Goal: Communication & Community: Answer question/provide support

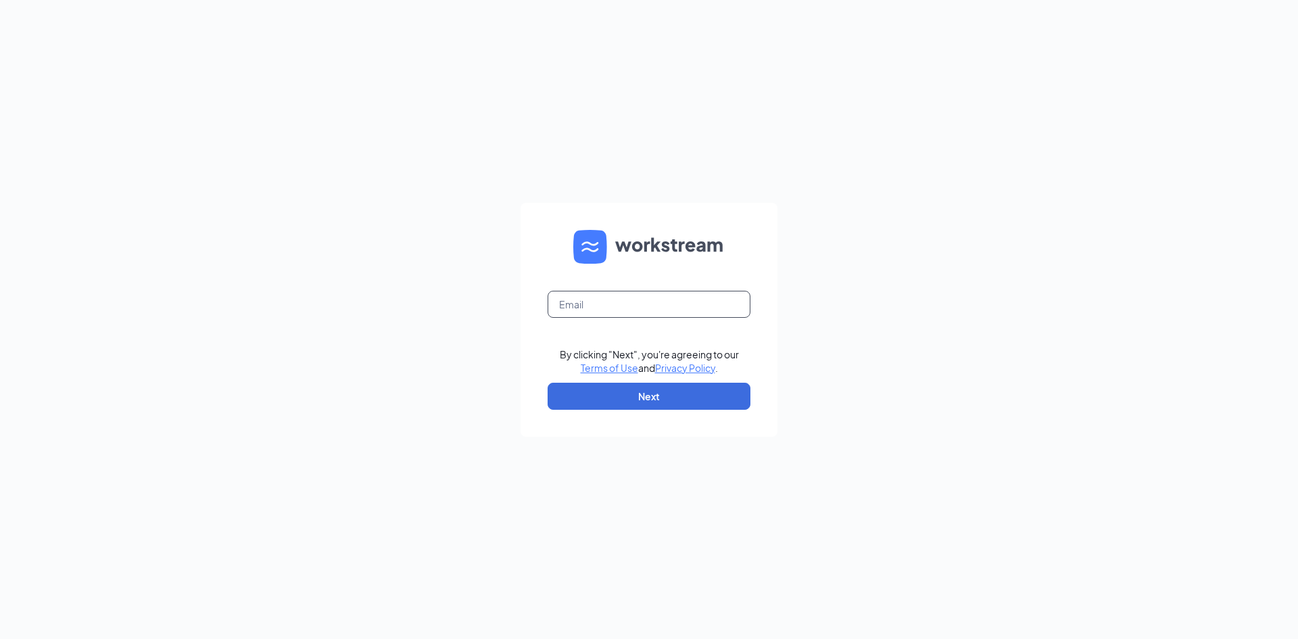
click at [645, 302] on input "text" at bounding box center [648, 304] width 203 height 27
type input "hav012004@gmail.com"
click at [631, 384] on button "Next" at bounding box center [648, 396] width 203 height 27
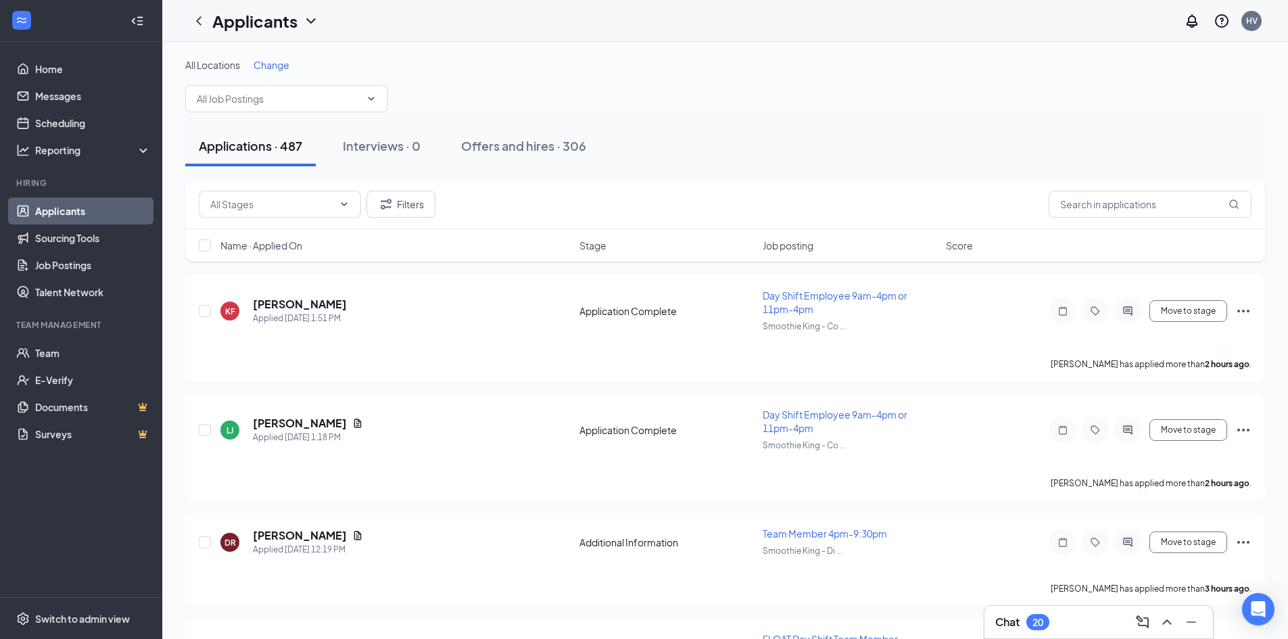
click at [289, 61] on span "Change" at bounding box center [271, 65] width 36 height 12
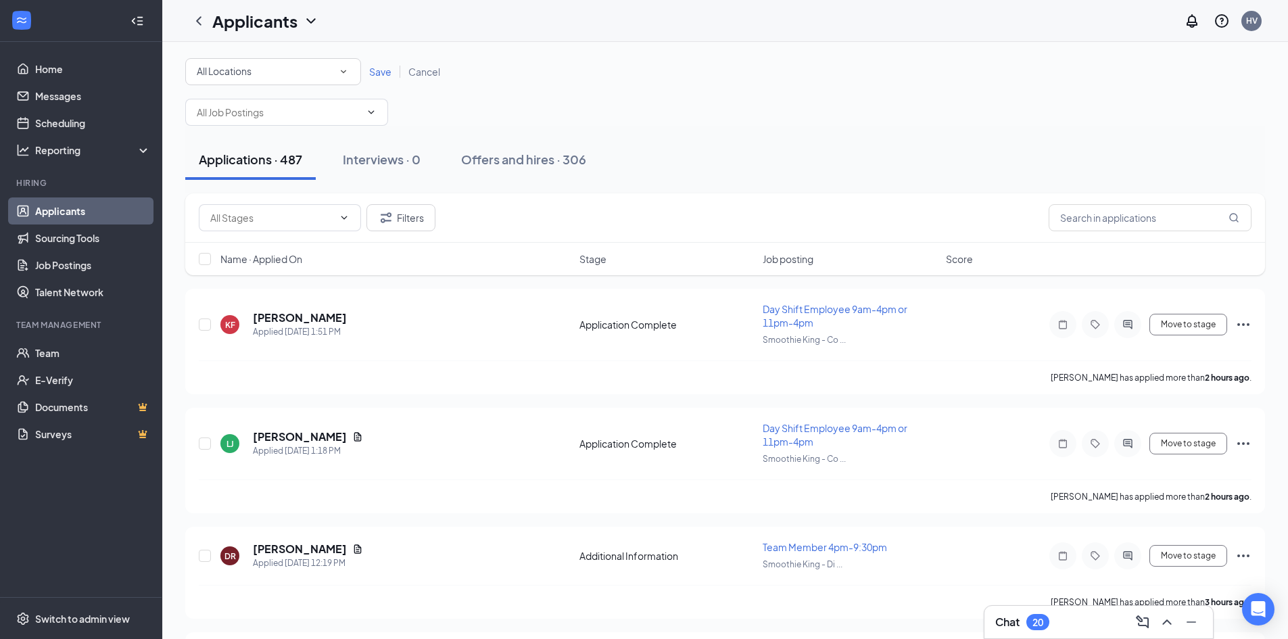
click at [301, 84] on div "All Locations All Locations" at bounding box center [273, 71] width 176 height 27
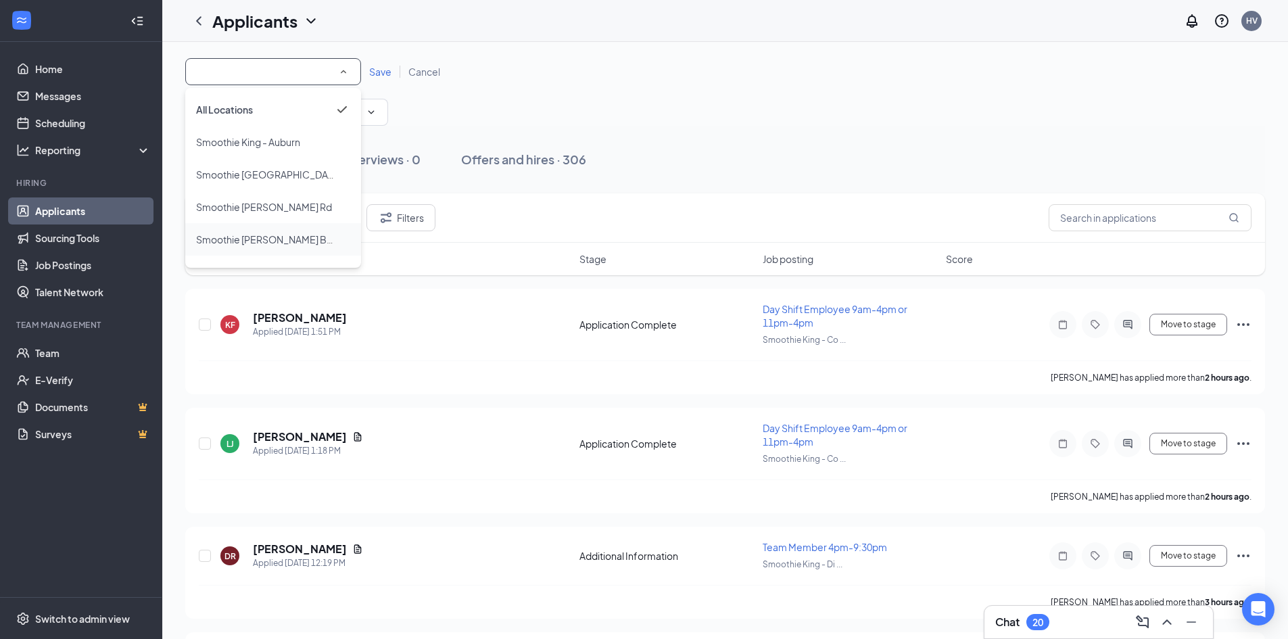
click at [283, 244] on span "Smoothie [PERSON_NAME] Blvd" at bounding box center [267, 239] width 143 height 12
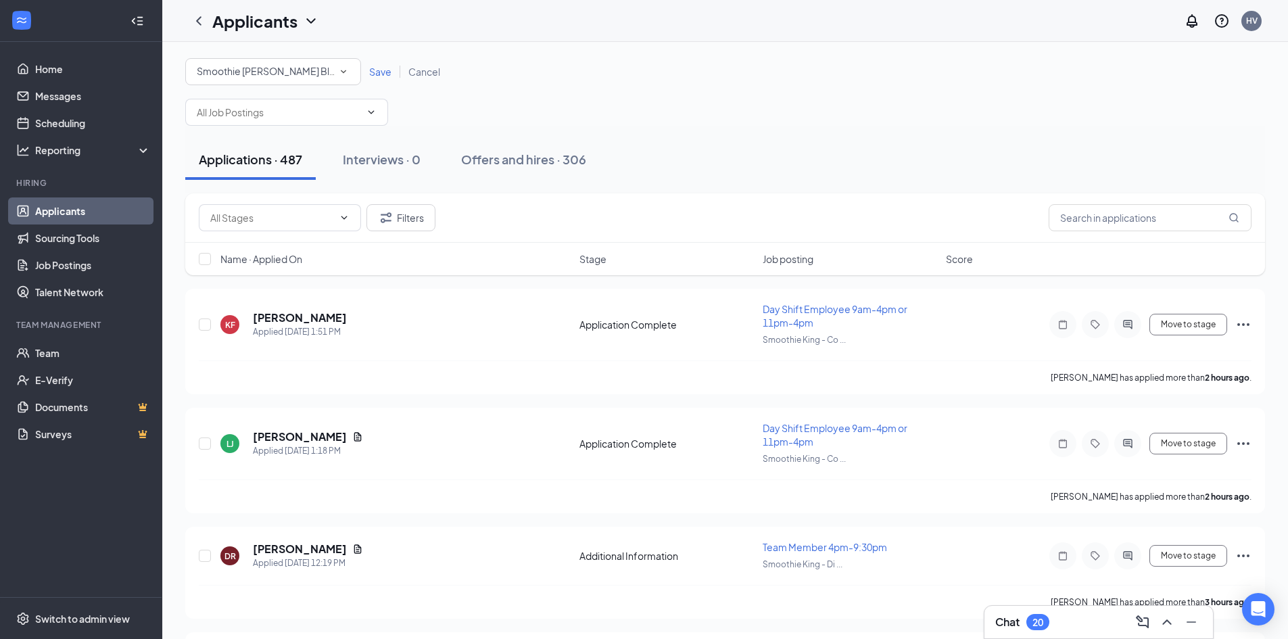
click at [383, 65] on div "Save Cancel" at bounding box center [404, 72] width 87 height 14
click at [380, 72] on span "Save" at bounding box center [380, 72] width 22 height 12
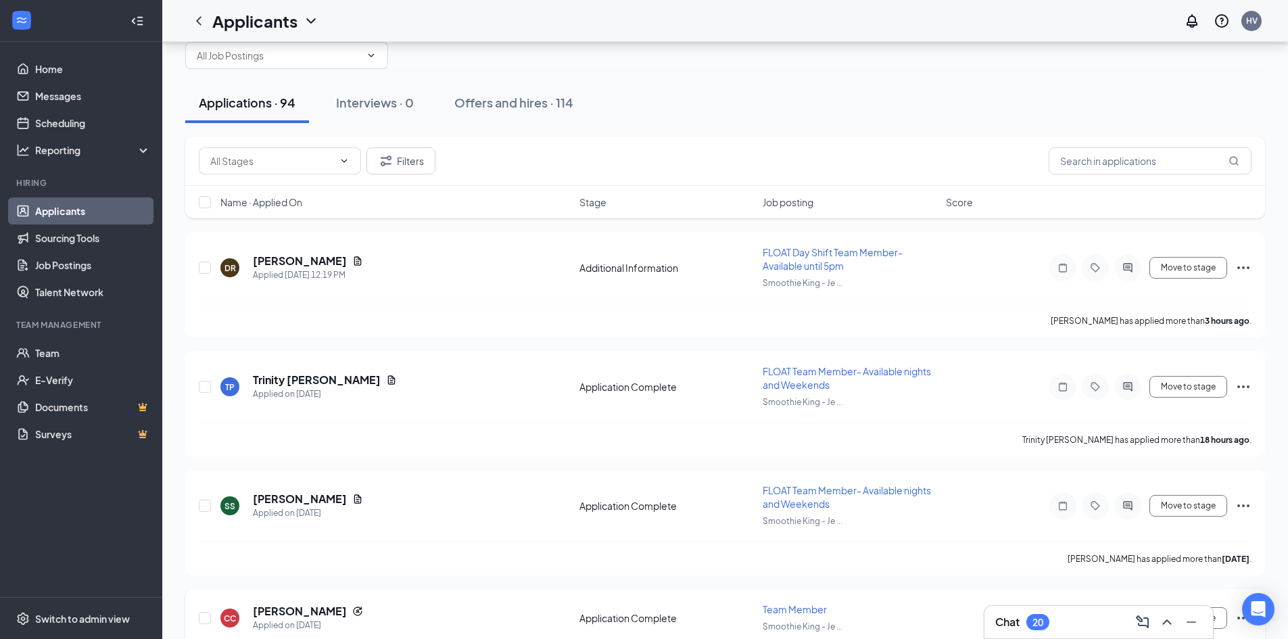
scroll to position [68, 0]
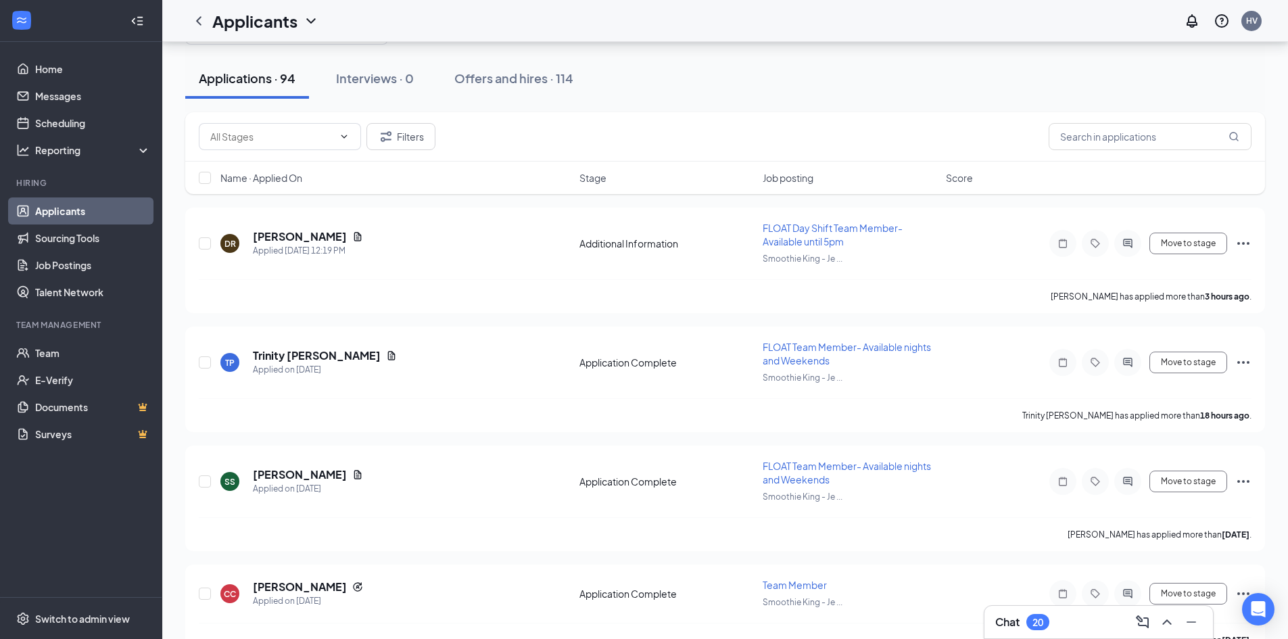
click at [1064, 633] on div "Chat 20" at bounding box center [1098, 622] width 228 height 32
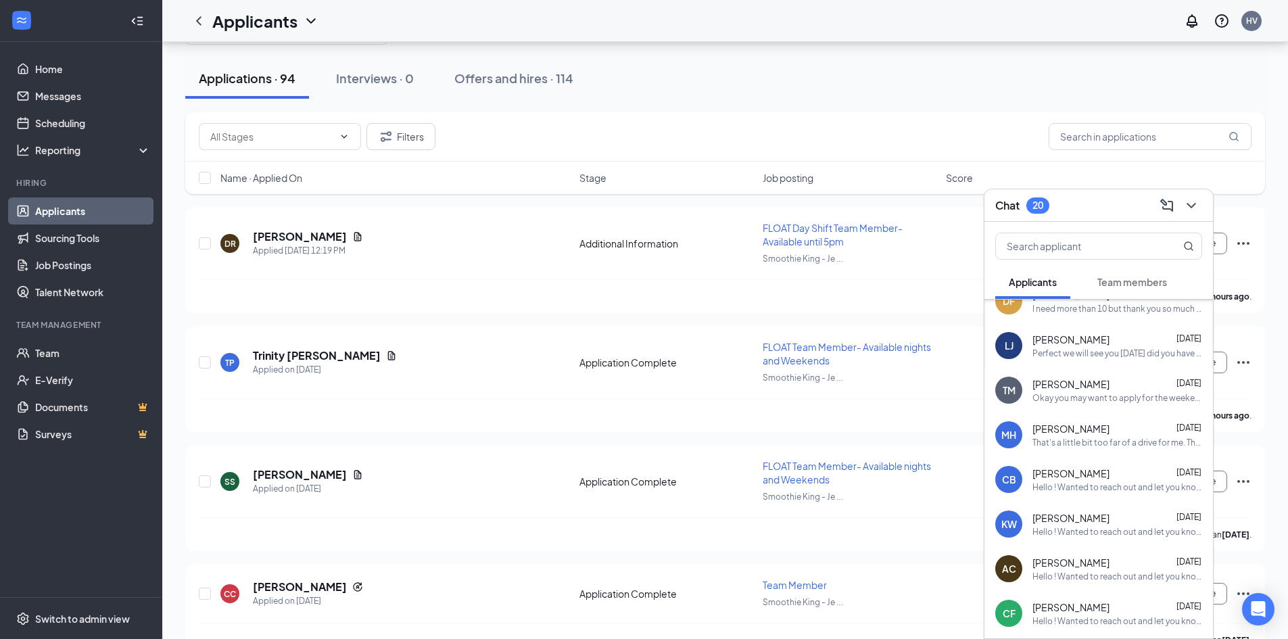
scroll to position [1338, 0]
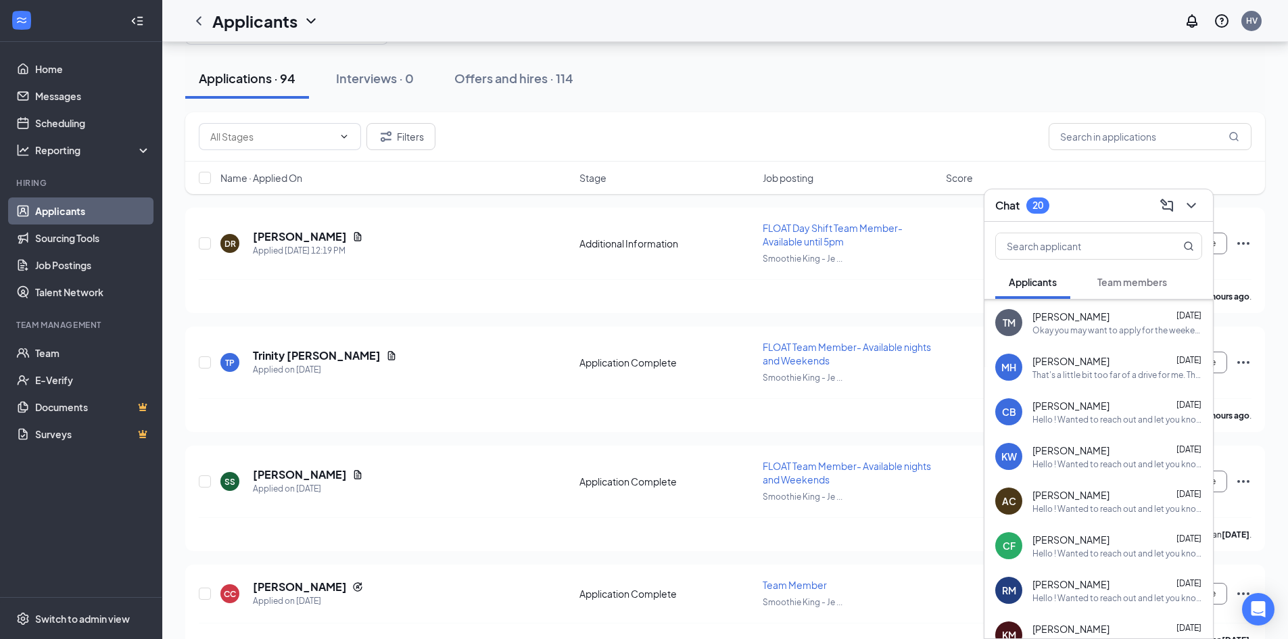
click at [1094, 212] on div "Chat 20" at bounding box center [1098, 205] width 207 height 21
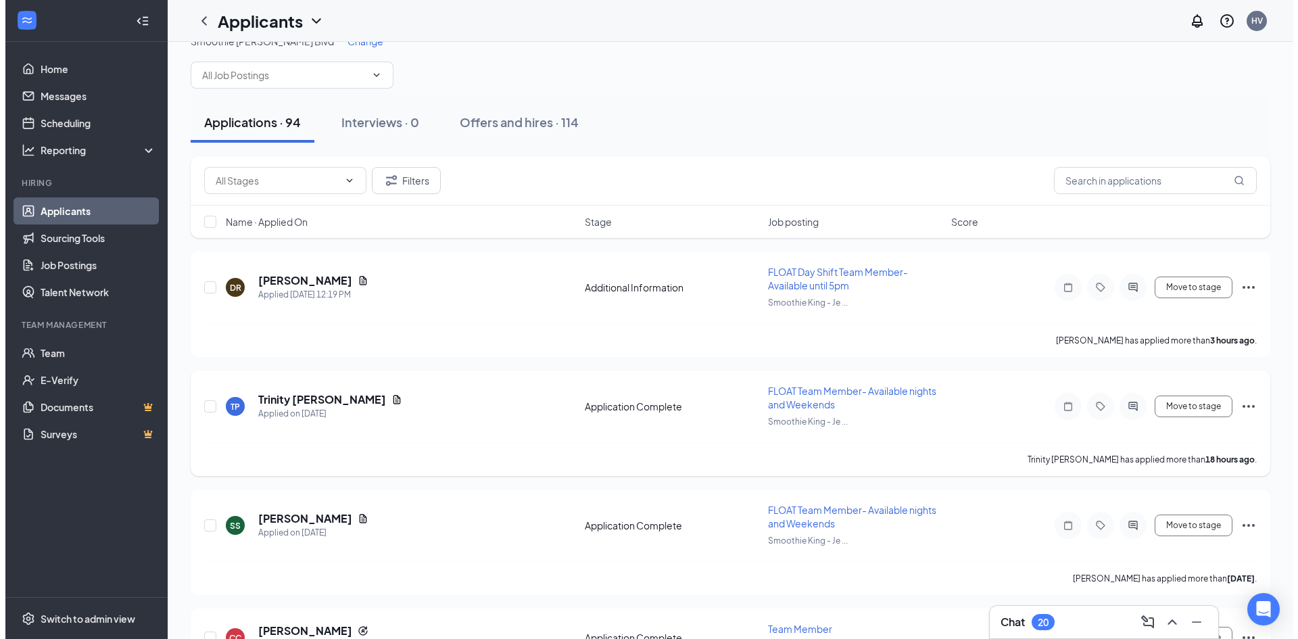
scroll to position [0, 0]
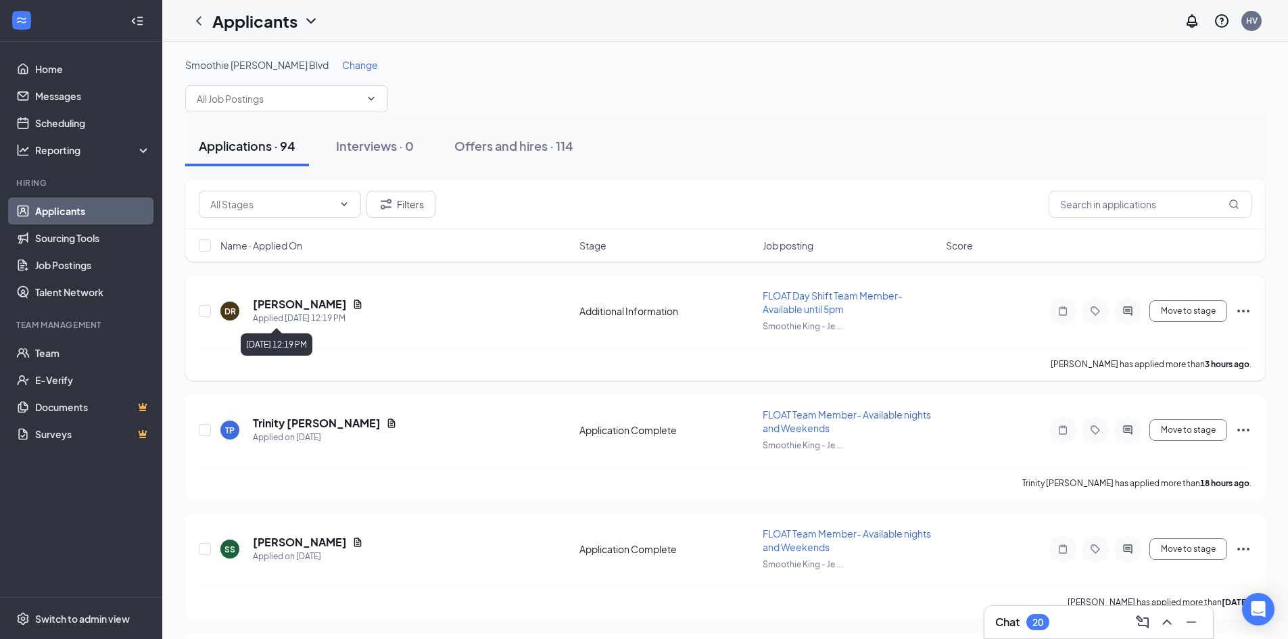
click at [297, 315] on div "Applied [DATE] 12:19 PM" at bounding box center [308, 319] width 110 height 14
click at [300, 303] on h5 "[PERSON_NAME]" at bounding box center [300, 304] width 94 height 15
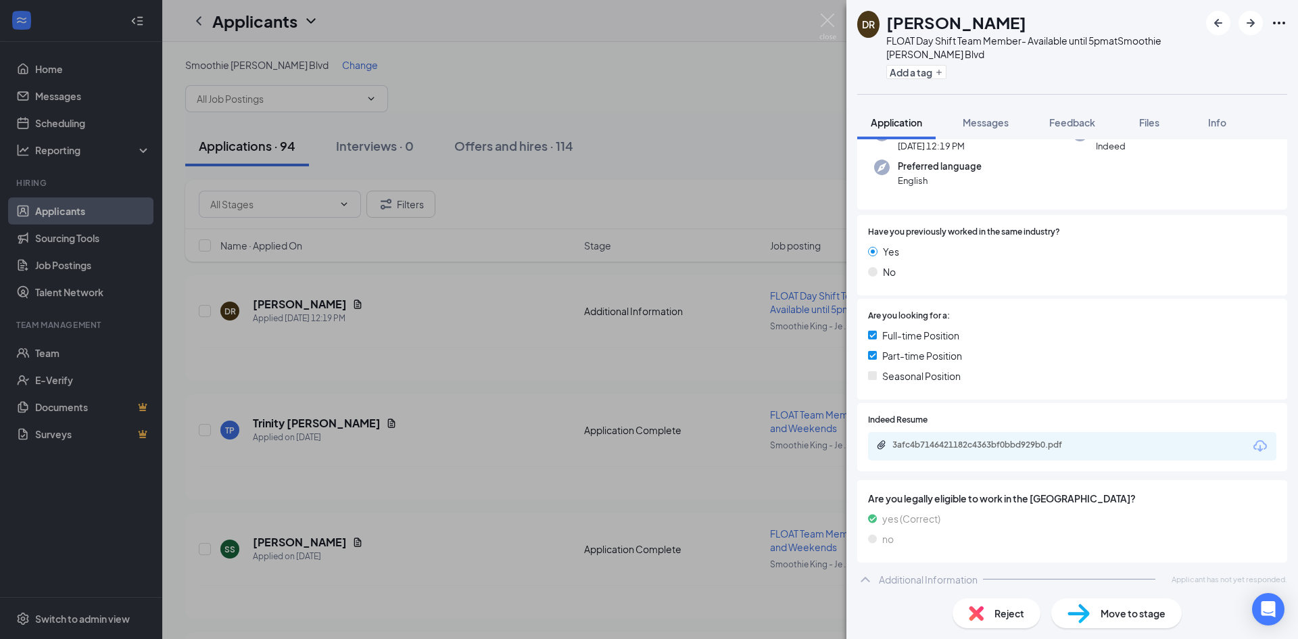
scroll to position [166, 0]
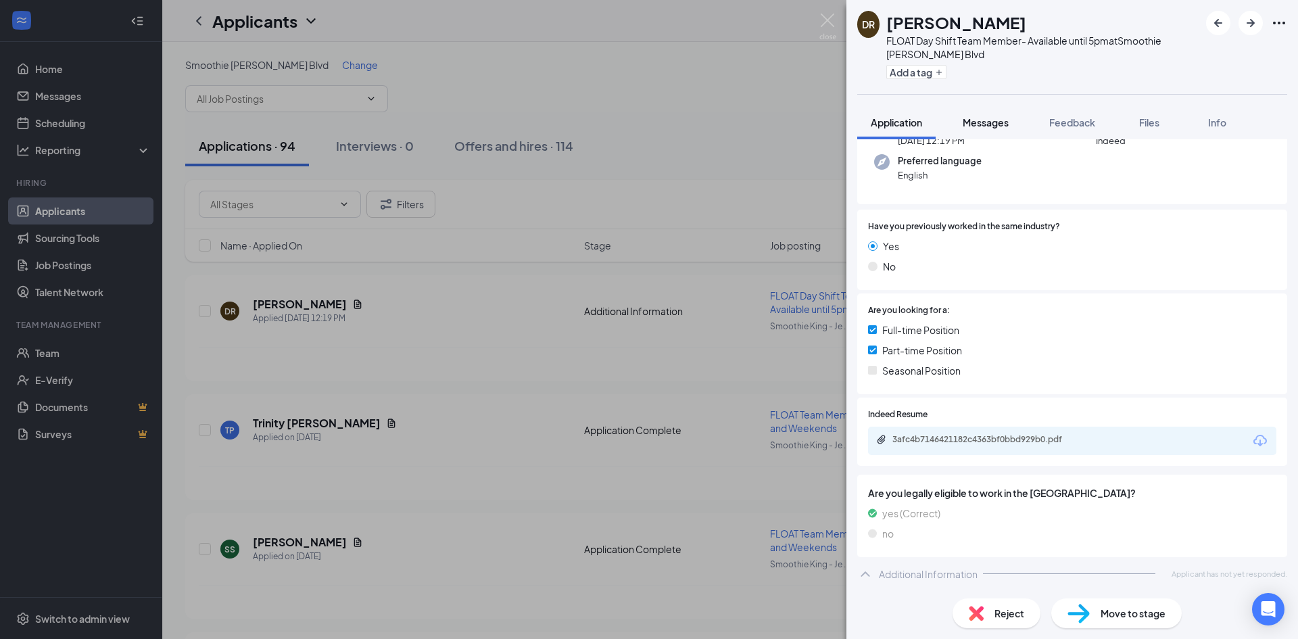
click at [983, 119] on span "Messages" at bounding box center [985, 122] width 46 height 12
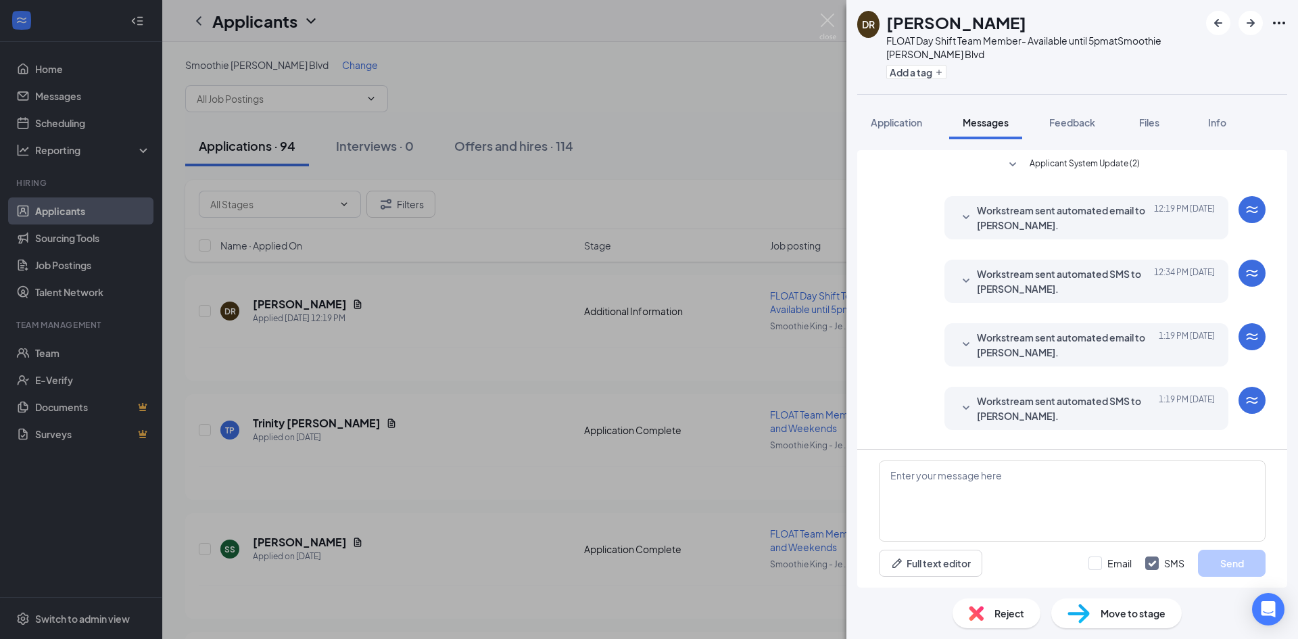
click at [725, 128] on div "DR Daesean Rogers FLOAT Day Shift Team Member- Available until 5pm at Smoothie …" at bounding box center [649, 319] width 1298 height 639
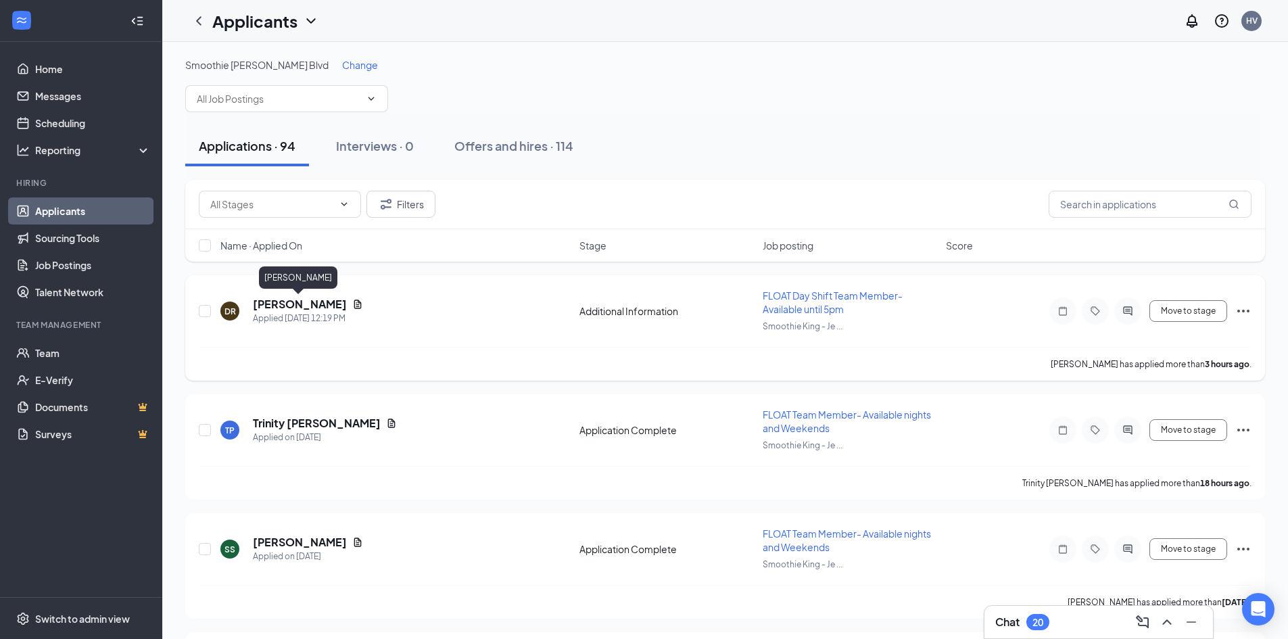
click at [301, 299] on h5 "[PERSON_NAME]" at bounding box center [300, 304] width 94 height 15
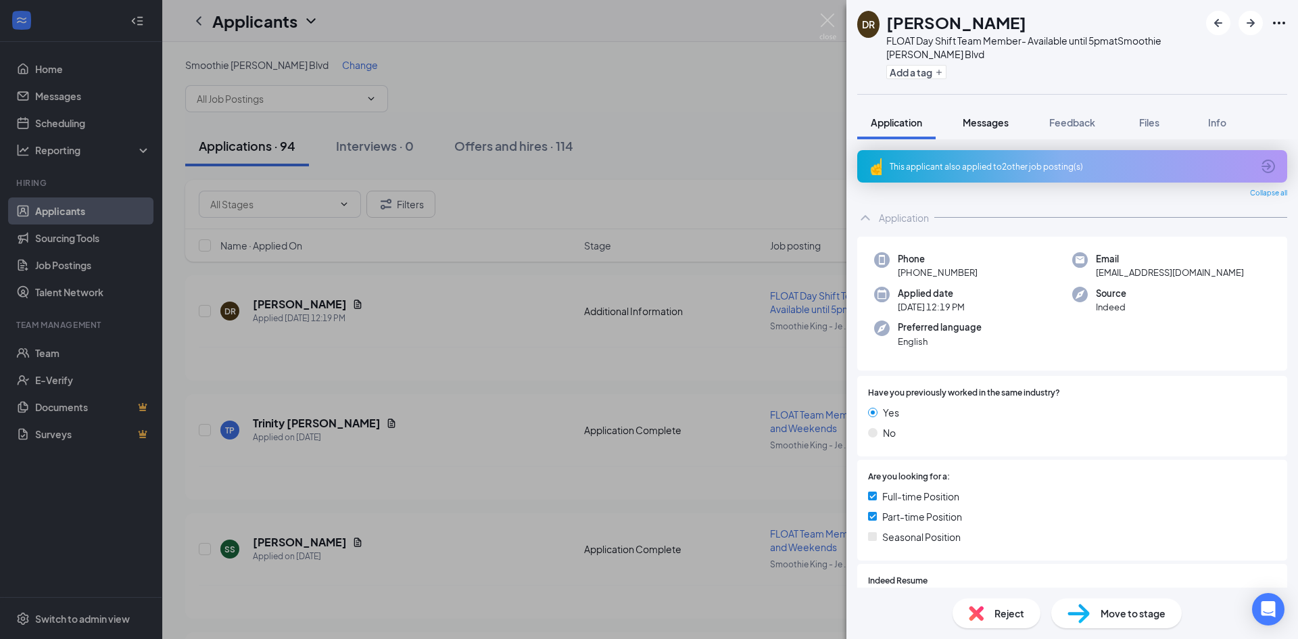
click at [1001, 114] on button "Messages" at bounding box center [985, 122] width 73 height 34
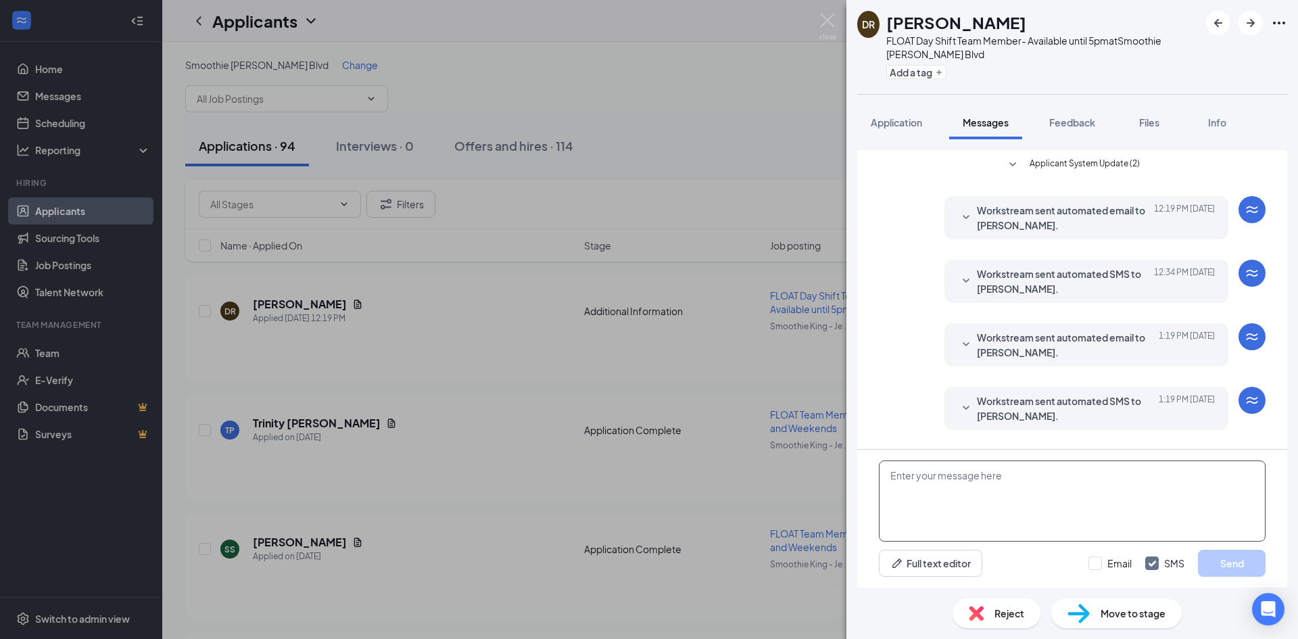
drag, startPoint x: 1011, startPoint y: 495, endPoint x: 1004, endPoint y: 511, distance: 17.8
click at [1009, 504] on textarea at bounding box center [1072, 500] width 387 height 81
type textarea "Hi, when can you come in for an interview??"
click at [1263, 568] on button "Send" at bounding box center [1232, 562] width 68 height 27
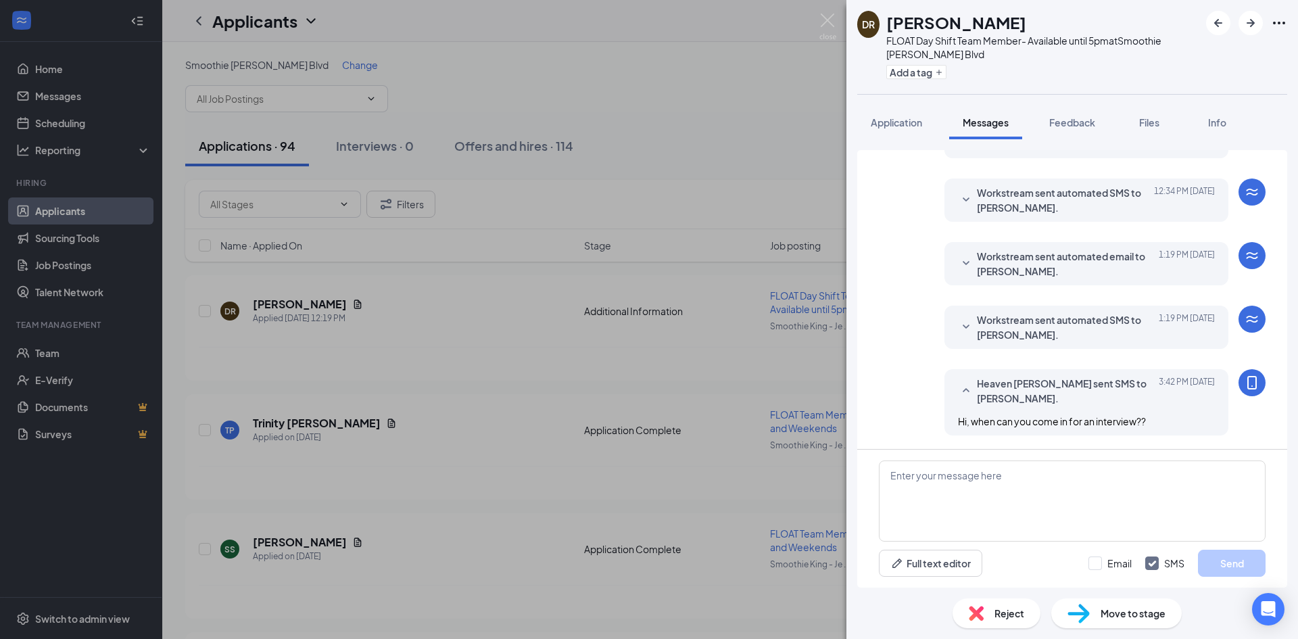
click at [767, 465] on div "DR Daesean Rogers FLOAT Day Shift Team Member- Available until 5pm at Smoothie …" at bounding box center [649, 319] width 1298 height 639
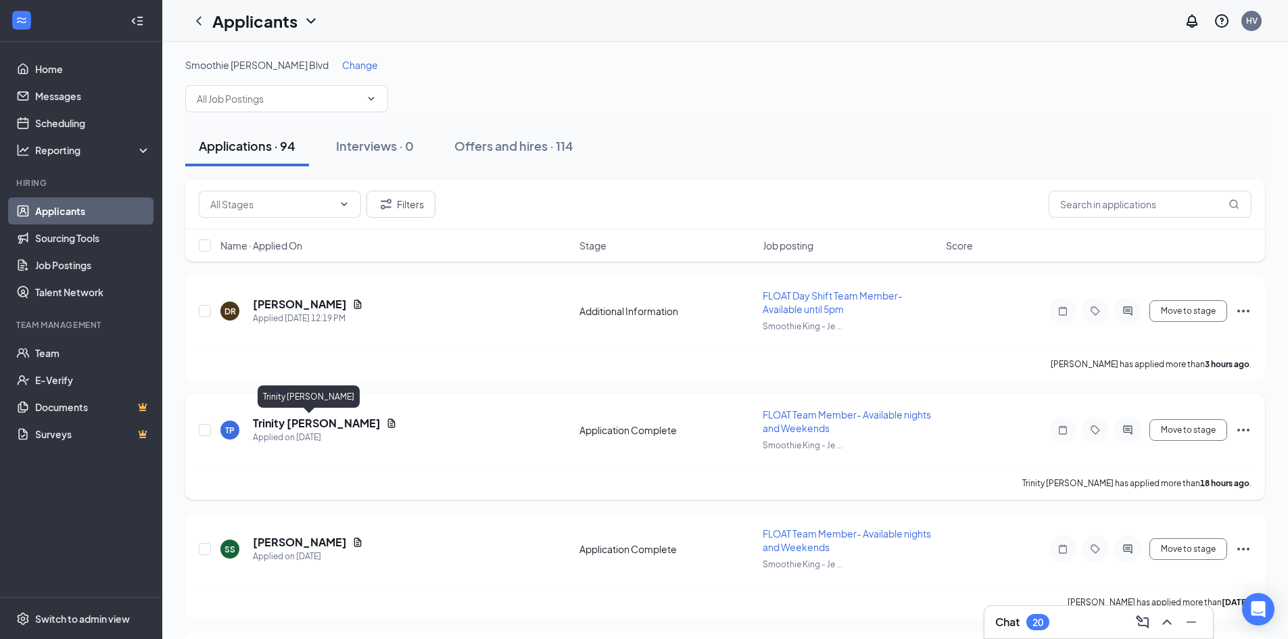
click at [262, 423] on h5 "Trinity Perdue" at bounding box center [317, 423] width 128 height 15
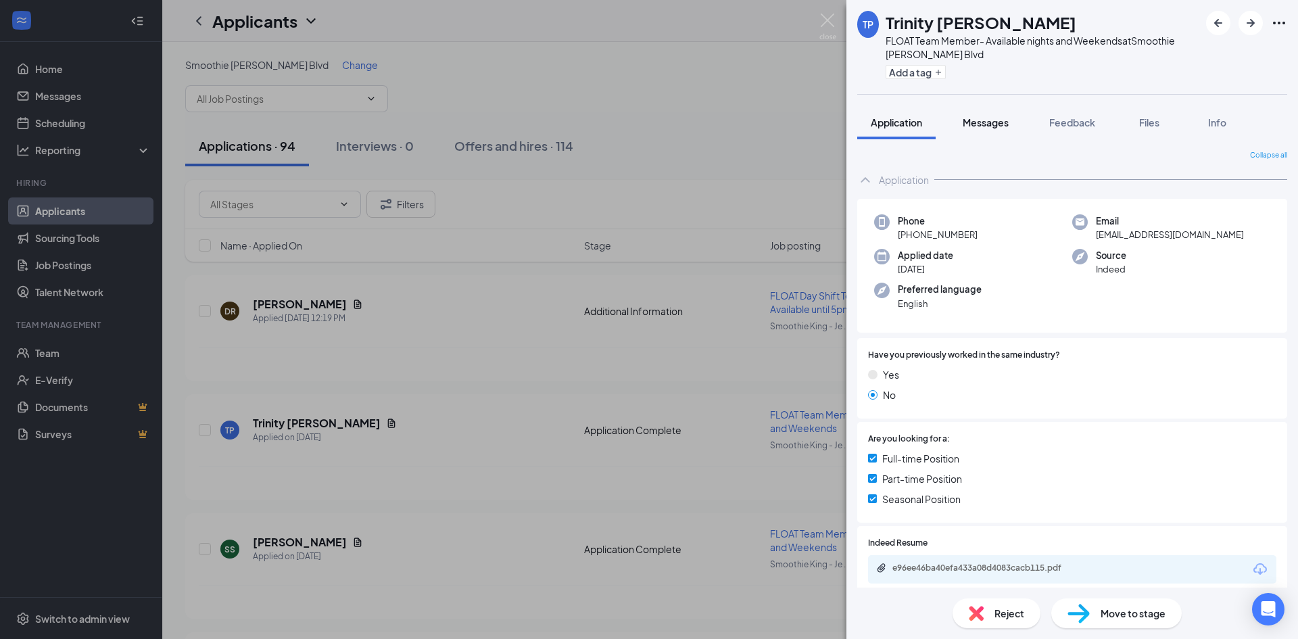
click at [977, 118] on span "Messages" at bounding box center [985, 122] width 46 height 12
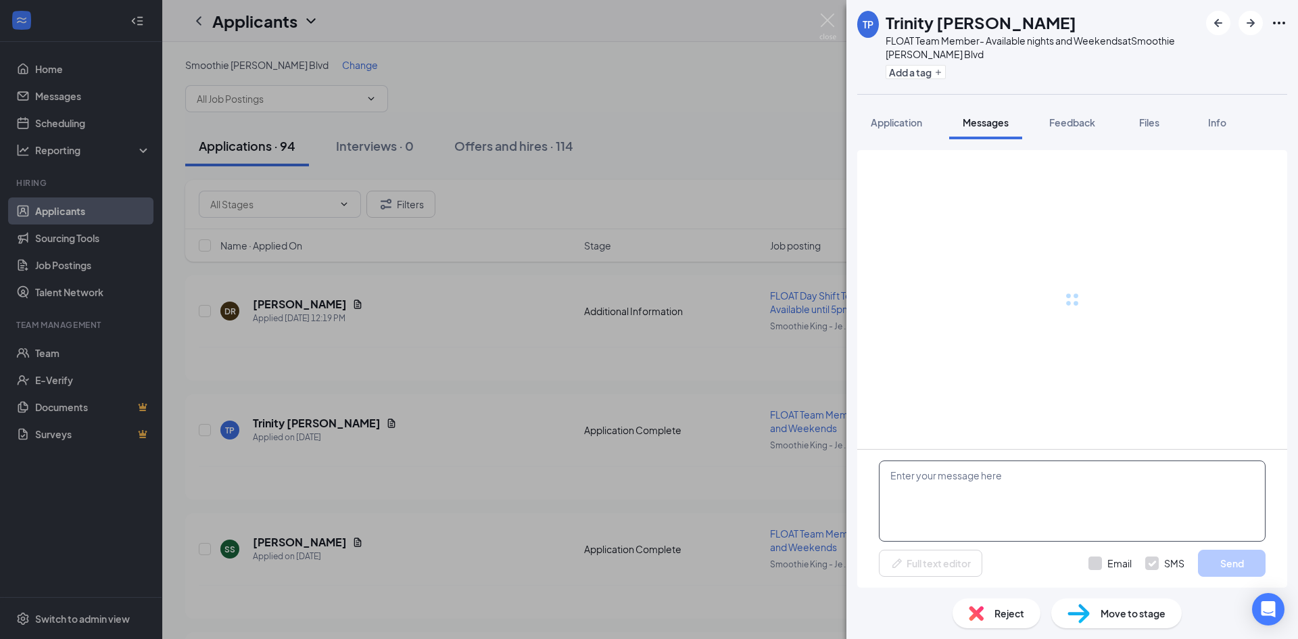
click at [996, 473] on textarea at bounding box center [1072, 500] width 387 height 81
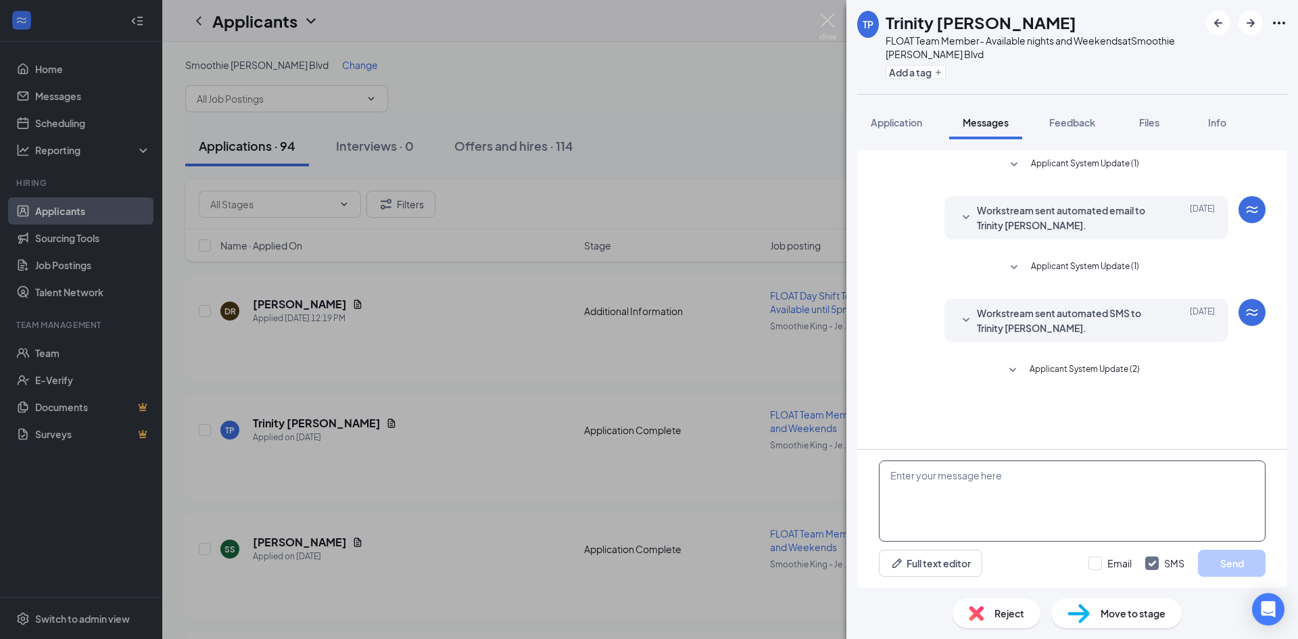
type textarea "h"
type textarea "Hi, when are you available for an interview?"
click at [1245, 568] on button "Send" at bounding box center [1232, 562] width 68 height 27
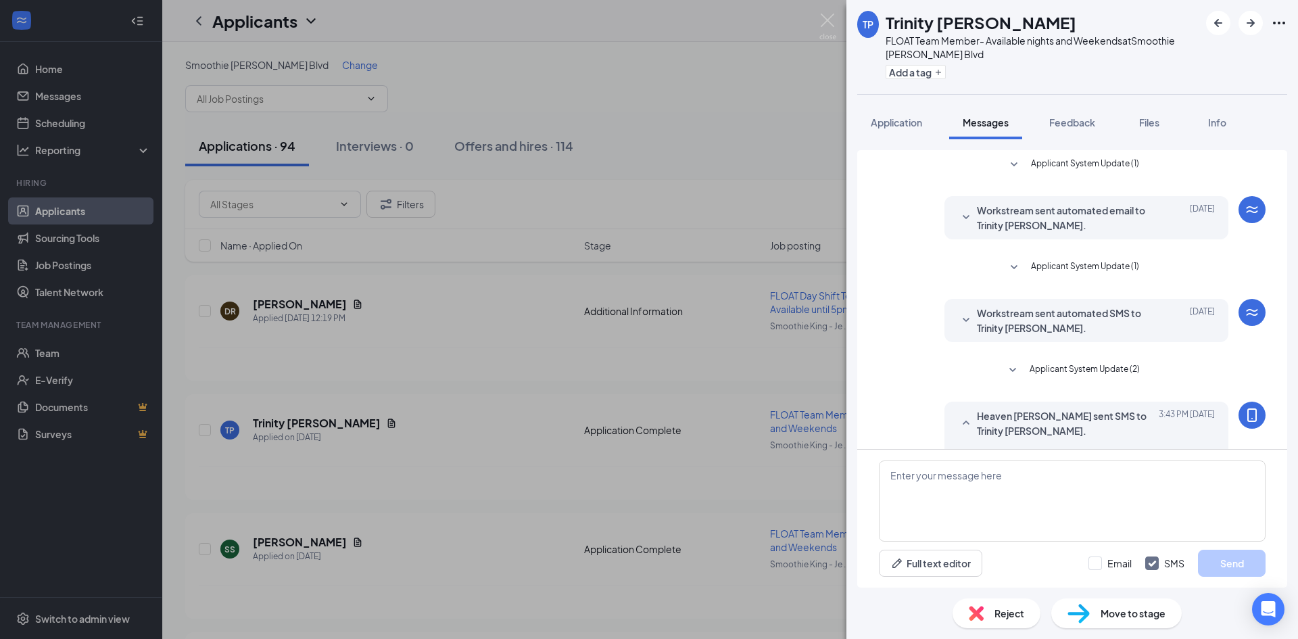
click at [954, 16] on h1 "Trinity [PERSON_NAME]" at bounding box center [980, 22] width 191 height 23
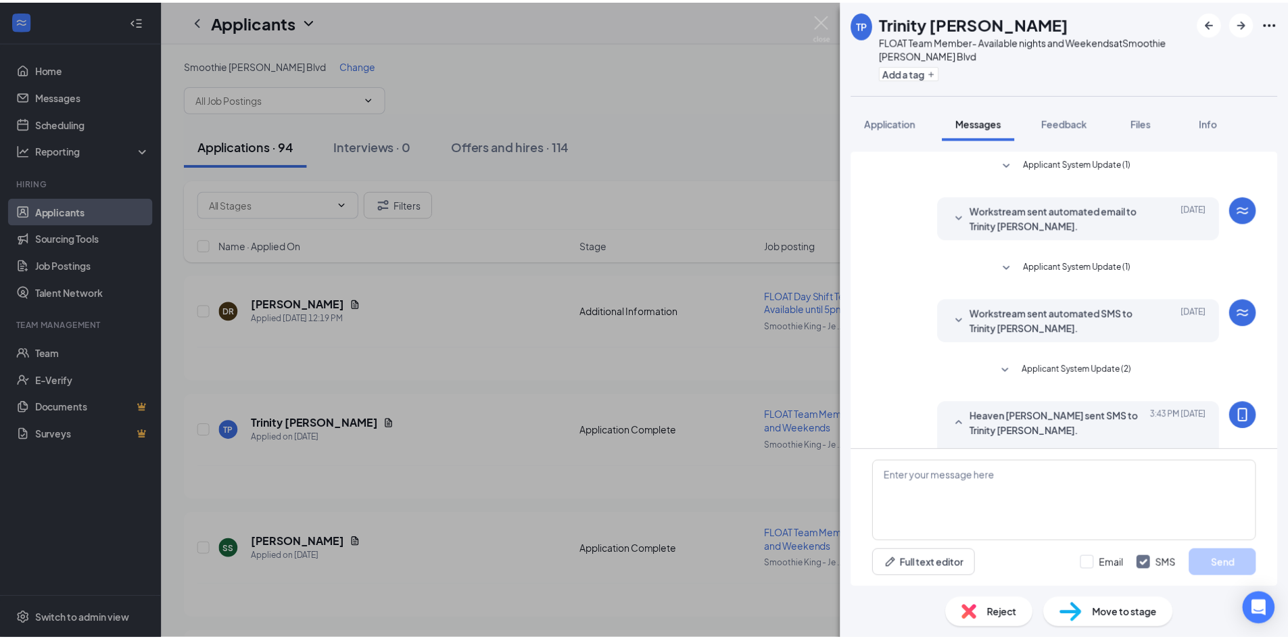
scroll to position [32, 0]
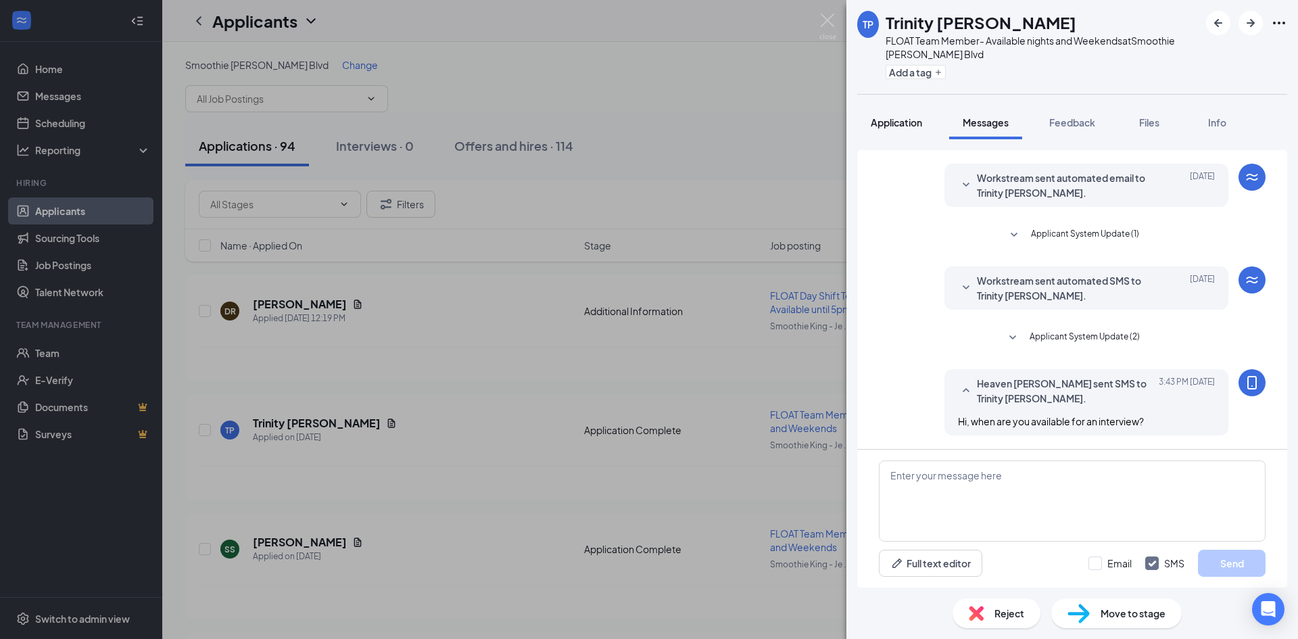
click at [894, 122] on span "Application" at bounding box center [896, 122] width 51 height 12
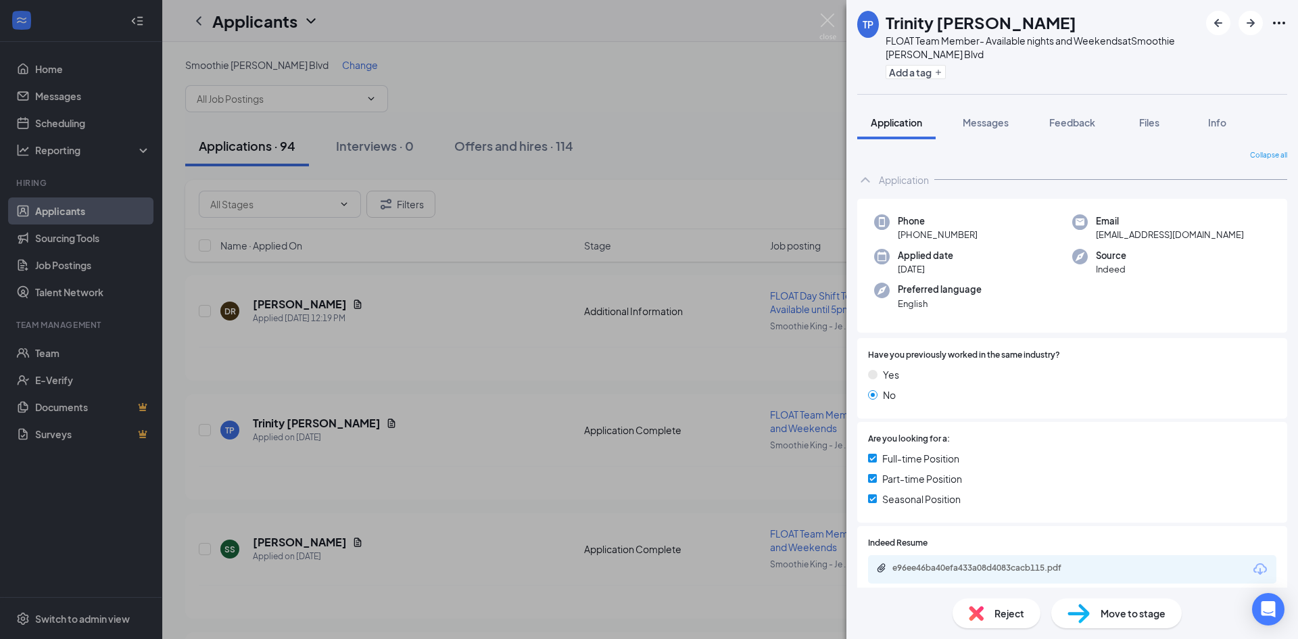
click at [706, 110] on div "TP Trinity Perdue FLOAT Team Member- Available nights and Weekends at Smoothie …" at bounding box center [649, 319] width 1298 height 639
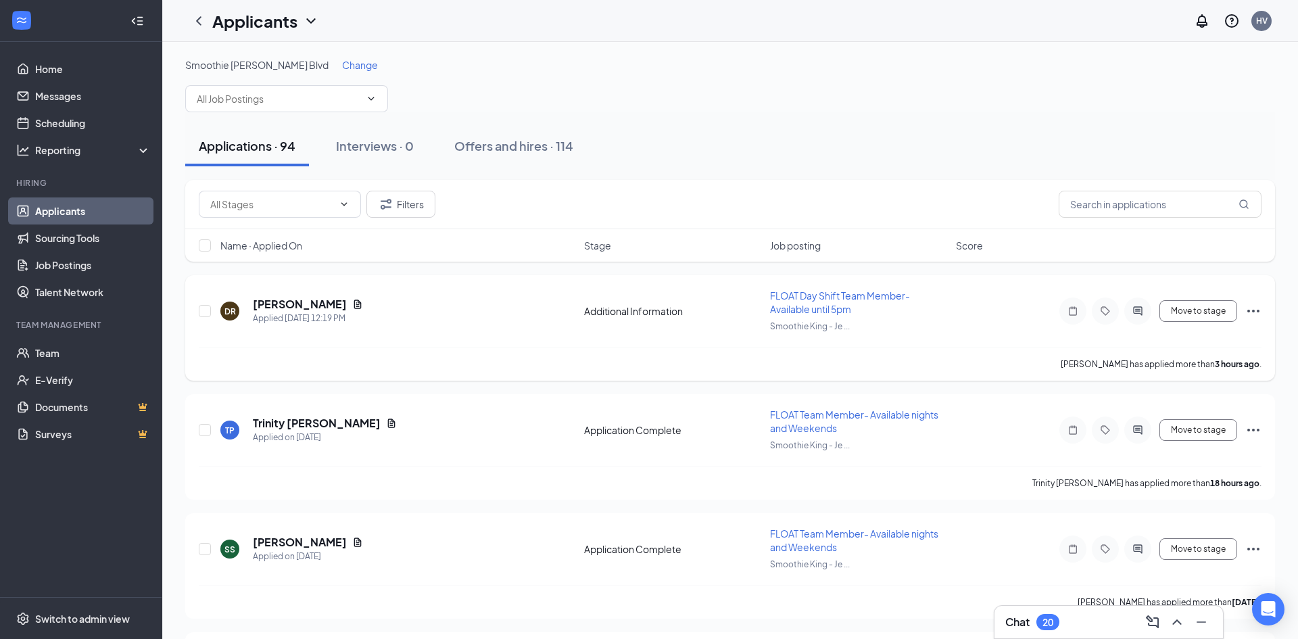
drag, startPoint x: 281, startPoint y: 308, endPoint x: 295, endPoint y: 306, distance: 13.7
click at [282, 307] on h5 "[PERSON_NAME]" at bounding box center [300, 304] width 94 height 15
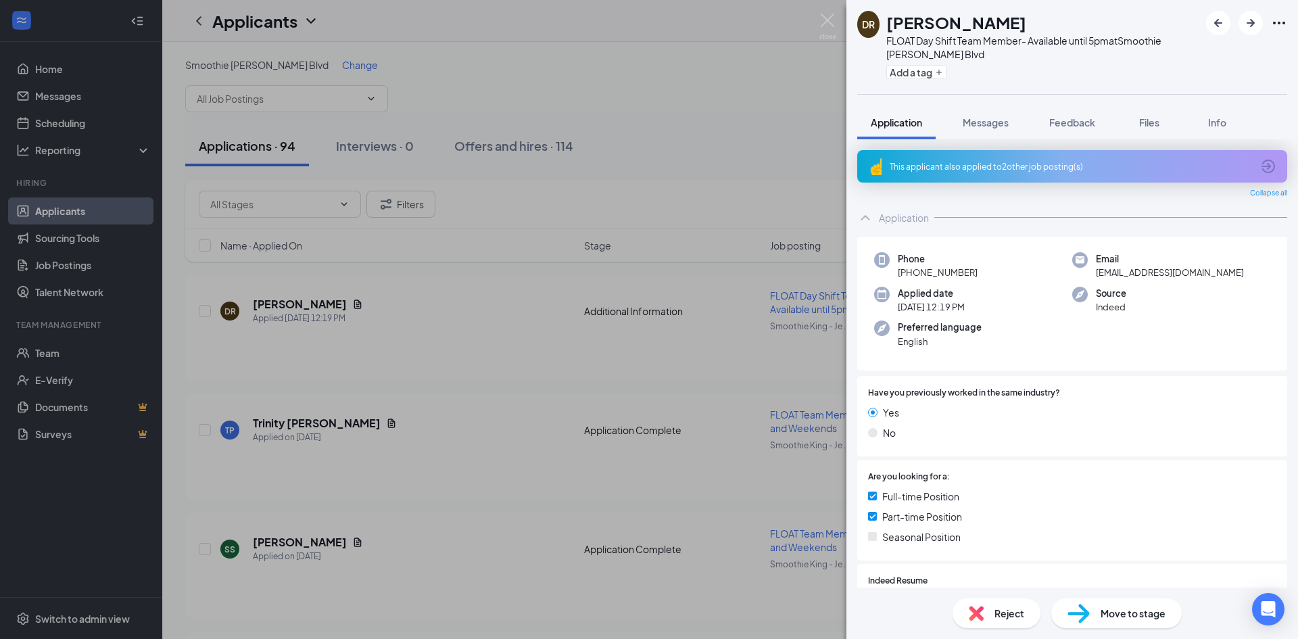
click at [969, 155] on div "This applicant also applied to 2 other job posting(s)" at bounding box center [1072, 166] width 430 height 32
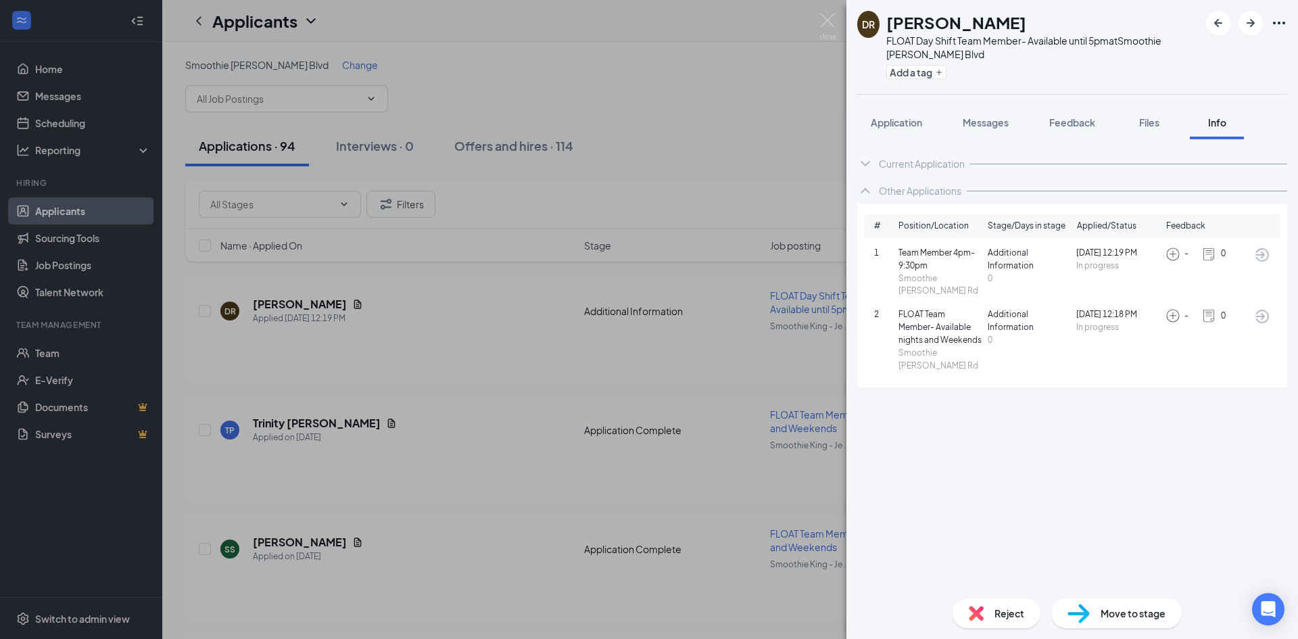
drag, startPoint x: 633, startPoint y: 182, endPoint x: 510, endPoint y: 241, distance: 135.7
click at [620, 189] on div "DR Daesean Rogers FLOAT Day Shift Team Member- Available until 5pm at Smoothie …" at bounding box center [649, 319] width 1298 height 639
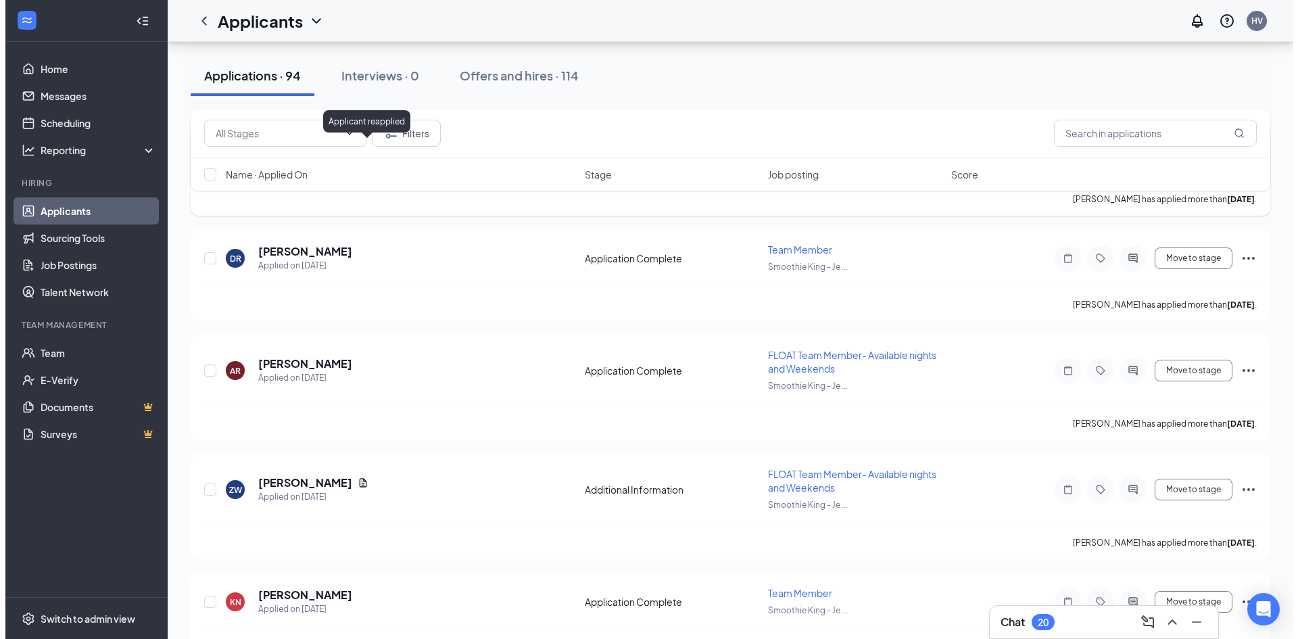
scroll to position [541, 0]
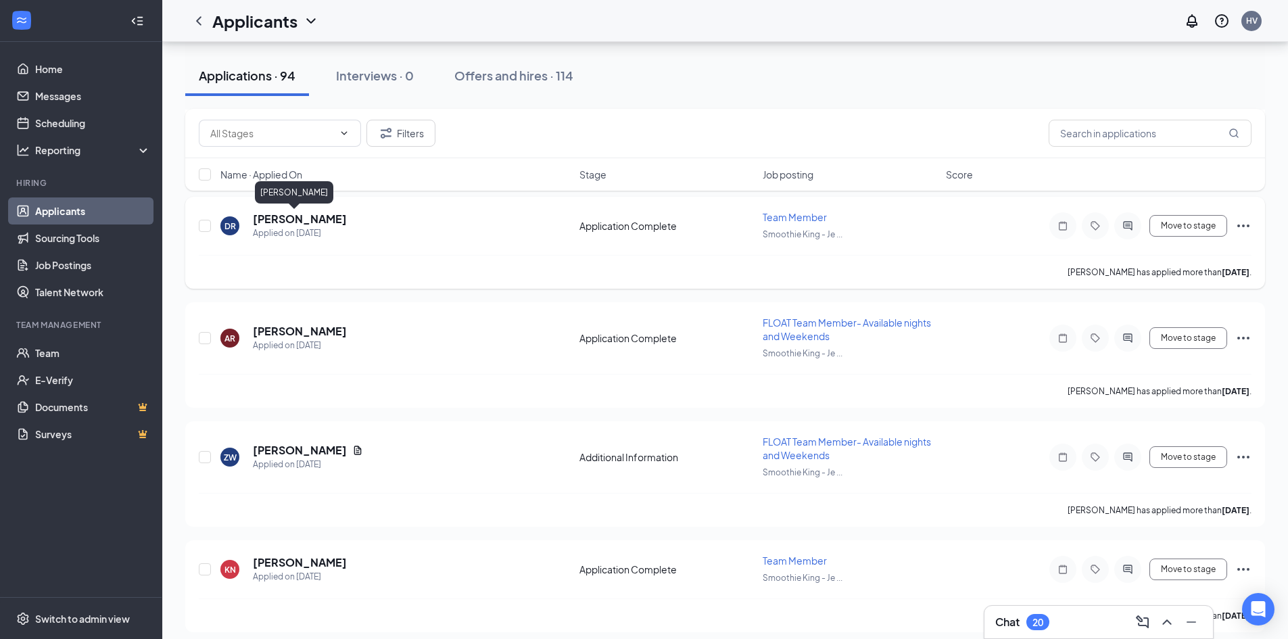
click at [284, 223] on h5 "Devin Rich" at bounding box center [300, 219] width 94 height 15
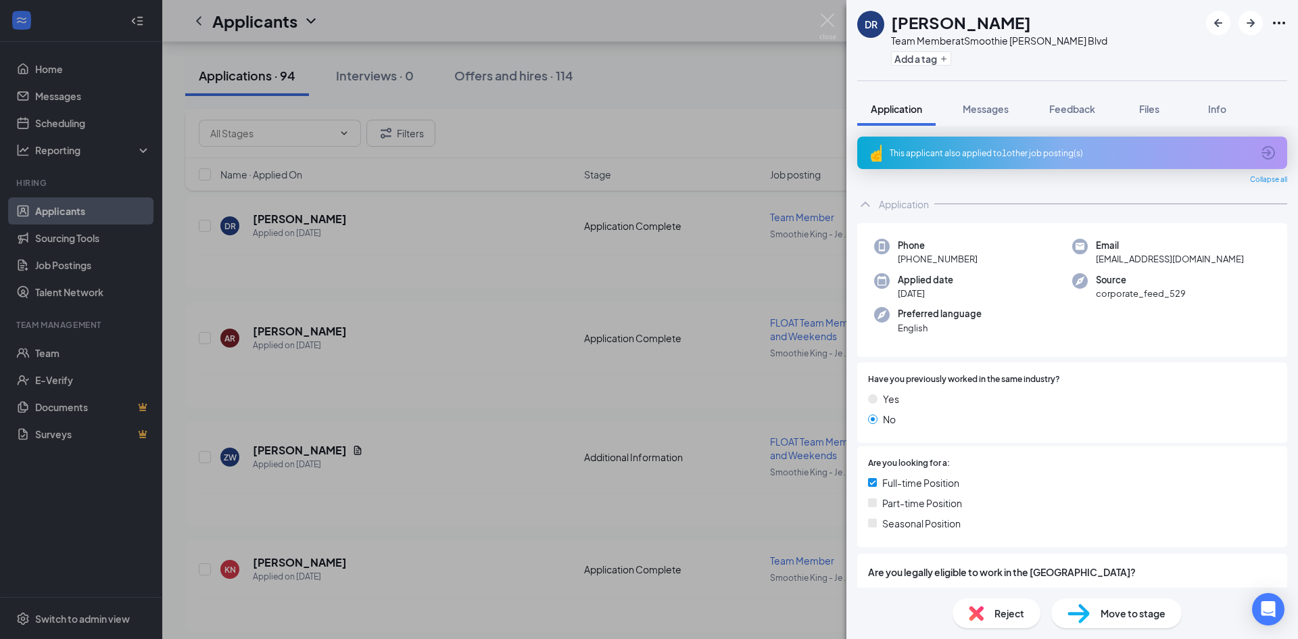
click at [376, 326] on div "DR Devin Rich Team Member at Smoothie King - Jefferson Blvd Add a tag Applicati…" at bounding box center [649, 319] width 1298 height 639
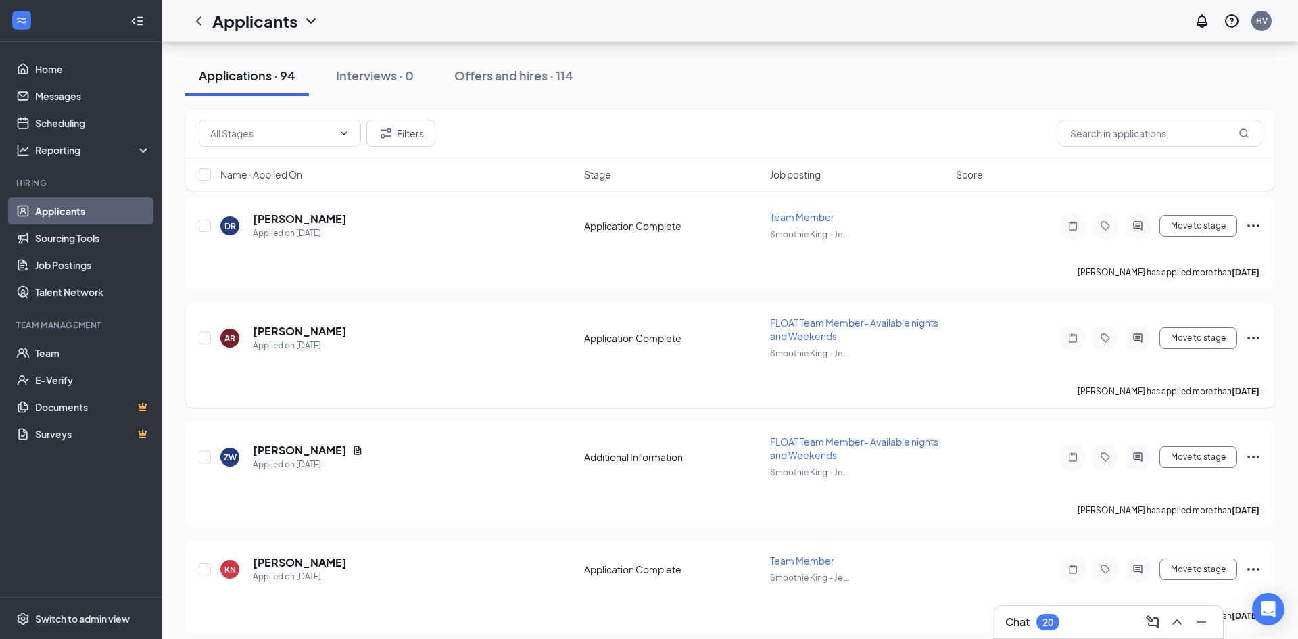
click at [284, 333] on h5 "Angela Rose" at bounding box center [300, 331] width 94 height 15
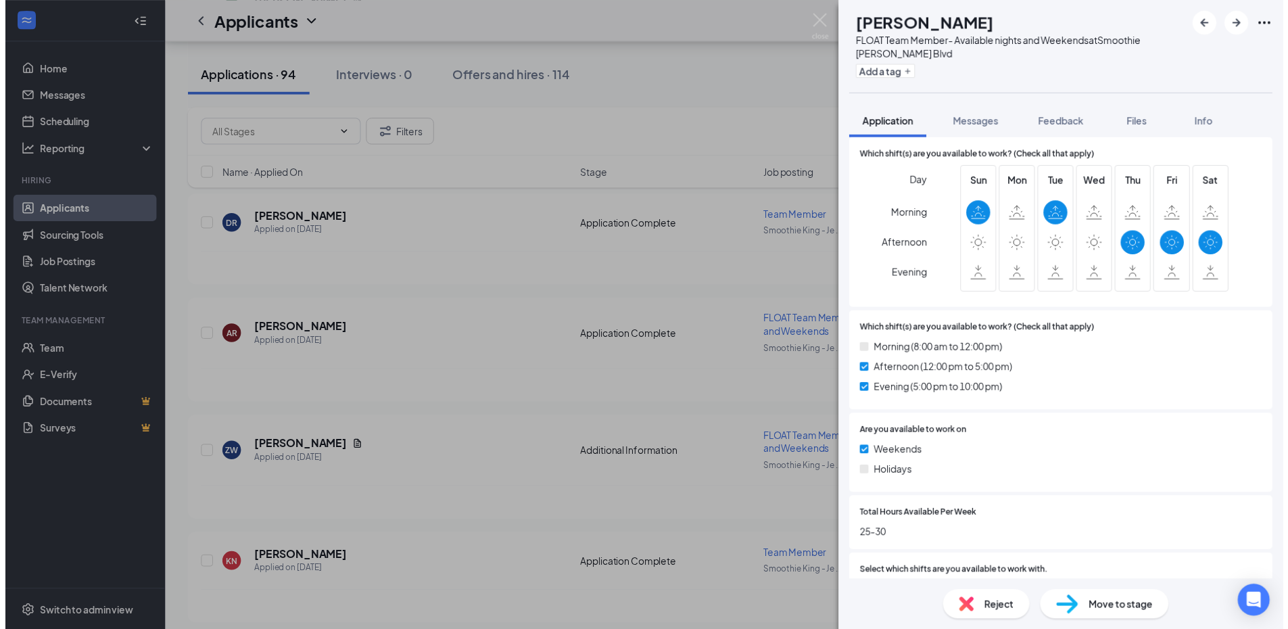
scroll to position [781, 0]
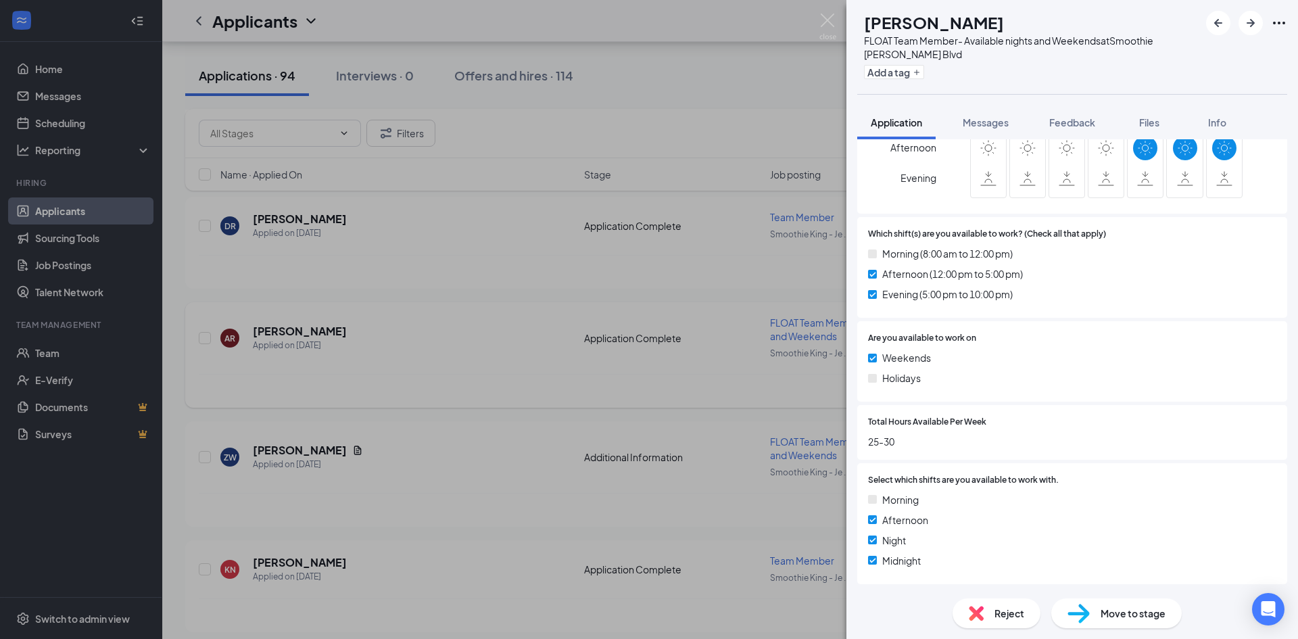
drag, startPoint x: 552, startPoint y: 345, endPoint x: 420, endPoint y: 361, distance: 133.5
click at [552, 345] on div "AR Angela Rose FLOAT Team Member- Available nights and Weekends at Smoothie Kin…" at bounding box center [649, 319] width 1298 height 639
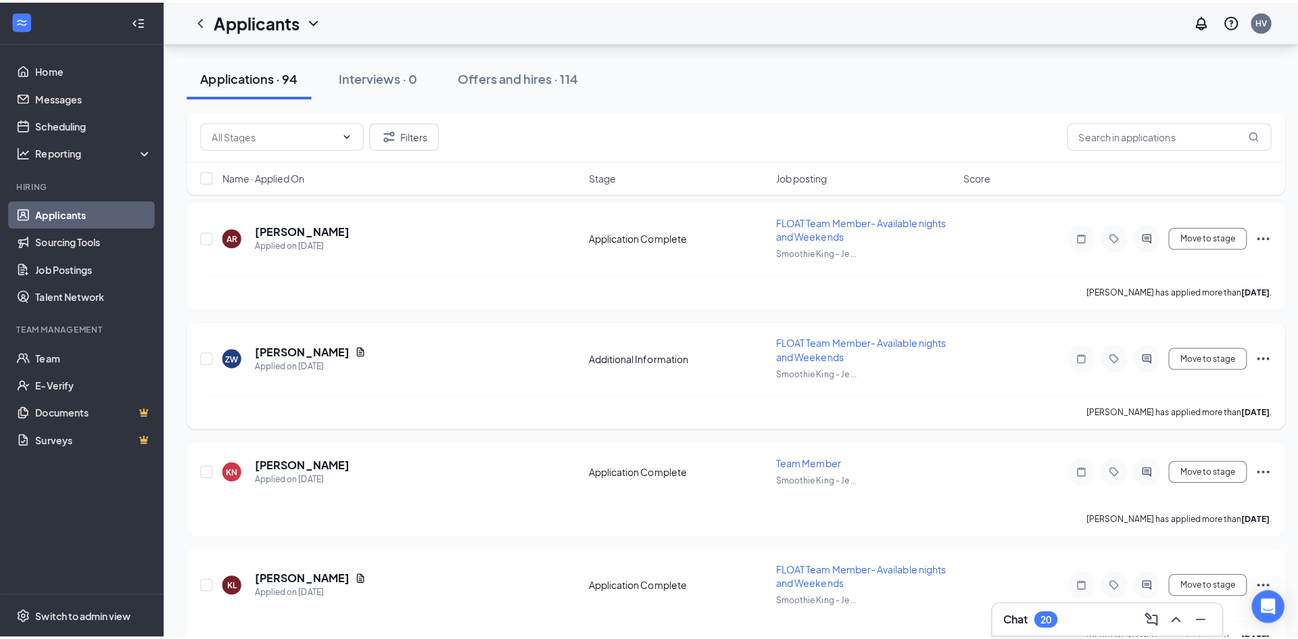
scroll to position [676, 0]
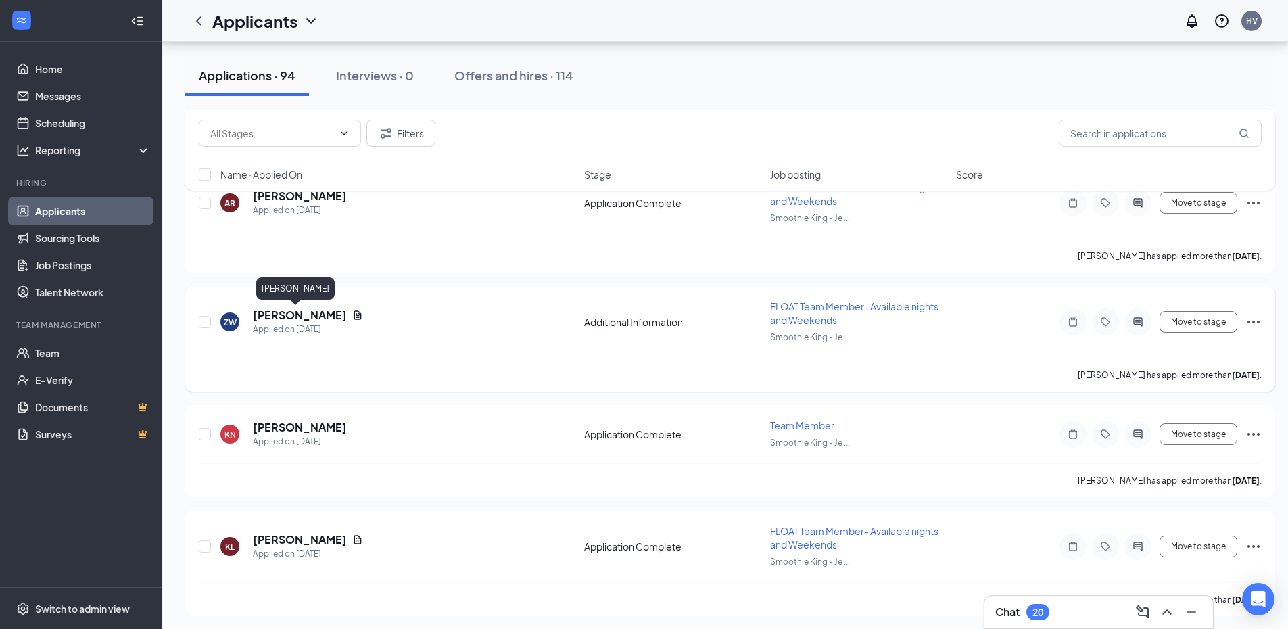
click at [310, 310] on h5 "Zoey Walker" at bounding box center [300, 315] width 94 height 15
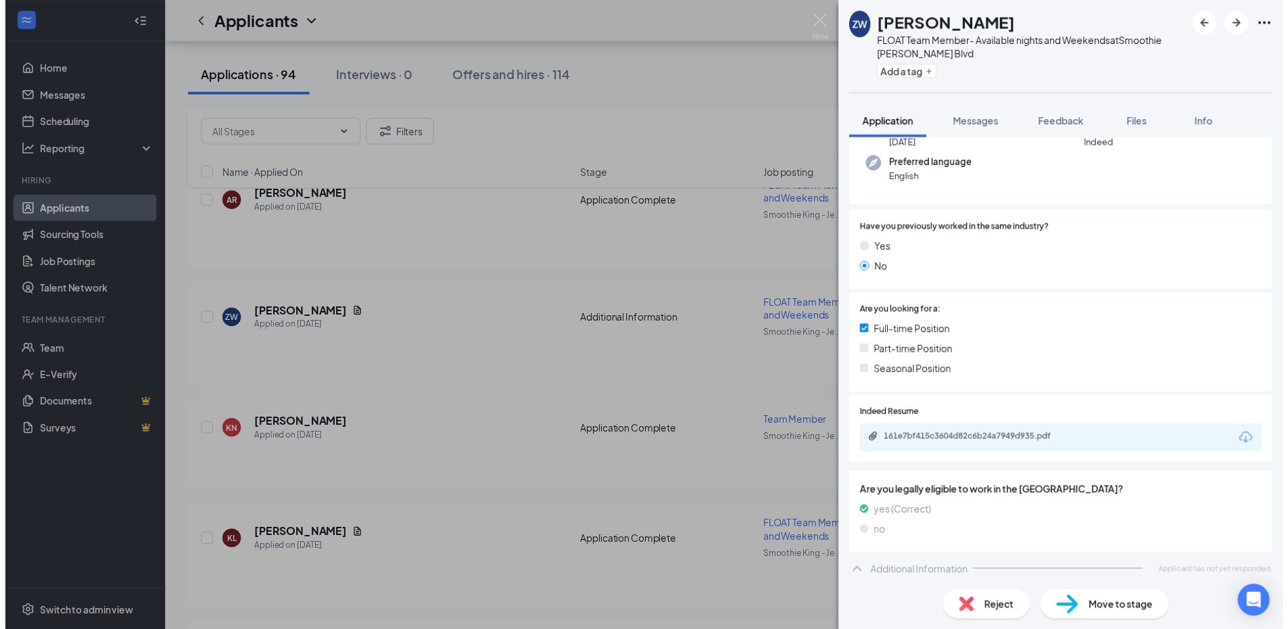
scroll to position [128, 0]
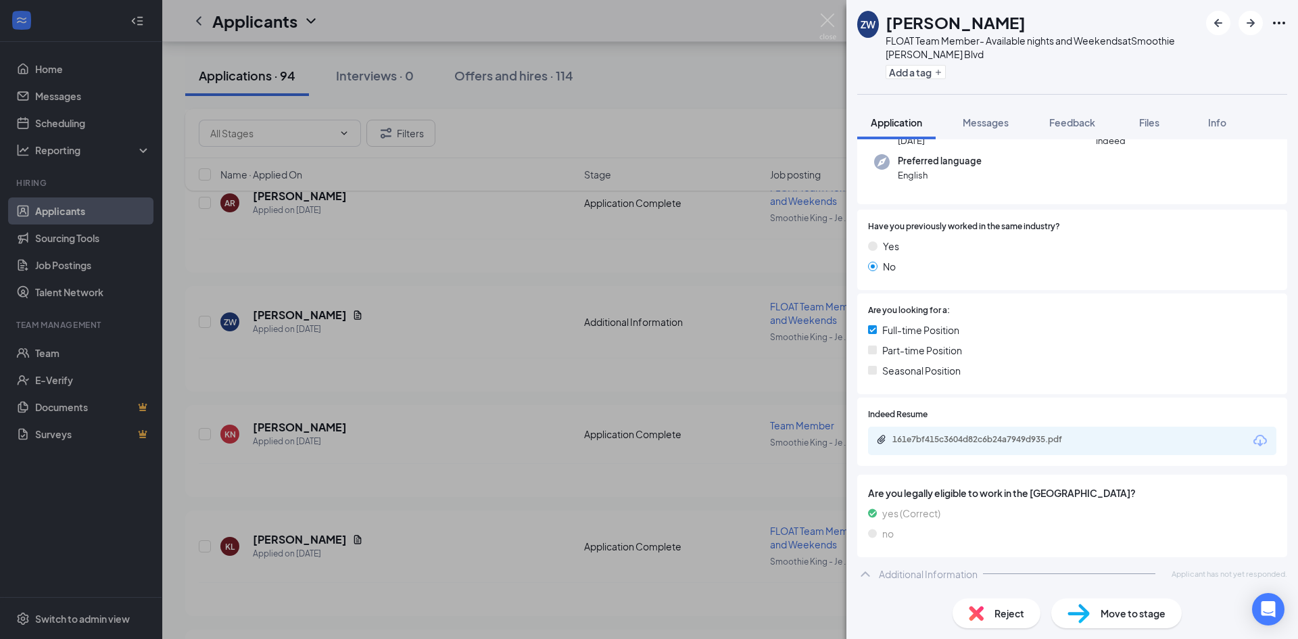
click at [456, 332] on div "ZW Zoey Walker FLOAT Team Member- Available nights and Weekends at Smoothie Kin…" at bounding box center [649, 319] width 1298 height 639
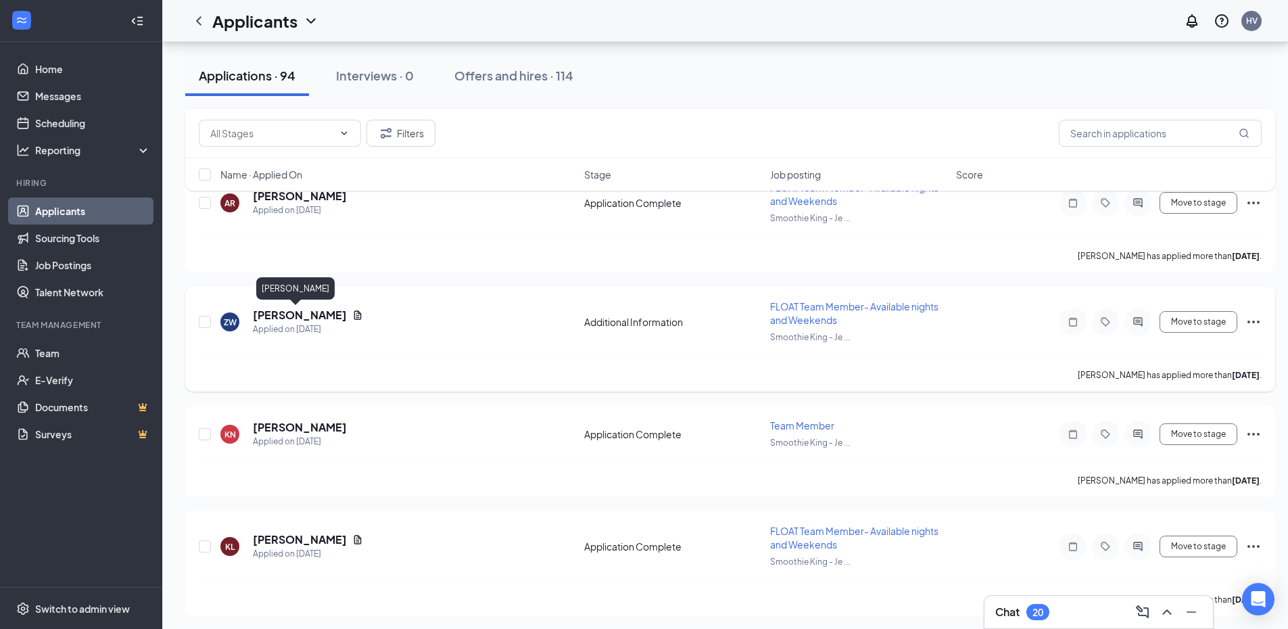
click at [287, 313] on h5 "Zoey Walker" at bounding box center [300, 315] width 94 height 15
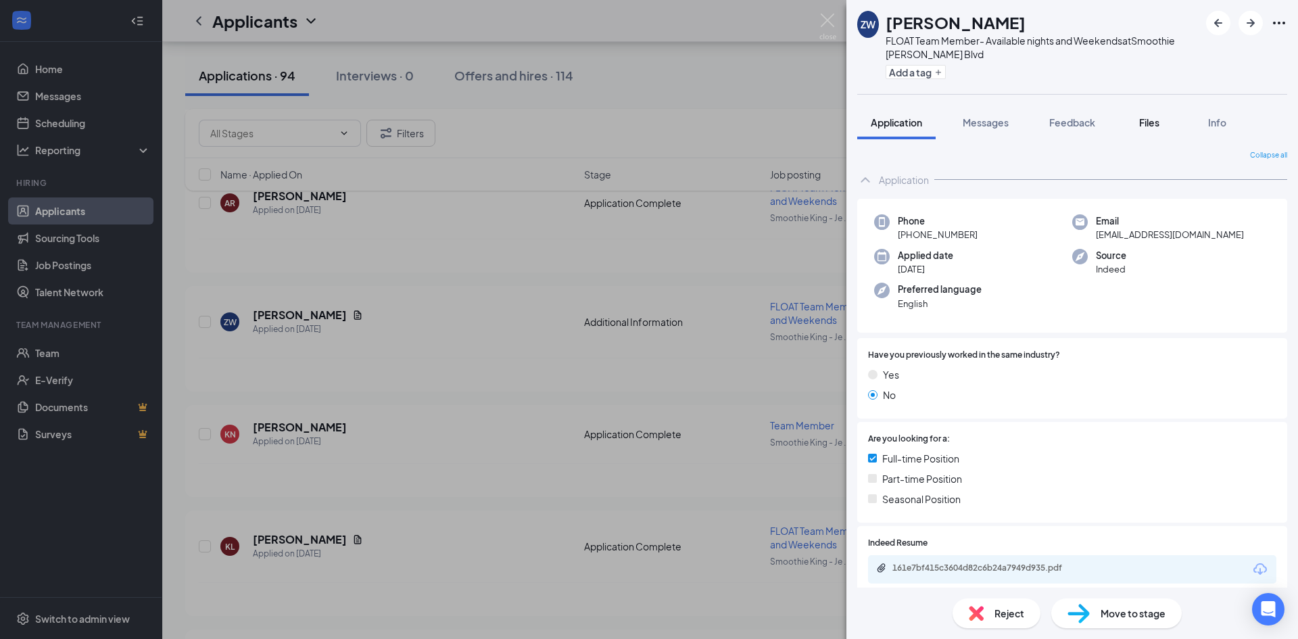
click at [1146, 130] on button "Files" at bounding box center [1149, 122] width 54 height 34
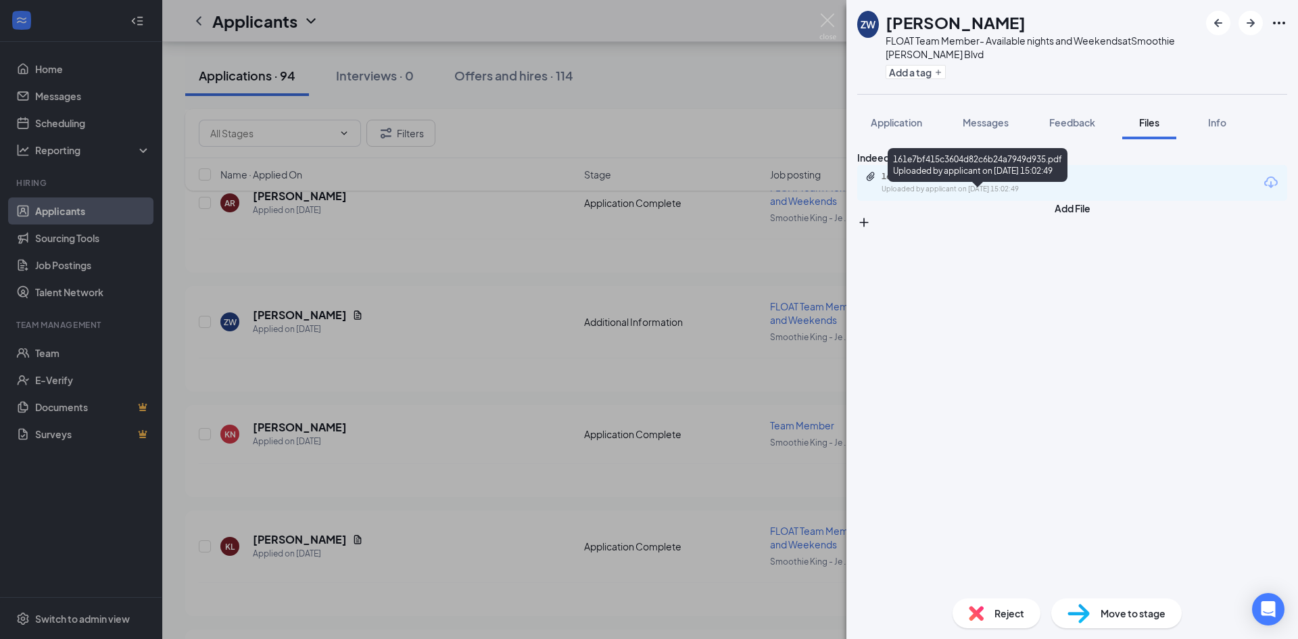
click at [977, 195] on div "161e7bf415c3604d82c6b24a7949d935.pdf Uploaded by applicant on Sep 11, 2025 at 1…" at bounding box center [974, 183] width 219 height 24
click at [820, 25] on img at bounding box center [827, 27] width 17 height 26
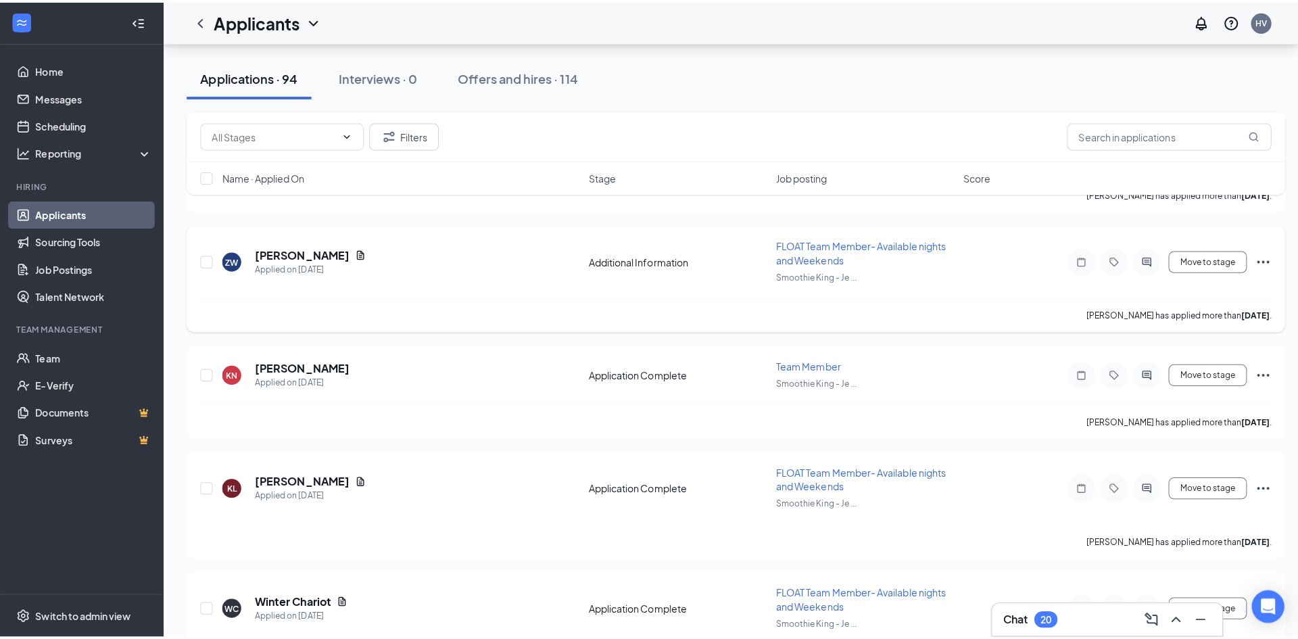
scroll to position [743, 0]
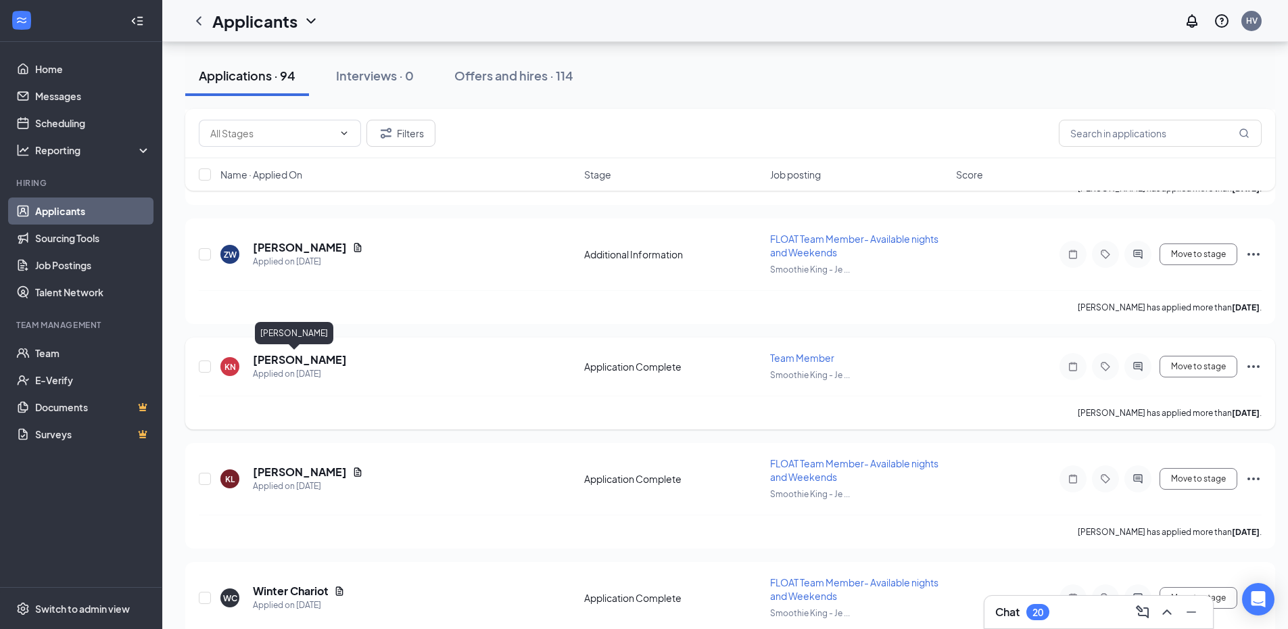
click at [272, 353] on h5 "Kelly Neal" at bounding box center [300, 359] width 94 height 15
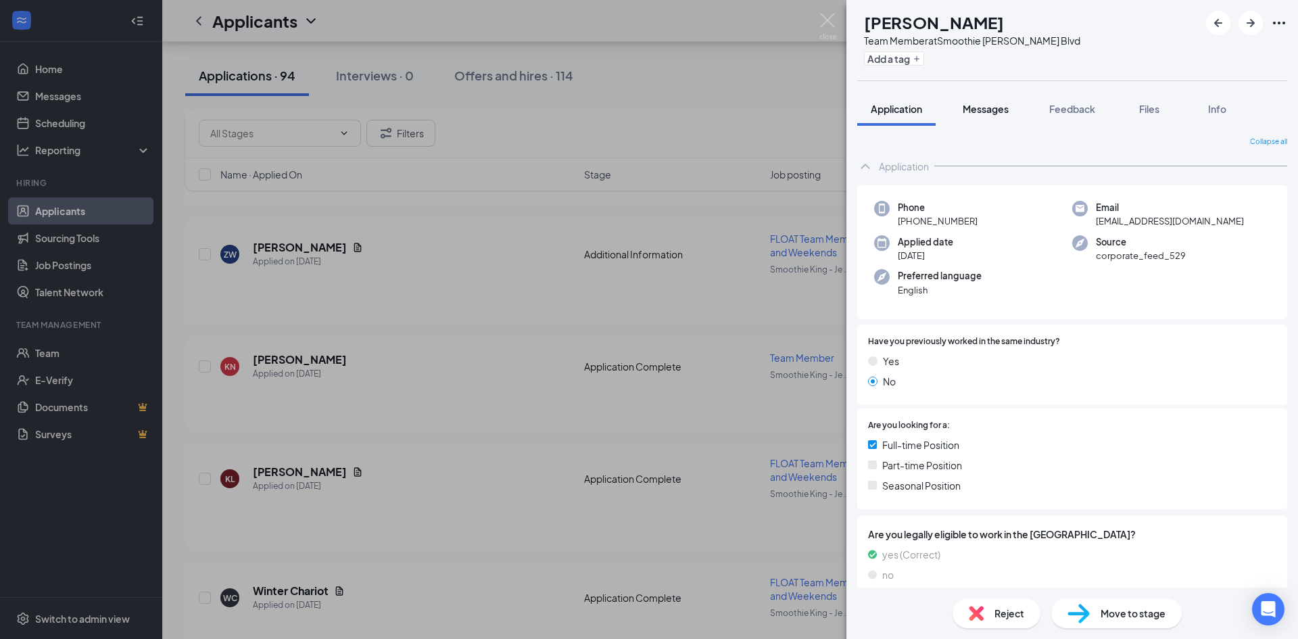
click at [989, 101] on button "Messages" at bounding box center [985, 109] width 73 height 34
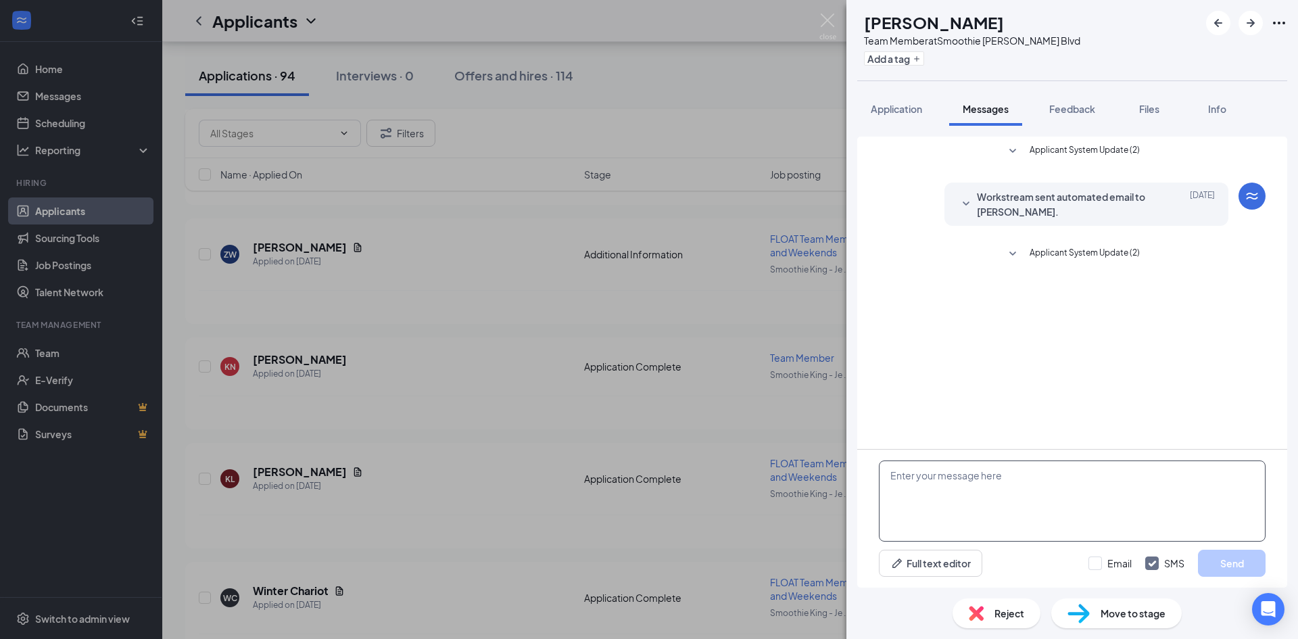
click at [962, 496] on textarea at bounding box center [1072, 500] width 387 height 81
click at [958, 479] on textarea "Hi when are yhu available to come in for an interview?" at bounding box center [1072, 500] width 387 height 81
type textarea "Hi when are you available to come in for an interview?"
drag, startPoint x: 1226, startPoint y: 564, endPoint x: 1223, endPoint y: 545, distance: 19.1
click at [1227, 564] on button "Send" at bounding box center [1232, 562] width 68 height 27
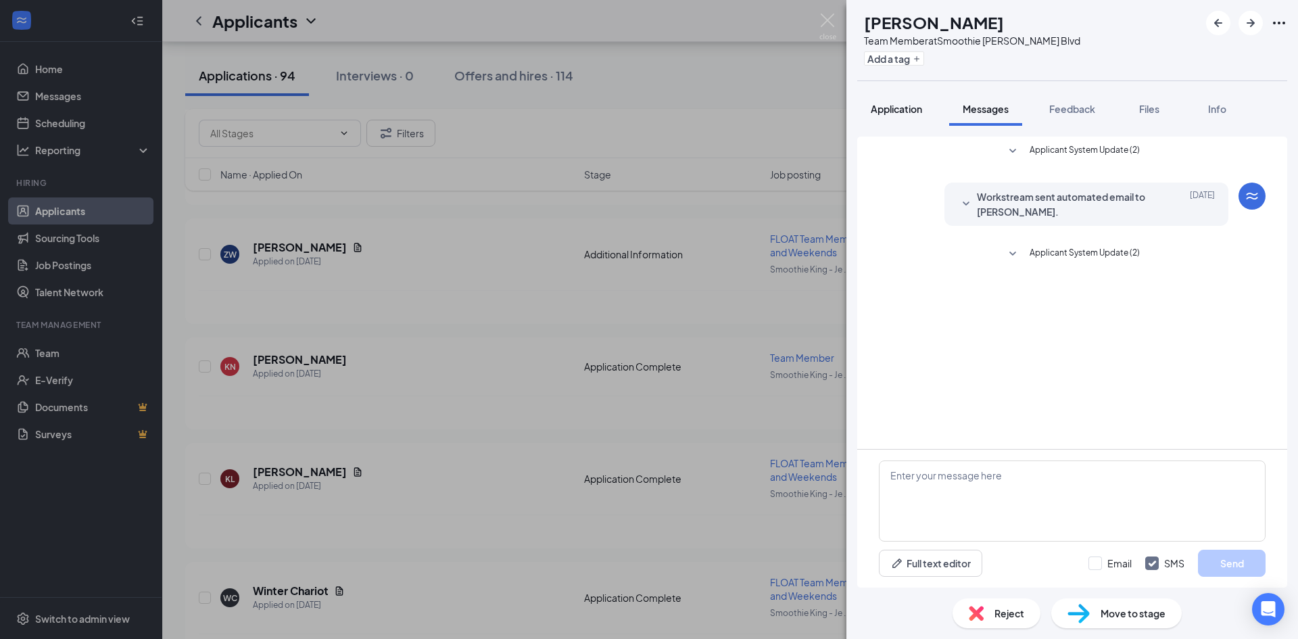
click at [917, 108] on span "Application" at bounding box center [896, 109] width 51 height 12
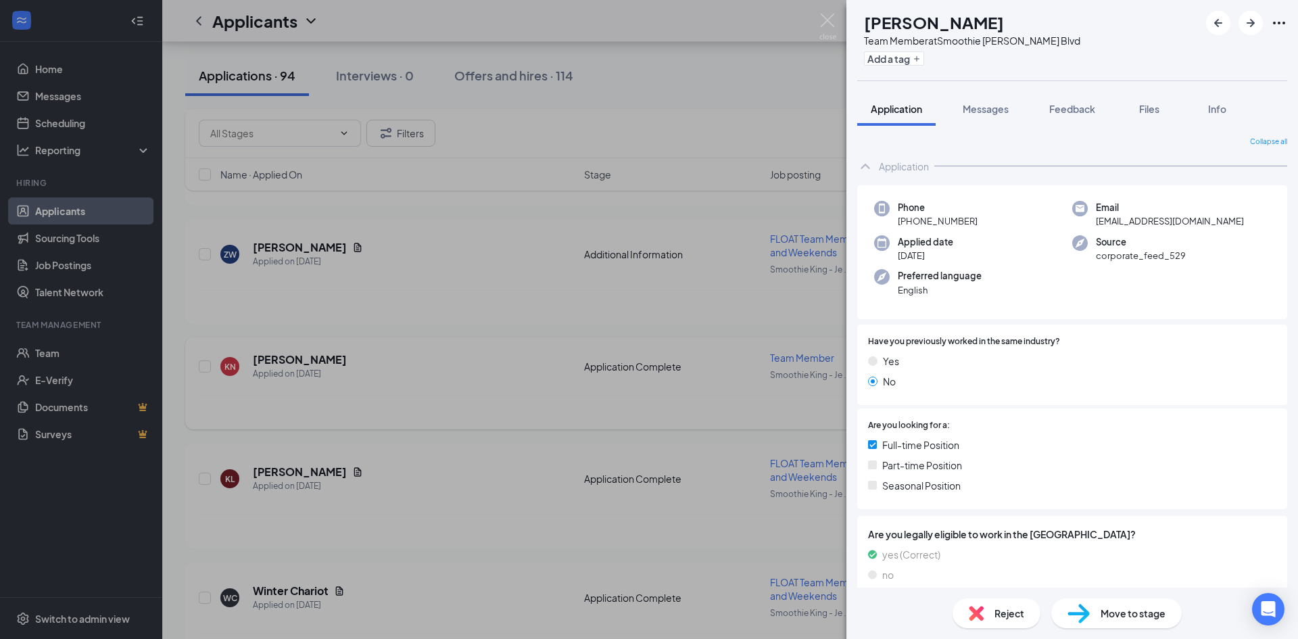
drag, startPoint x: 573, startPoint y: 62, endPoint x: 535, endPoint y: 422, distance: 361.6
click at [575, 63] on div "KN Kelly Neal Team Member at Smoothie King - Jefferson Blvd Add a tag Applicati…" at bounding box center [649, 319] width 1298 height 639
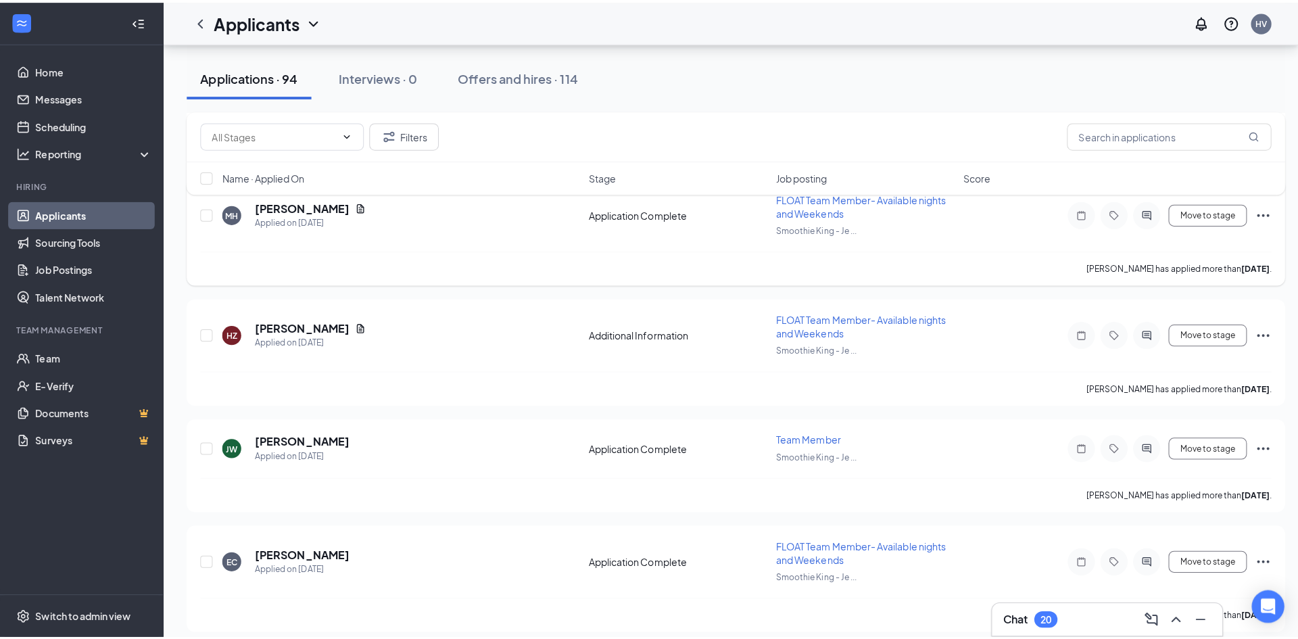
scroll to position [1419, 0]
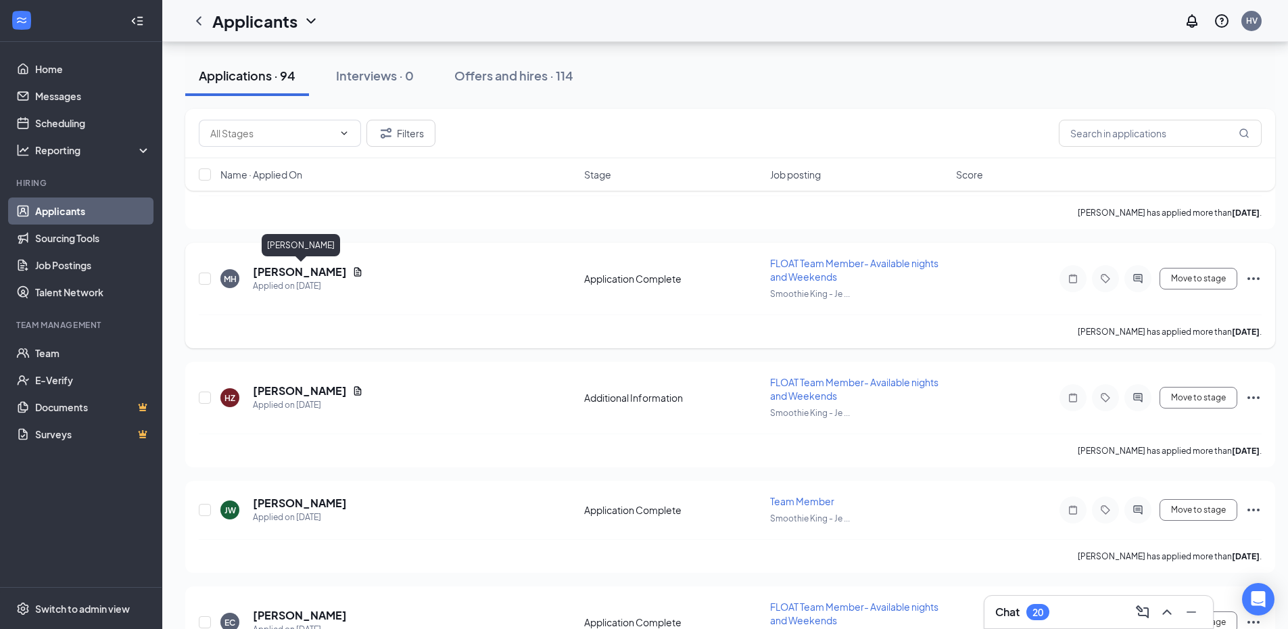
click at [328, 274] on h5 "[PERSON_NAME]" at bounding box center [300, 271] width 94 height 15
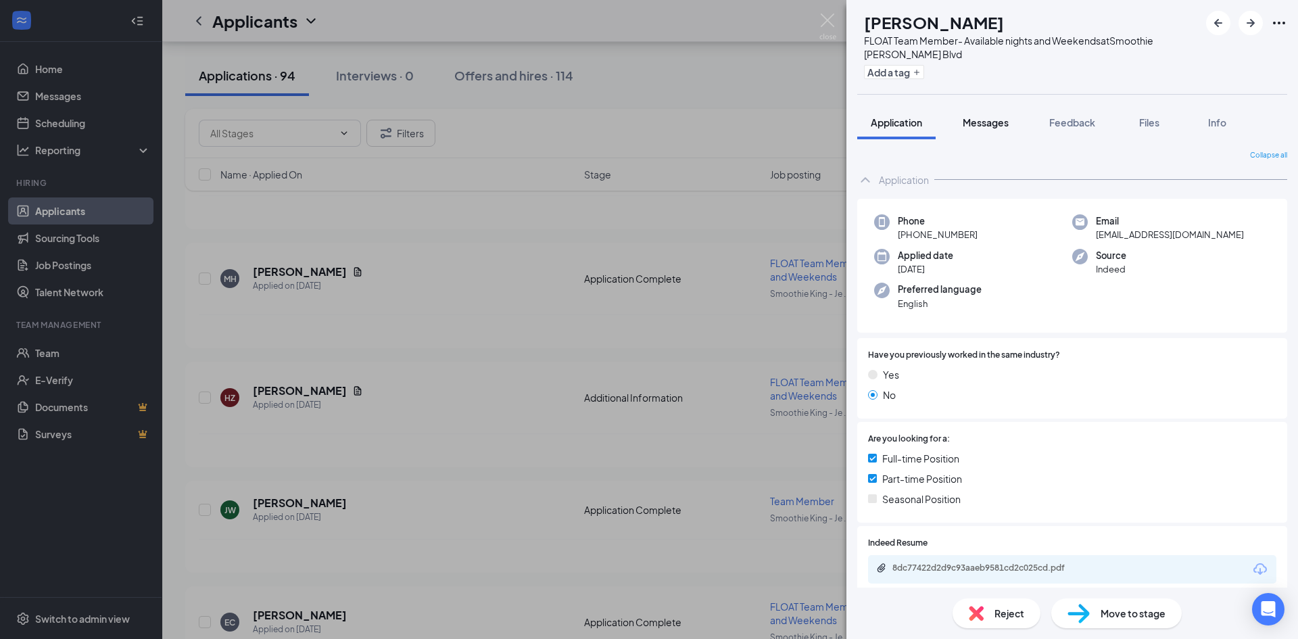
click at [994, 116] on span "Messages" at bounding box center [985, 122] width 46 height 12
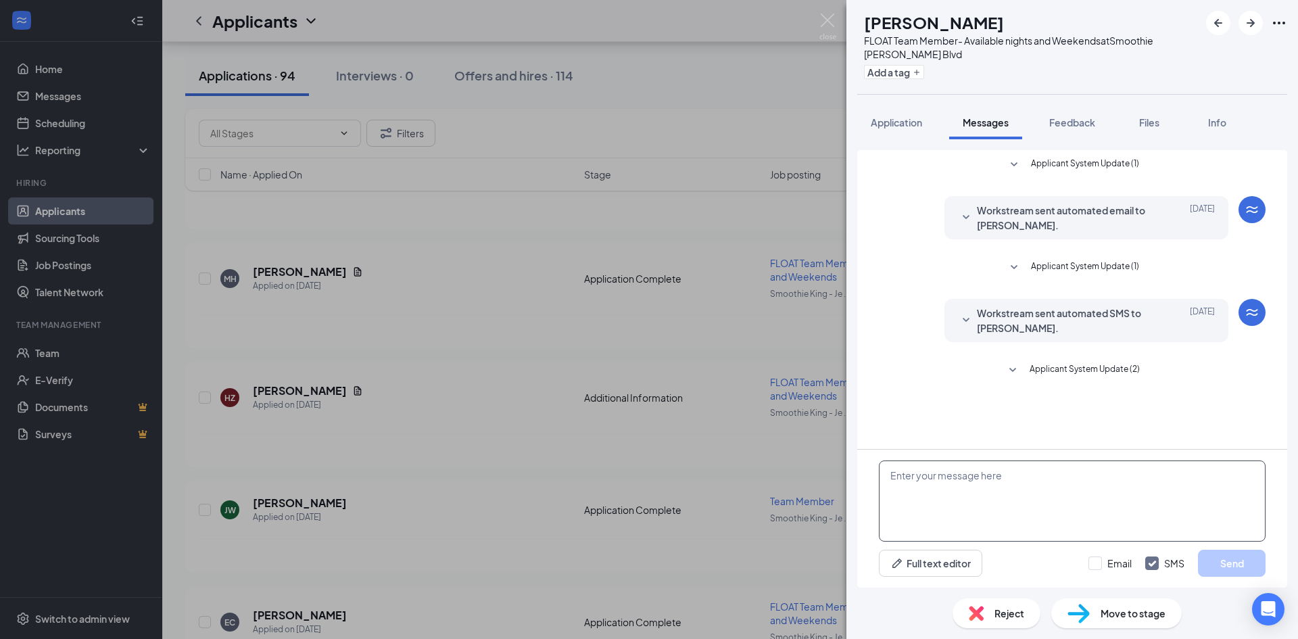
drag, startPoint x: 1021, startPoint y: 472, endPoint x: 1008, endPoint y: 439, distance: 35.5
click at [1019, 470] on textarea at bounding box center [1072, 500] width 387 height 81
type textarea "Hi when are you available to come in for an interview?"
click at [1227, 568] on button "Send" at bounding box center [1232, 562] width 68 height 27
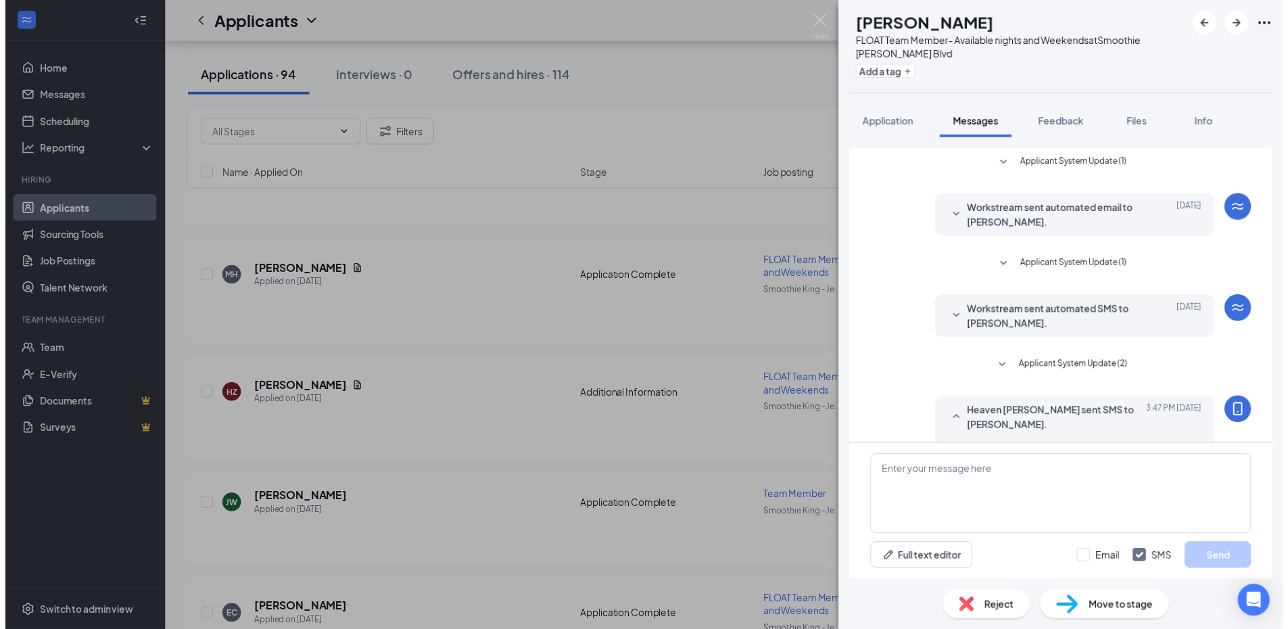
scroll to position [32, 0]
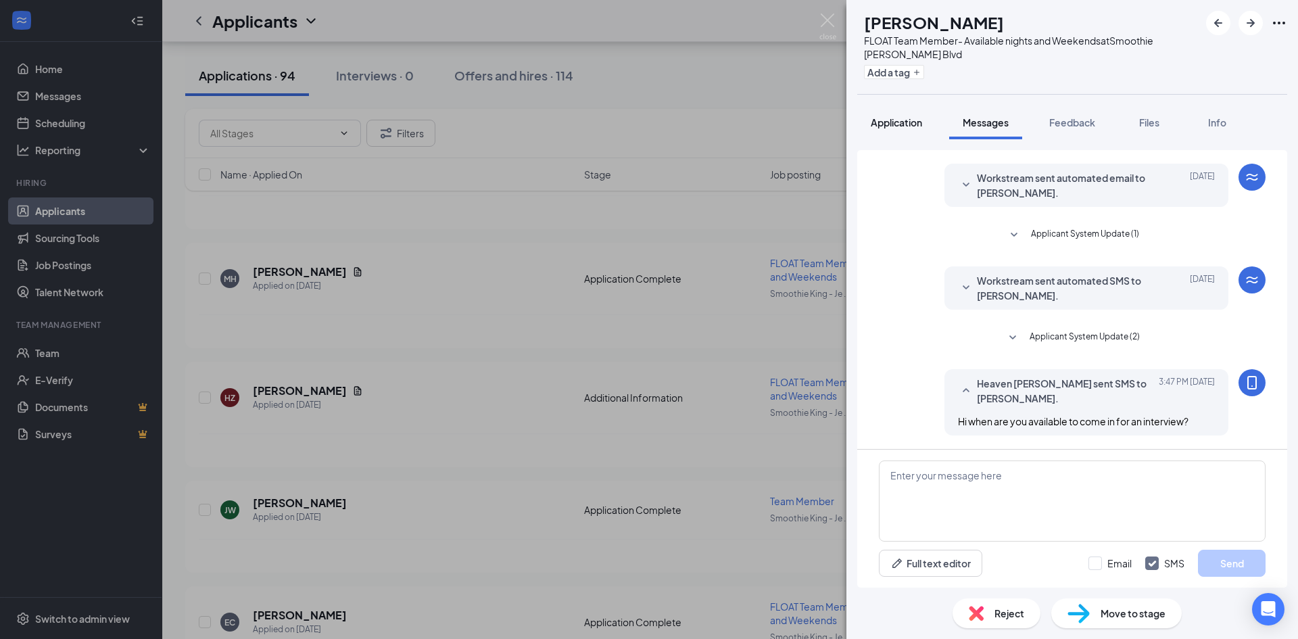
click at [905, 113] on button "Application" at bounding box center [896, 122] width 78 height 34
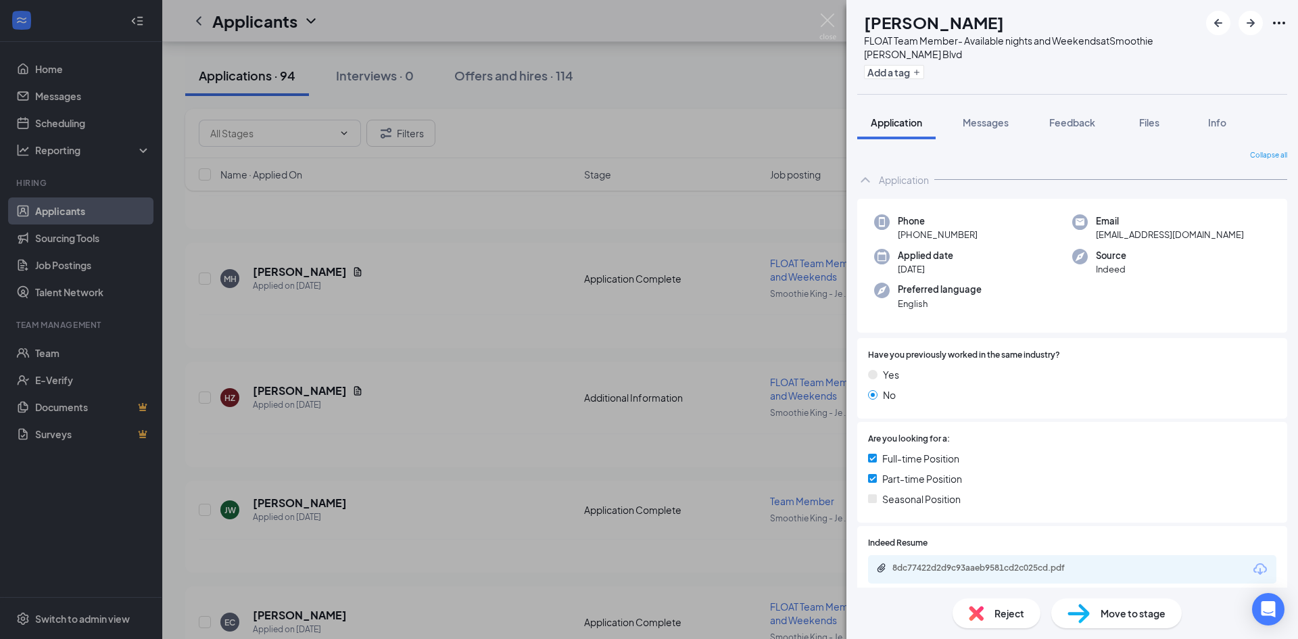
click at [574, 71] on div "MH Muhammad Hussein FLOAT Team Member- Available nights and Weekends at Smoothi…" at bounding box center [649, 319] width 1298 height 639
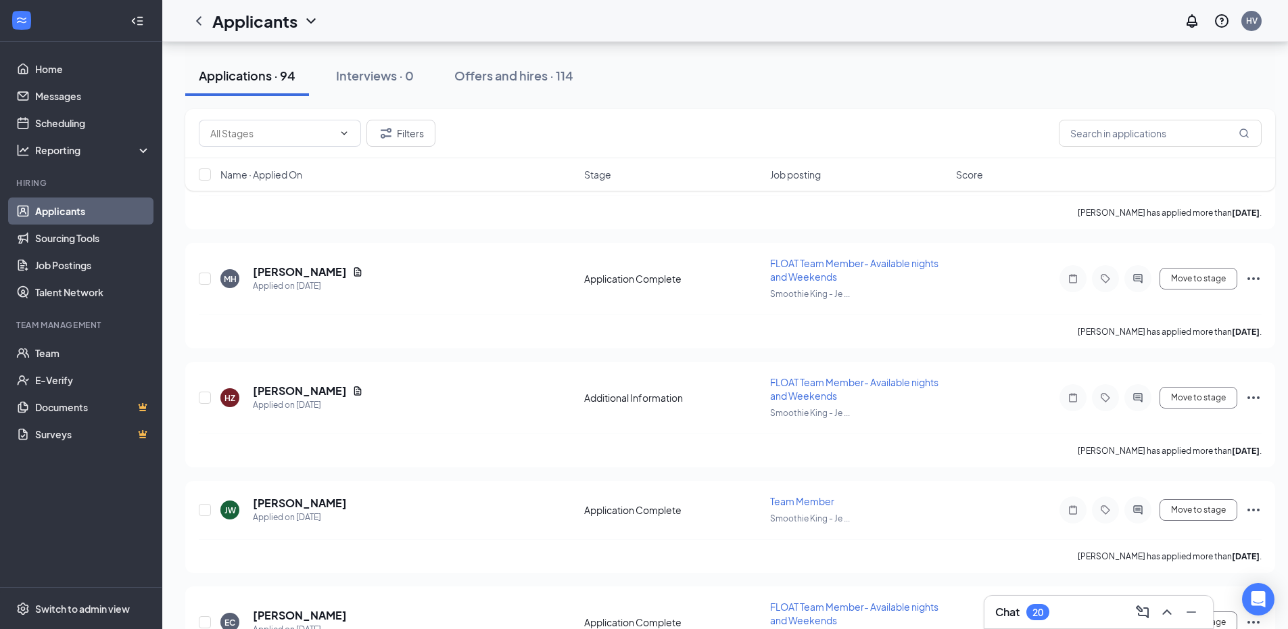
click at [1088, 619] on div "Chat 20" at bounding box center [1098, 612] width 207 height 22
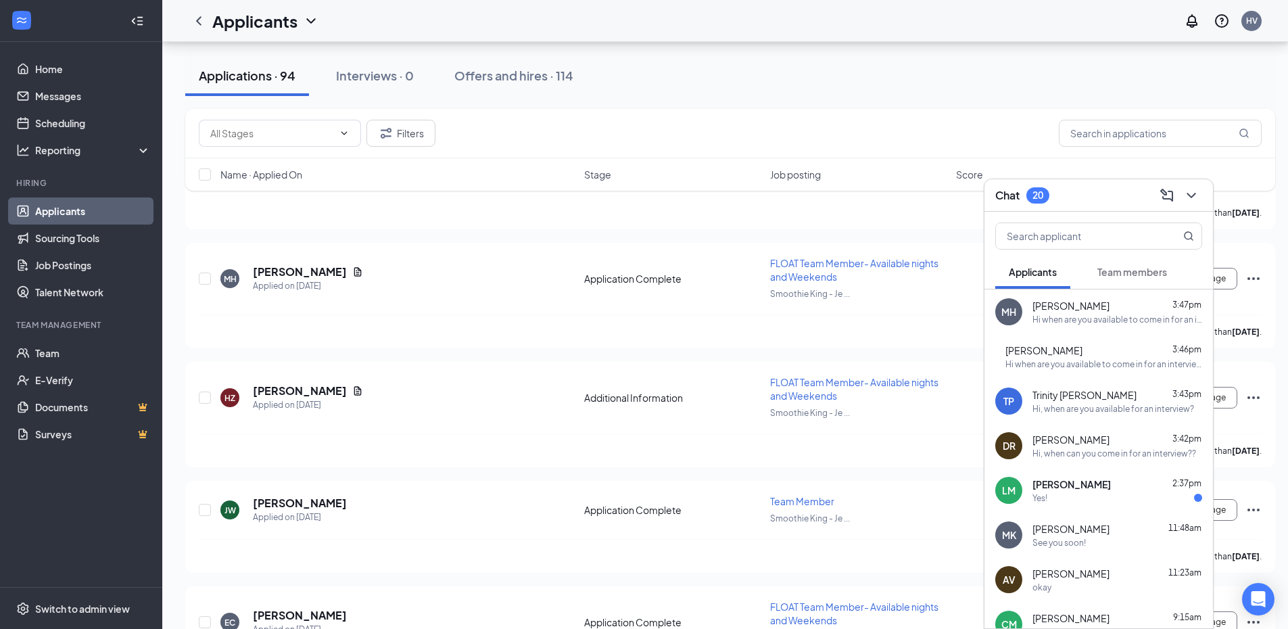
click at [1110, 199] on div "Chat 20" at bounding box center [1098, 195] width 207 height 21
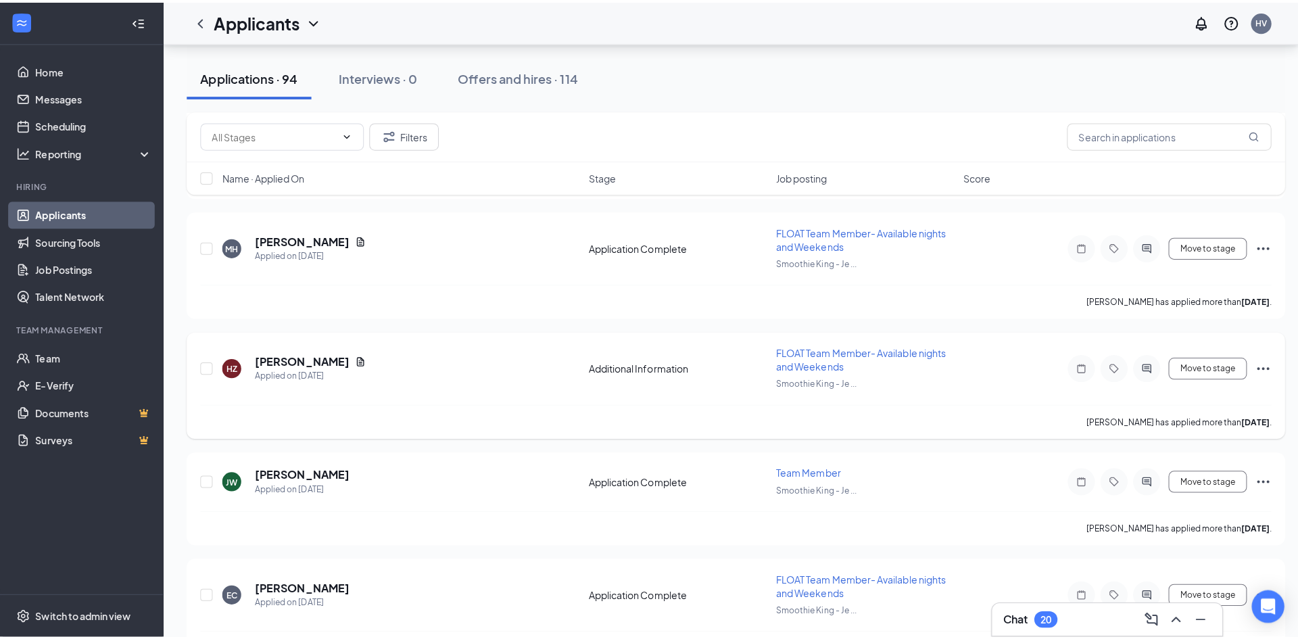
scroll to position [1487, 0]
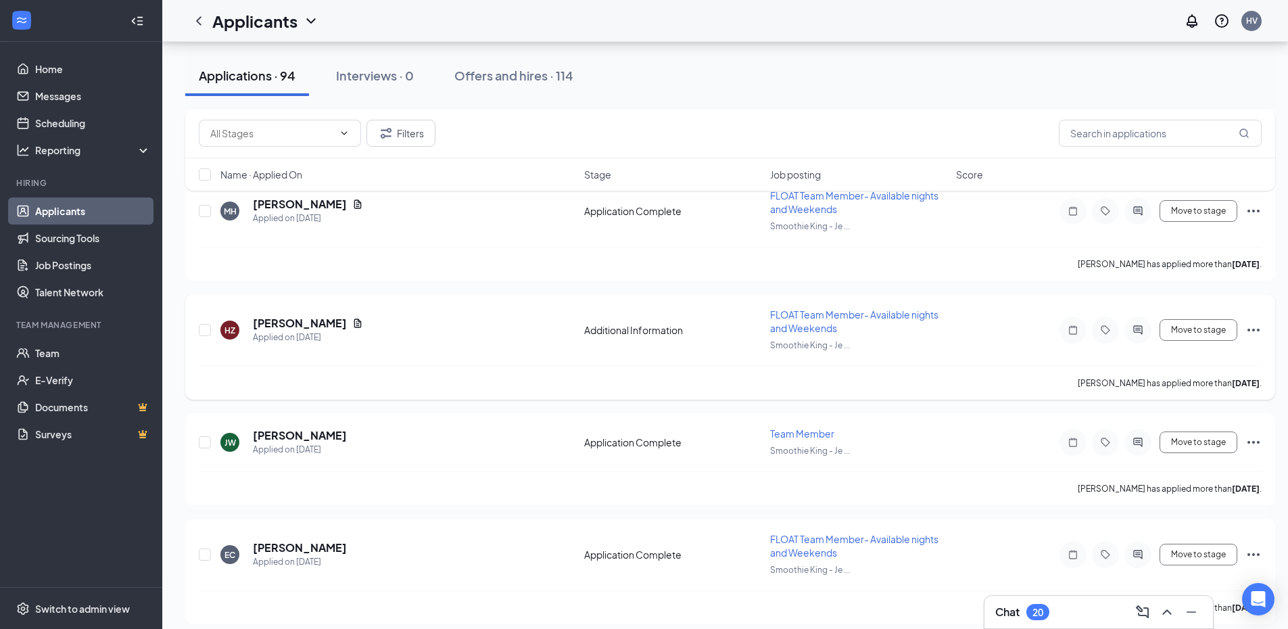
click at [284, 315] on div "HZ Halle Zeigler Applied on Sep 6 Additional Information FLOAT Team Member- Ava…" at bounding box center [730, 337] width 1062 height 58
click at [284, 320] on h5 "Halle Zeigler" at bounding box center [300, 323] width 94 height 15
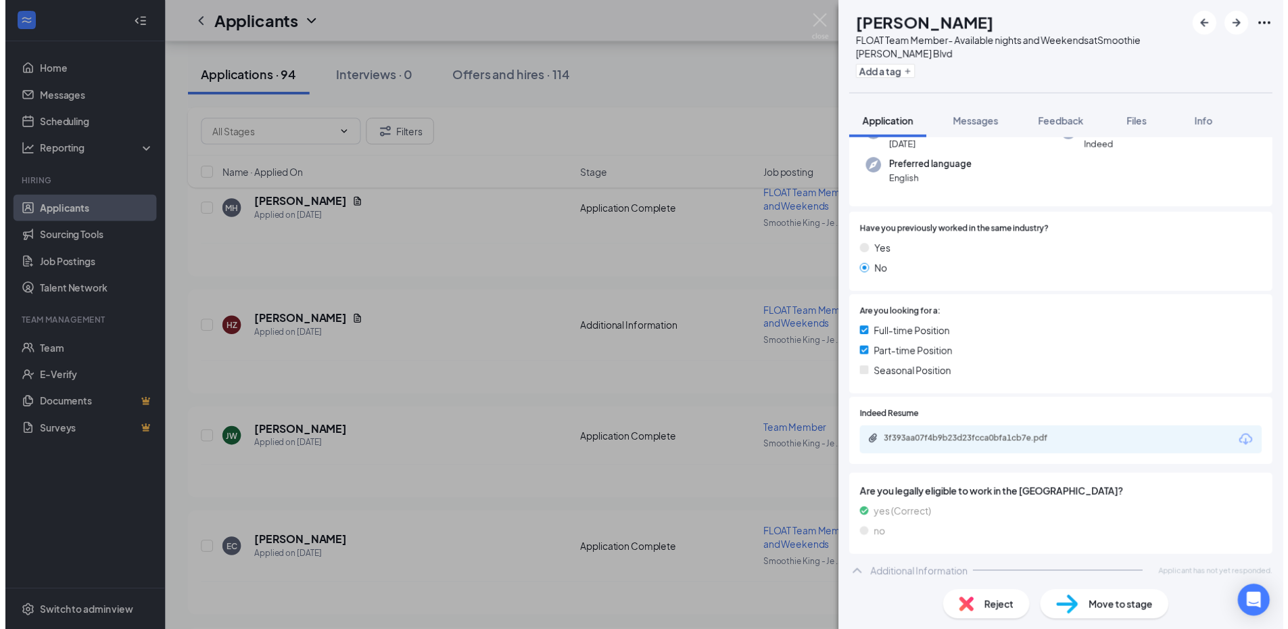
scroll to position [128, 0]
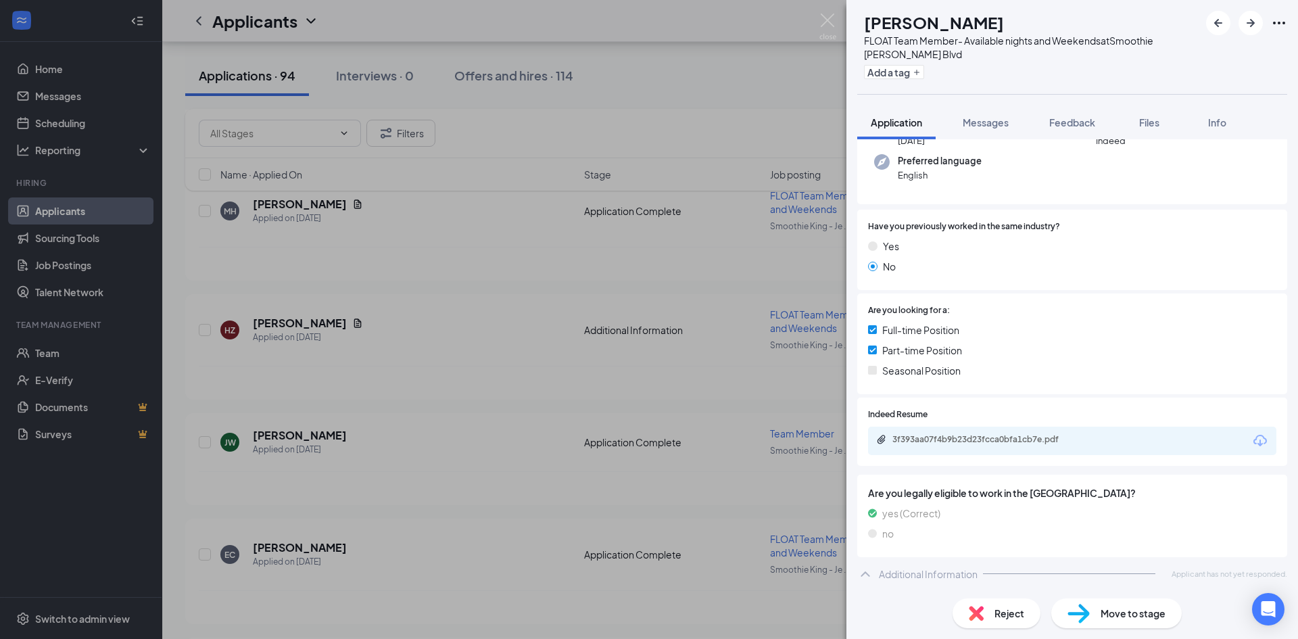
click at [612, 367] on div "HZ Halle Zeigler FLOAT Team Member- Available nights and Weekends at Smoothie K…" at bounding box center [649, 319] width 1298 height 639
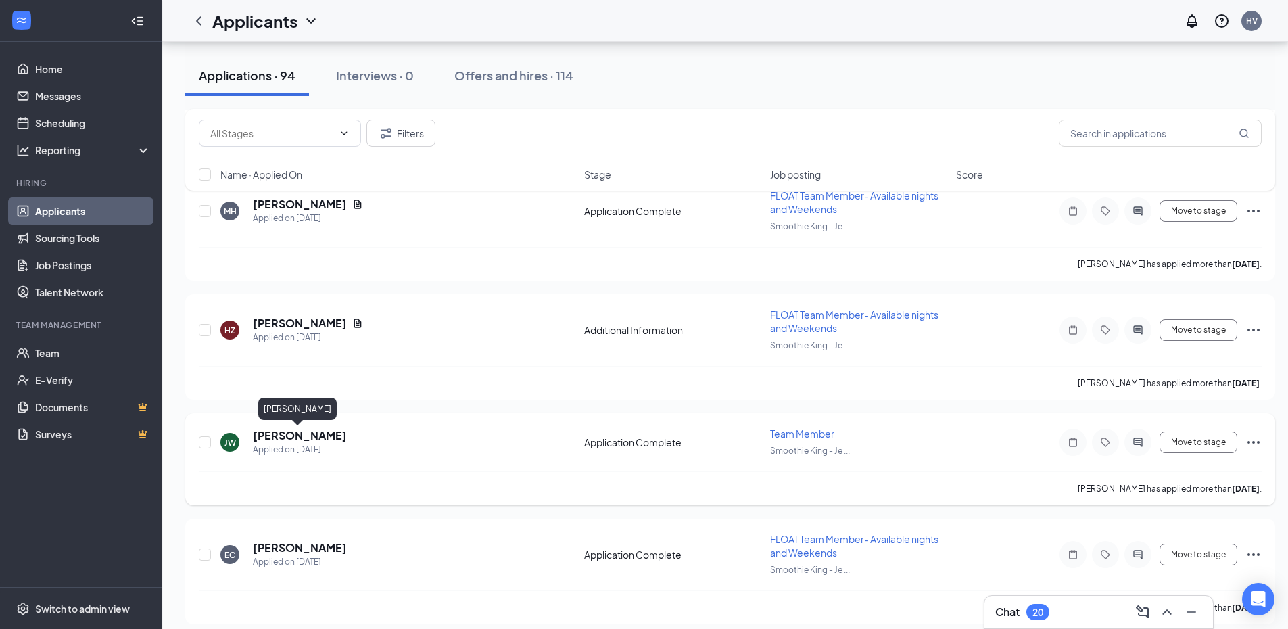
click at [305, 432] on h5 "Jamear Walker" at bounding box center [300, 435] width 94 height 15
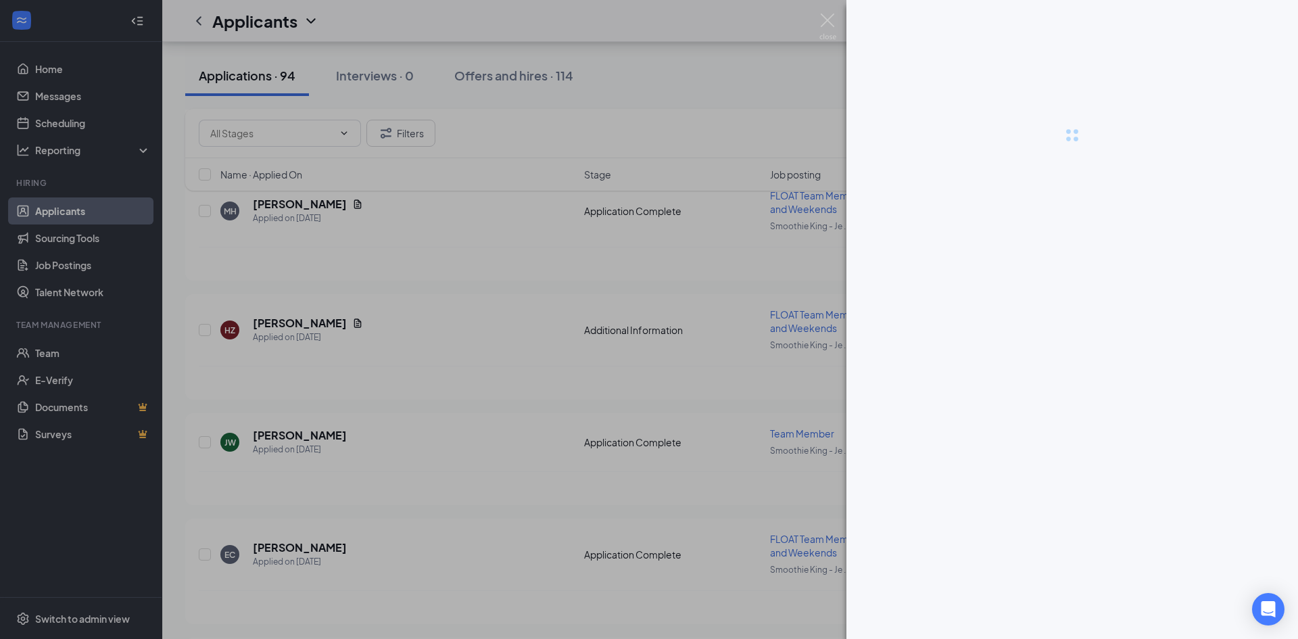
click at [484, 387] on div at bounding box center [649, 319] width 1298 height 639
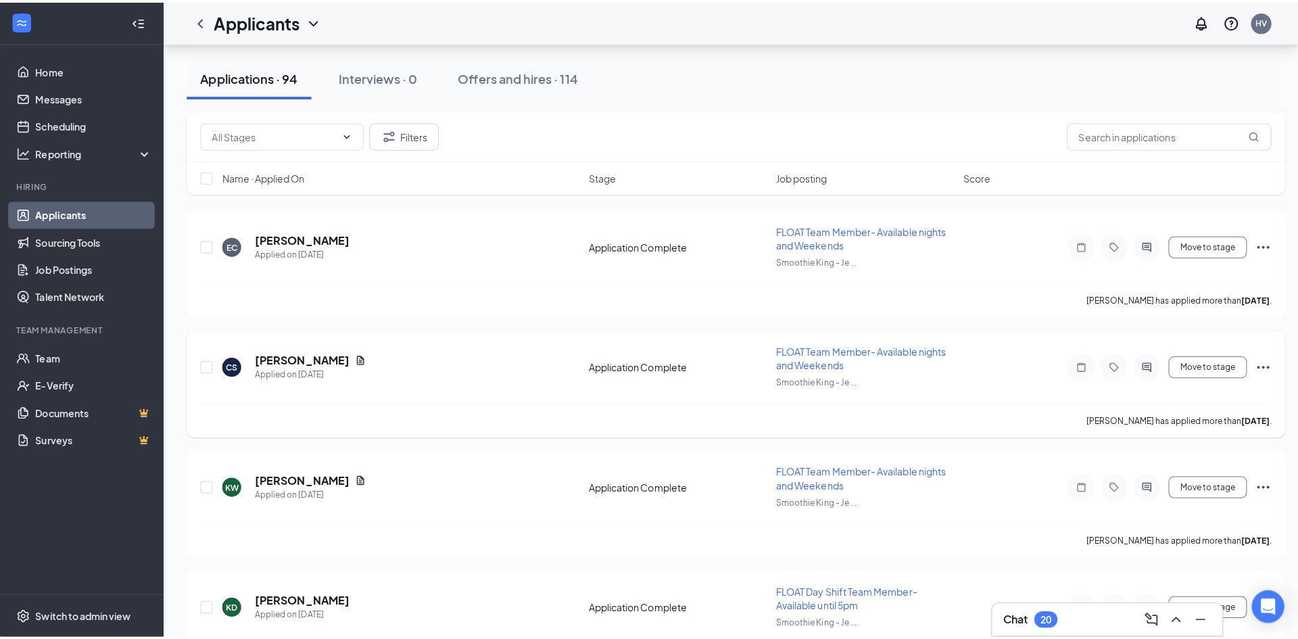
scroll to position [1825, 0]
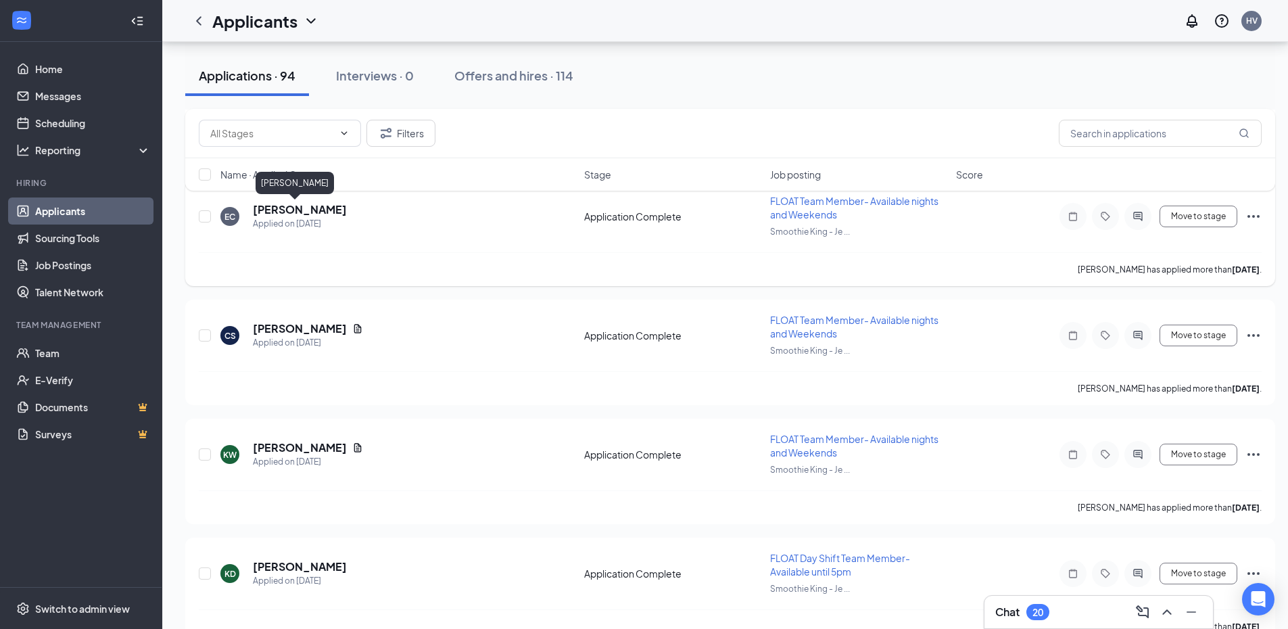
click at [296, 207] on h5 "Ellie Chrzan" at bounding box center [300, 209] width 94 height 15
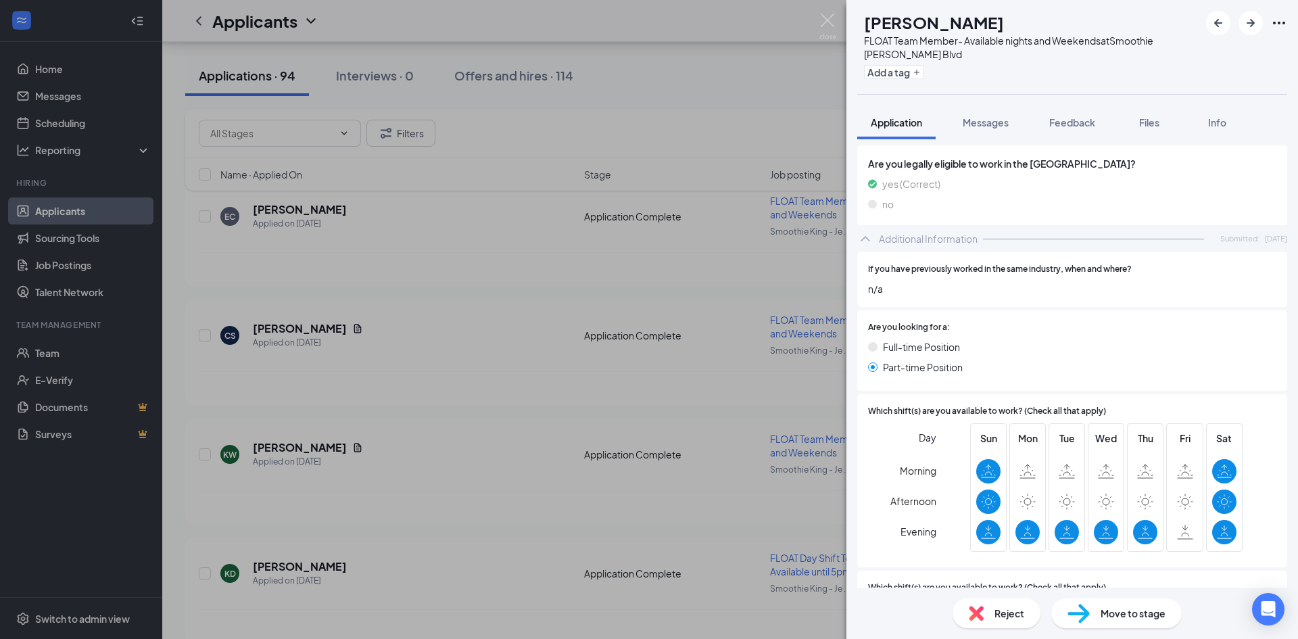
scroll to position [473, 0]
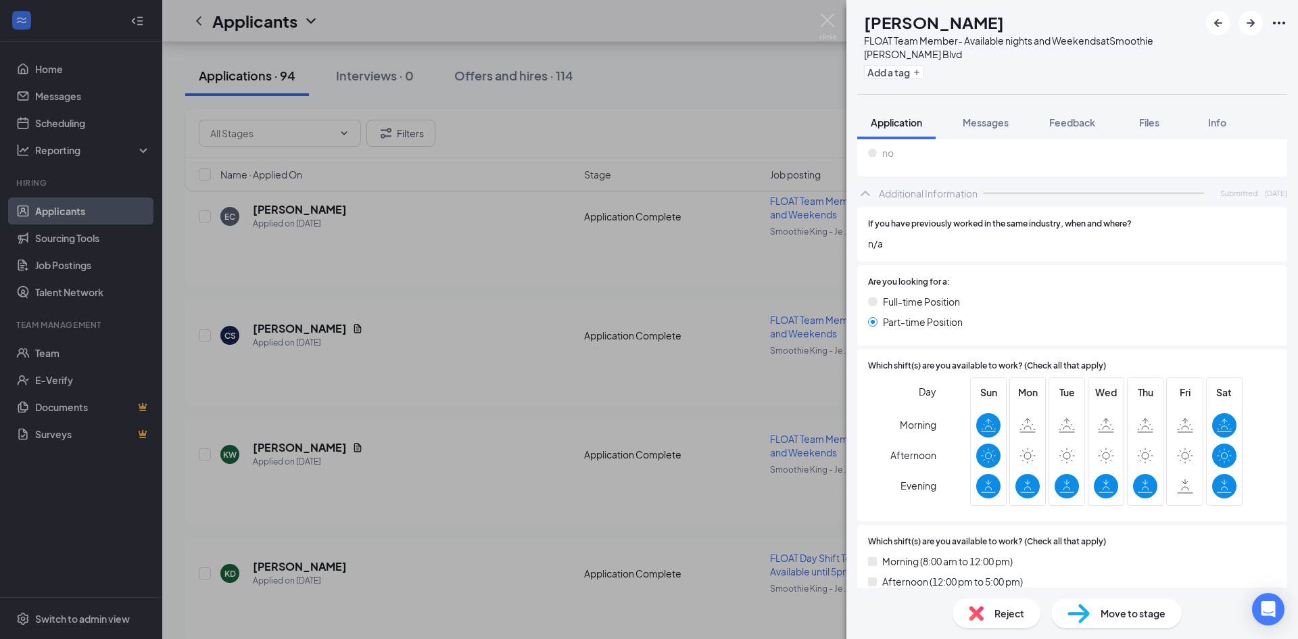
click at [520, 364] on div "EC Ellie Chrzan FLOAT Team Member- Available nights and Weekends at Smoothie Ki…" at bounding box center [649, 319] width 1298 height 639
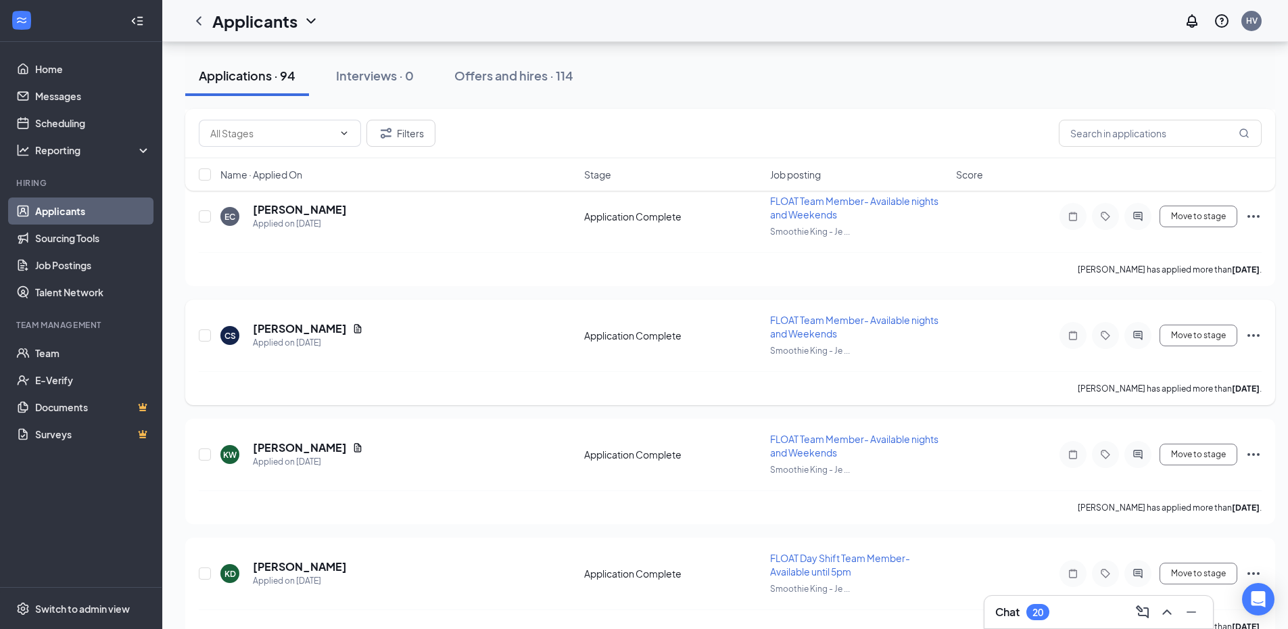
click at [306, 330] on h5 "Catori Stewart" at bounding box center [300, 328] width 94 height 15
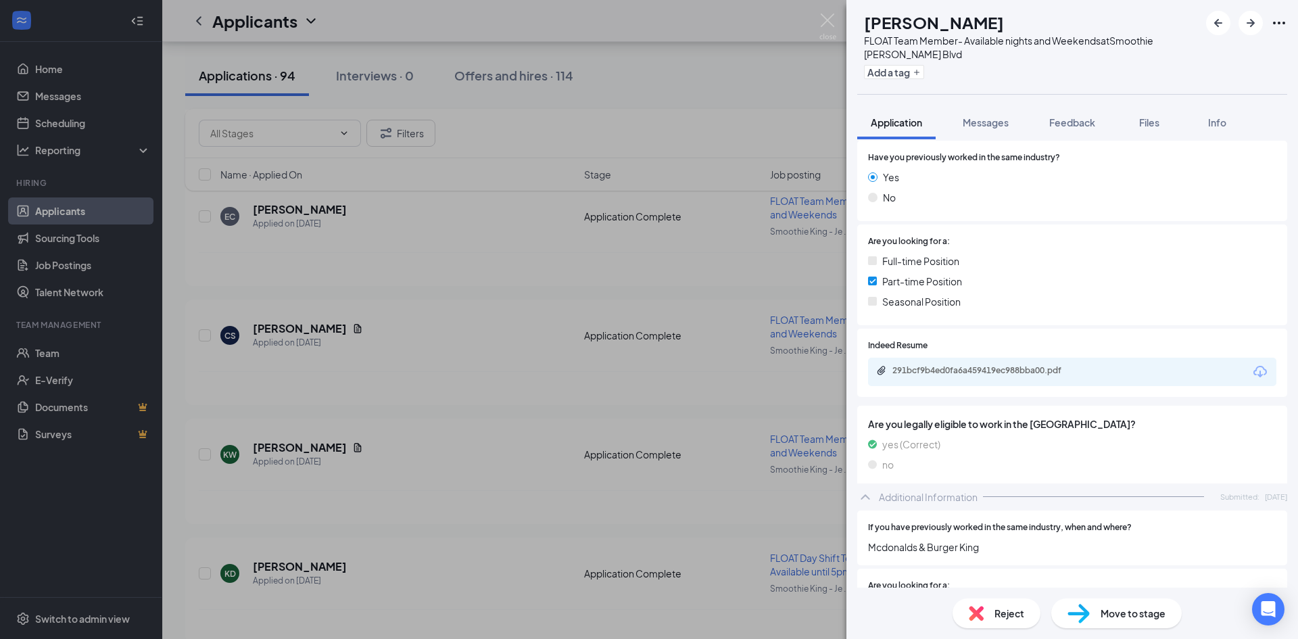
scroll to position [473, 0]
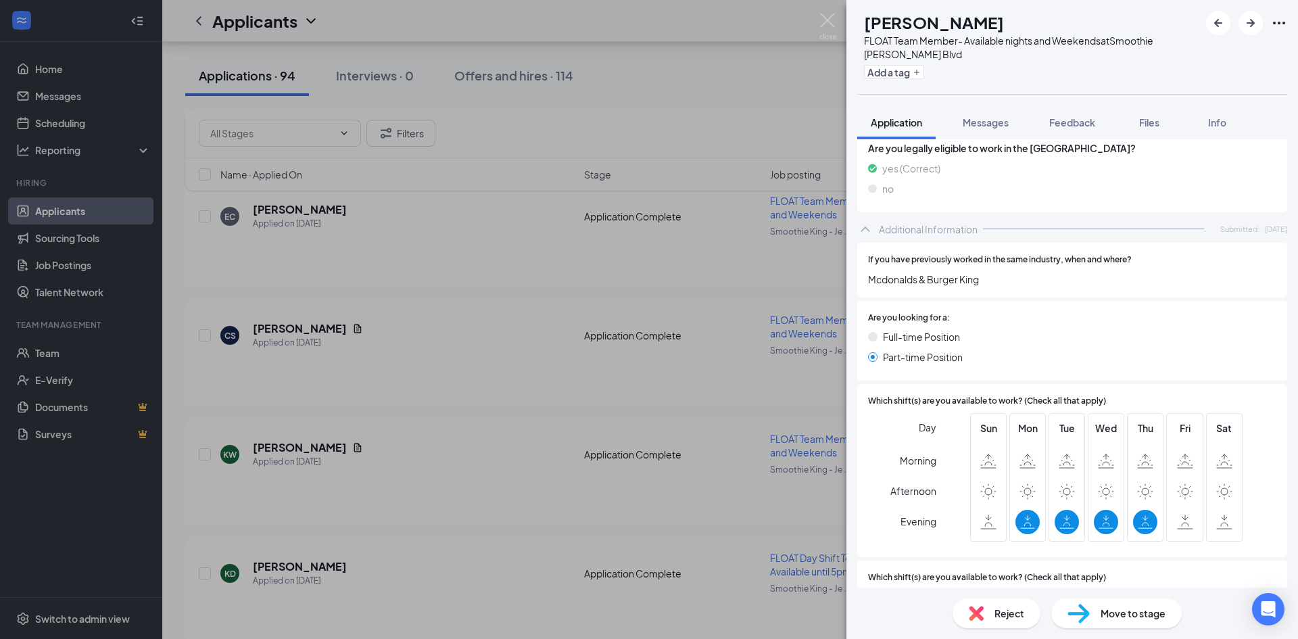
click at [317, 308] on div "CS Catori Stewart FLOAT Team Member- Available nights and Weekends at Smoothie …" at bounding box center [649, 319] width 1298 height 639
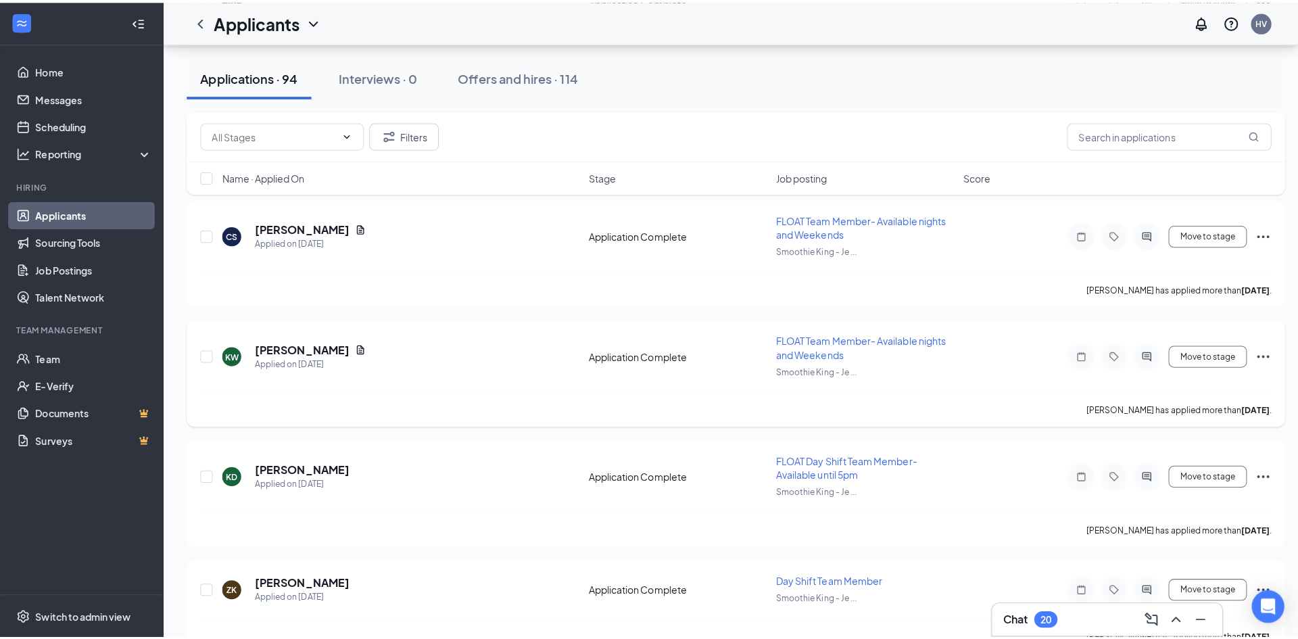
scroll to position [1961, 0]
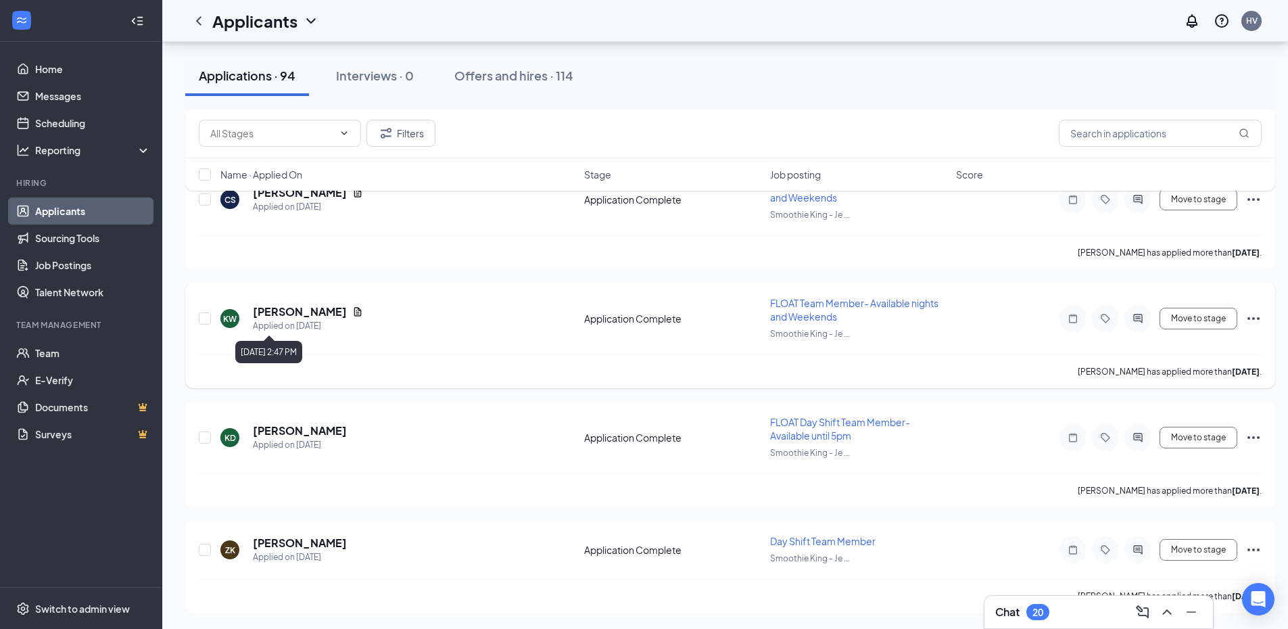
click at [259, 320] on div "Applied on Sep 4" at bounding box center [308, 326] width 110 height 14
click at [294, 433] on h5 "Keyonne Dunn" at bounding box center [300, 430] width 94 height 15
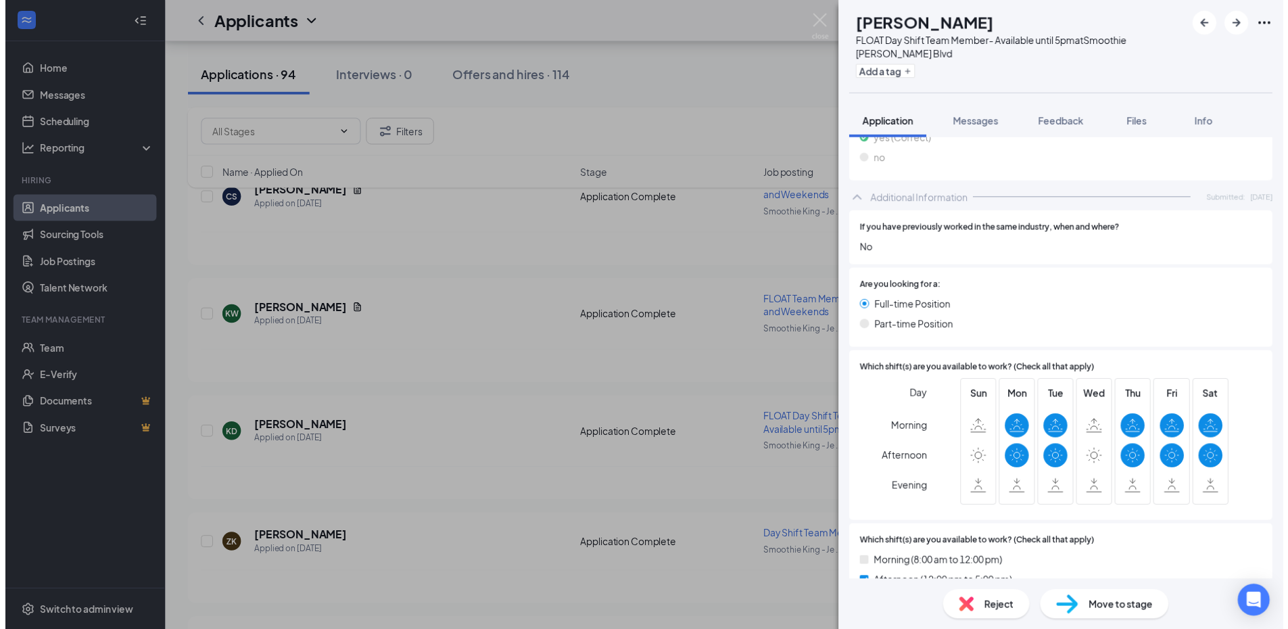
scroll to position [676, 0]
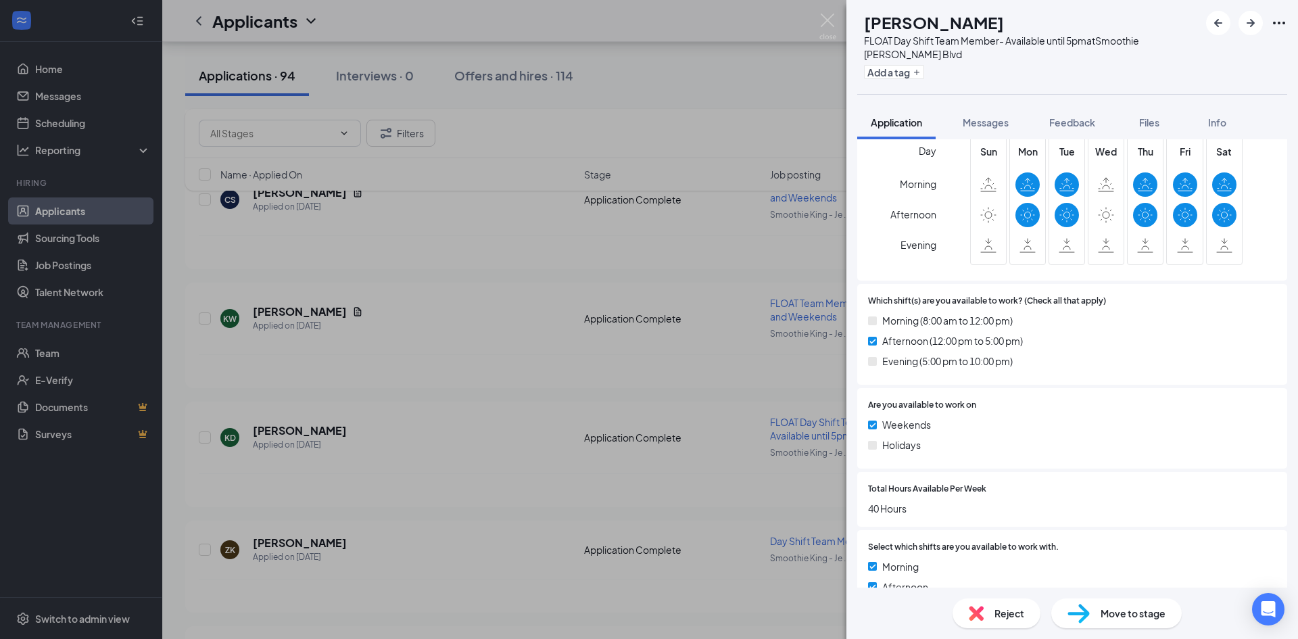
click at [504, 316] on div "KD Keyonne Dunn FLOAT Day Shift Team Member- Available until 5pm at Smoothie Ki…" at bounding box center [649, 319] width 1298 height 639
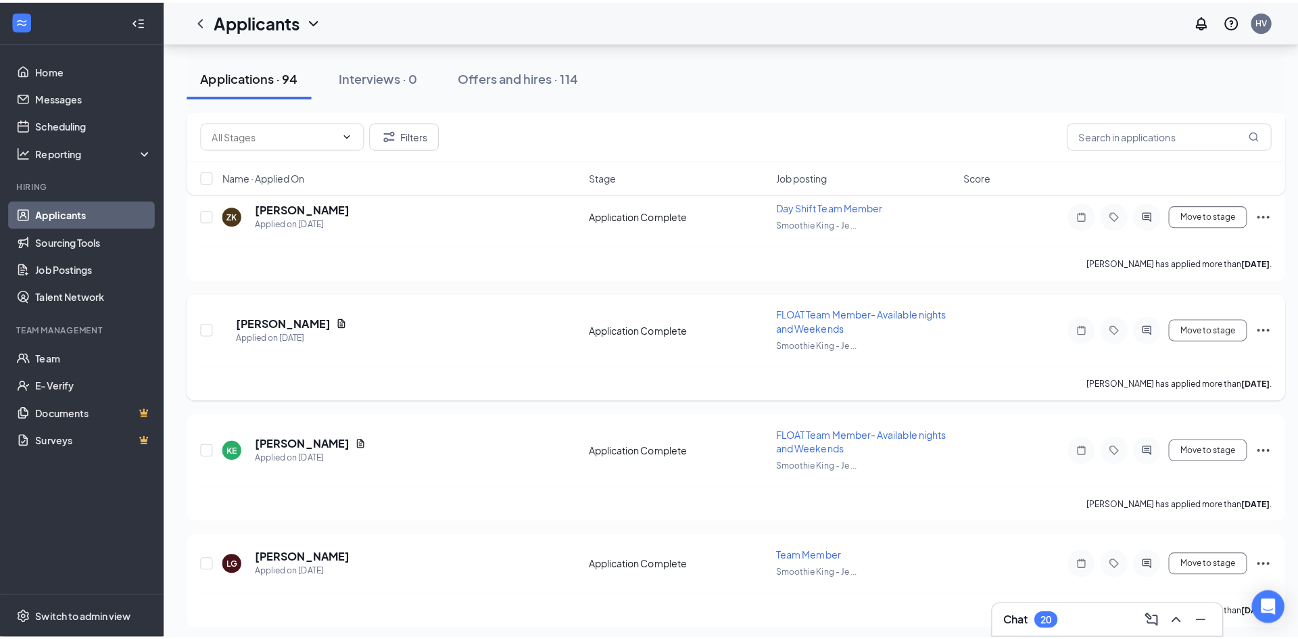
scroll to position [2299, 0]
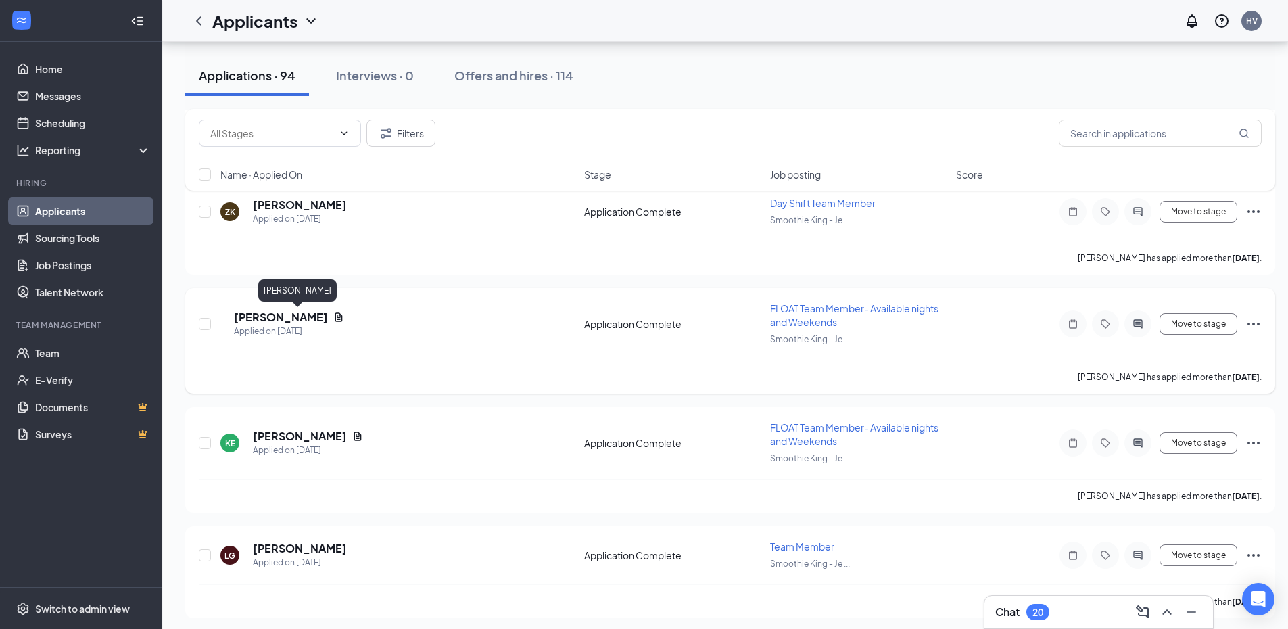
click at [303, 320] on h5 "[PERSON_NAME]" at bounding box center [281, 317] width 94 height 15
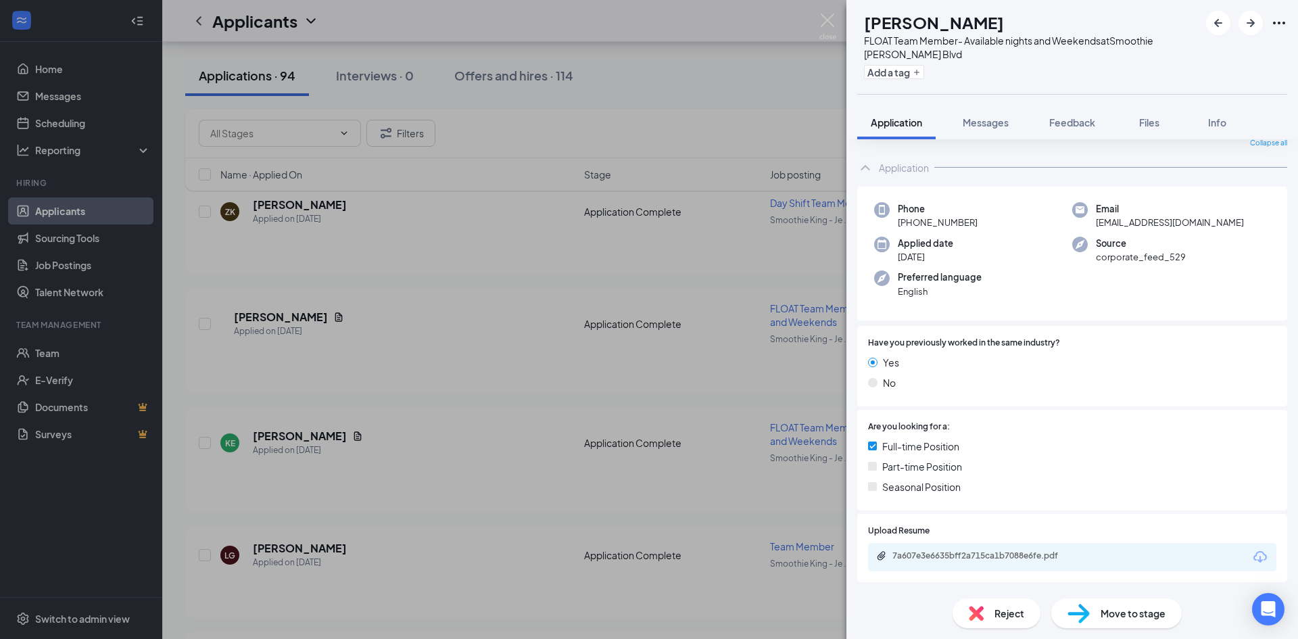
scroll to position [43, 0]
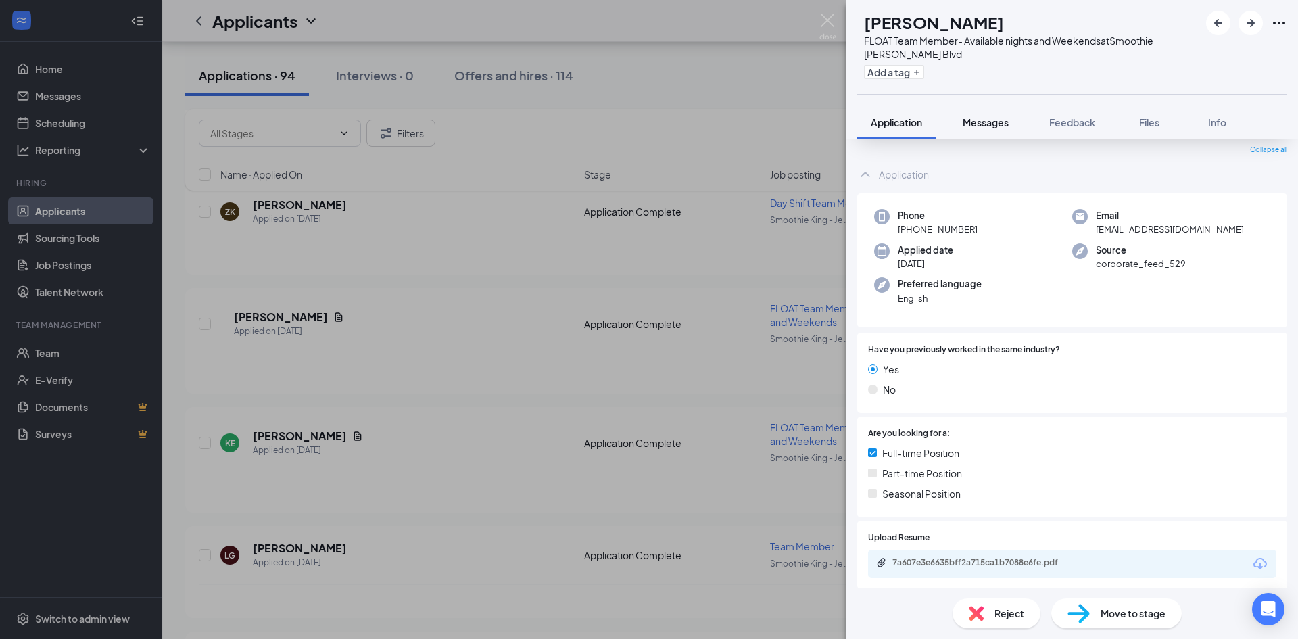
click at [990, 118] on span "Messages" at bounding box center [985, 122] width 46 height 12
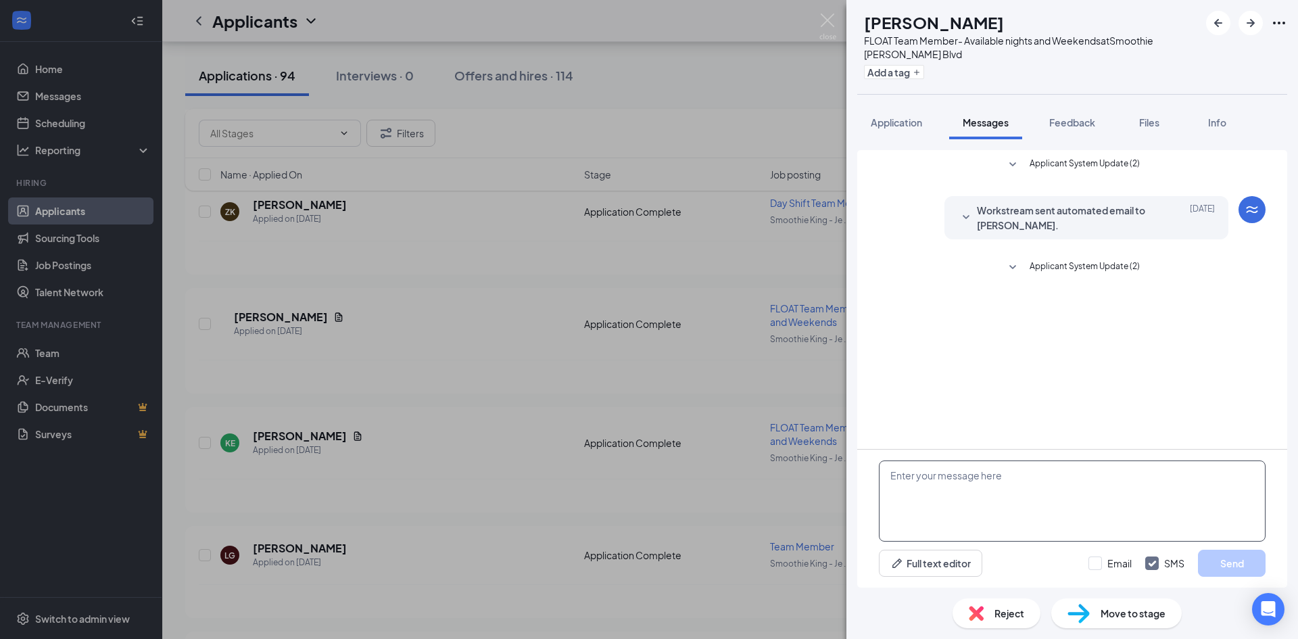
click at [979, 472] on textarea at bounding box center [1072, 500] width 387 height 81
type textarea "h"
type textarea "Hey, are you open for an interview??"
click at [1226, 556] on button "Send" at bounding box center [1232, 562] width 68 height 27
click at [887, 112] on button "Application" at bounding box center [896, 122] width 78 height 34
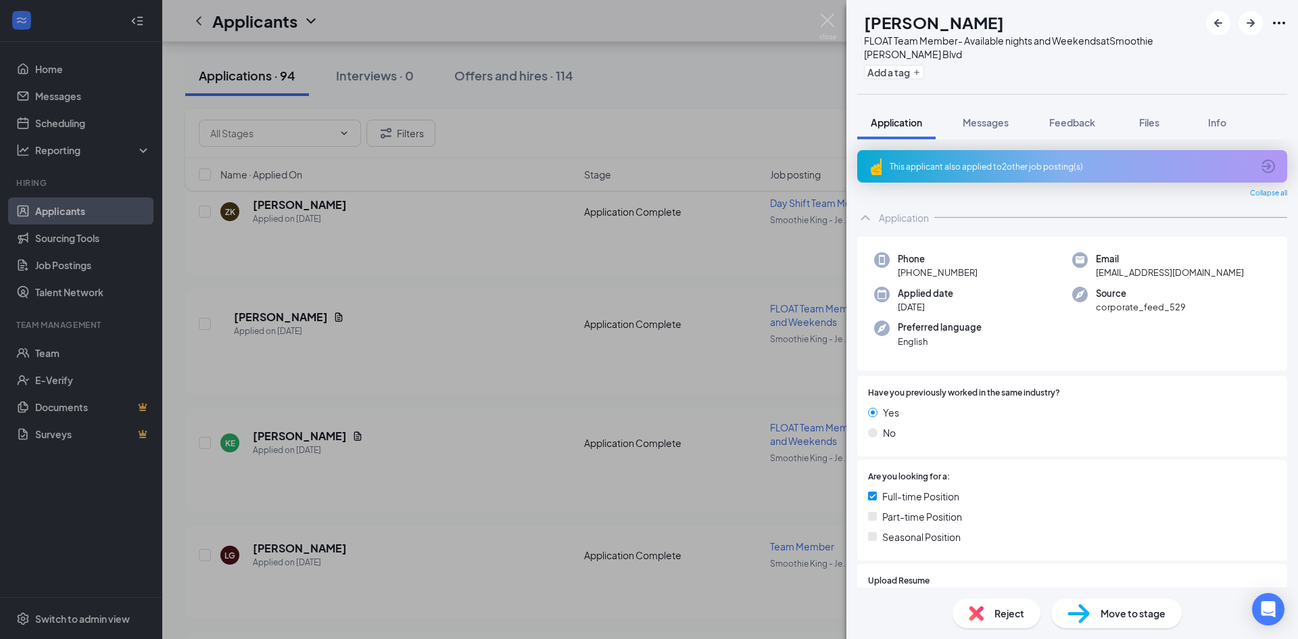
click at [596, 244] on div "RM Robert Mcclam FLOAT Team Member- Available nights and Weekends at Smoothie K…" at bounding box center [649, 319] width 1298 height 639
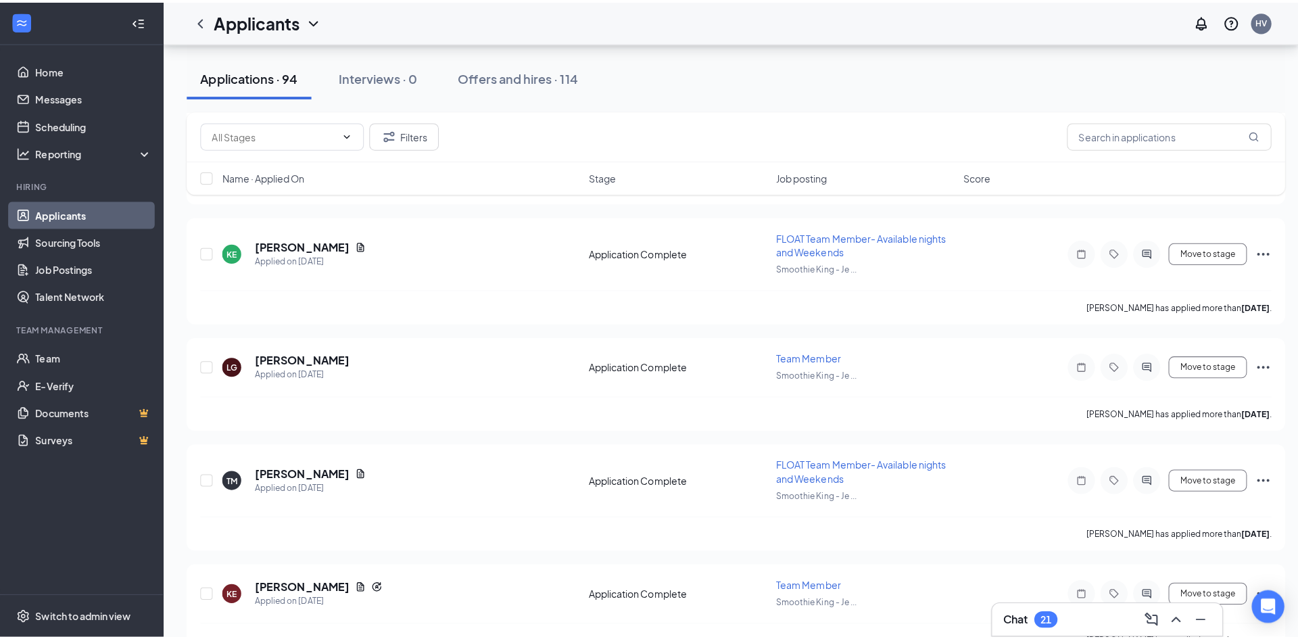
scroll to position [2501, 0]
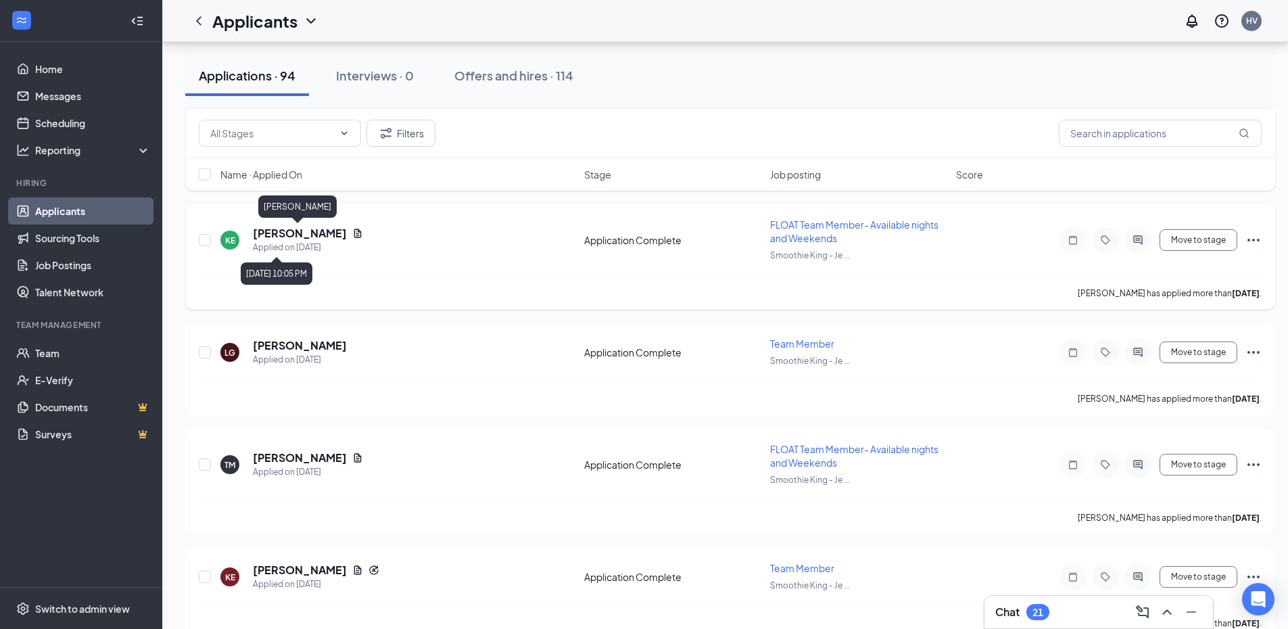
click at [293, 236] on h5 "[PERSON_NAME]" at bounding box center [300, 233] width 94 height 15
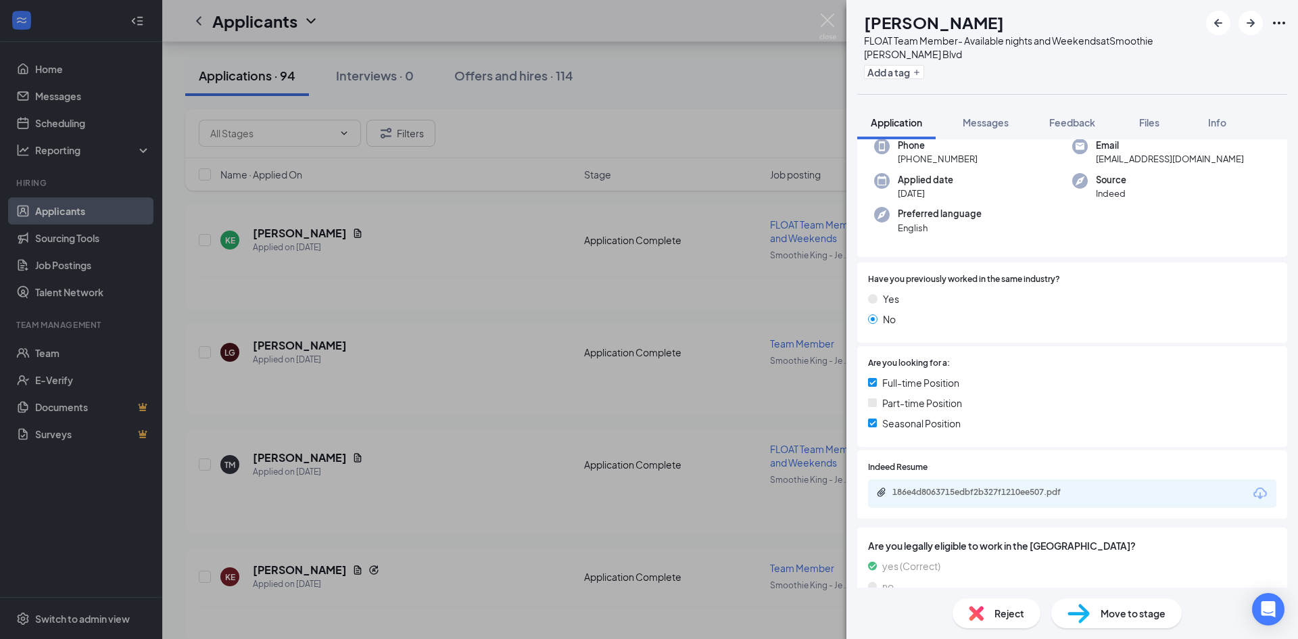
scroll to position [68, 0]
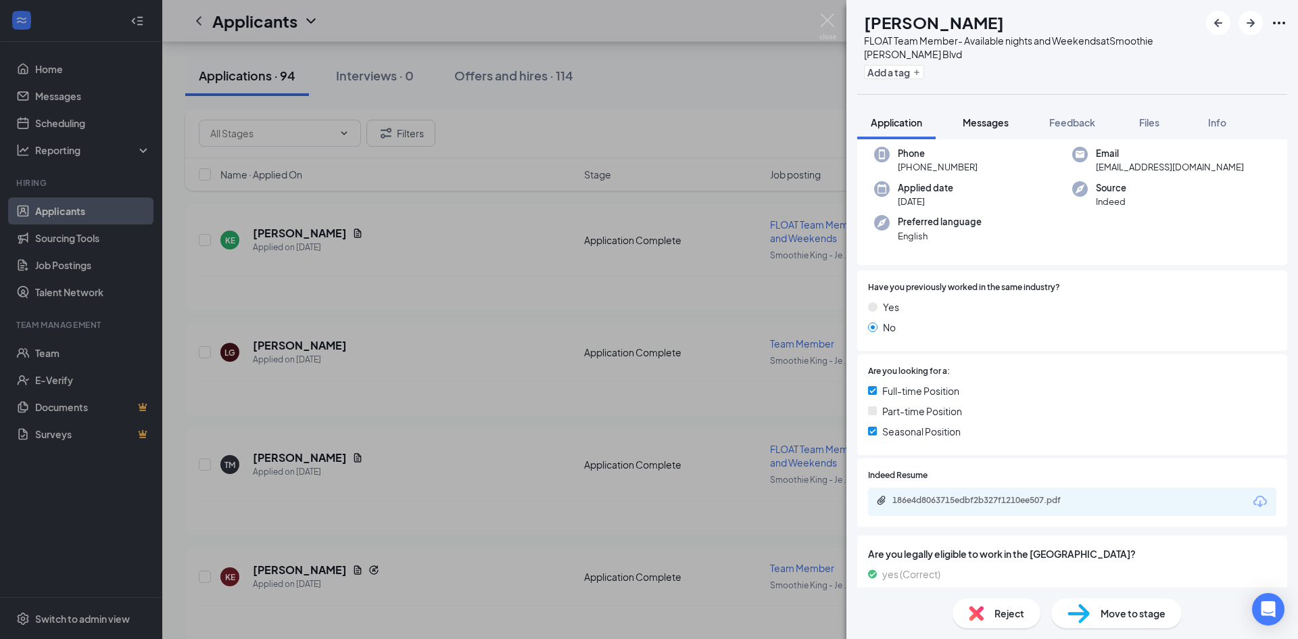
click at [986, 114] on button "Messages" at bounding box center [985, 122] width 73 height 34
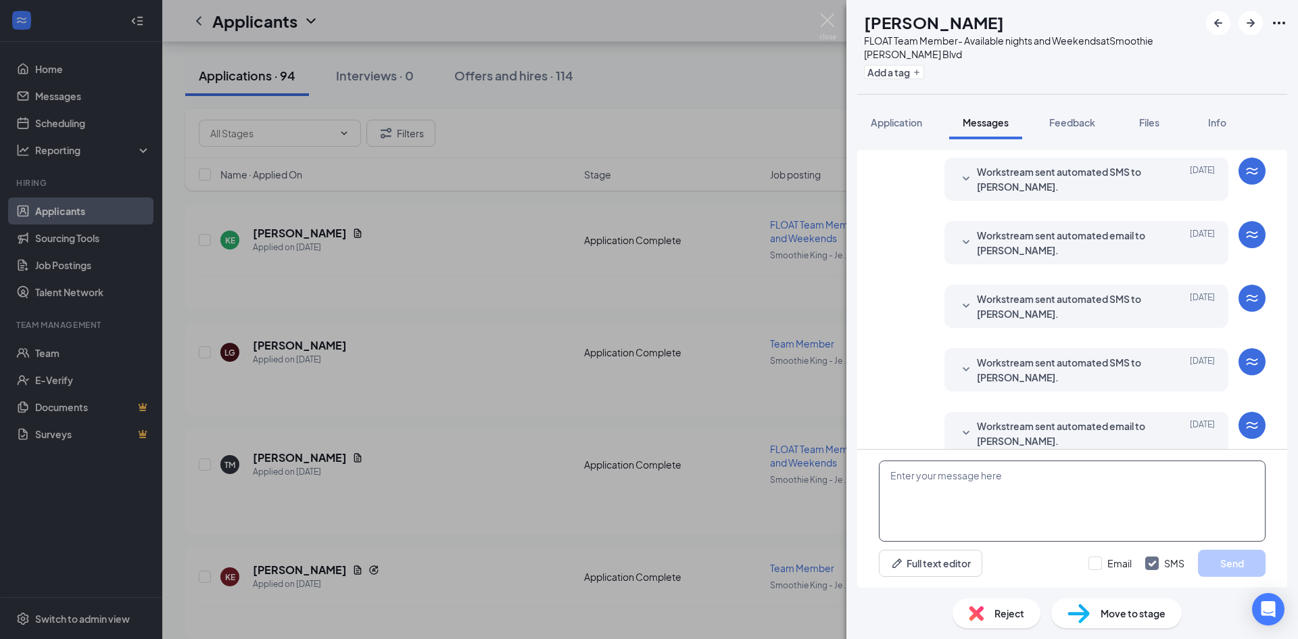
click at [1073, 495] on textarea at bounding box center [1072, 500] width 387 height 81
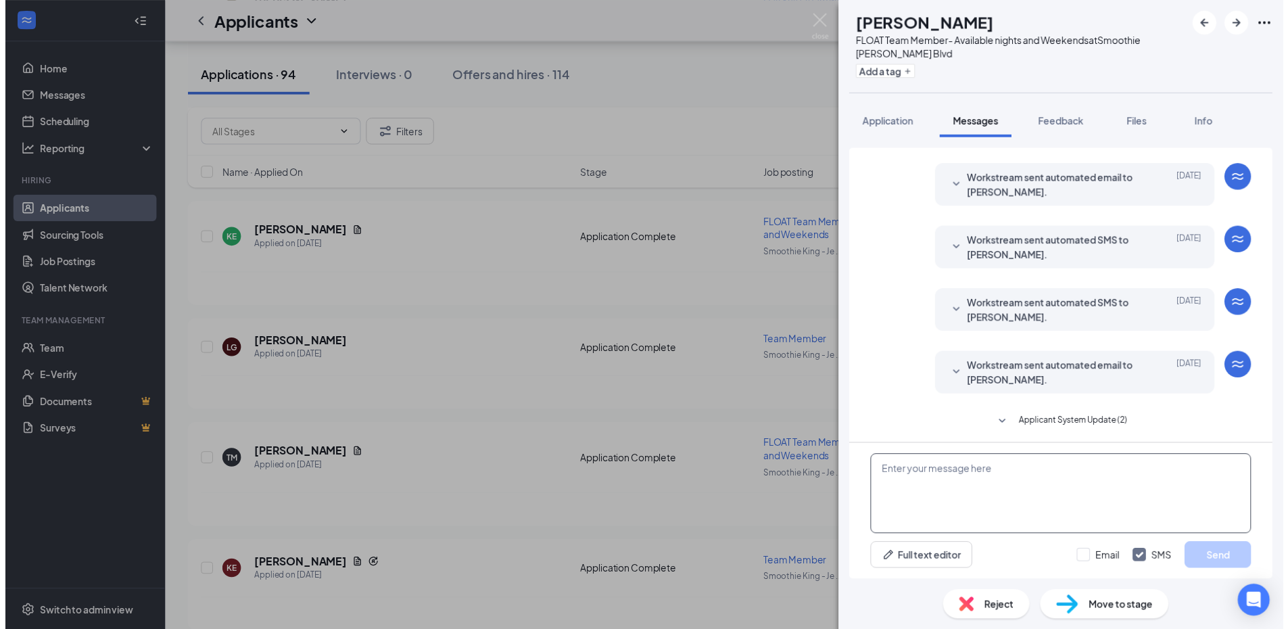
scroll to position [161, 0]
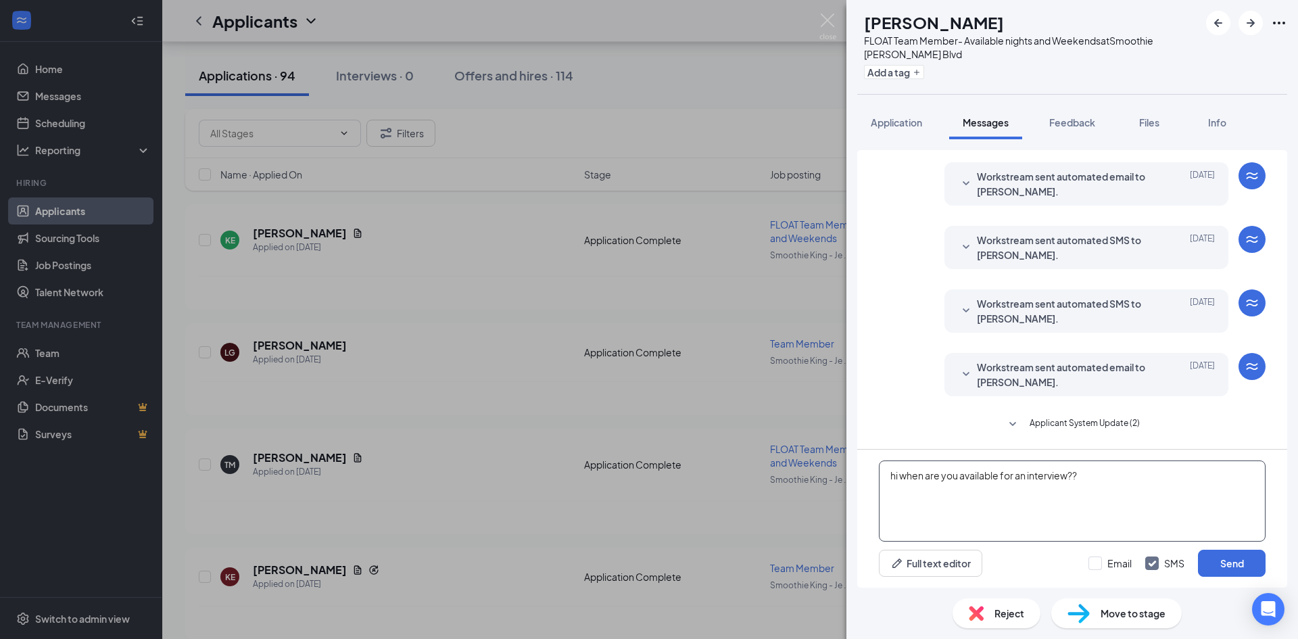
type textarea "hi when are you available for an interview??"
click at [1227, 546] on div "hi when are you available for an interview?? Full text editor Email SMS Send" at bounding box center [1072, 518] width 430 height 138
click at [1213, 558] on button "Send" at bounding box center [1232, 562] width 68 height 27
click at [911, 119] on span "Application" at bounding box center [896, 122] width 51 height 12
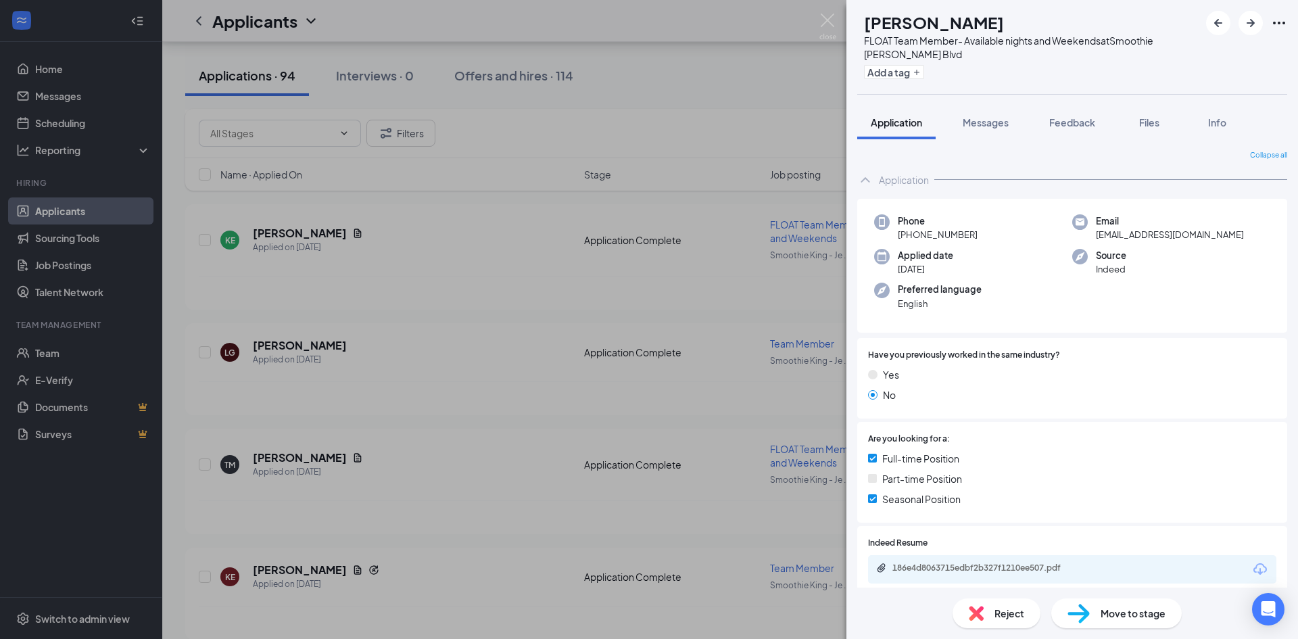
click at [799, 343] on div "KE Kiarah Eldridge FLOAT Team Member- Available nights and Weekends at Smoothie…" at bounding box center [649, 319] width 1298 height 639
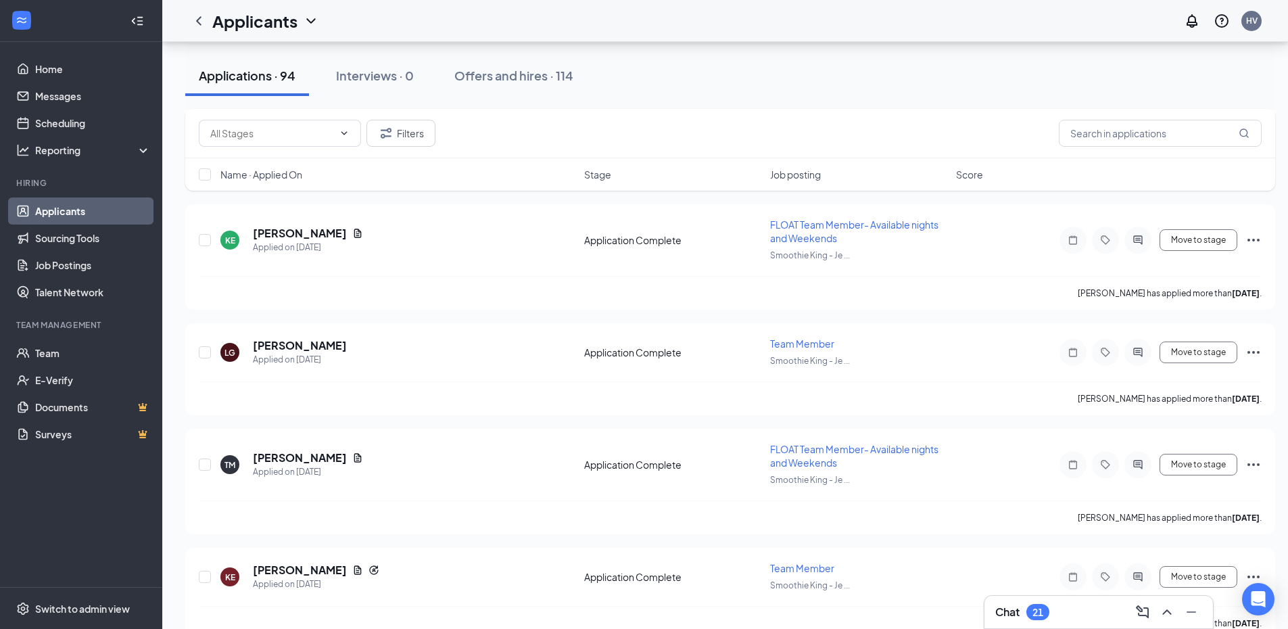
click at [1057, 597] on div "Chat 21" at bounding box center [1098, 611] width 228 height 32
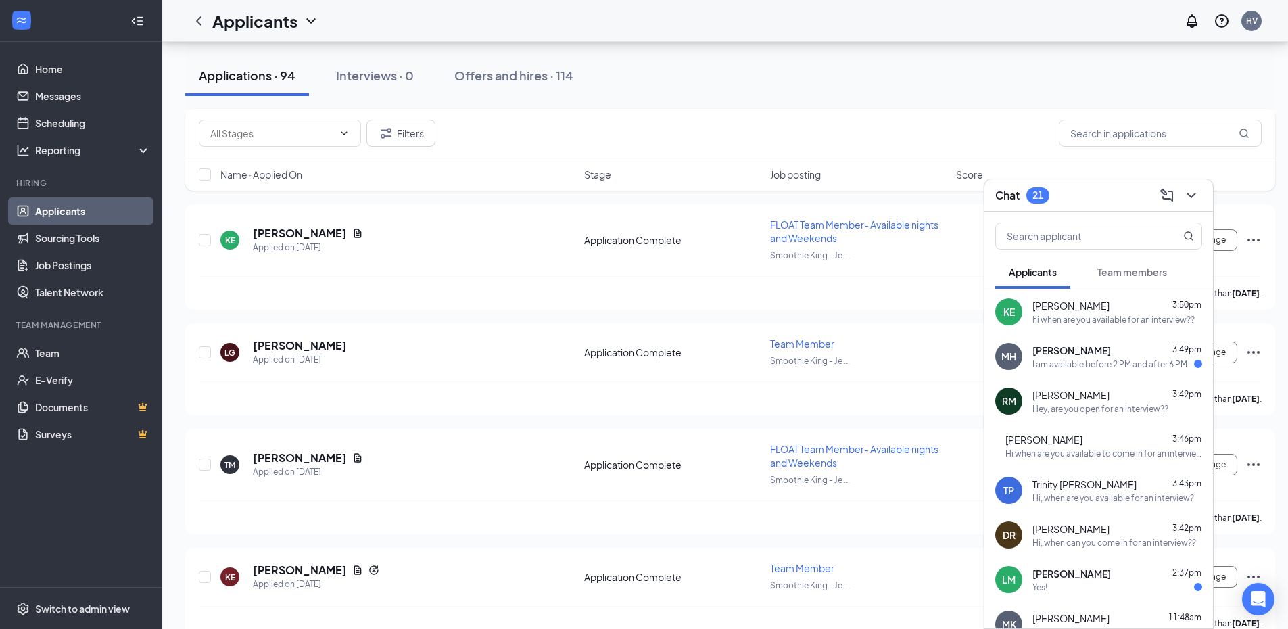
click at [1117, 368] on div "I am available before 2 PM and after 6 PM" at bounding box center [1109, 363] width 155 height 11
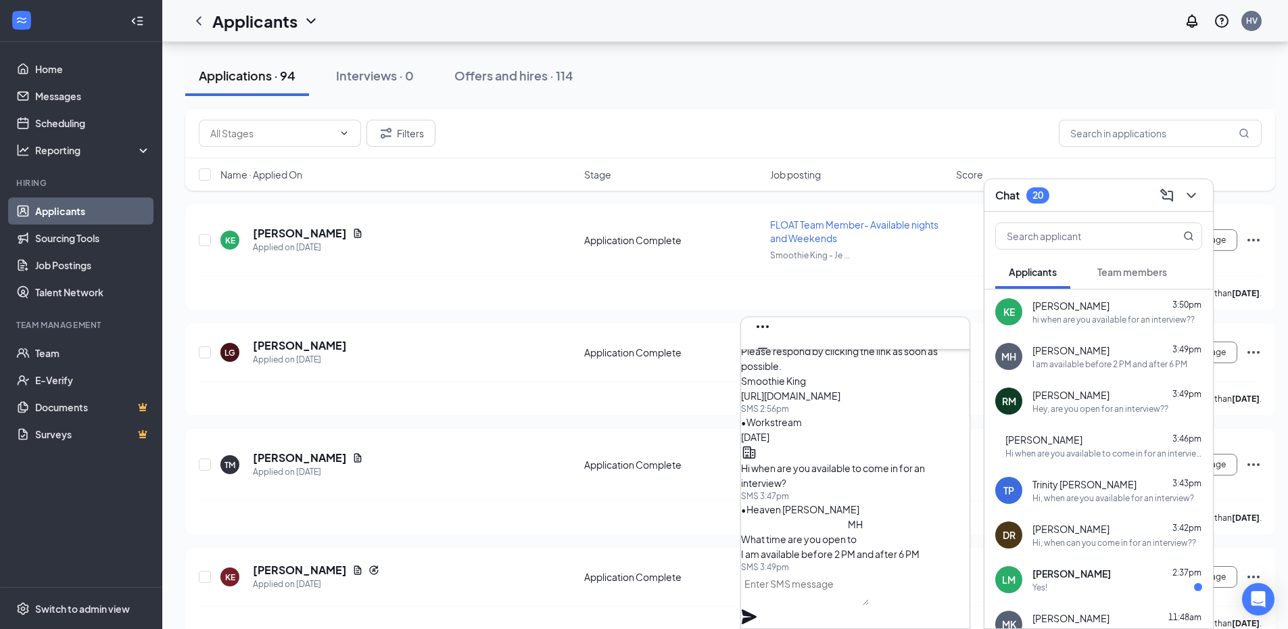
click at [850, 603] on textarea at bounding box center [805, 588] width 128 height 32
type textarea "can you come in tmr at 10a?"
click at [756, 609] on icon "Plane" at bounding box center [748, 616] width 15 height 15
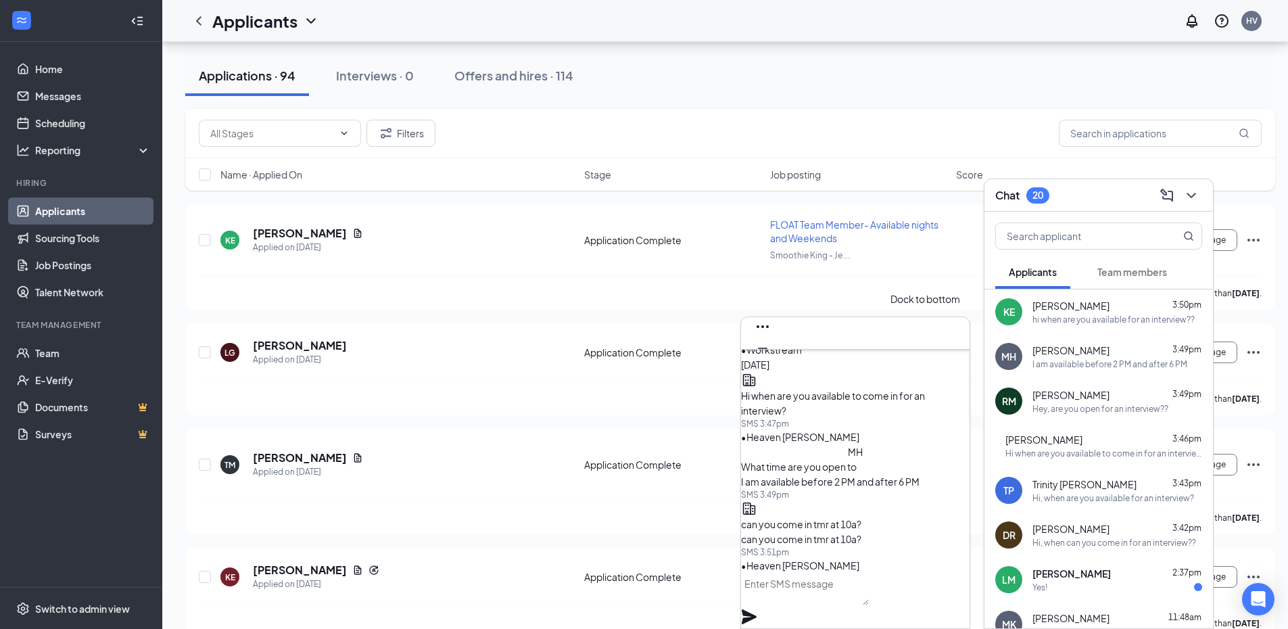
click at [771, 340] on icon "Minimize" at bounding box center [762, 348] width 16 height 16
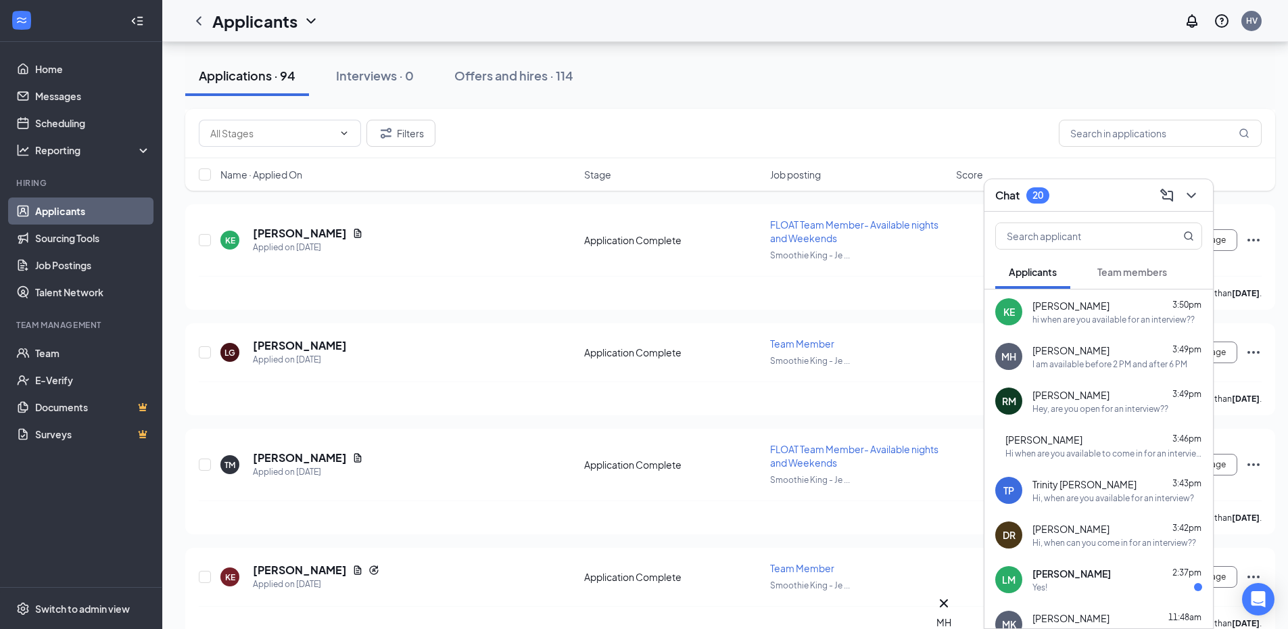
click at [1096, 199] on div "Chat 20" at bounding box center [1098, 195] width 207 height 21
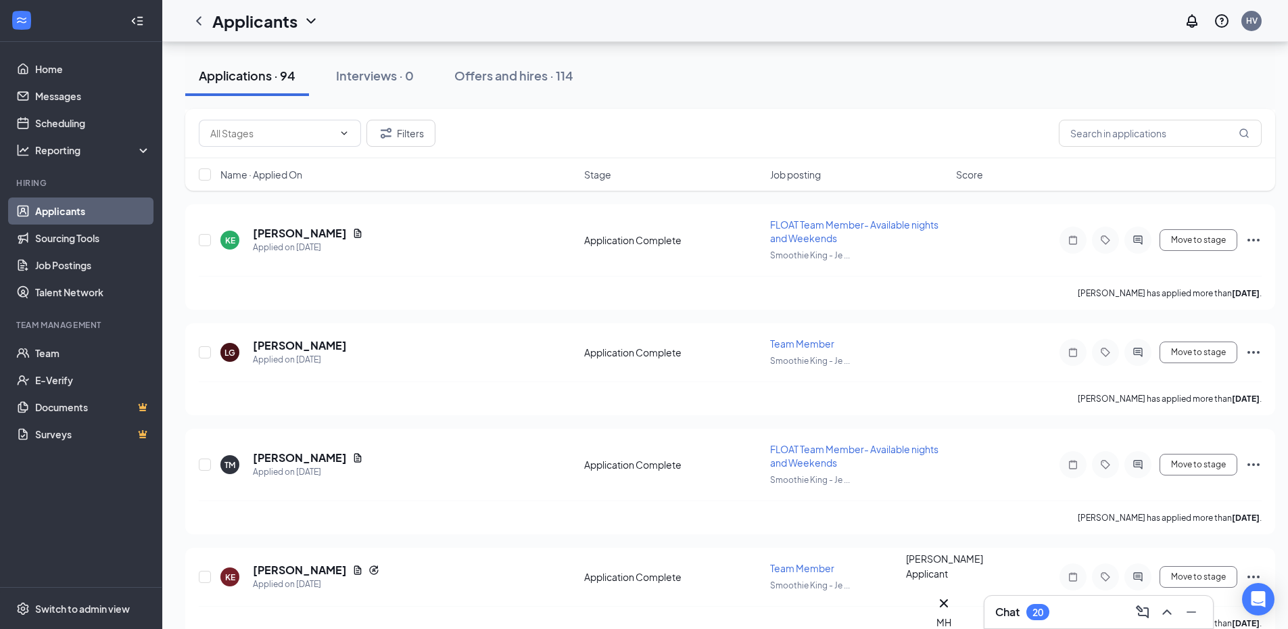
click at [952, 597] on icon "Cross" at bounding box center [943, 603] width 16 height 16
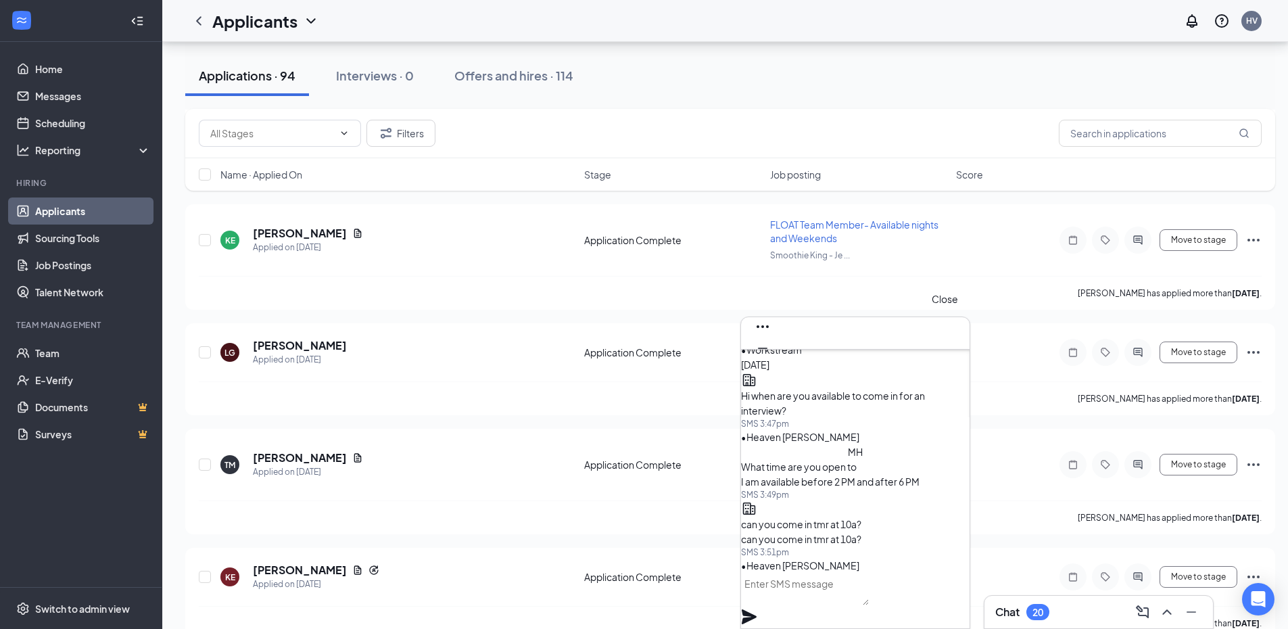
click at [771, 362] on icon "Cross" at bounding box center [762, 370] width 16 height 16
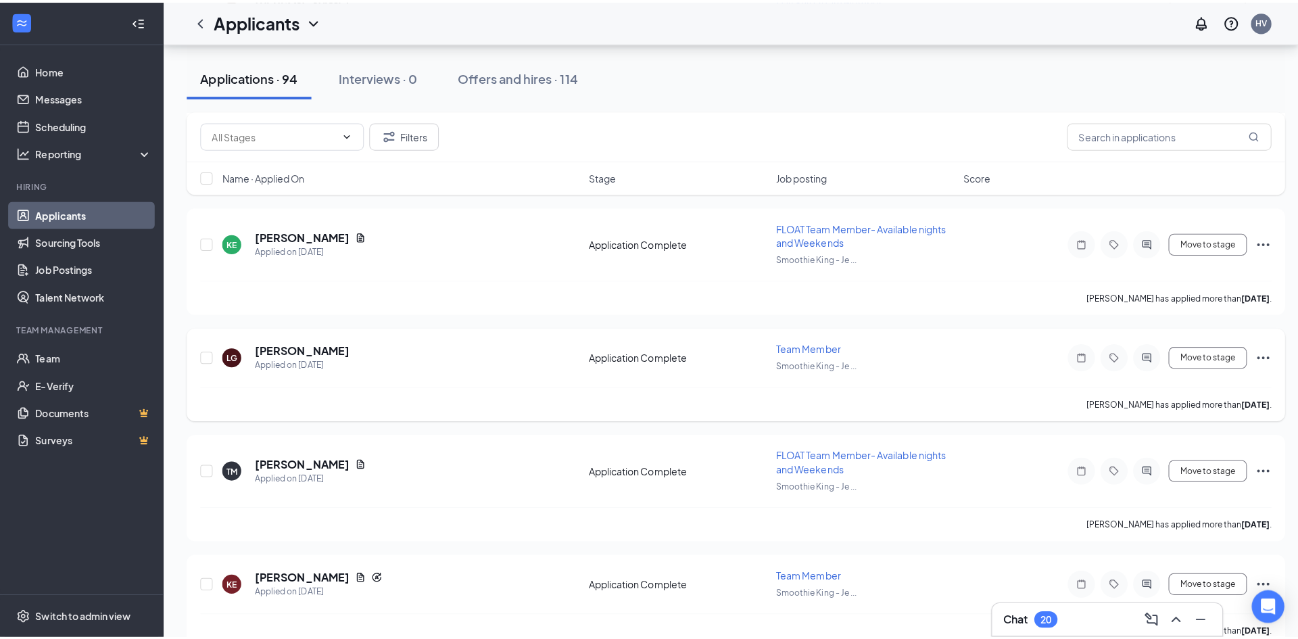
scroll to position [2569, 0]
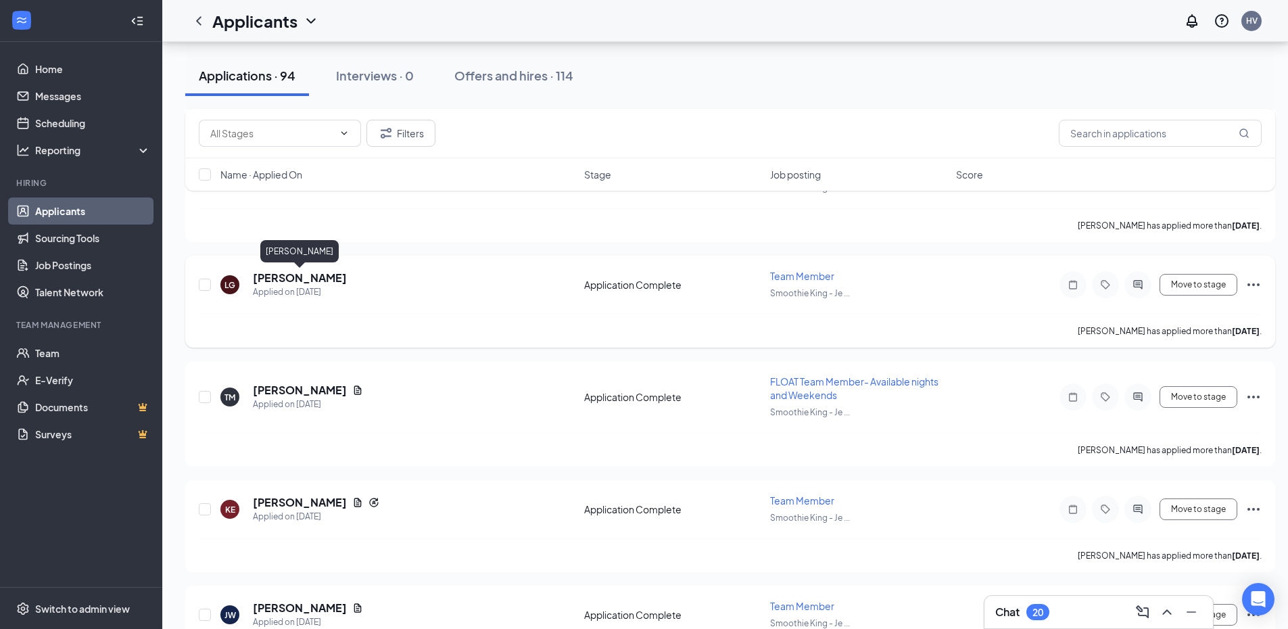
click at [316, 275] on h5 "Liam Gindelberger" at bounding box center [300, 277] width 94 height 15
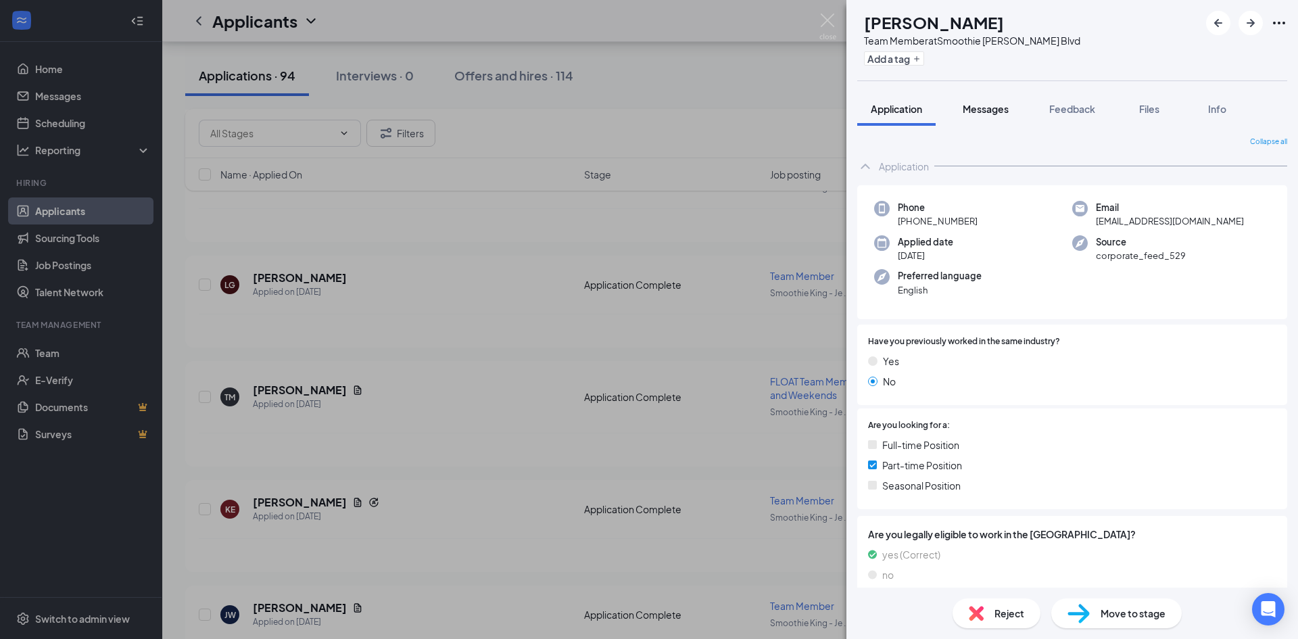
click at [987, 115] on div "Messages" at bounding box center [985, 109] width 46 height 14
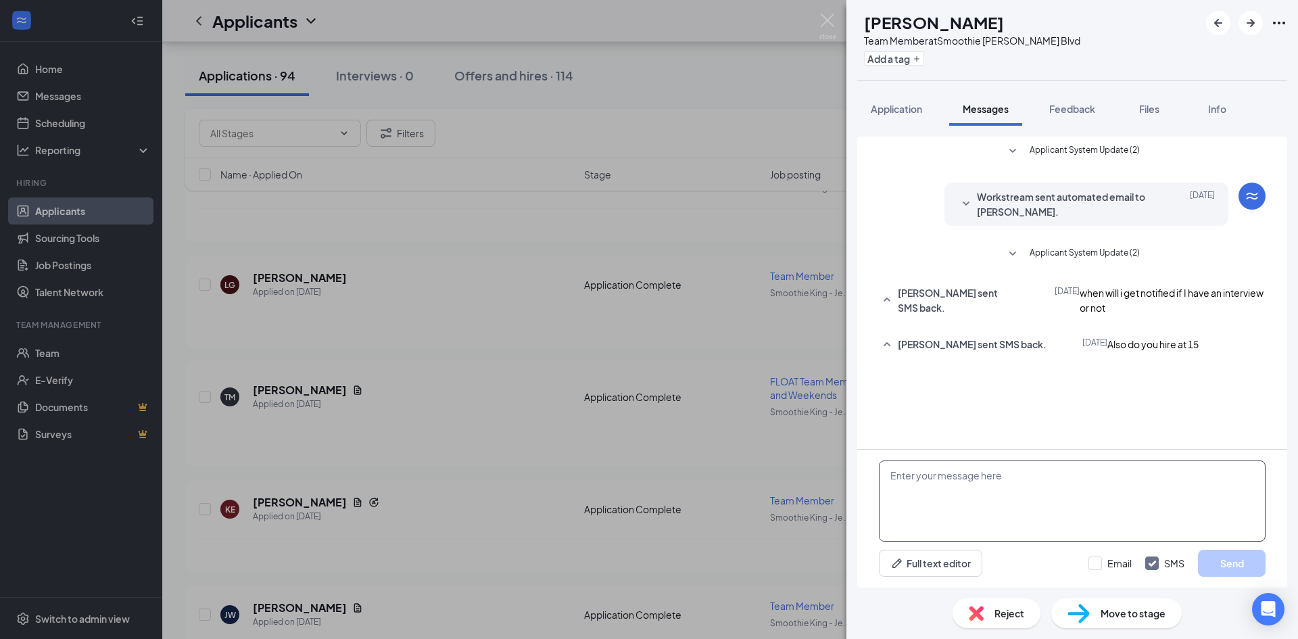
click at [1044, 510] on textarea at bounding box center [1072, 500] width 387 height 81
click at [752, 383] on div "LG Liam Gindelberger Team Member at Smoothie King - Jefferson Blvd Add a tag Ap…" at bounding box center [649, 319] width 1298 height 639
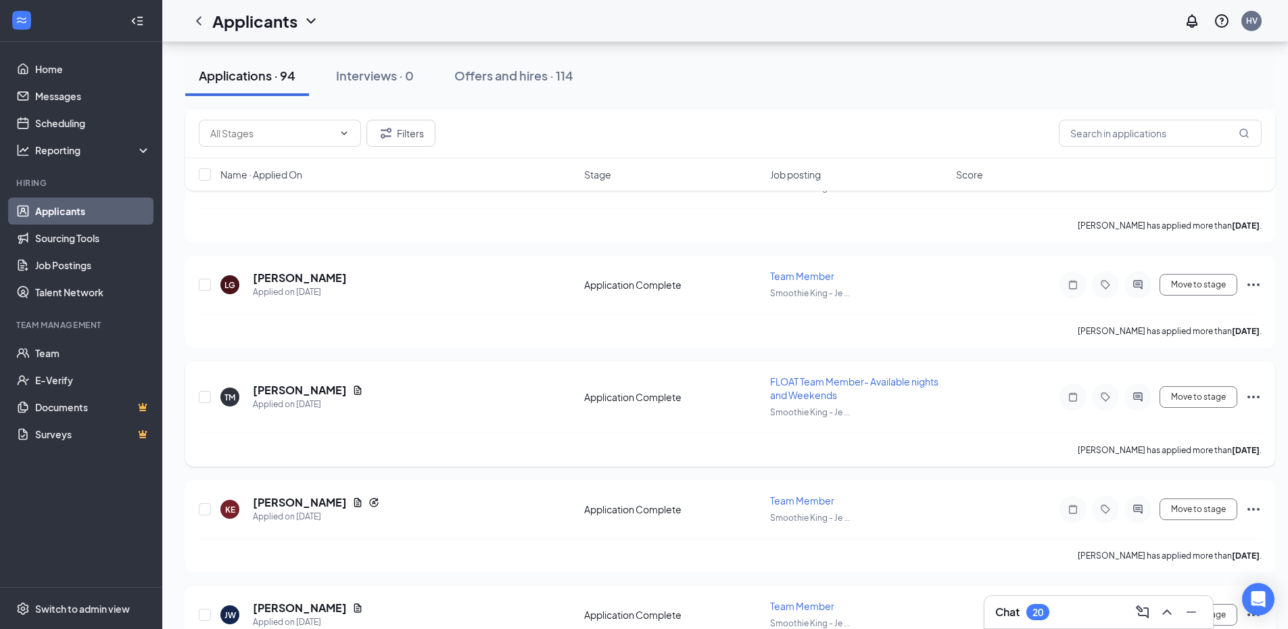
click at [295, 389] on h5 "Tanesha Martin" at bounding box center [300, 390] width 94 height 15
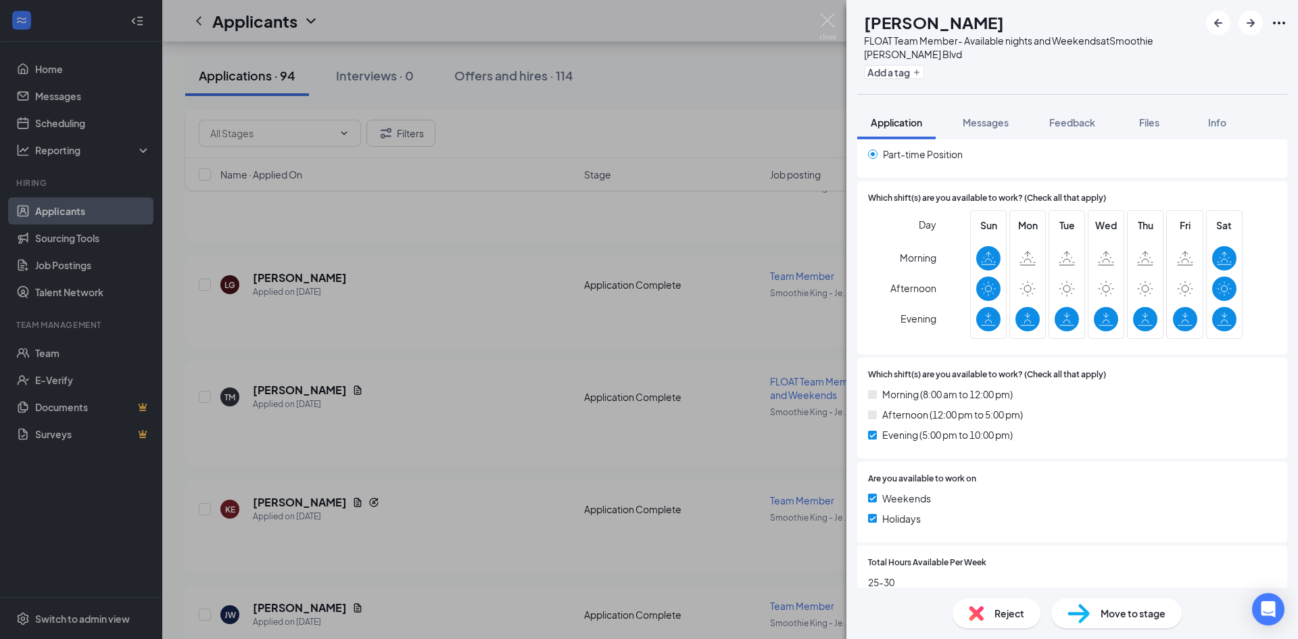
scroll to position [681, 0]
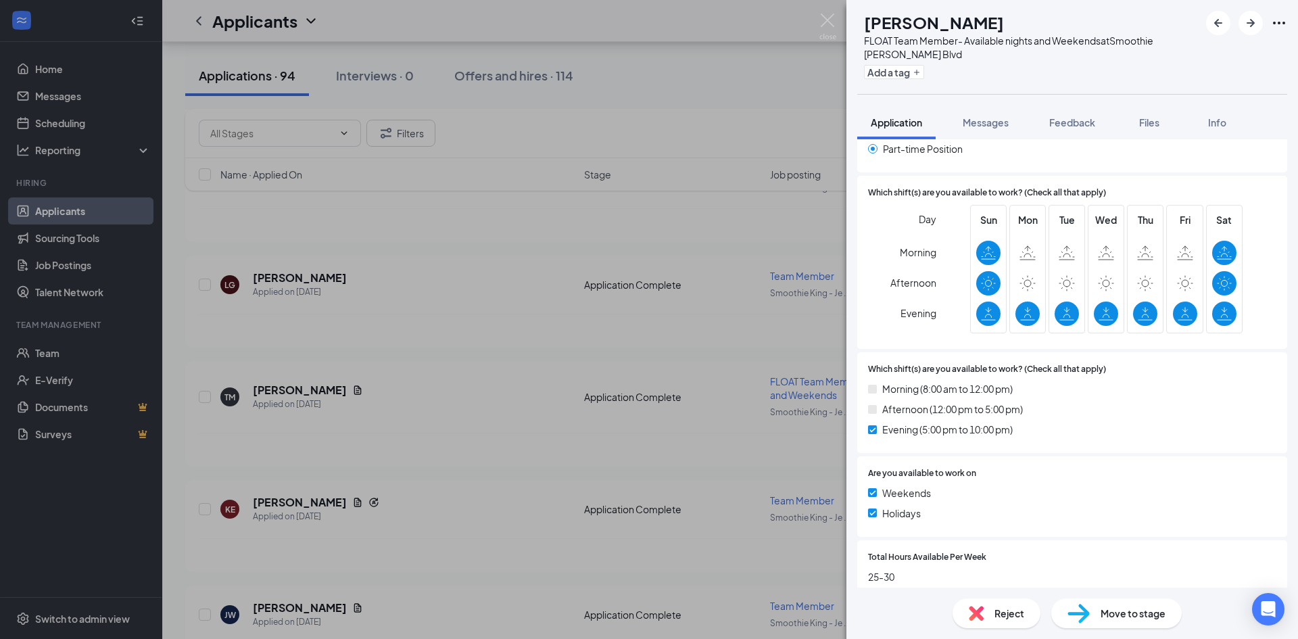
click at [434, 242] on div "TM Tanesha Martin FLOAT Team Member- Available nights and Weekends at Smoothie …" at bounding box center [649, 319] width 1298 height 639
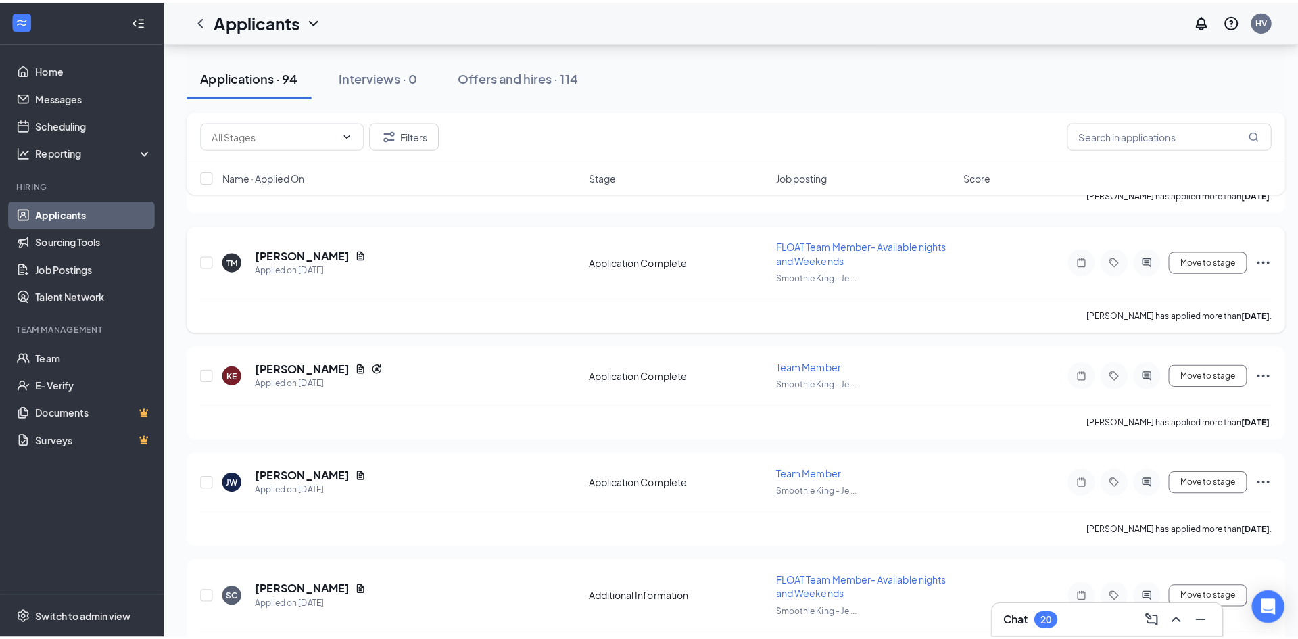
scroll to position [2772, 0]
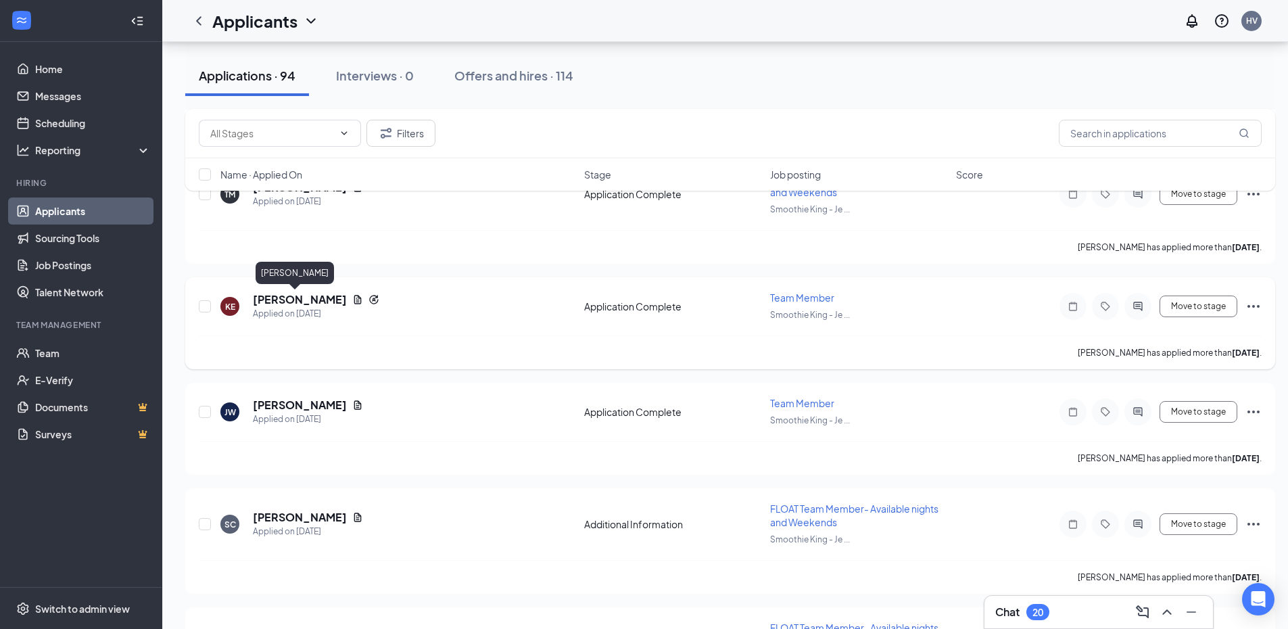
click at [270, 302] on h5 "Kirsten Ellis" at bounding box center [300, 299] width 94 height 15
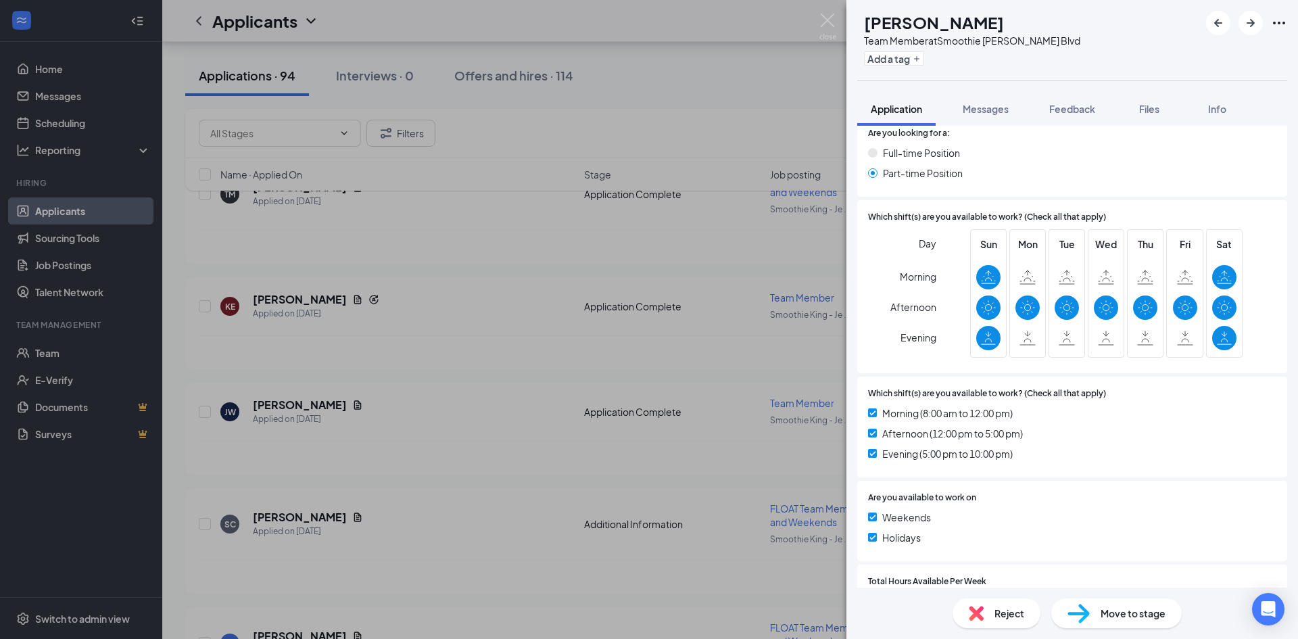
scroll to position [681, 0]
click at [587, 253] on div "KE Kirsten Ellis Team Member at Smoothie King - Jefferson Blvd Add a tag Applic…" at bounding box center [649, 319] width 1298 height 639
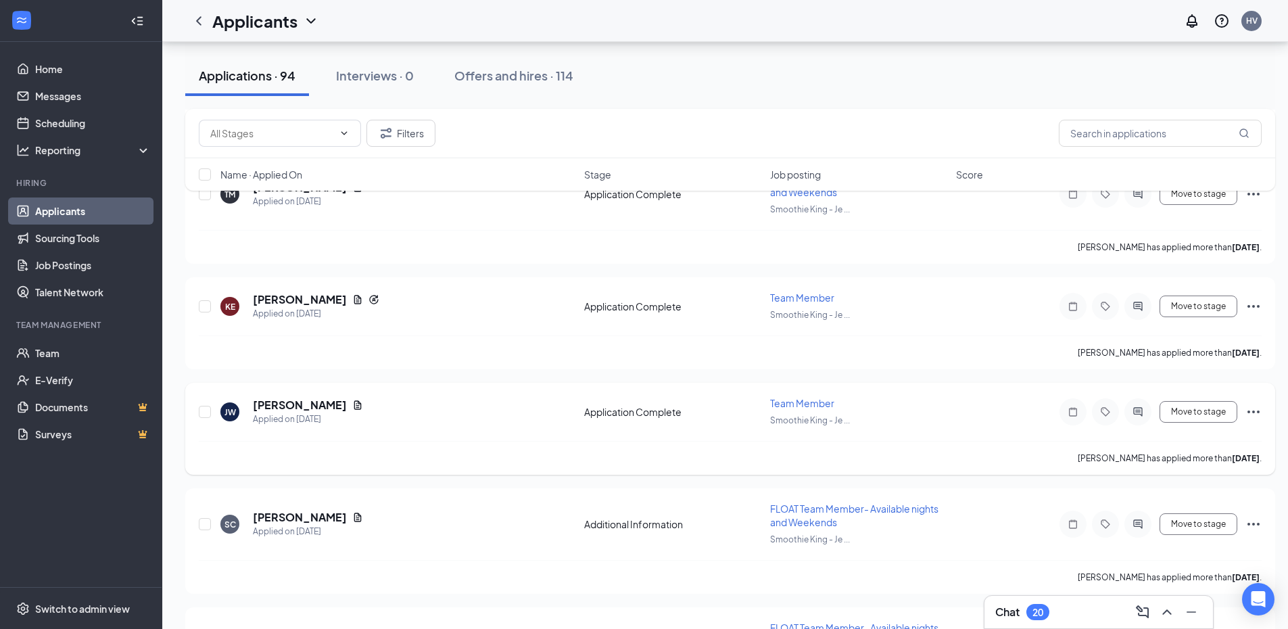
click at [297, 407] on h5 "Jazmine Waugh" at bounding box center [300, 404] width 94 height 15
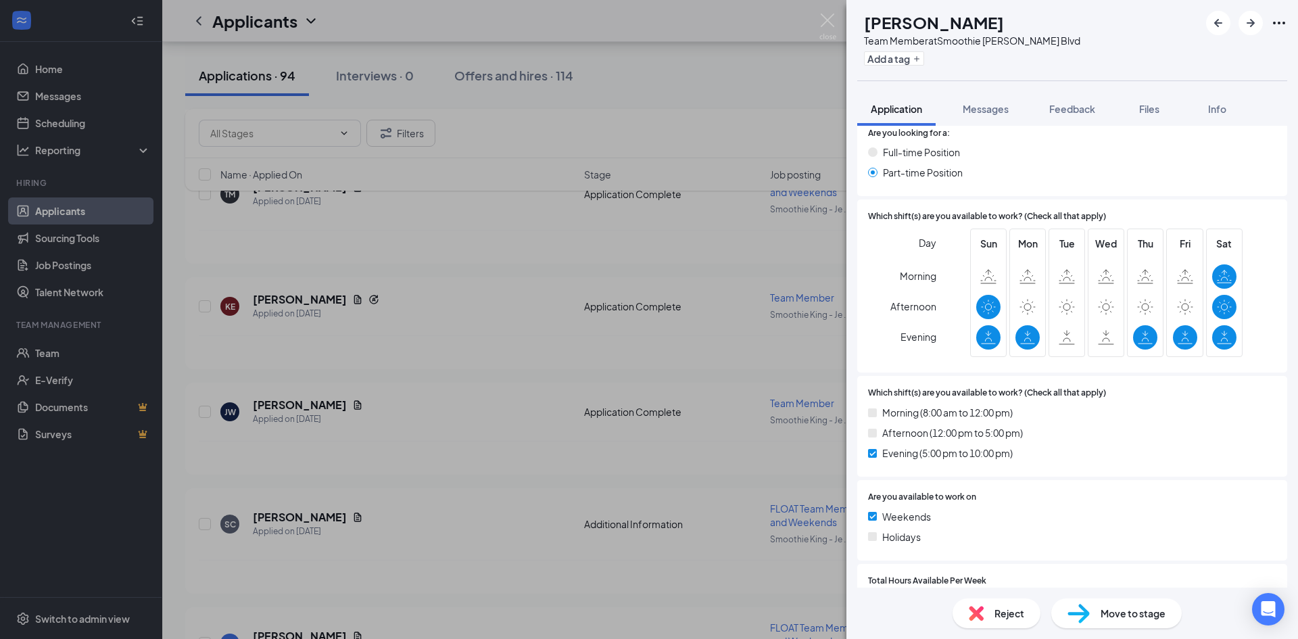
scroll to position [682, 0]
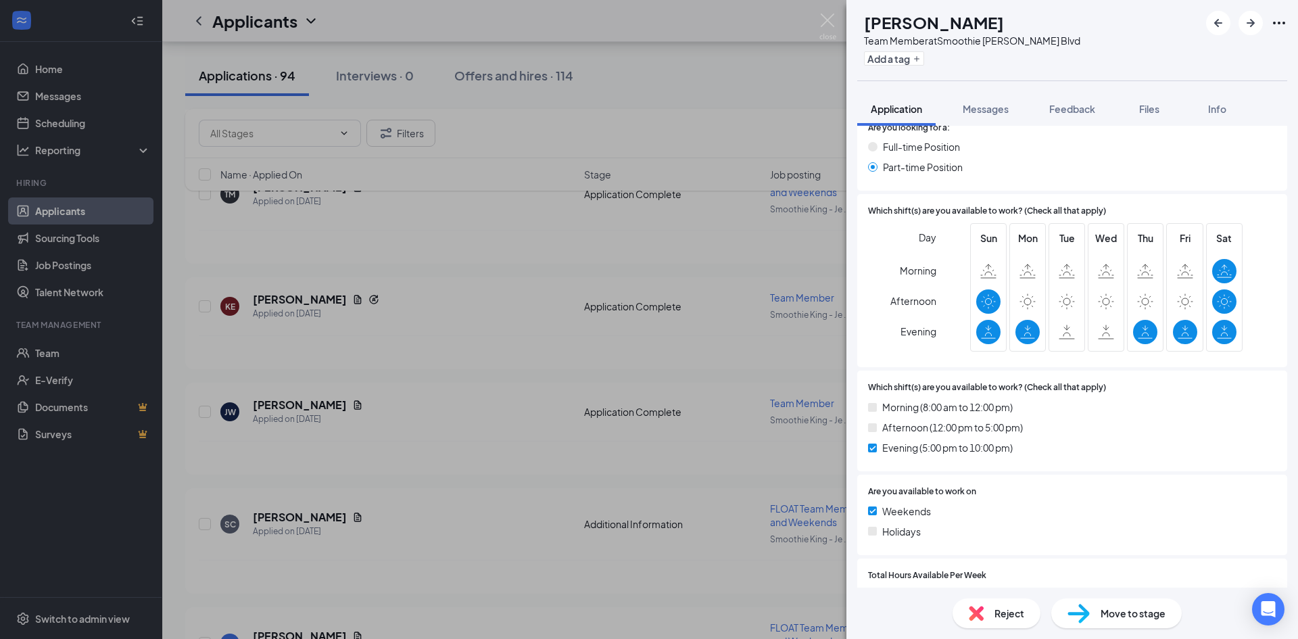
click at [541, 294] on div "JW Jazmine Waugh Team Member at Smoothie King - Jefferson Blvd Add a tag Applic…" at bounding box center [649, 319] width 1298 height 639
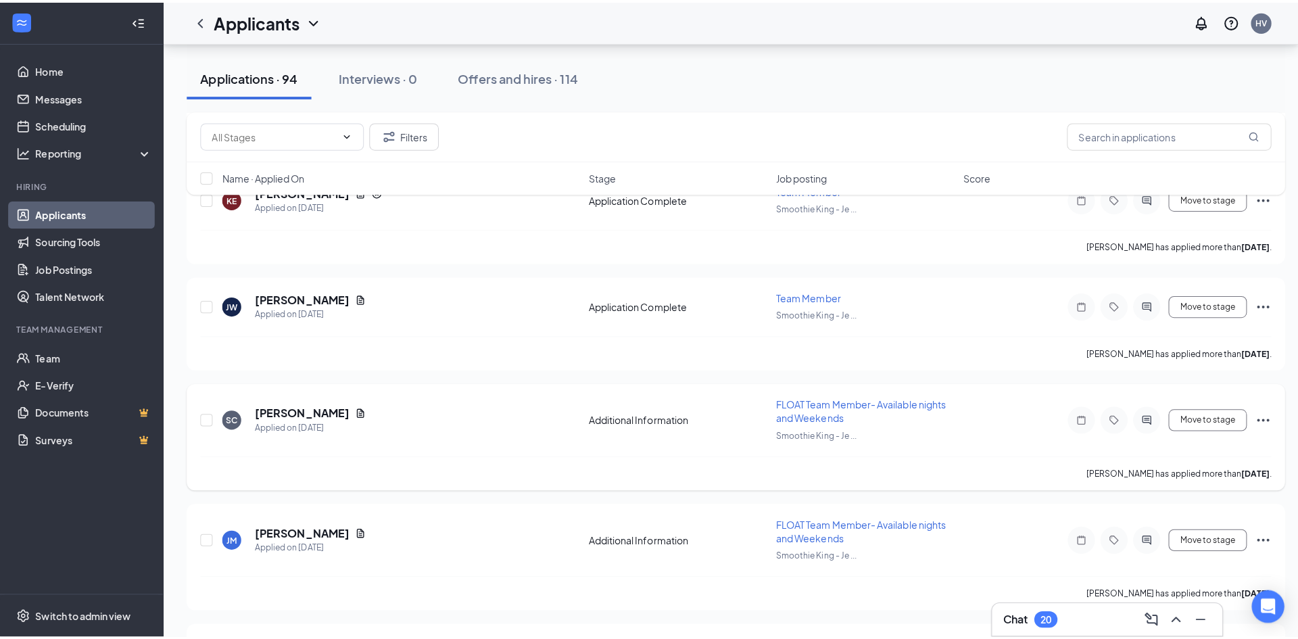
scroll to position [3042, 0]
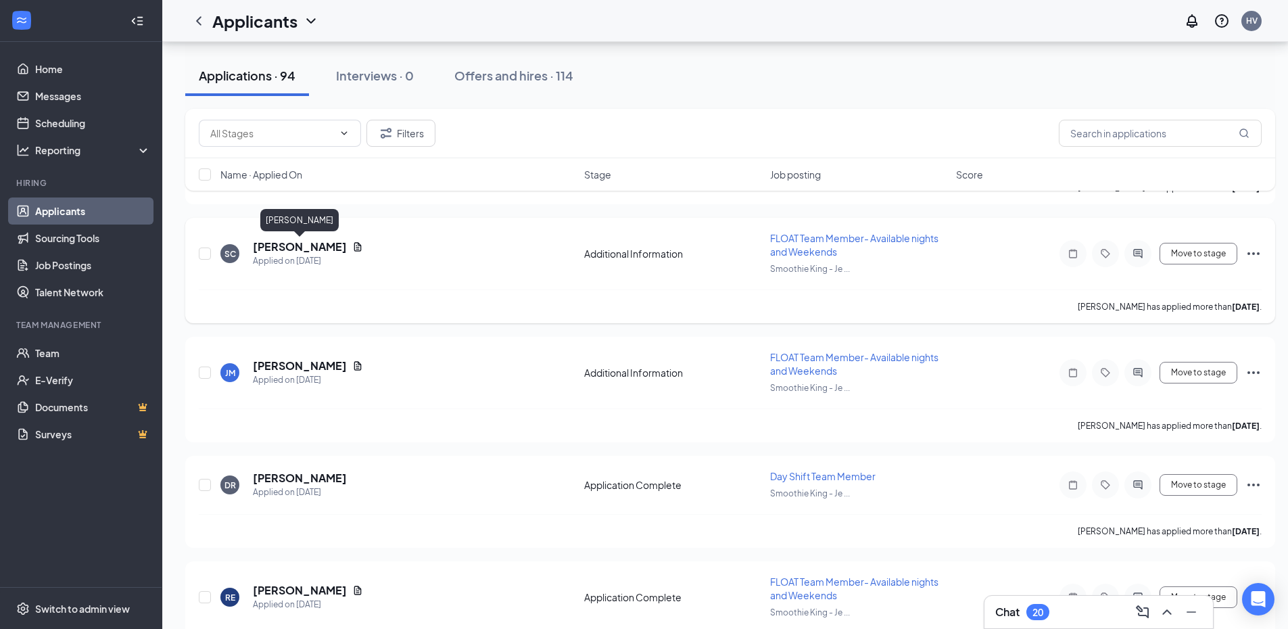
click at [316, 249] on h5 "Shemaiah Clopton" at bounding box center [300, 246] width 94 height 15
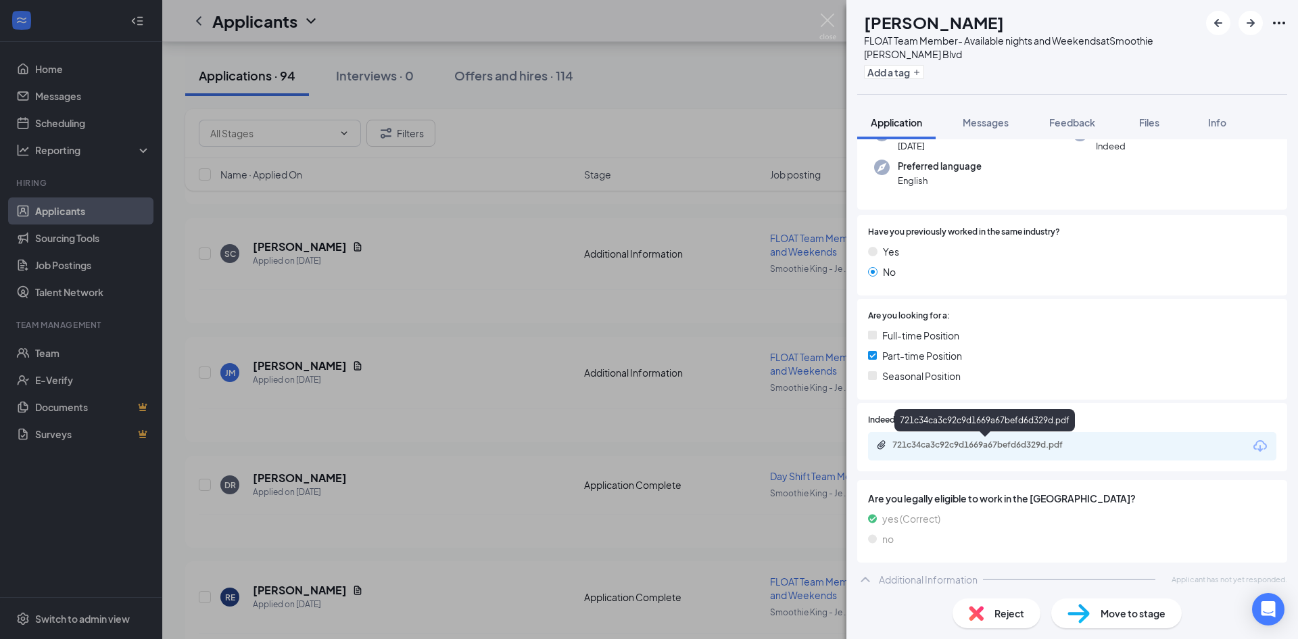
scroll to position [161, 0]
drag, startPoint x: 490, startPoint y: 329, endPoint x: 464, endPoint y: 285, distance: 51.2
click at [490, 326] on div "SC Shemaiah Clopton FLOAT Team Member- Available nights and Weekends at Smoothi…" at bounding box center [649, 319] width 1298 height 639
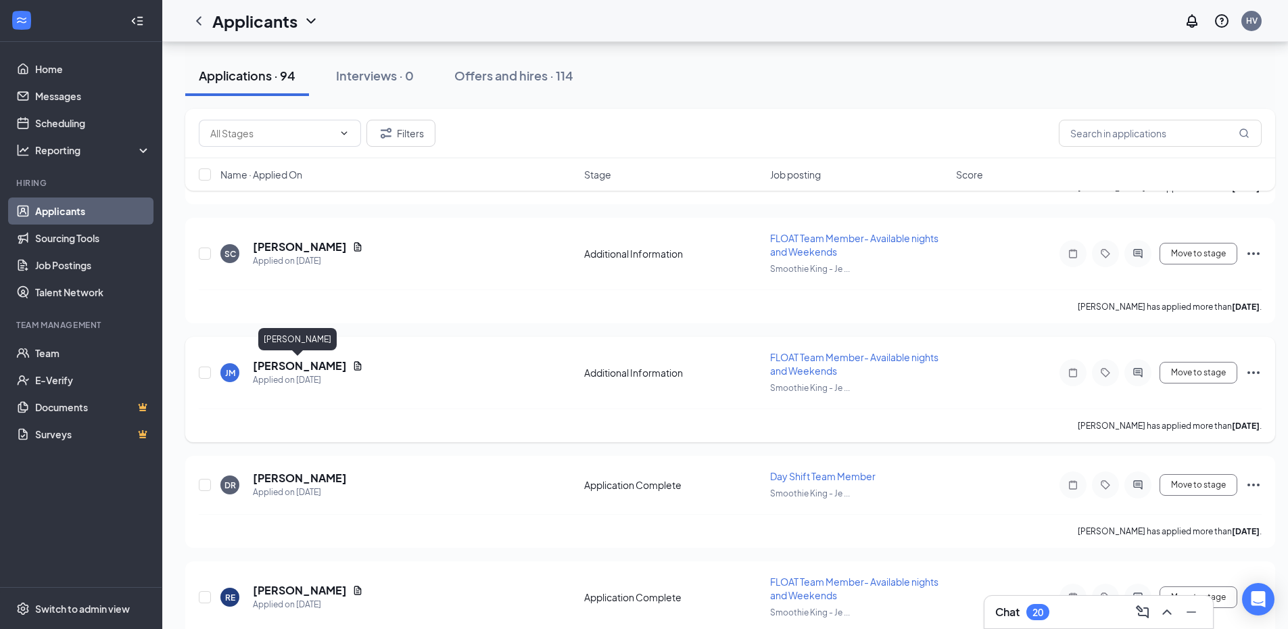
click at [282, 361] on h5 "Jevon Maxwell" at bounding box center [300, 365] width 94 height 15
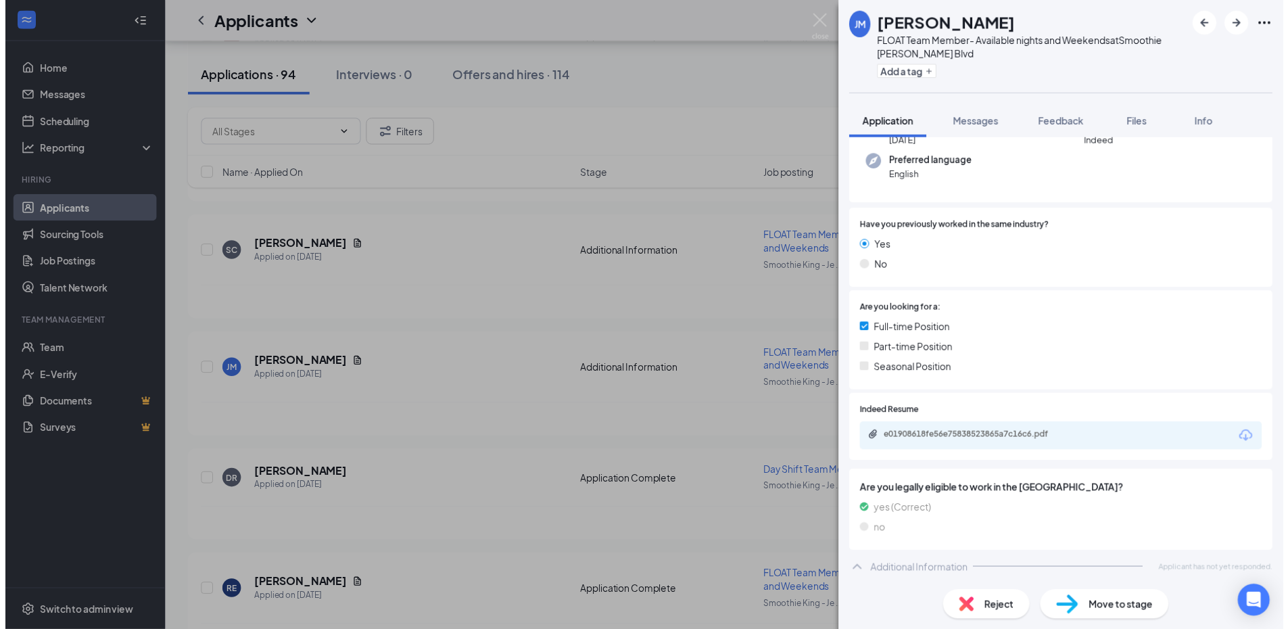
scroll to position [166, 0]
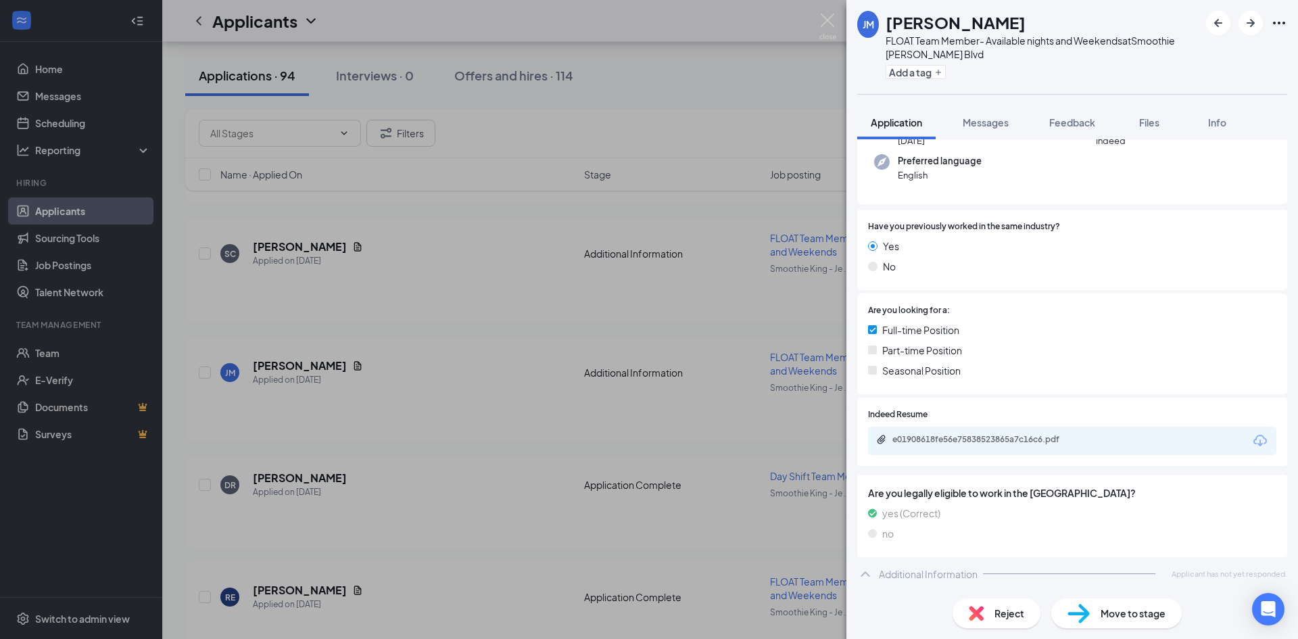
click at [487, 308] on div "JM Jevon Maxwell FLOAT Team Member- Available nights and Weekends at Smoothie K…" at bounding box center [649, 319] width 1298 height 639
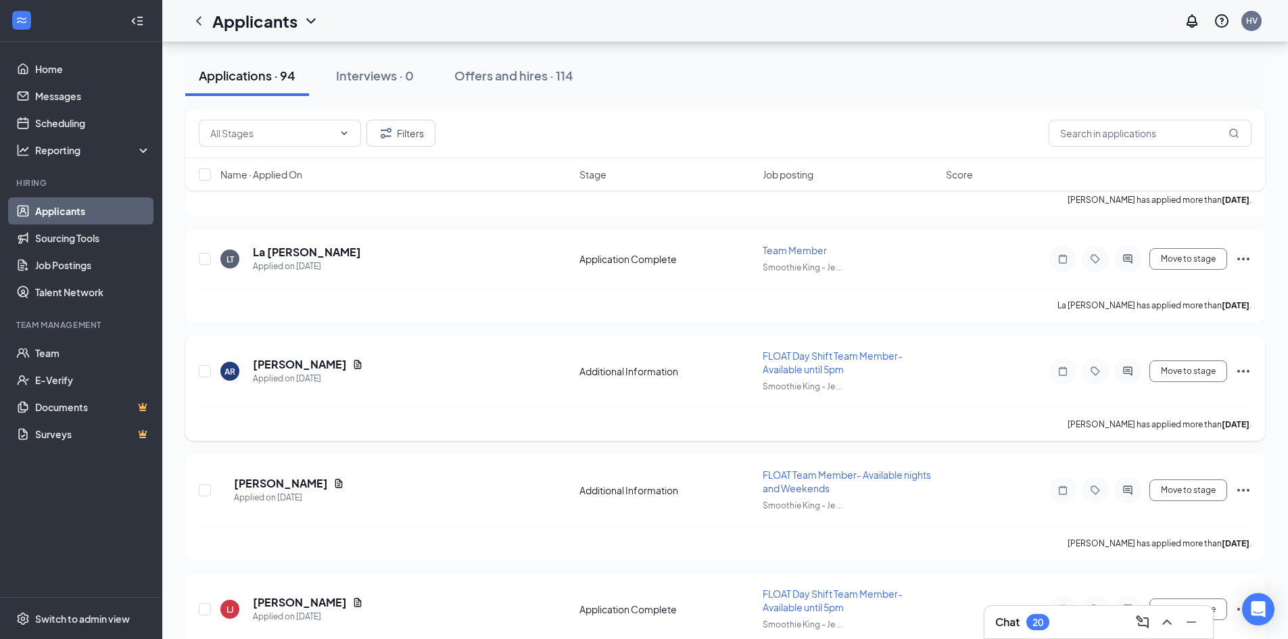
scroll to position [4249, 0]
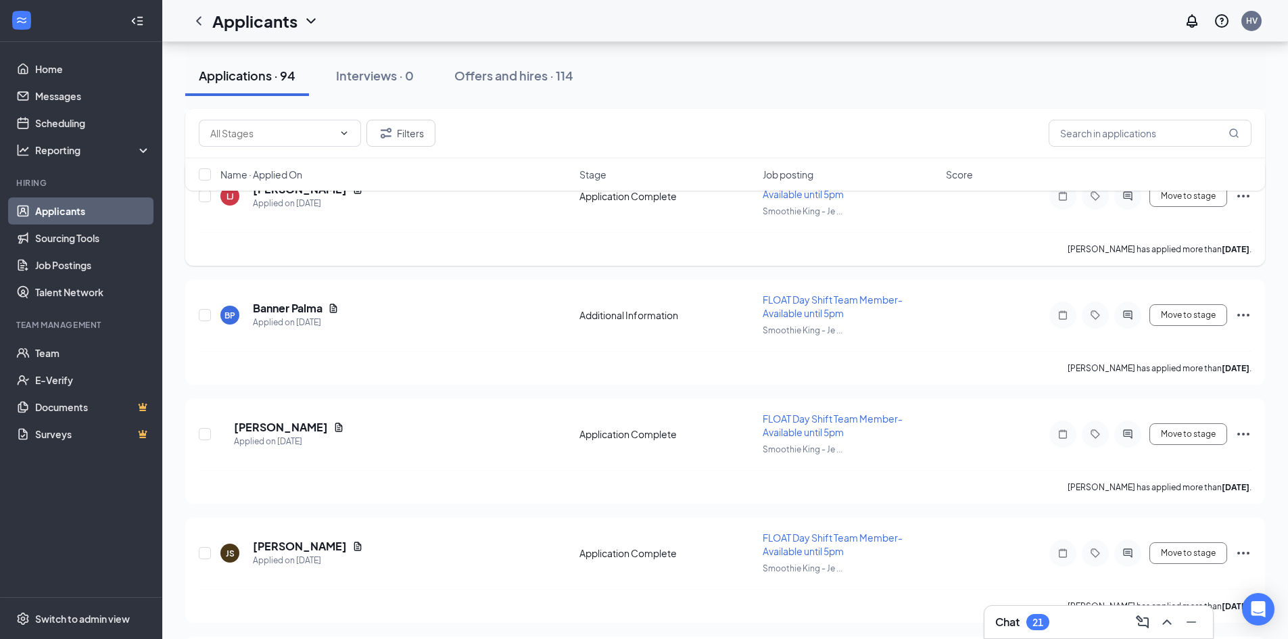
click at [381, 218] on div "LJ Lente Jr. Applied on Aug 29 Application Complete FLOAT Day Shift Team Member…" at bounding box center [725, 203] width 1052 height 58
click at [366, 211] on div "LJ Lente Jr. Applied on Aug 29 Application Complete FLOAT Day Shift Team Member…" at bounding box center [725, 203] width 1052 height 58
click at [1048, 613] on div "Chat 21" at bounding box center [1098, 622] width 207 height 22
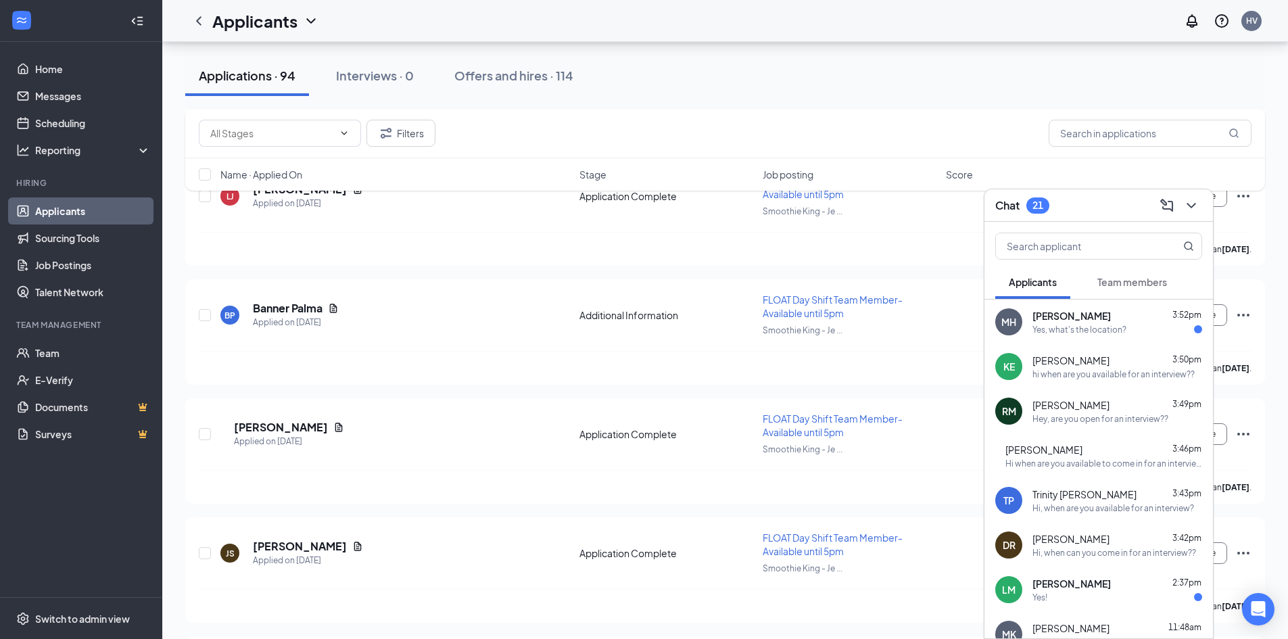
click at [1128, 328] on div "Yes, what's the location?" at bounding box center [1117, 329] width 170 height 11
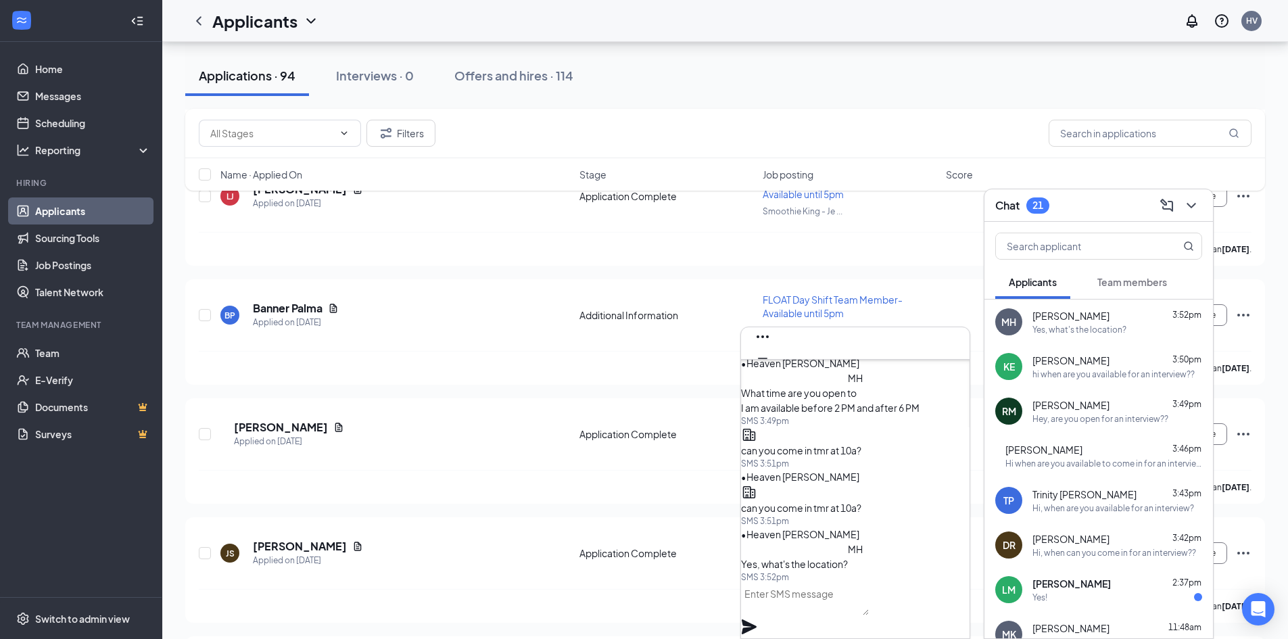
drag, startPoint x: 850, startPoint y: 602, endPoint x: 850, endPoint y: 579, distance: 23.0
click at [852, 602] on textarea at bounding box center [805, 599] width 128 height 32
type textarea "5"
type textarea "[STREET_ADDRESS]"
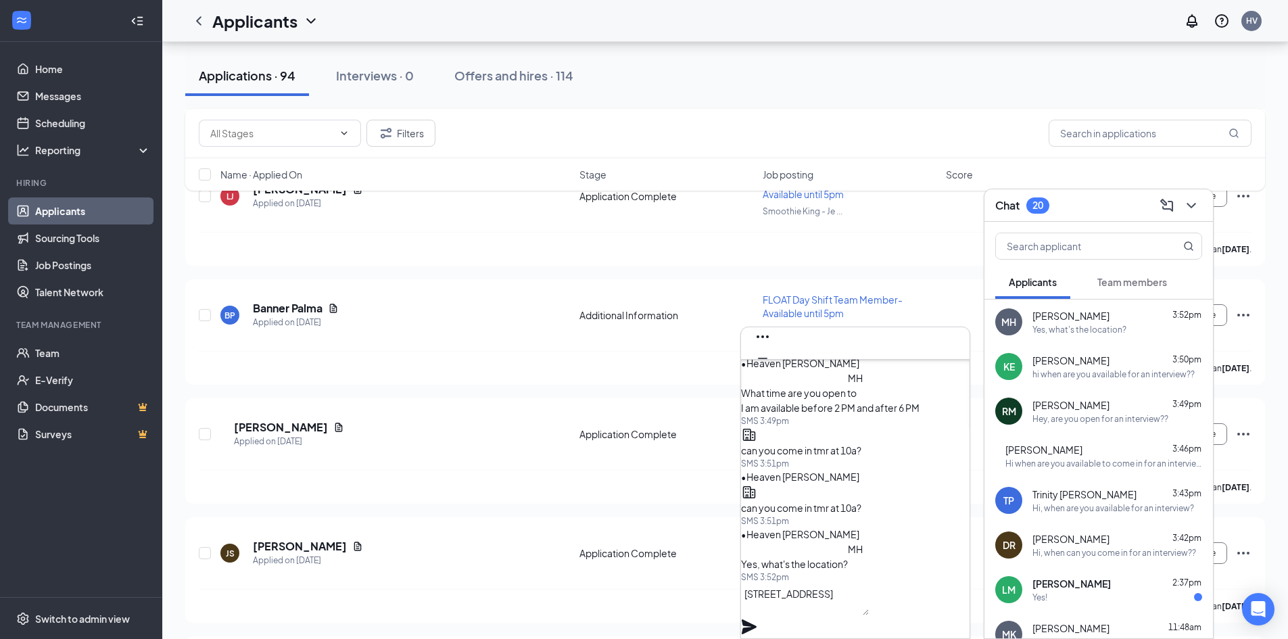
click at [756, 619] on icon "Plane" at bounding box center [748, 626] width 15 height 15
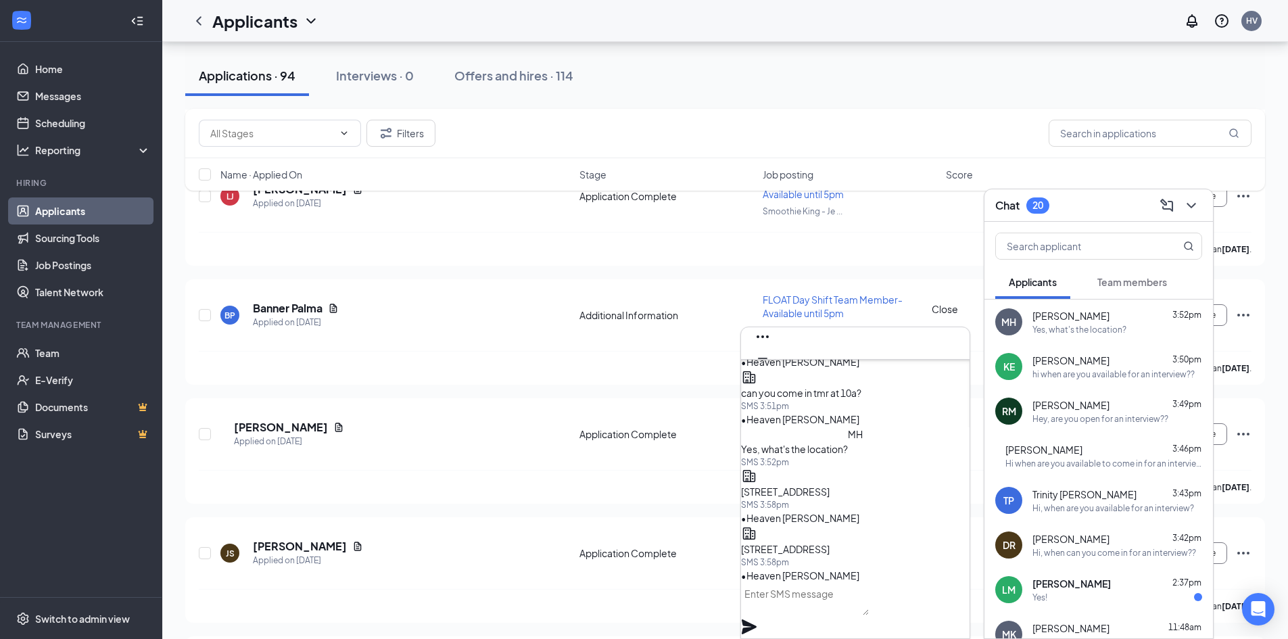
click at [771, 372] on icon "Cross" at bounding box center [762, 380] width 16 height 16
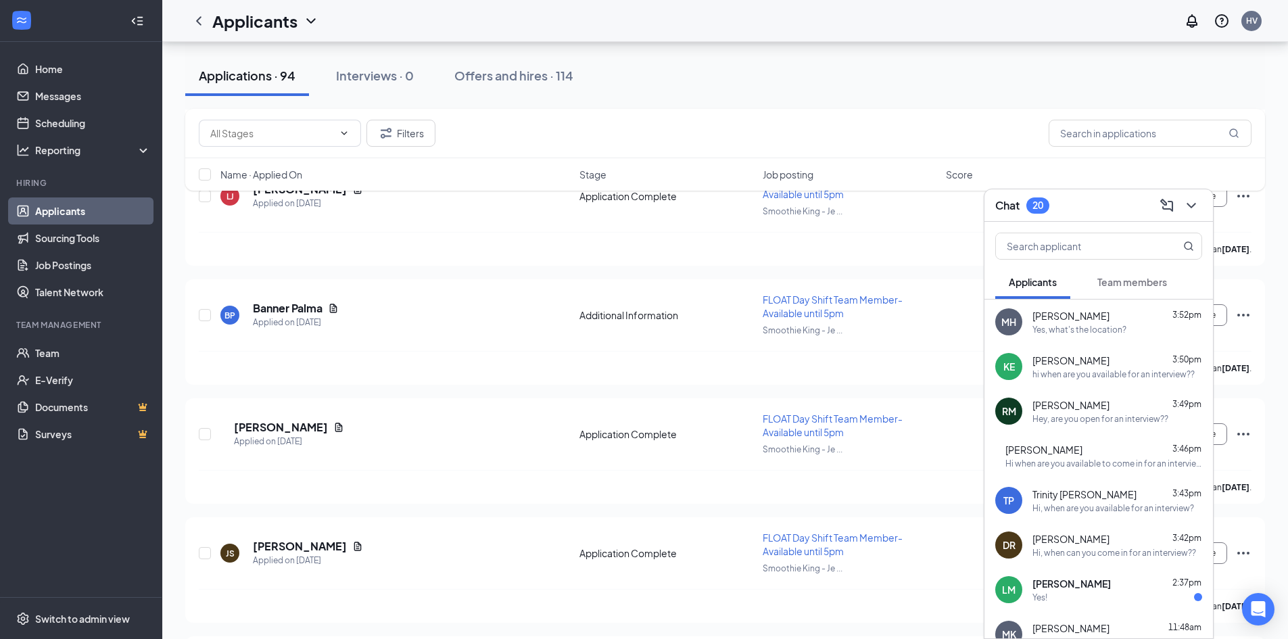
click at [1072, 215] on div "Chat 20" at bounding box center [1098, 205] width 207 height 21
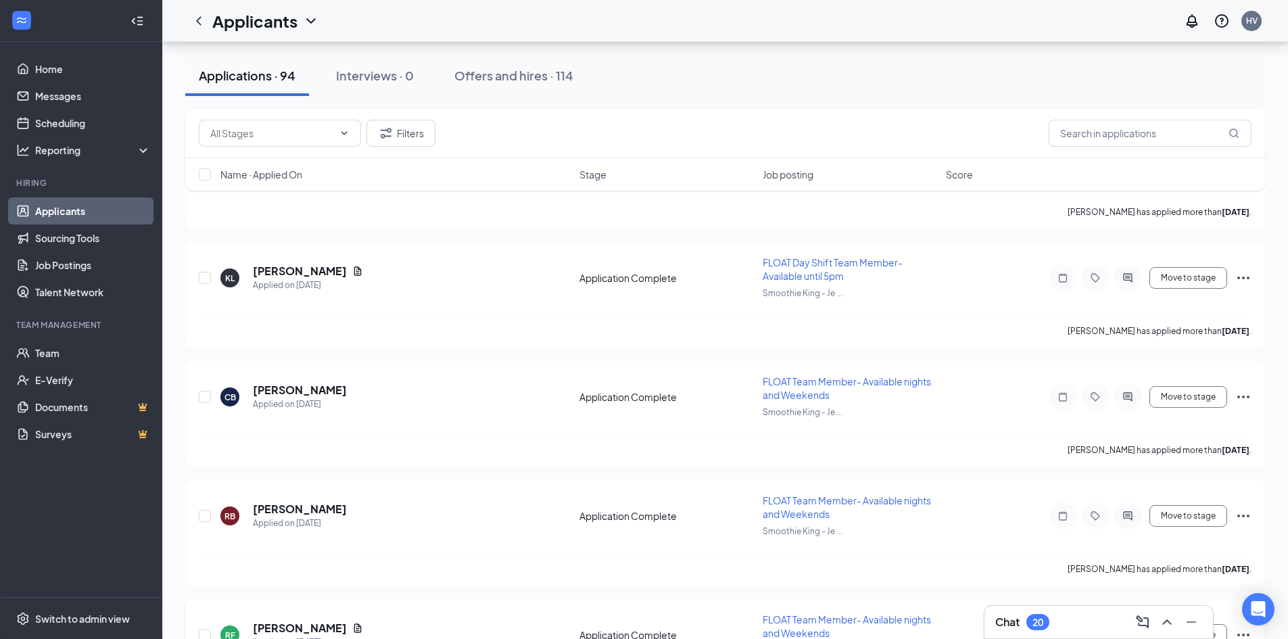
scroll to position [5425, 0]
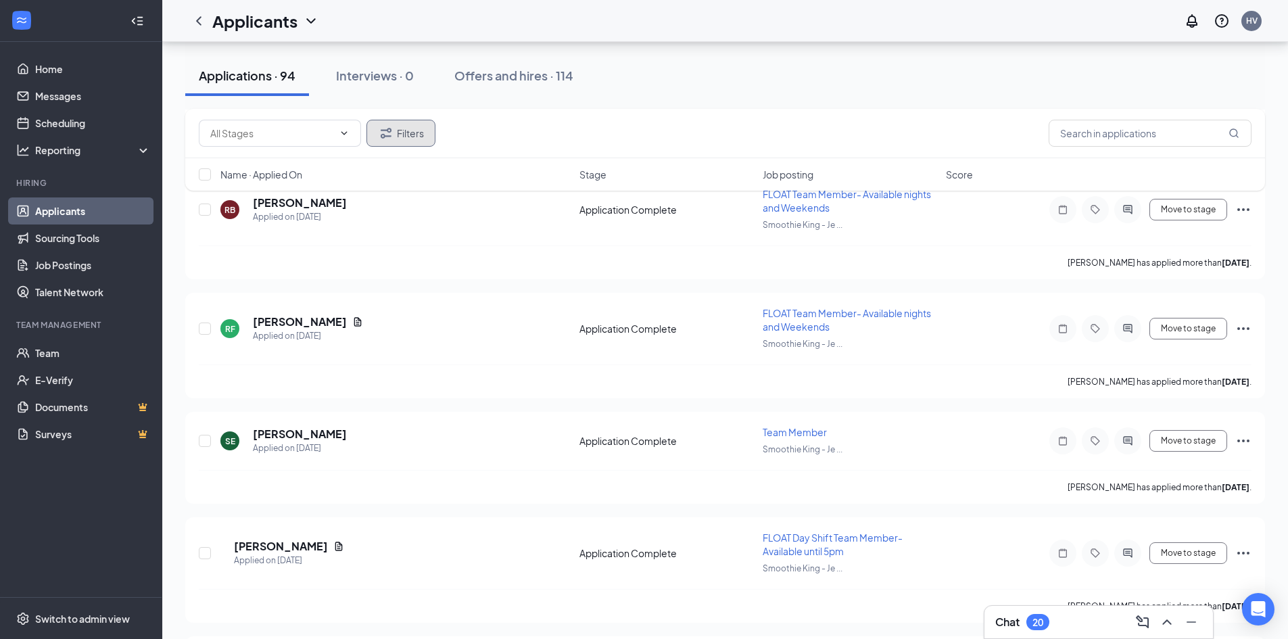
click at [395, 135] on button "Filters" at bounding box center [400, 133] width 69 height 27
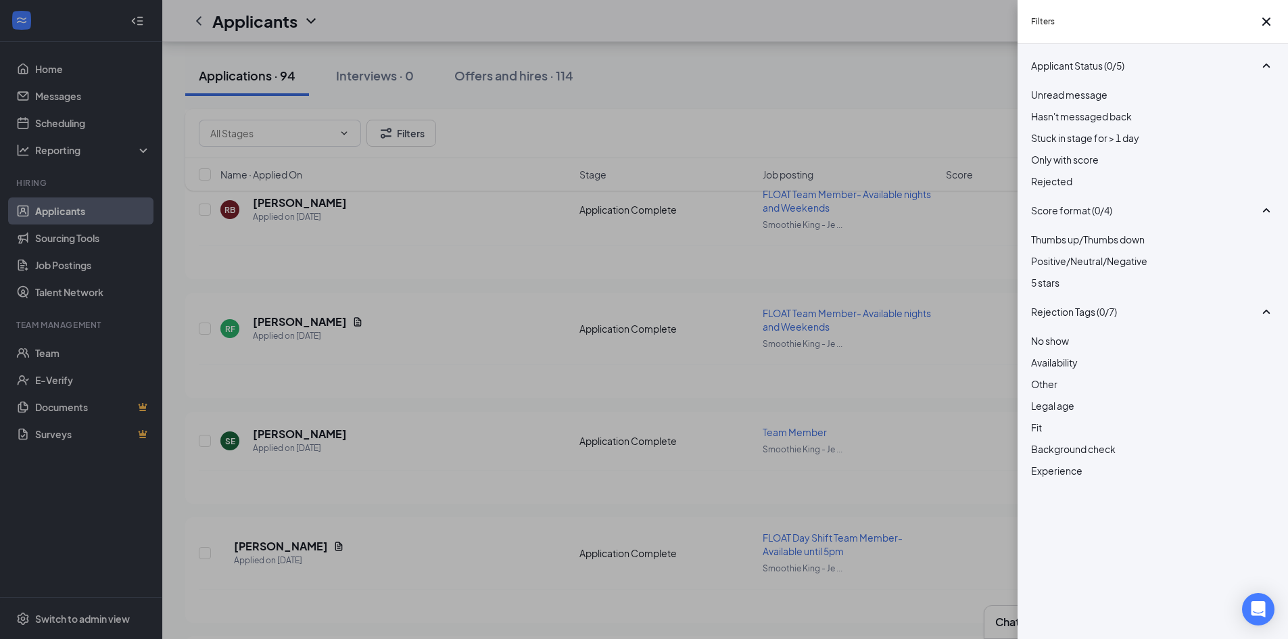
click at [968, 95] on div "Filters Applicant Status (0/5) Unread message Hasn't messaged back Stuck in sta…" at bounding box center [644, 319] width 1288 height 639
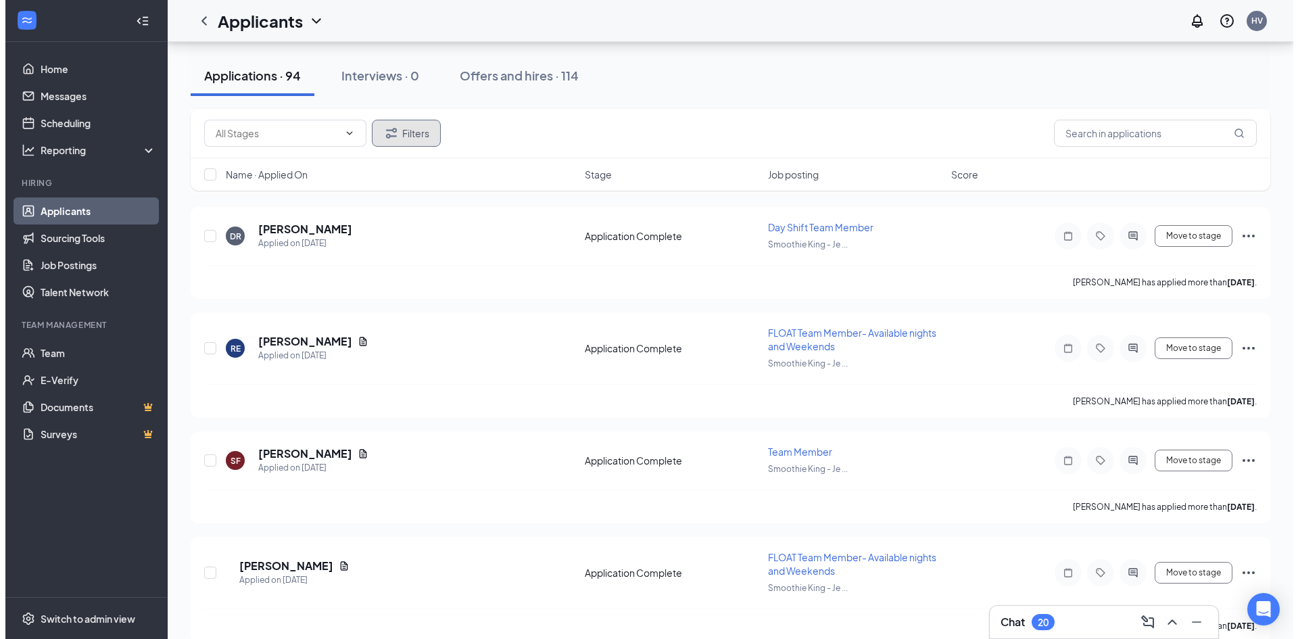
scroll to position [3292, 0]
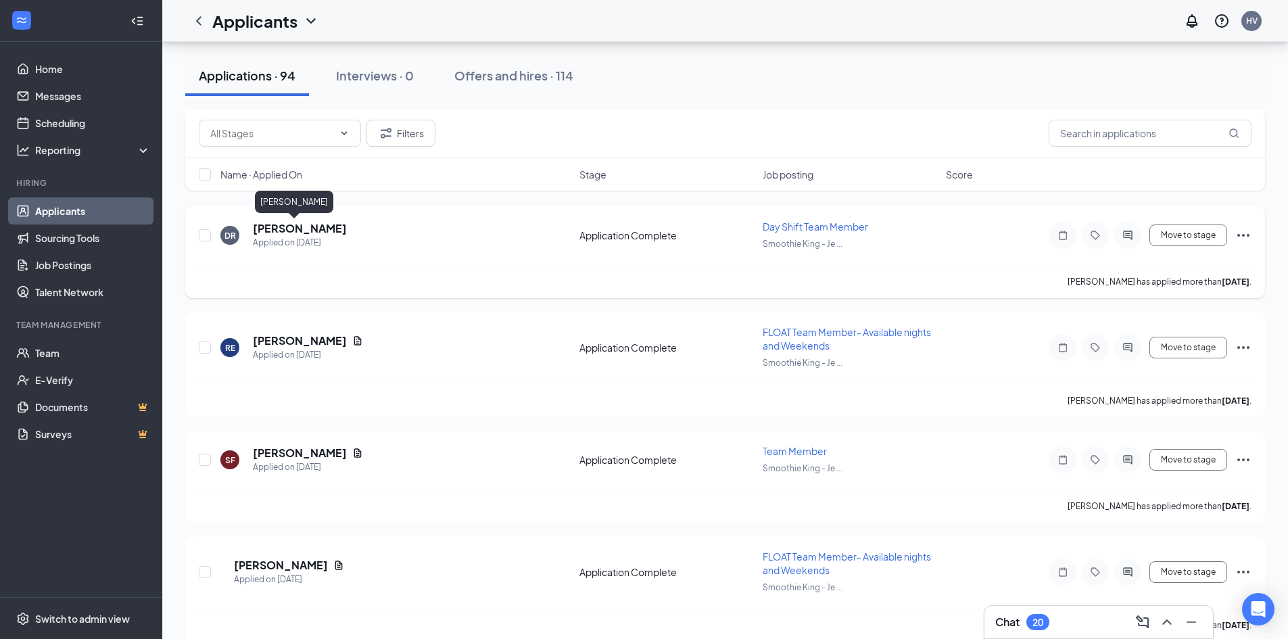
click at [275, 228] on h5 "Devin Rich" at bounding box center [300, 228] width 94 height 15
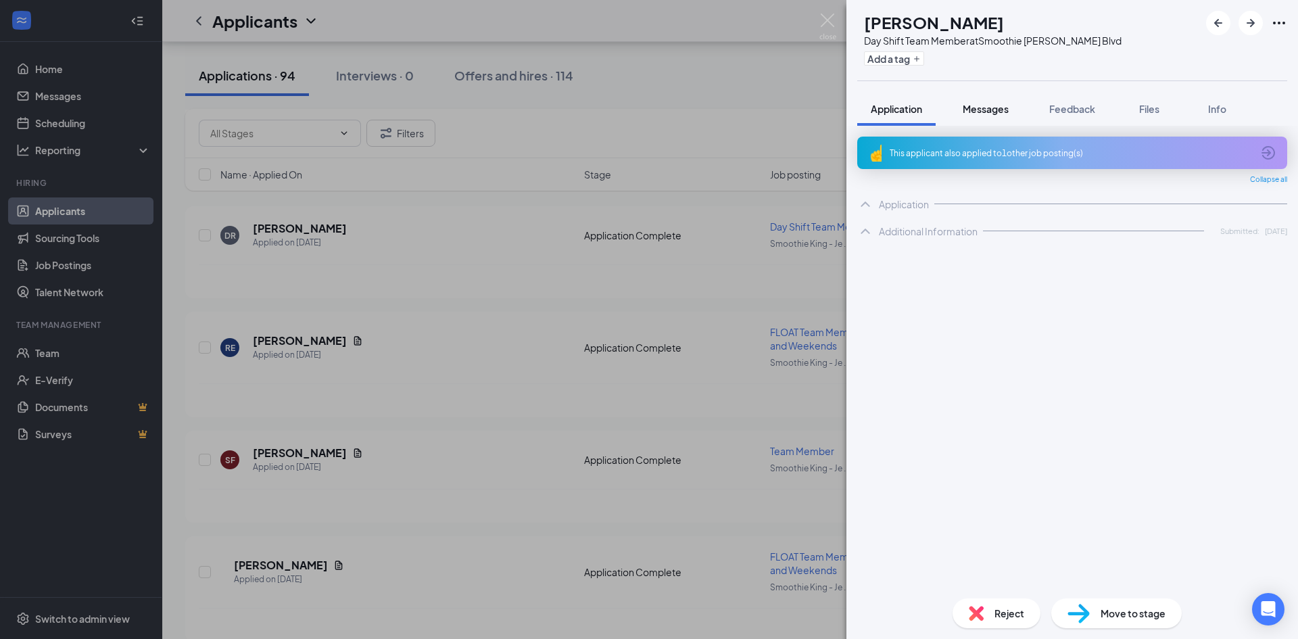
click at [994, 120] on button "Messages" at bounding box center [985, 109] width 73 height 34
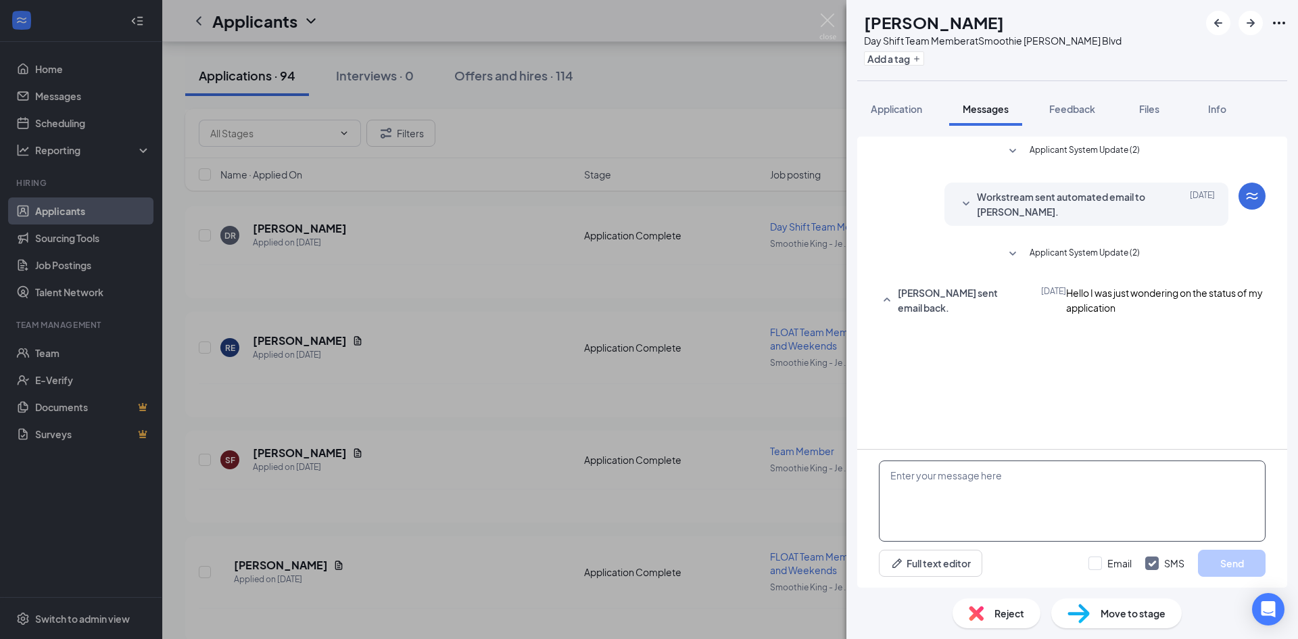
click at [1104, 524] on textarea at bounding box center [1072, 500] width 387 height 81
click at [914, 107] on span "Application" at bounding box center [896, 109] width 51 height 12
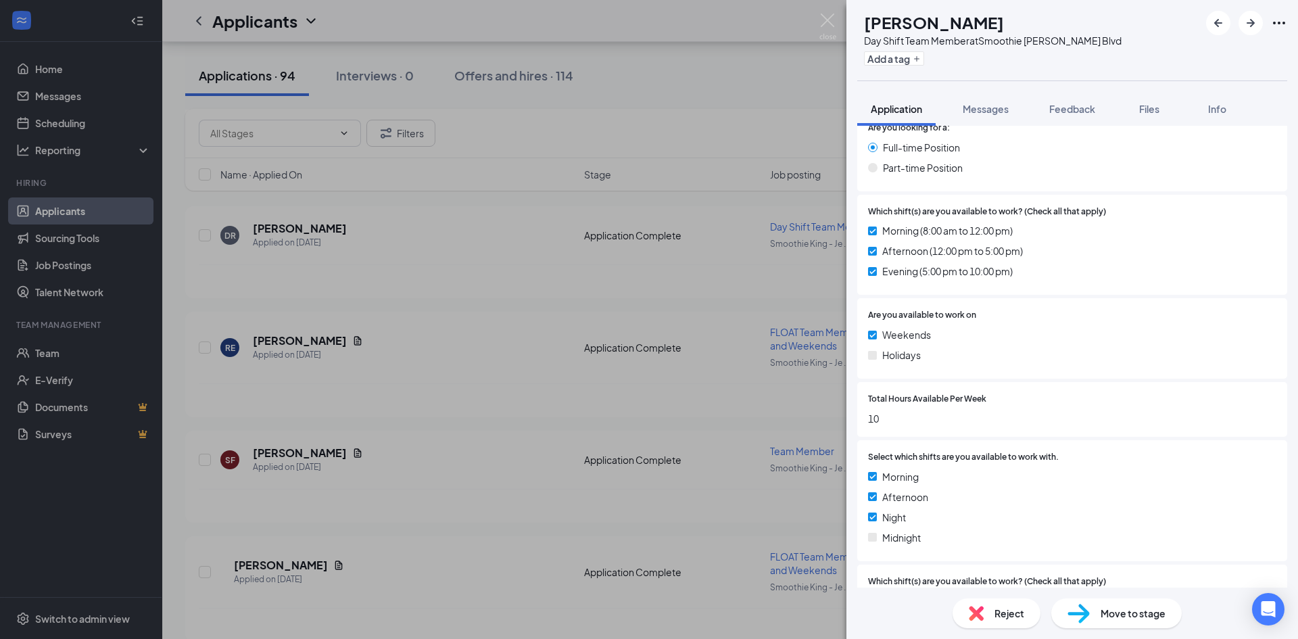
scroll to position [767, 0]
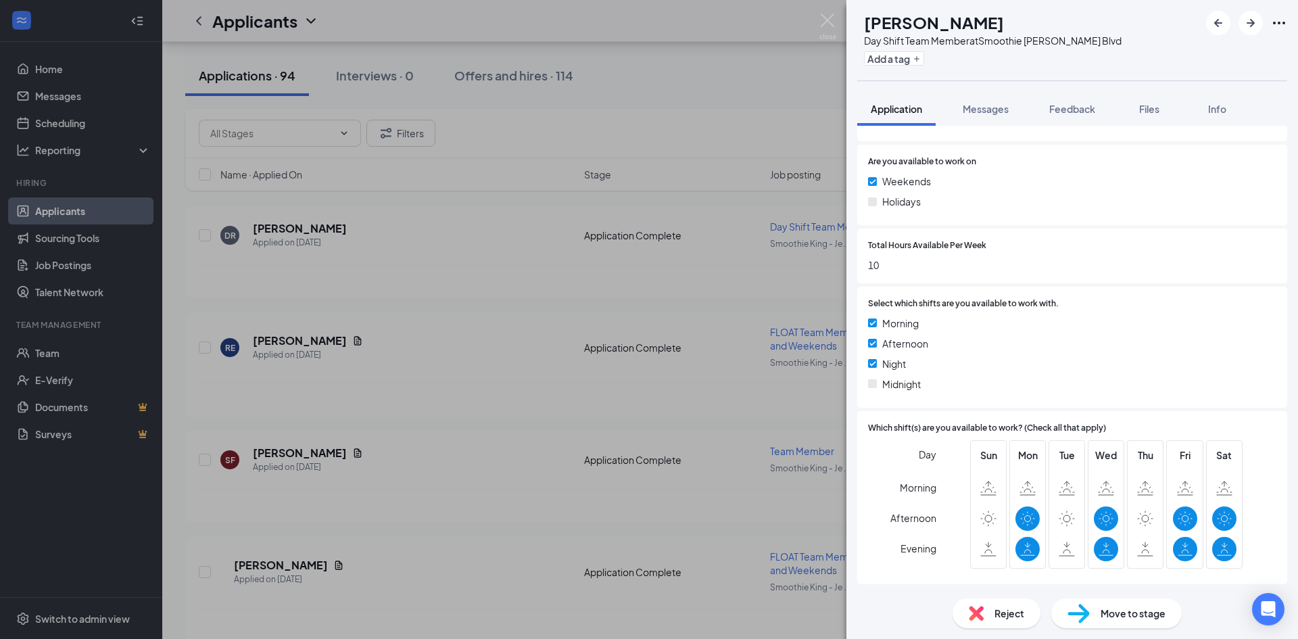
click at [666, 330] on div "DR Devin Rich Day Shift Team Member at Smoothie King - Jefferson Blvd Add a tag…" at bounding box center [649, 319] width 1298 height 639
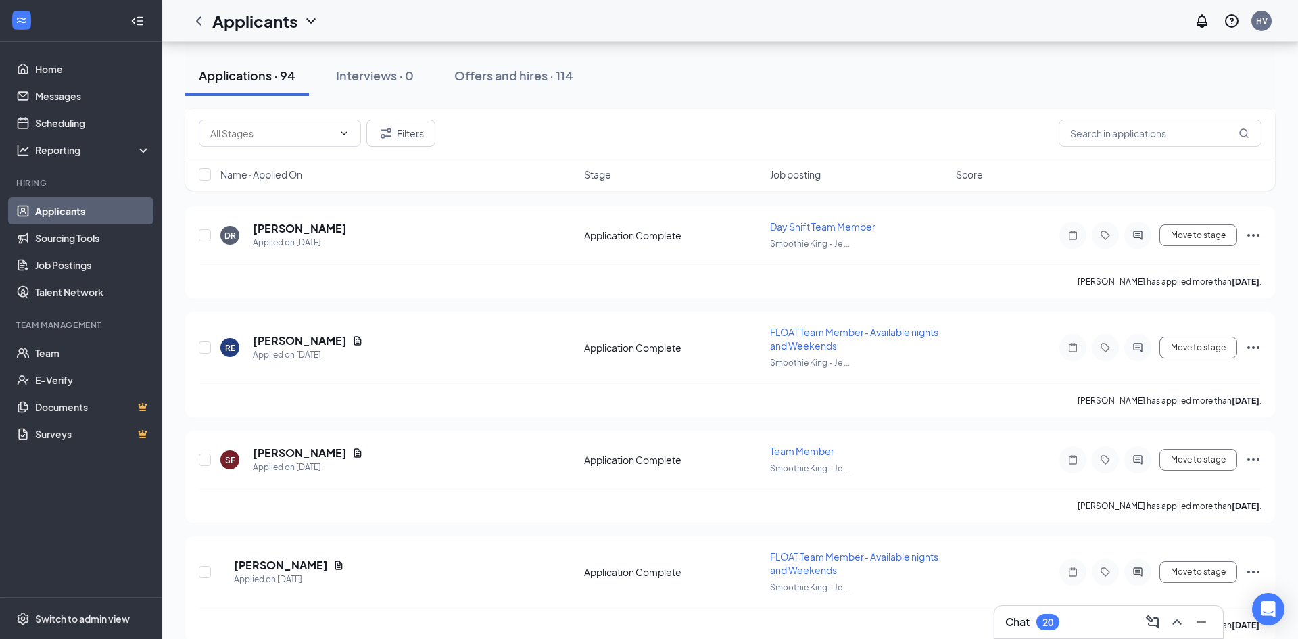
click at [288, 339] on h5 "[PERSON_NAME]" at bounding box center [300, 340] width 94 height 15
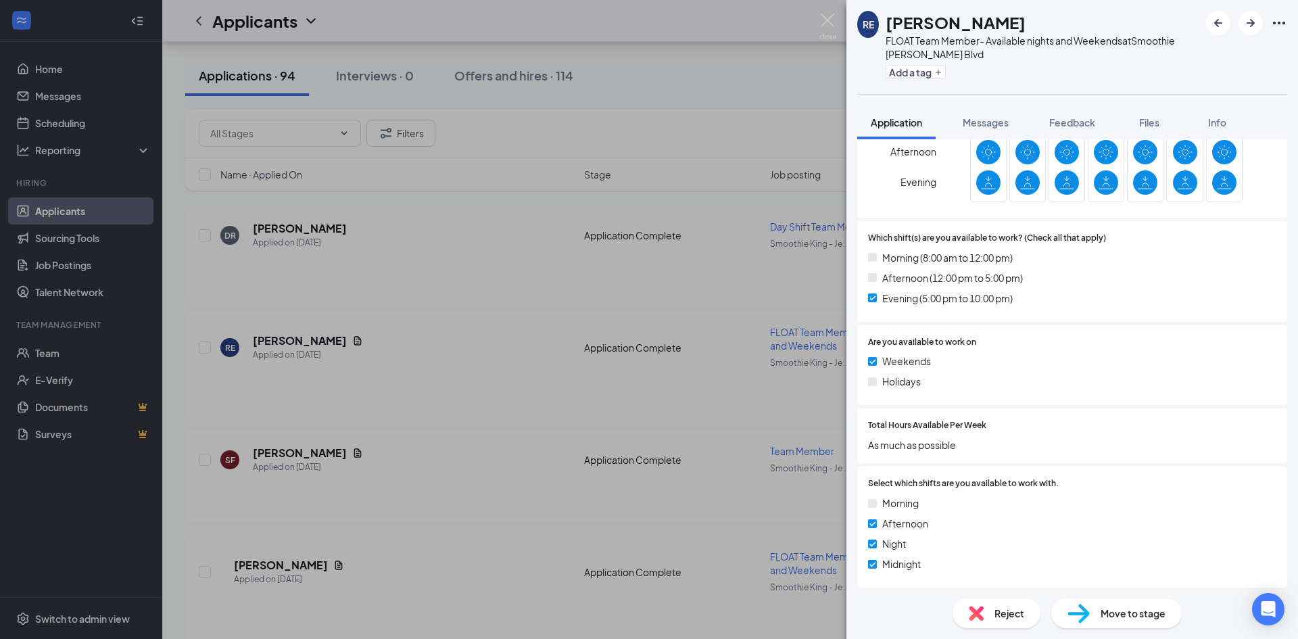
scroll to position [854, 0]
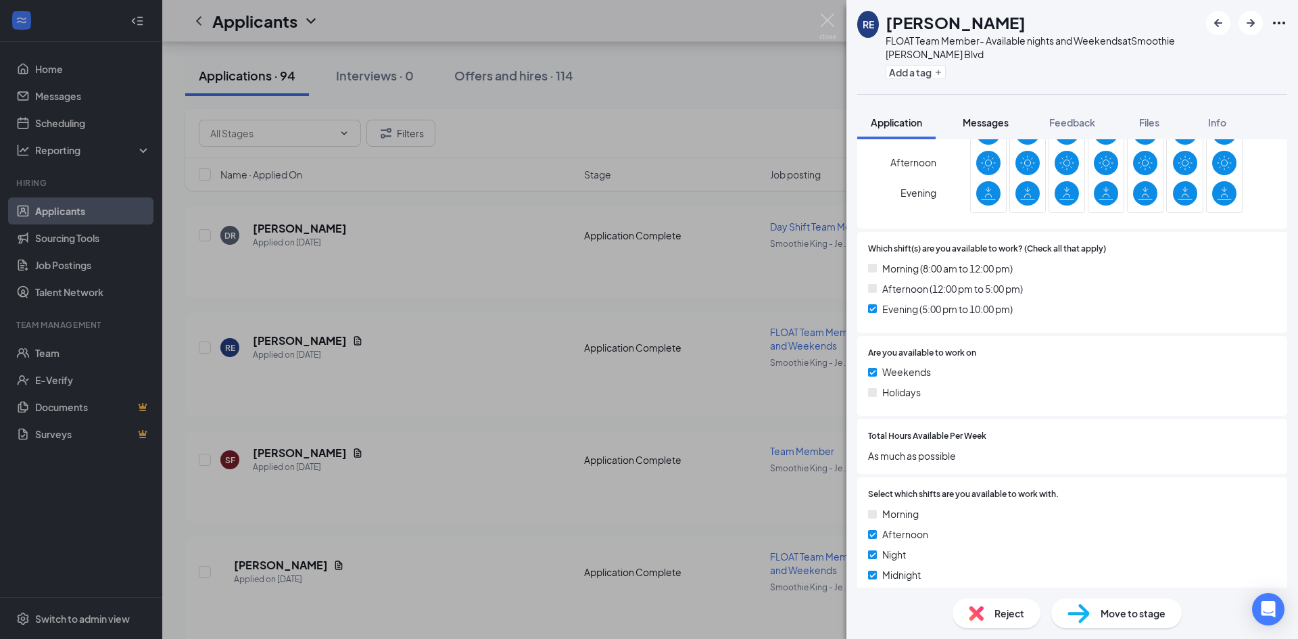
click at [975, 123] on span "Messages" at bounding box center [985, 122] width 46 height 12
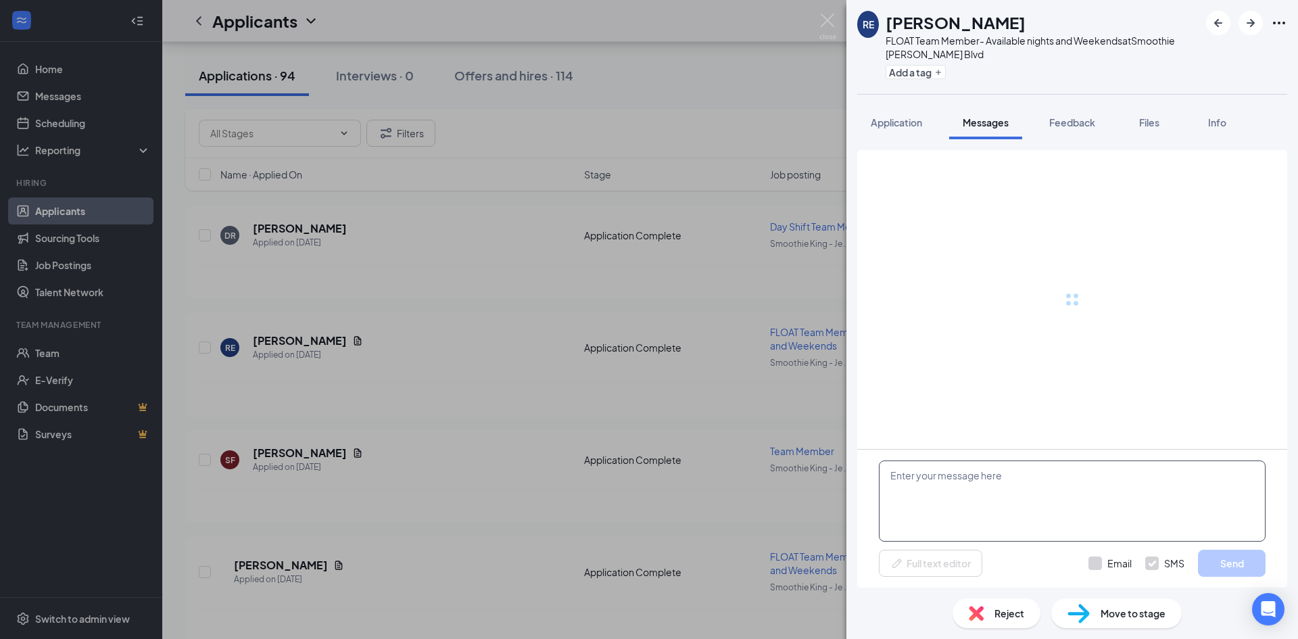
click at [1001, 487] on textarea at bounding box center [1072, 500] width 387 height 81
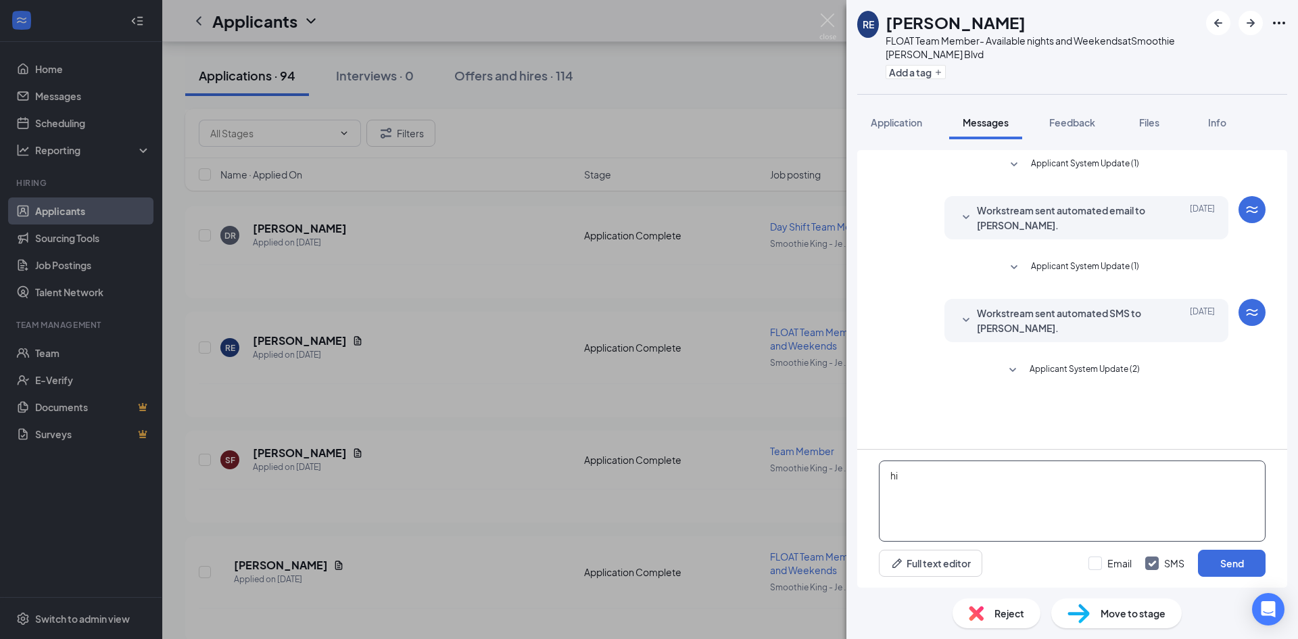
type textarea "h"
type textarea "Hi, When are you available for an interview?"
click at [1239, 562] on button "Send" at bounding box center [1232, 562] width 68 height 27
click at [907, 123] on span "Application" at bounding box center [896, 122] width 51 height 12
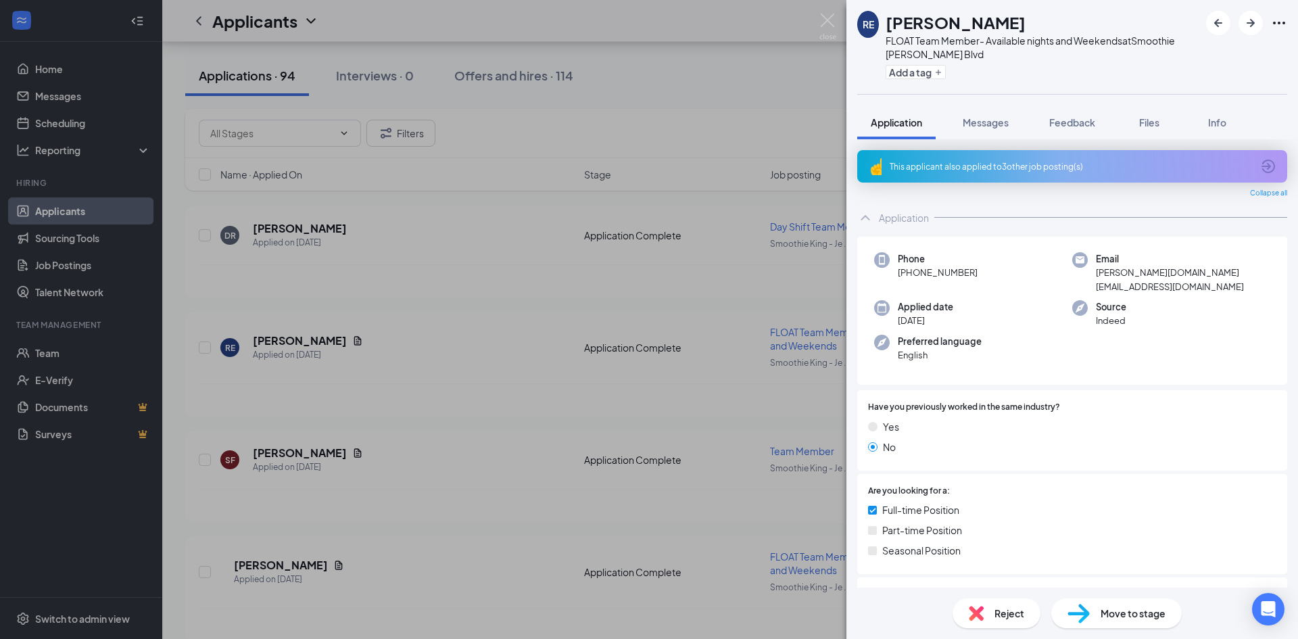
click at [629, 153] on div "RE Riley Edwards FLOAT Team Member- Available nights and Weekends at Smoothie K…" at bounding box center [649, 319] width 1298 height 639
click at [856, 5] on div "Applicants HV" at bounding box center [729, 21] width 1135 height 42
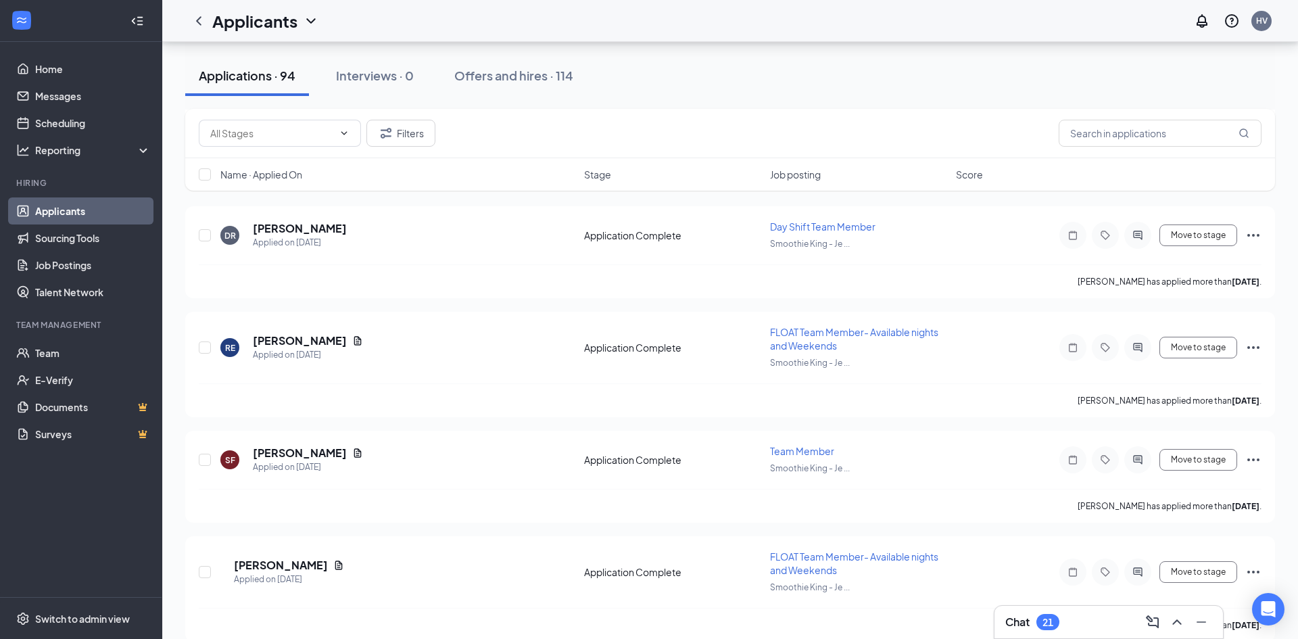
click at [826, 23] on div "Applicants HV" at bounding box center [729, 21] width 1135 height 42
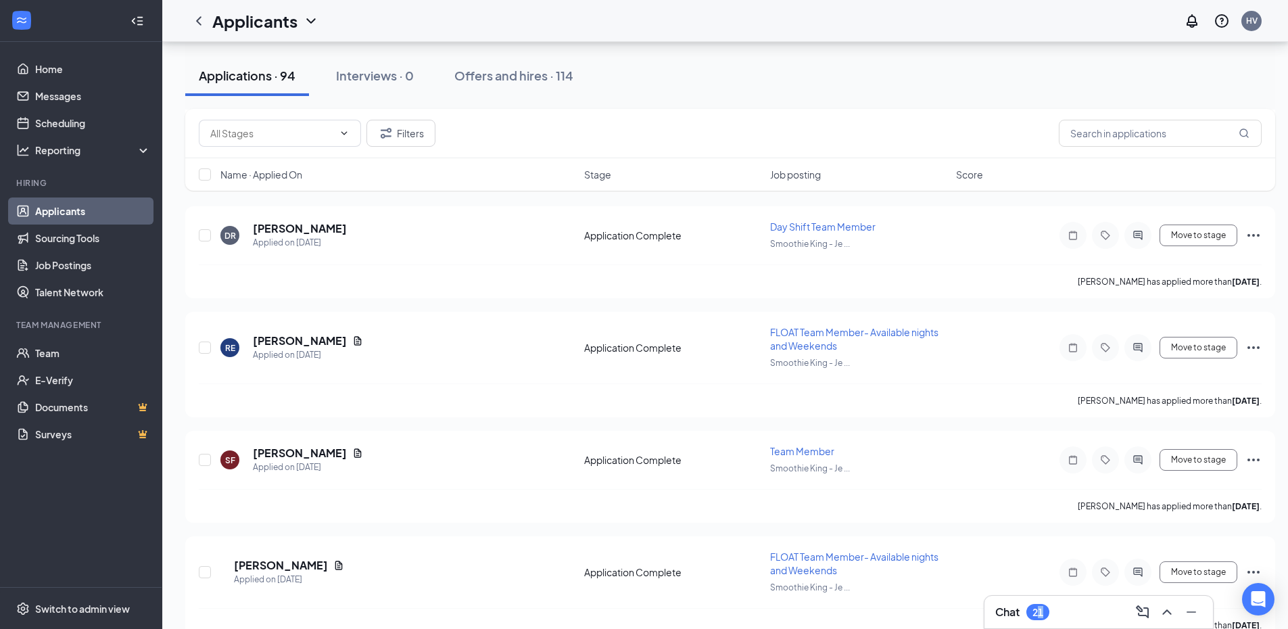
click at [1042, 605] on div "21" at bounding box center [1037, 612] width 23 height 16
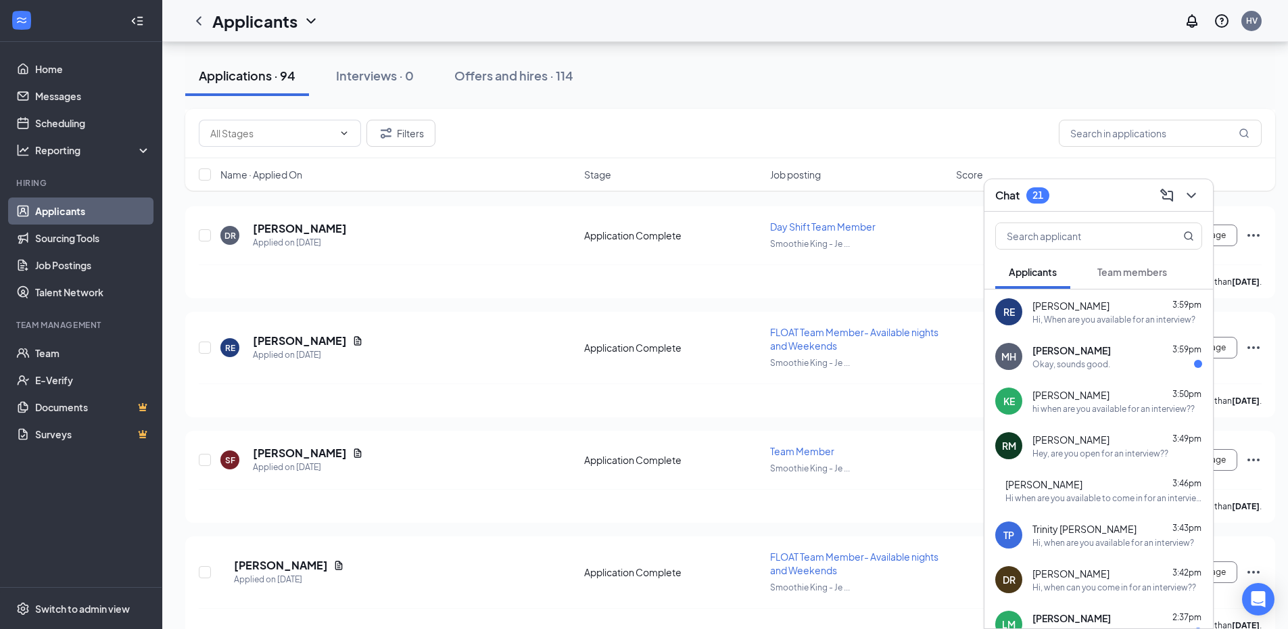
click at [1125, 371] on div "MH Muhammad Hussein 3:59pm Okay, sounds good." at bounding box center [1098, 356] width 228 height 45
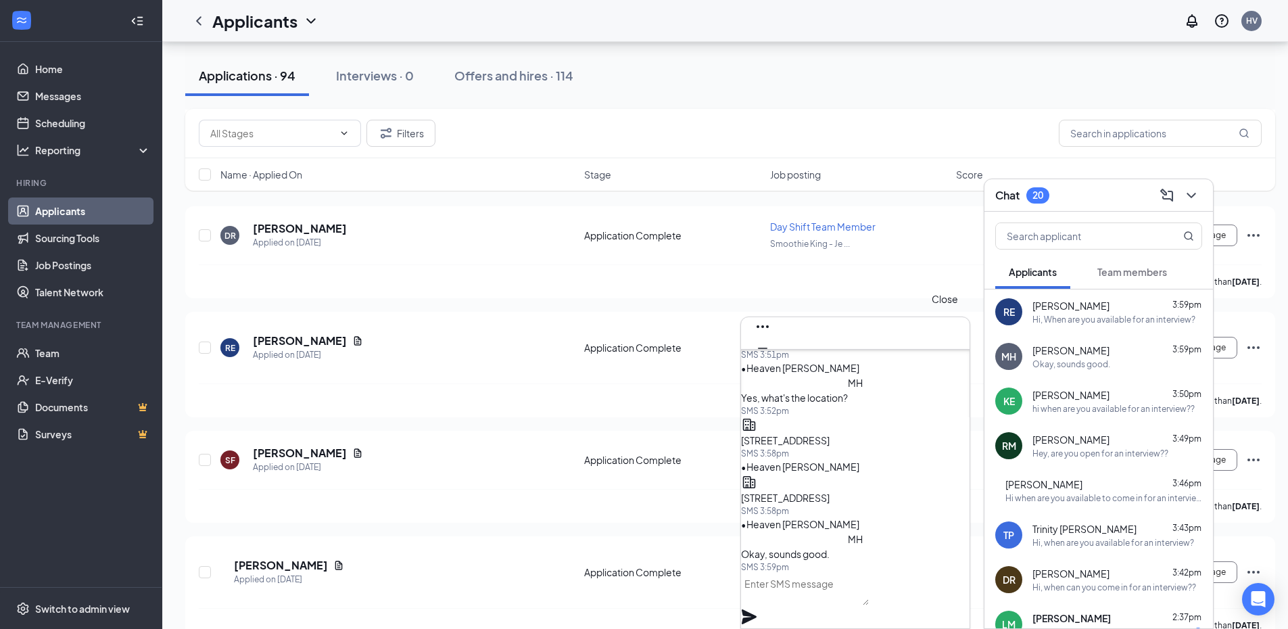
click at [771, 362] on icon "Cross" at bounding box center [762, 370] width 16 height 16
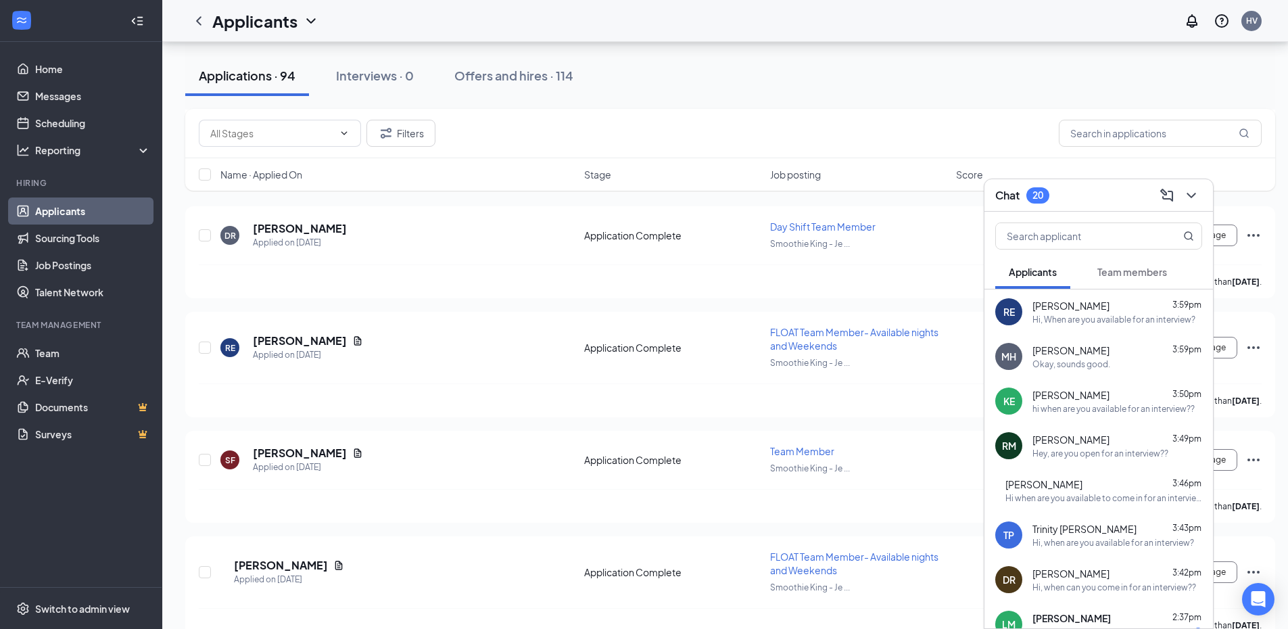
click at [1123, 207] on div "Chat 20" at bounding box center [1098, 195] width 228 height 32
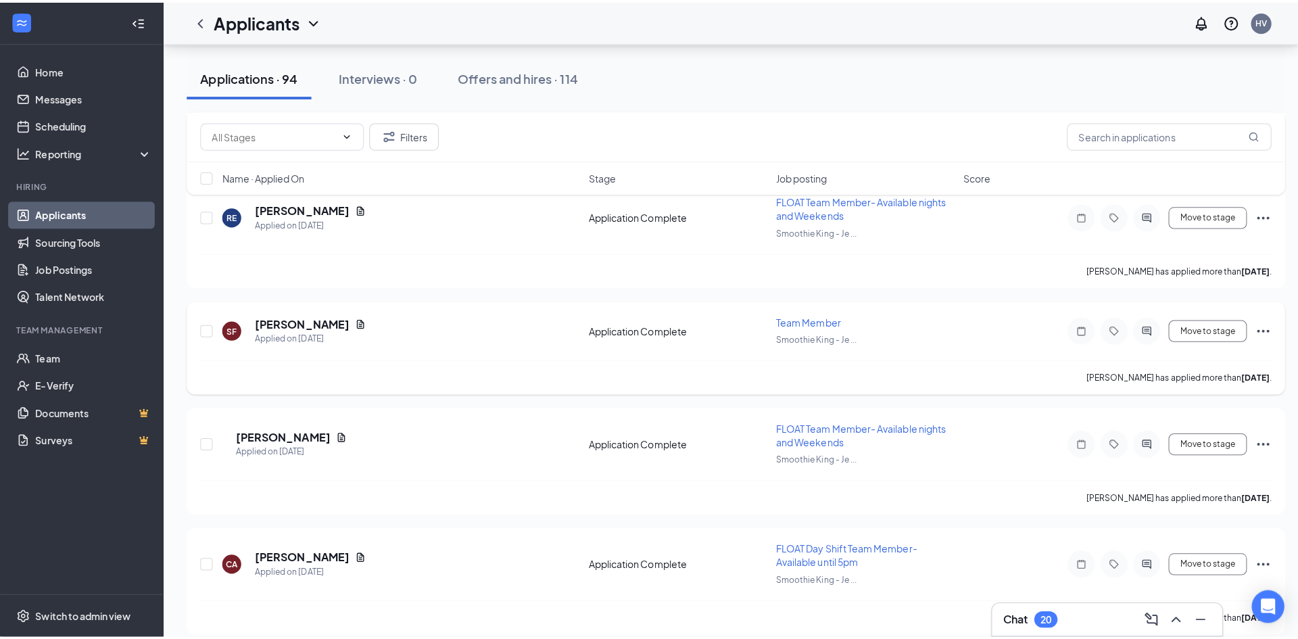
scroll to position [3427, 0]
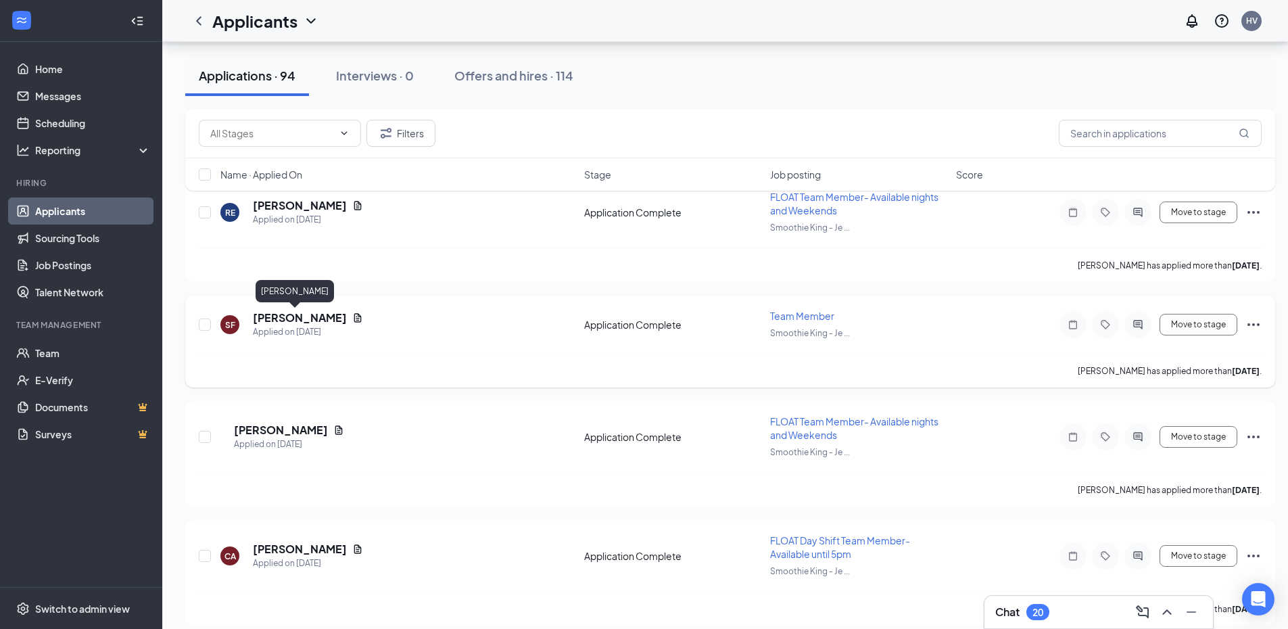
click at [255, 318] on h5 "Stella Fazio" at bounding box center [300, 317] width 94 height 15
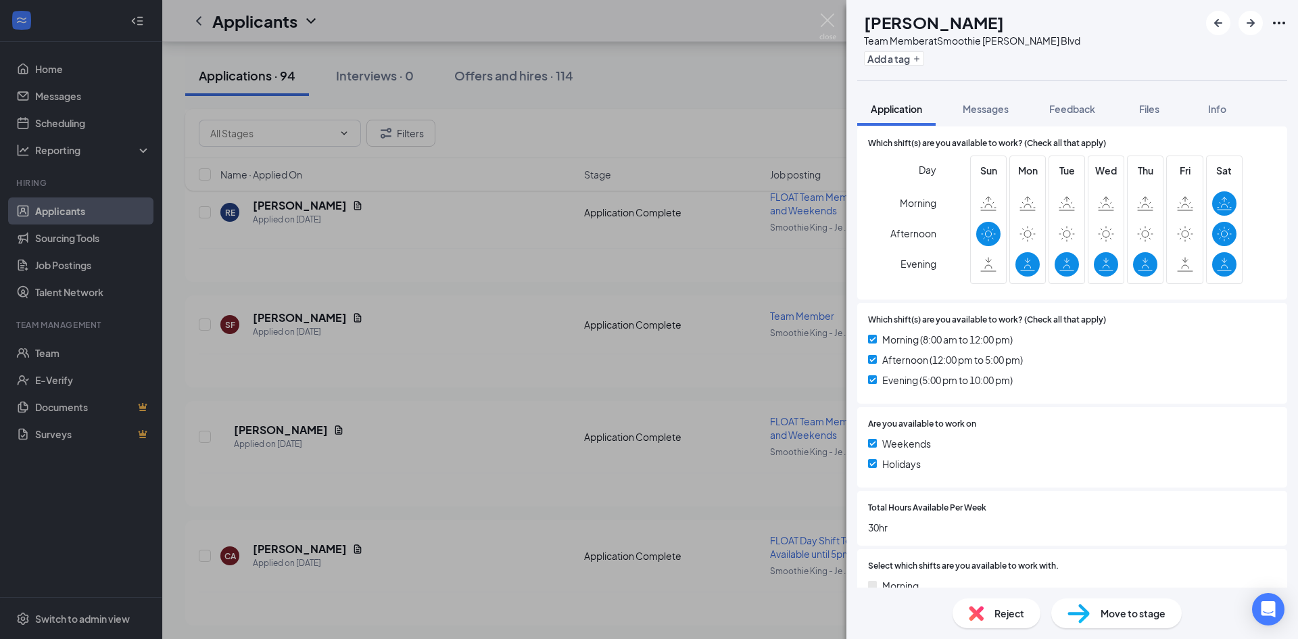
scroll to position [739, 0]
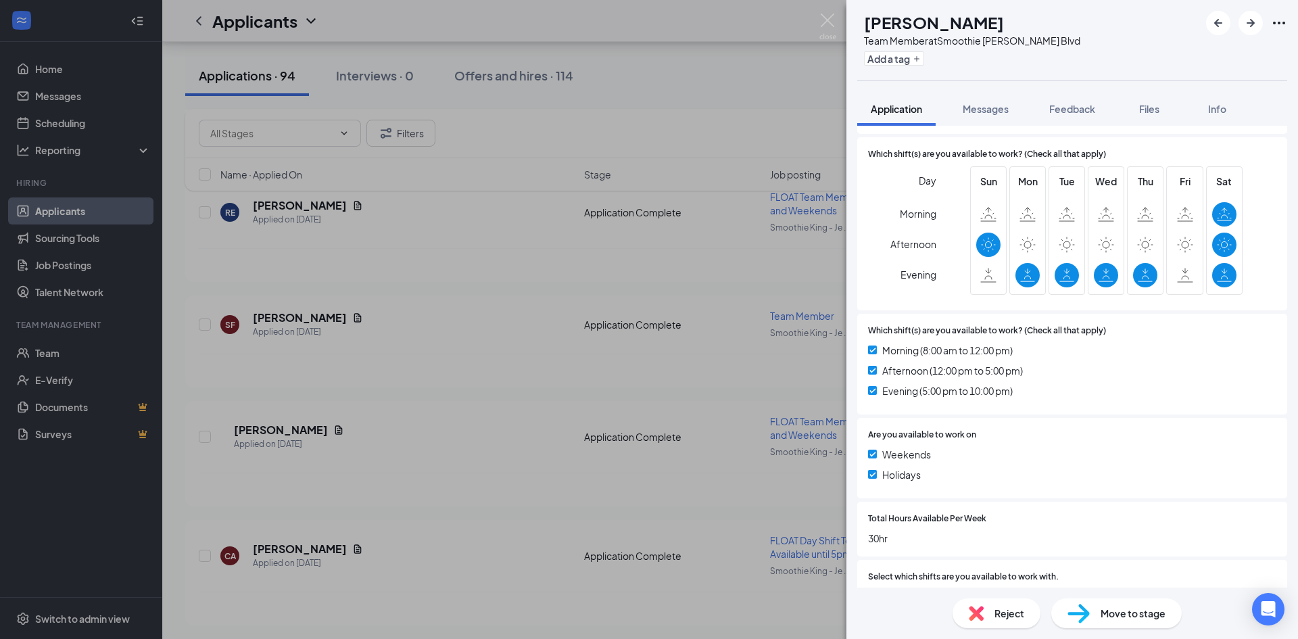
click at [572, 295] on div "SF Stella Fazio Team Member at Smoothie King - Jefferson Blvd Add a tag Applica…" at bounding box center [649, 319] width 1298 height 639
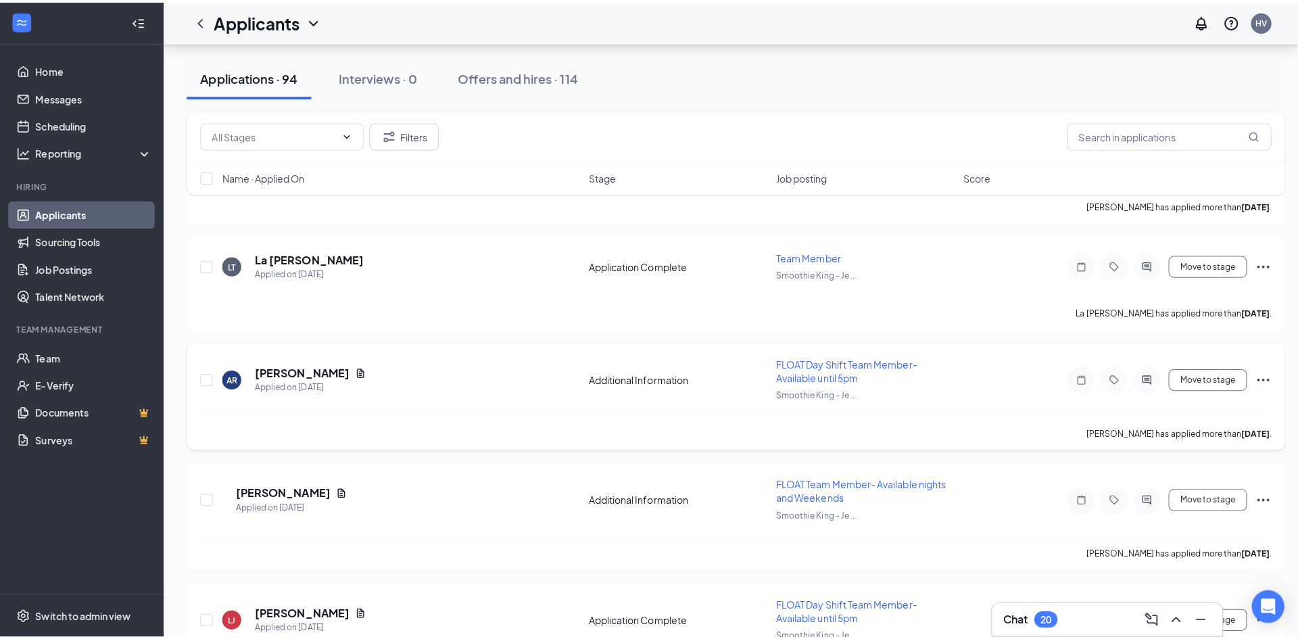
scroll to position [3765, 0]
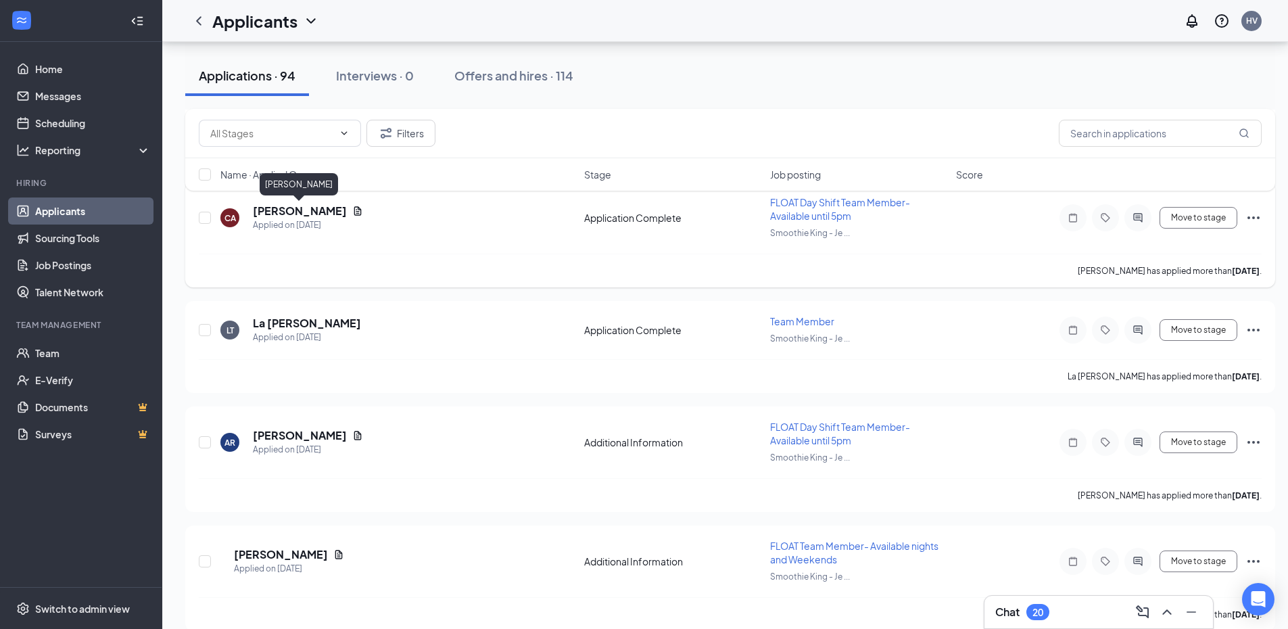
click at [298, 209] on h5 "[PERSON_NAME]" at bounding box center [300, 210] width 94 height 15
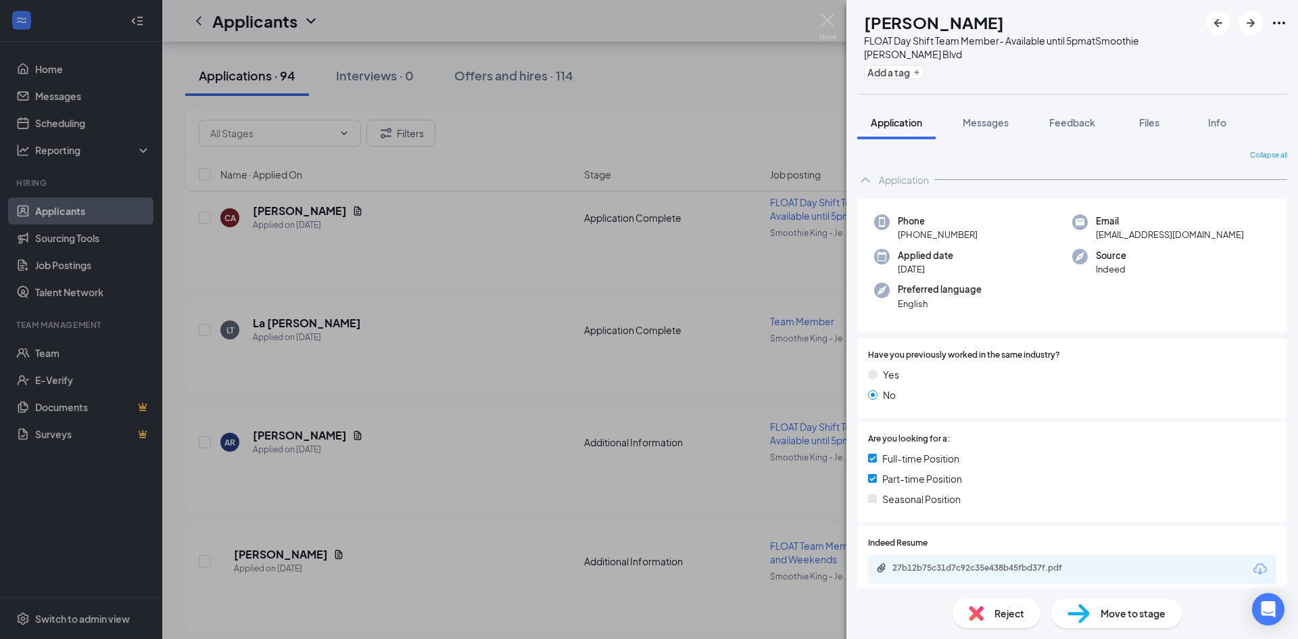
drag, startPoint x: 972, startPoint y: 127, endPoint x: 987, endPoint y: 231, distance: 105.1
click at [971, 127] on span "Messages" at bounding box center [985, 122] width 46 height 12
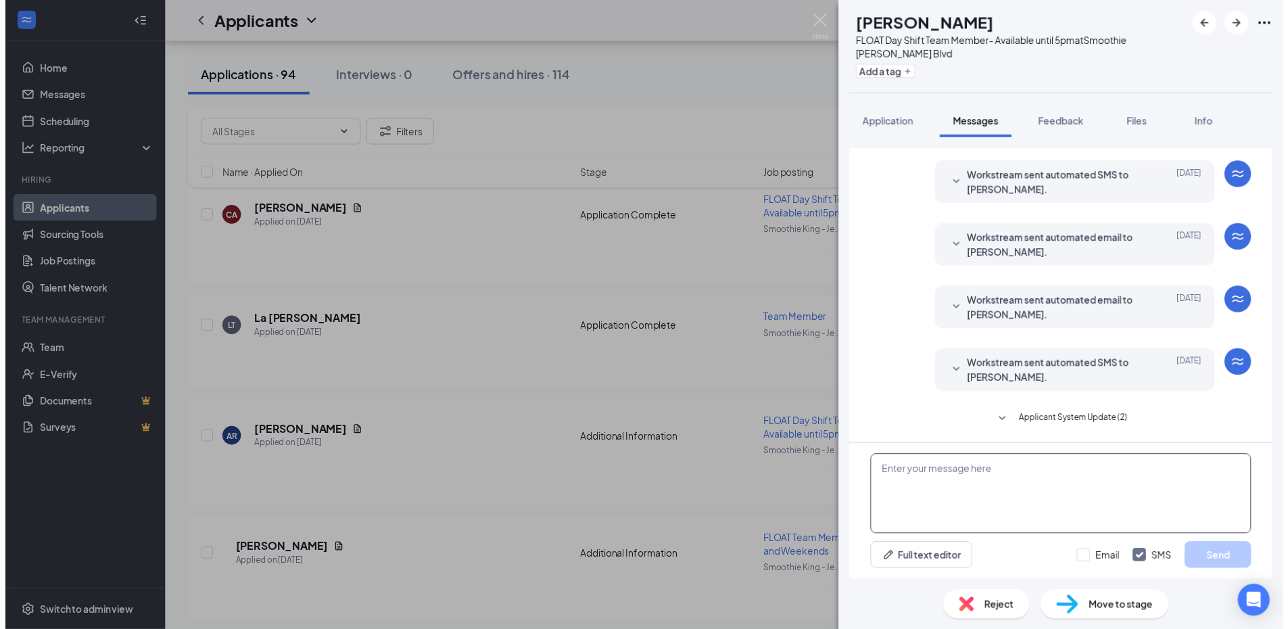
scroll to position [161, 0]
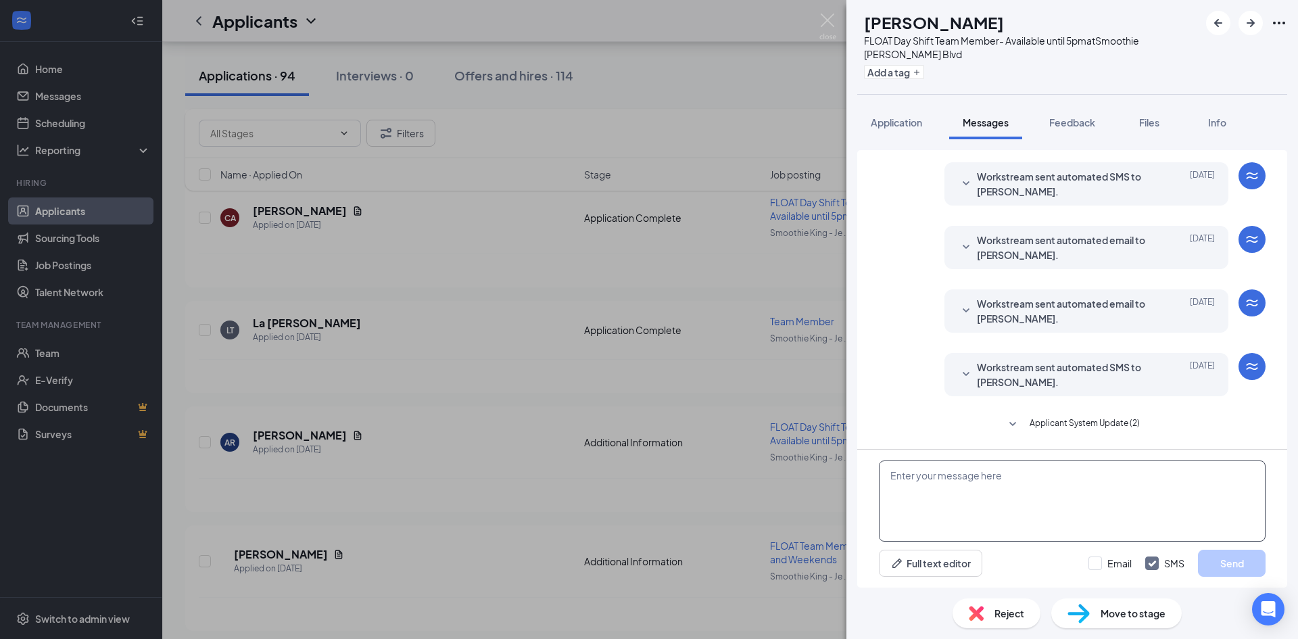
click at [1012, 491] on textarea at bounding box center [1072, 500] width 387 height 81
click at [952, 477] on textarea "Hi, when are yhu able to" at bounding box center [1072, 500] width 387 height 81
click at [1029, 480] on textarea "Hi, when are you able to" at bounding box center [1072, 500] width 387 height 81
type textarea "Hi, when are you able to come in for an interview?"
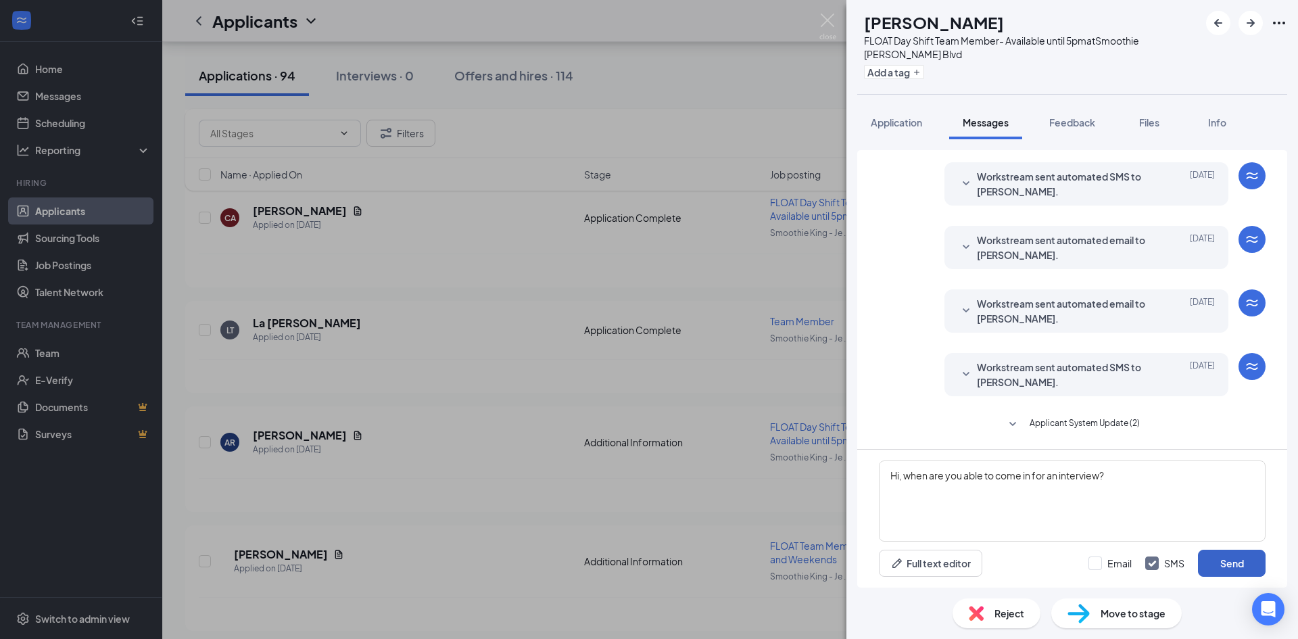
click at [1236, 569] on button "Send" at bounding box center [1232, 562] width 68 height 27
click at [904, 126] on span "Application" at bounding box center [896, 122] width 51 height 12
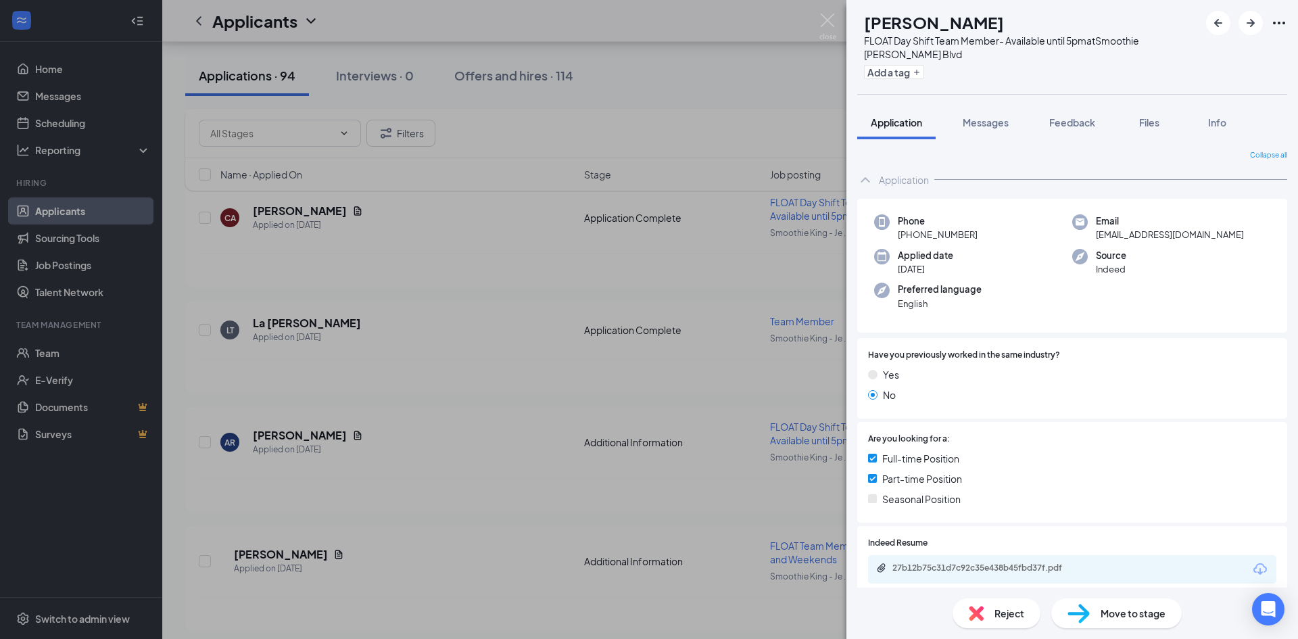
click at [826, 303] on div "CA Cassia Adamonis FLOAT Day Shift Team Member- Available until 5pm at Smoothie…" at bounding box center [649, 319] width 1298 height 639
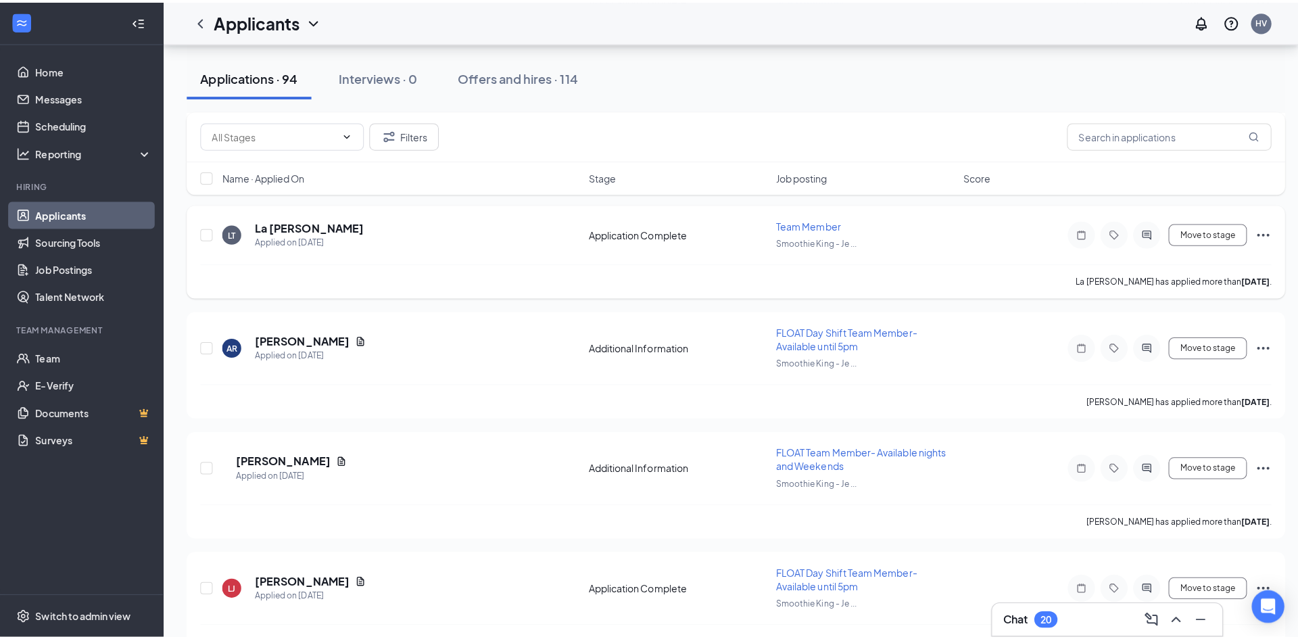
scroll to position [3832, 0]
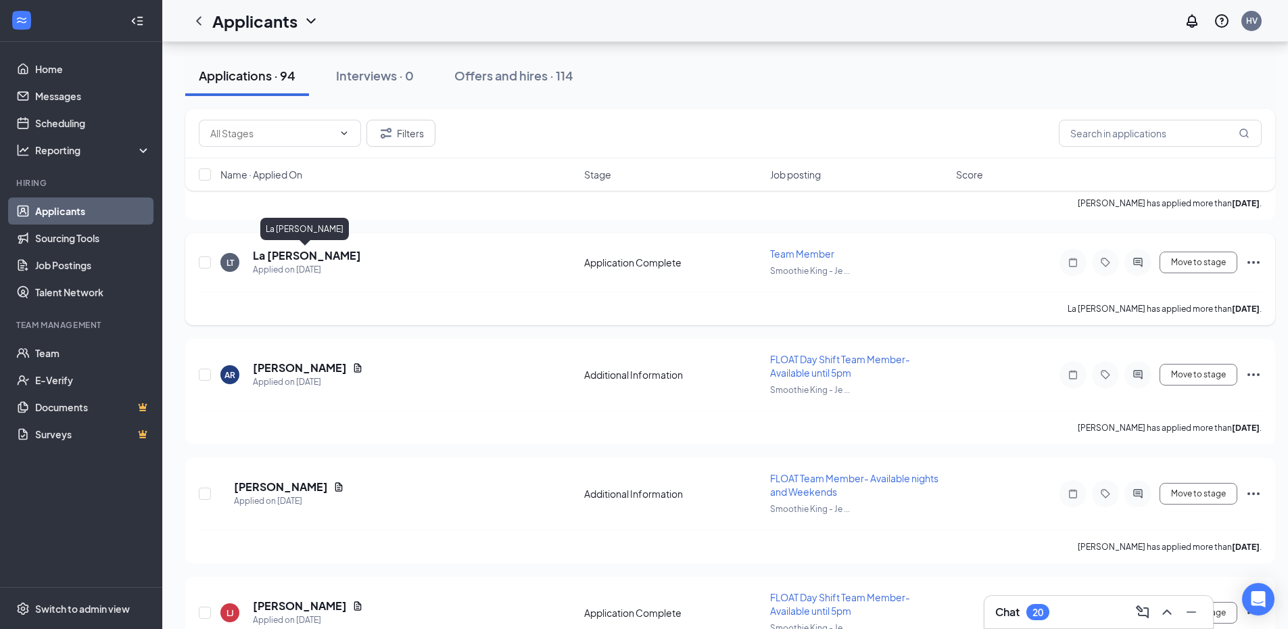
click at [323, 255] on h5 "La Naysha Thomas" at bounding box center [307, 255] width 108 height 15
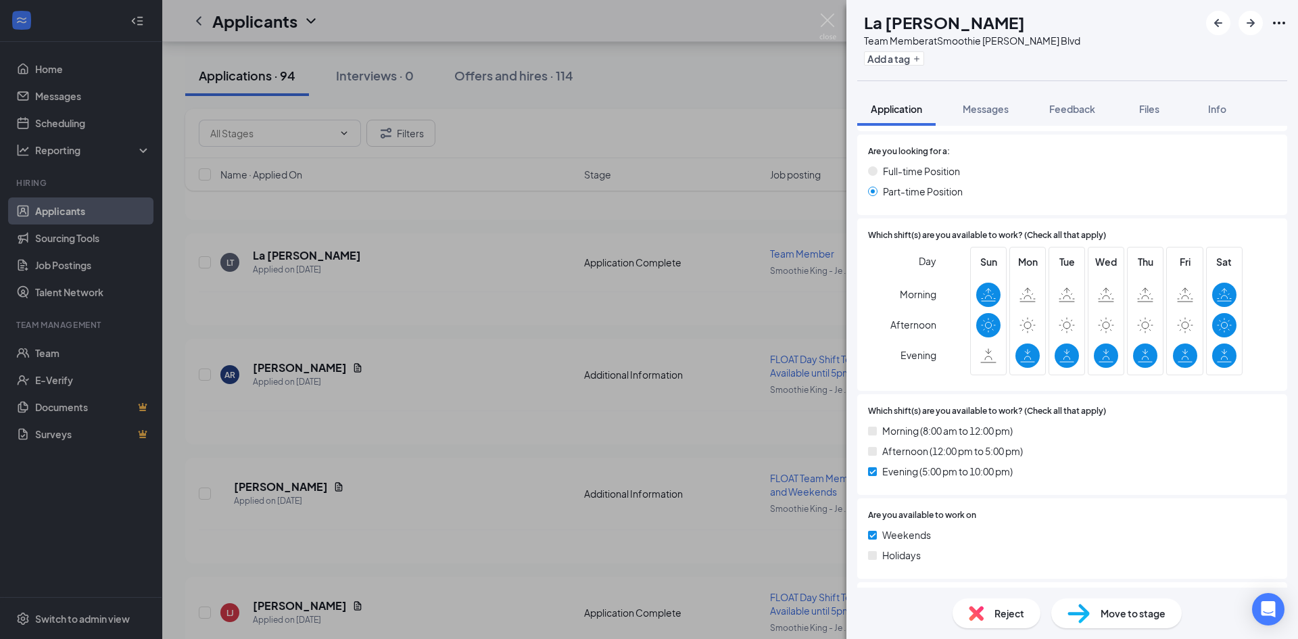
scroll to position [676, 0]
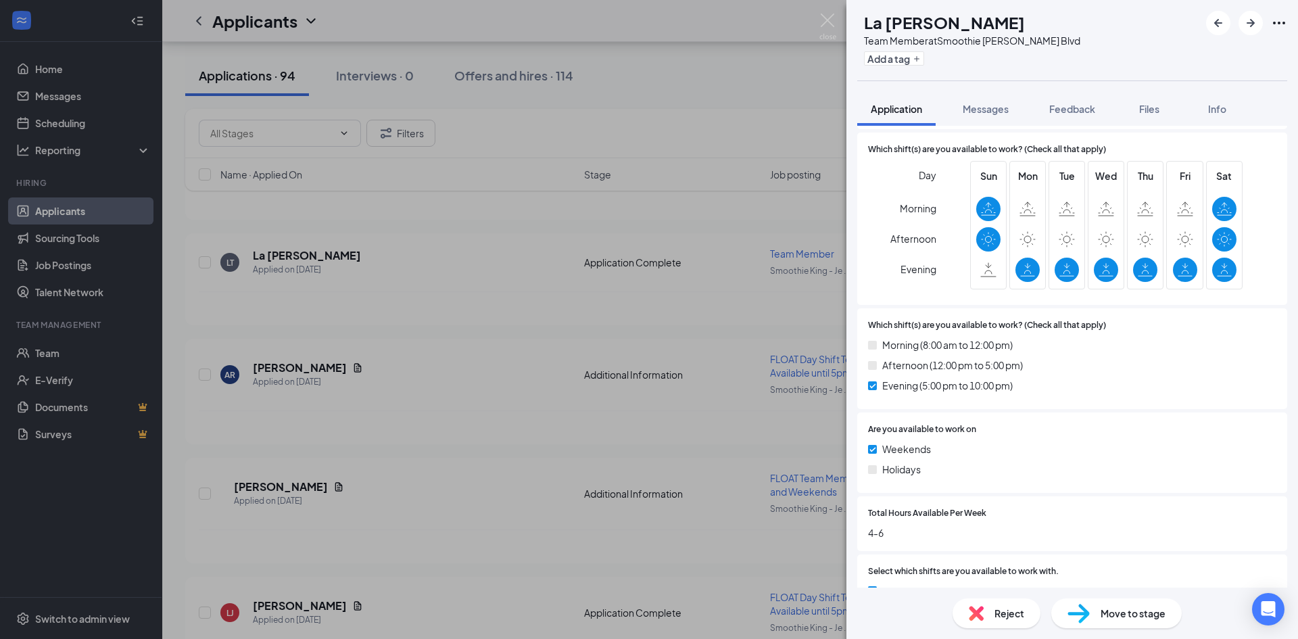
click at [629, 258] on div "LT La Naysha Thomas Team Member at Smoothie King - Jefferson Blvd Add a tag App…" at bounding box center [649, 319] width 1298 height 639
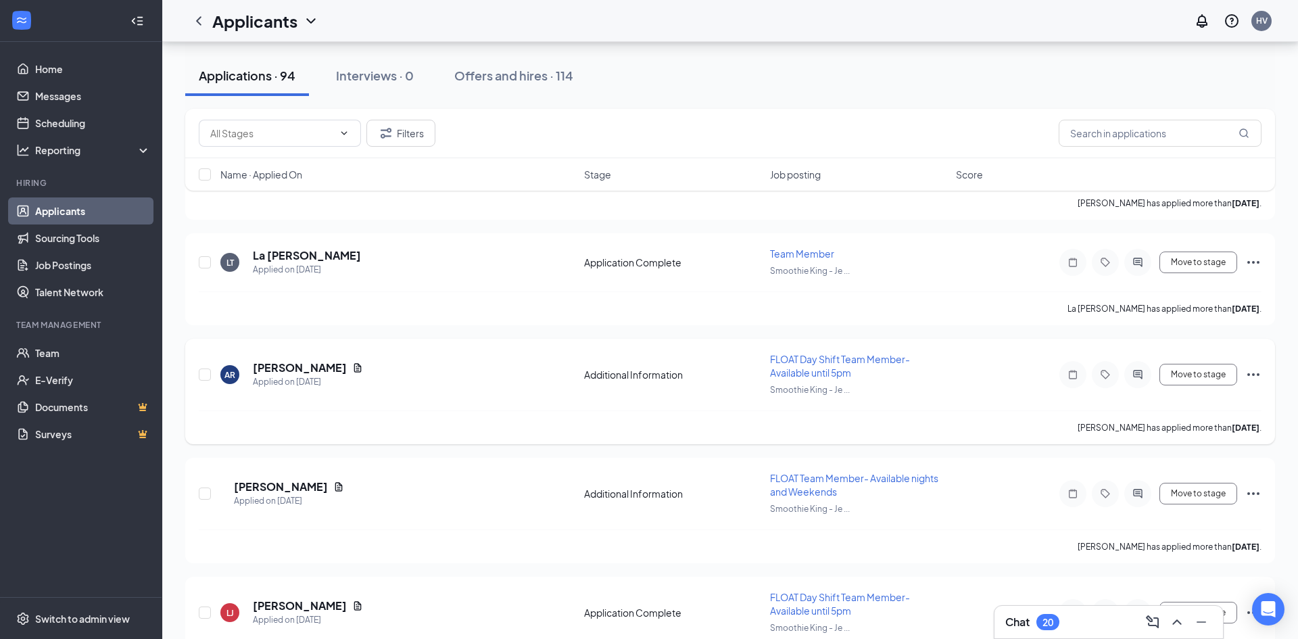
click at [326, 360] on div "AR Autumn Reynolds Applied on Aug 30 Additional Information FLOAT Day Shift Tea…" at bounding box center [730, 381] width 1062 height 58
click at [324, 364] on h5 "Autumn Reynolds" at bounding box center [300, 367] width 94 height 15
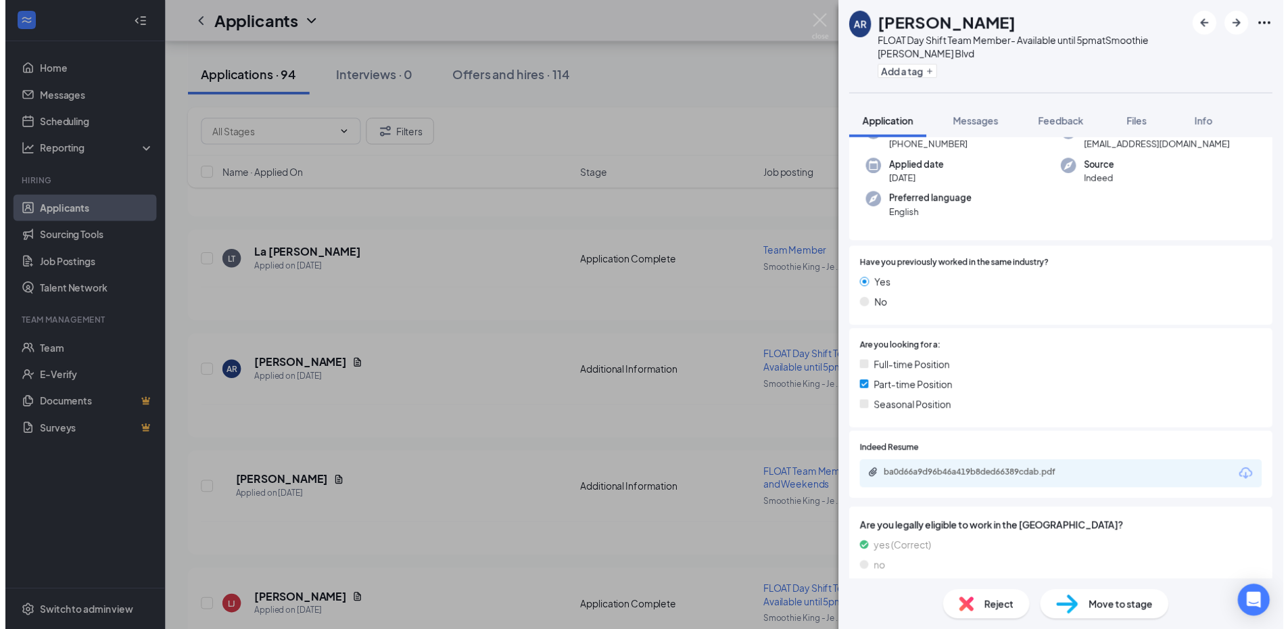
scroll to position [14, 0]
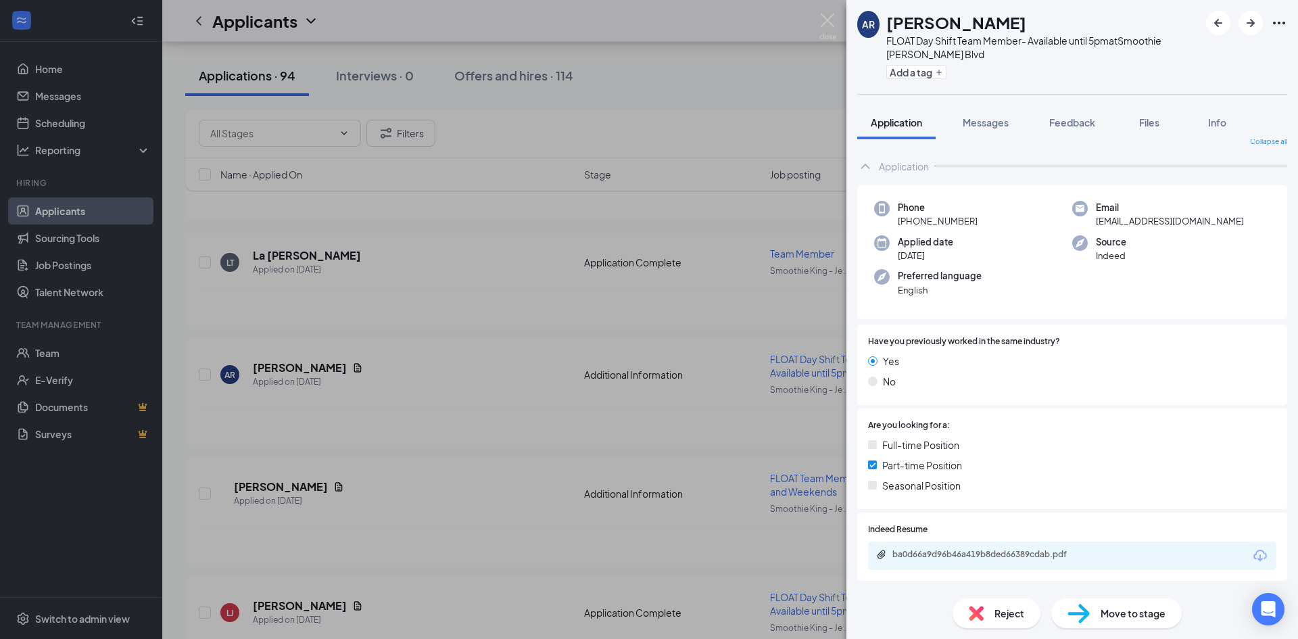
click at [566, 376] on div "AR Autumn Reynolds FLOAT Day Shift Team Member- Available until 5pm at Smoothie…" at bounding box center [649, 319] width 1298 height 639
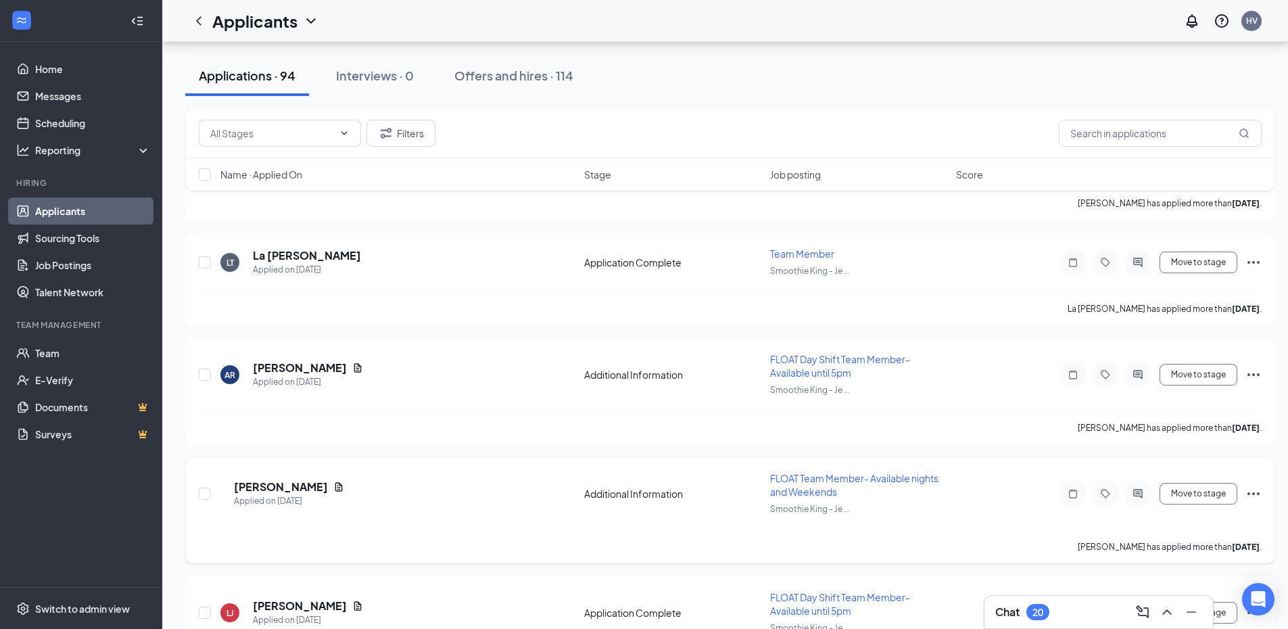
click at [317, 489] on h5 "Aaliyah Nichols" at bounding box center [281, 486] width 94 height 15
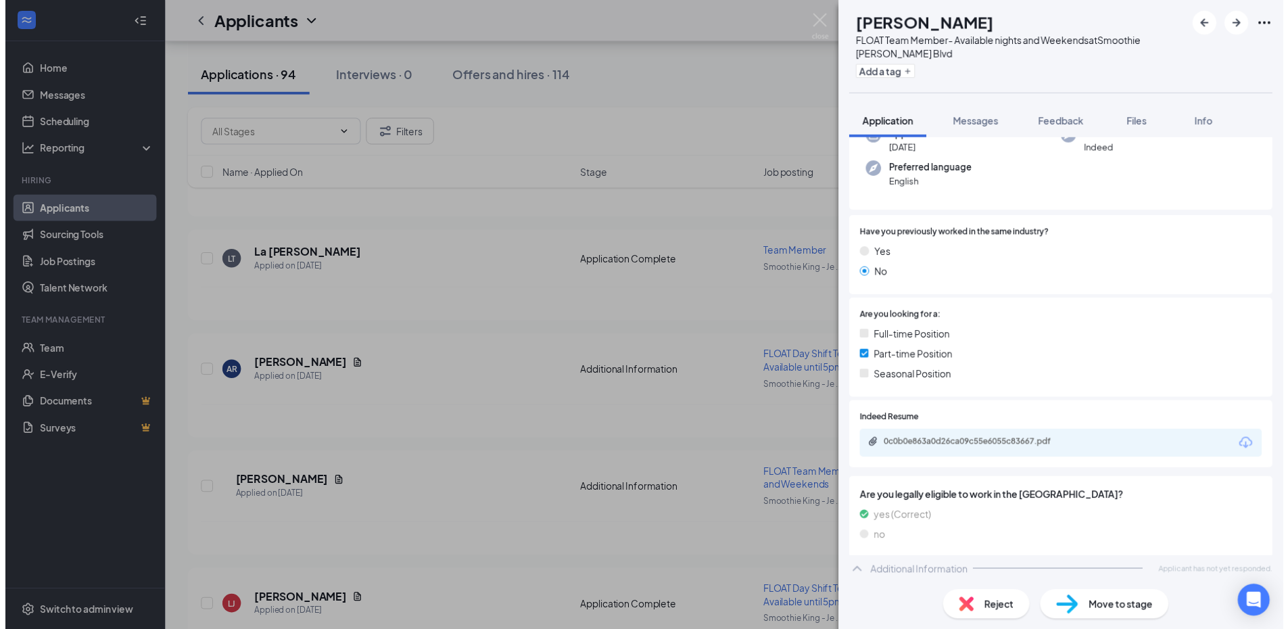
scroll to position [160, 0]
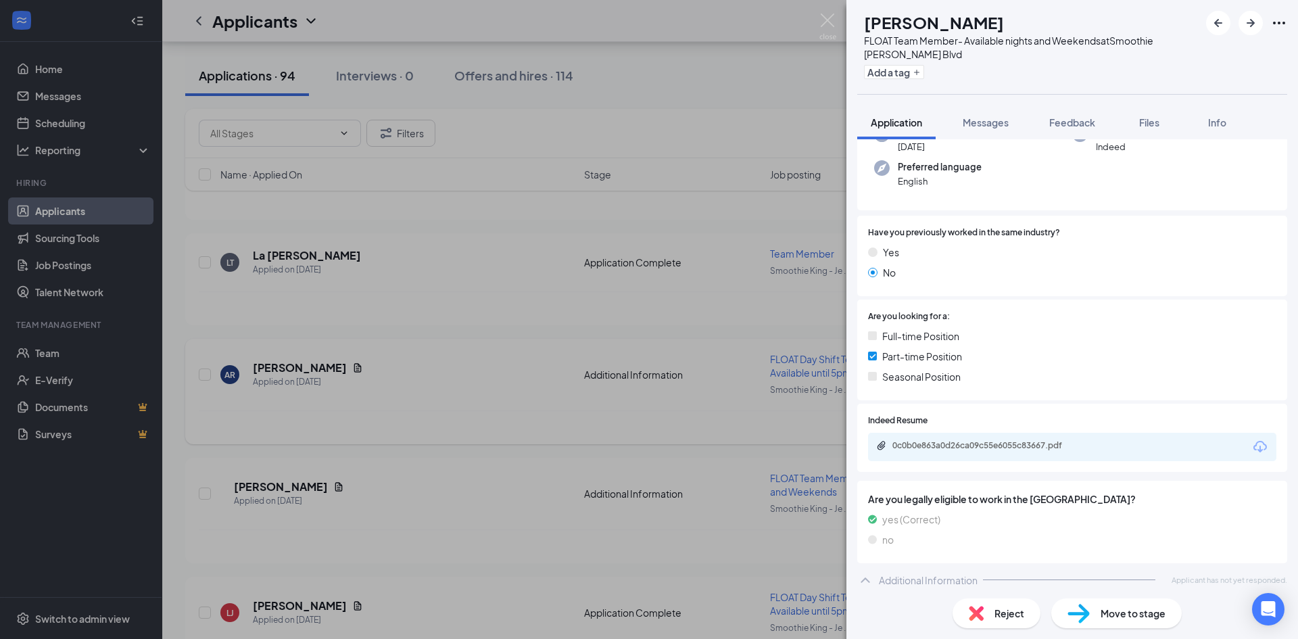
drag, startPoint x: 729, startPoint y: 324, endPoint x: 698, endPoint y: 341, distance: 36.3
click at [734, 328] on div "AN Aaliyah Nichols FLOAT Team Member- Available nights and Weekends at Smoothie…" at bounding box center [649, 319] width 1298 height 639
click at [698, 341] on div "AR Autumn Reynolds Applied on Aug 30 Additional Information FLOAT Day Shift Tea…" at bounding box center [730, 391] width 1090 height 105
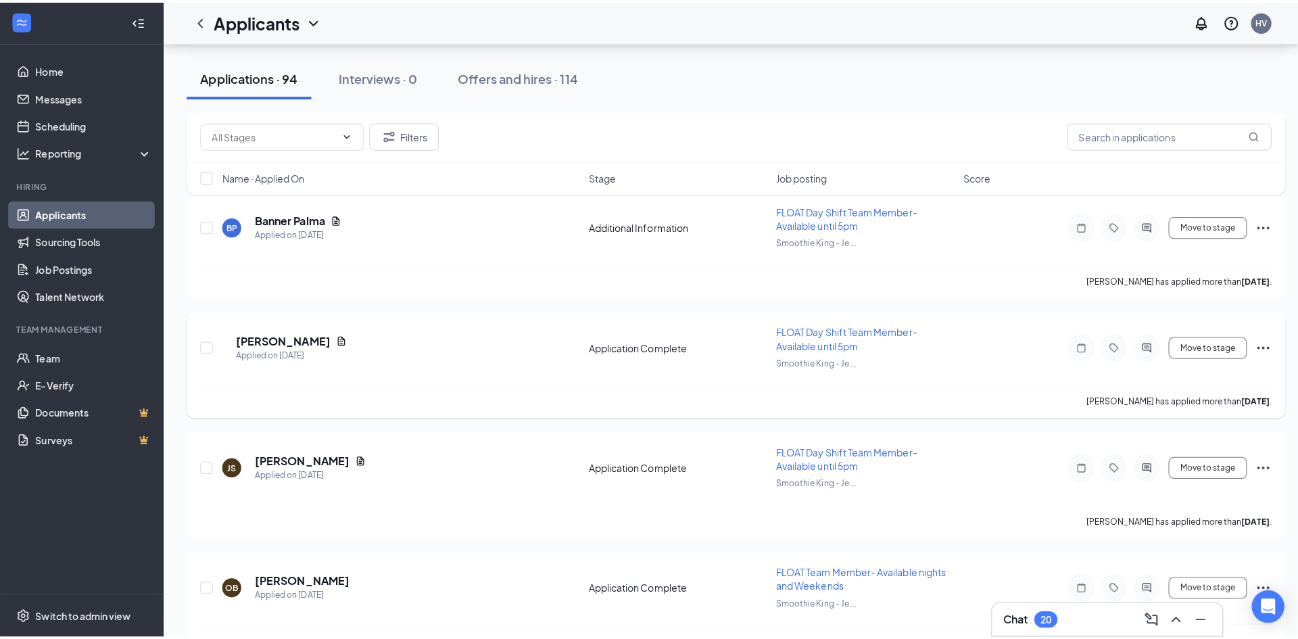
scroll to position [4373, 0]
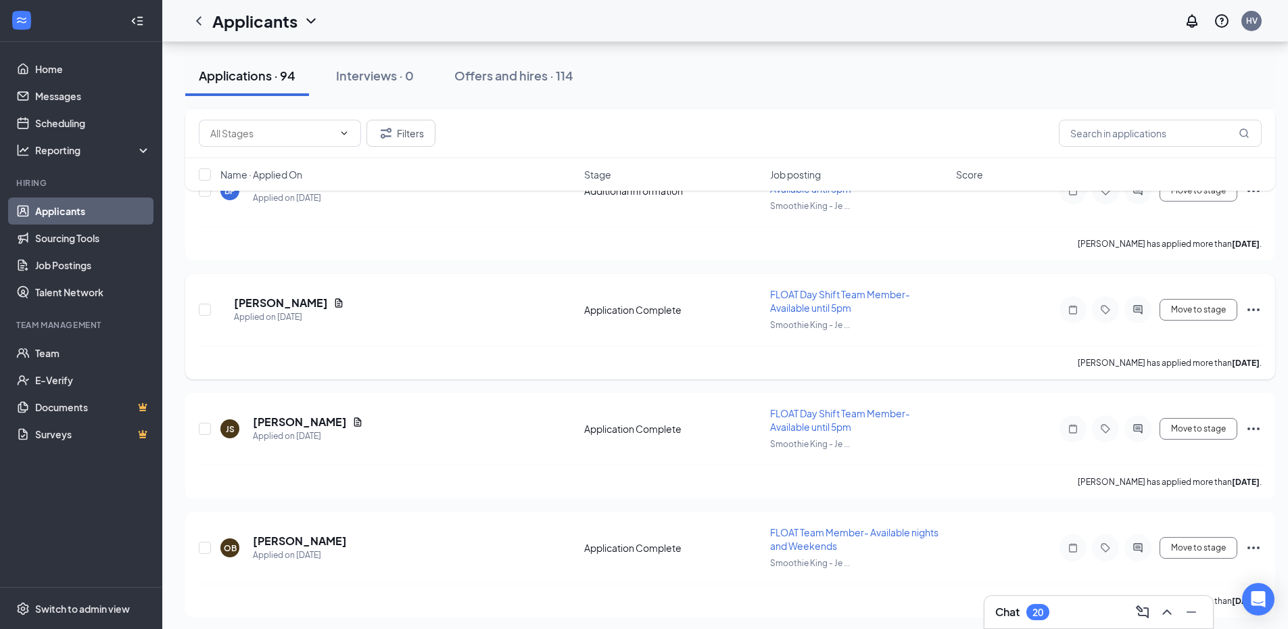
click at [307, 302] on h5 "Megan Guzhnay" at bounding box center [281, 302] width 94 height 15
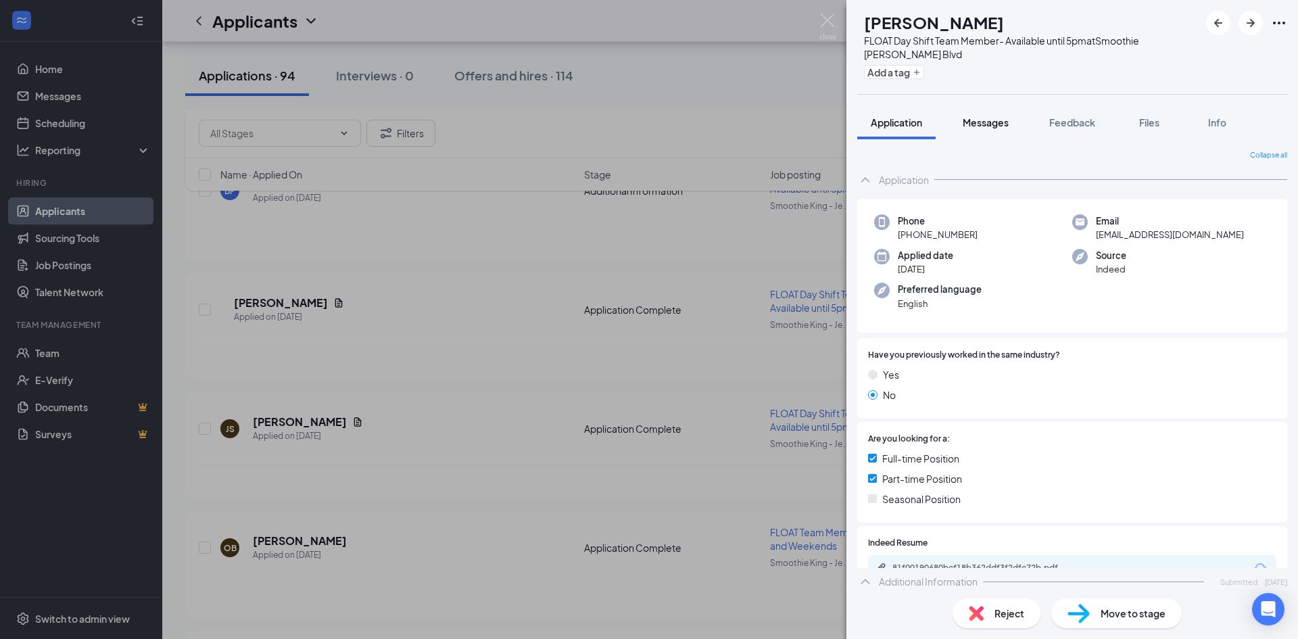
click at [984, 124] on span "Messages" at bounding box center [985, 122] width 46 height 12
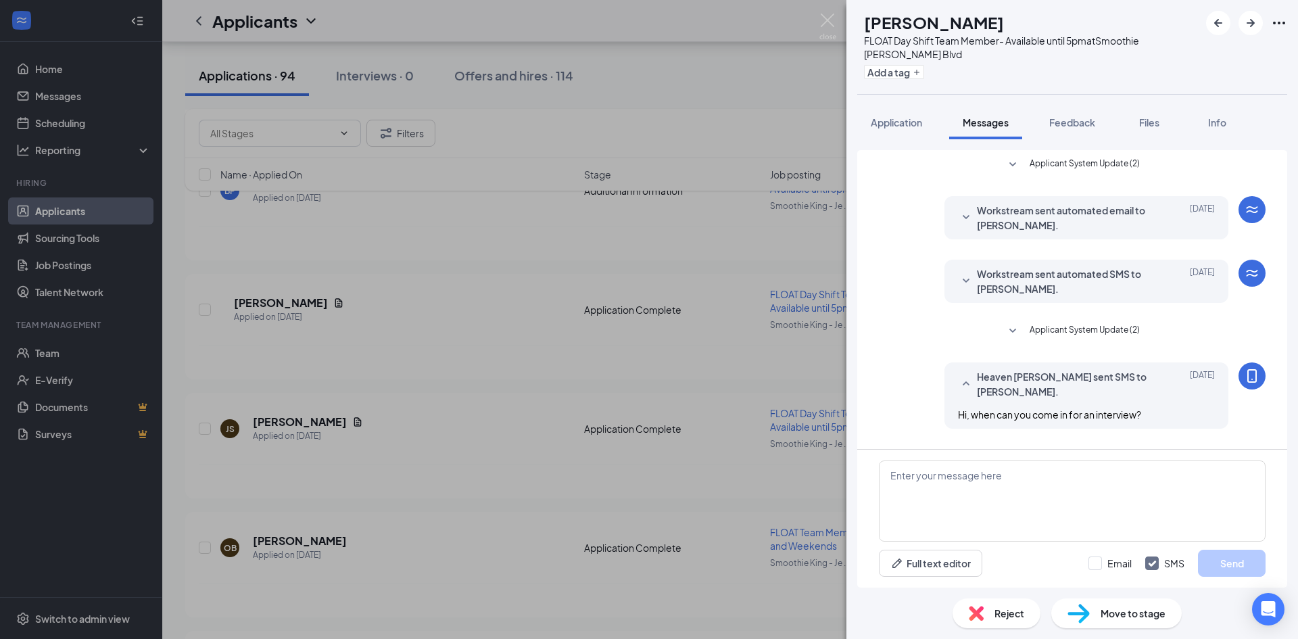
click at [664, 228] on div "MG Megan Guzhnay FLOAT Day Shift Team Member- Available until 5pm at Smoothie K…" at bounding box center [649, 319] width 1298 height 639
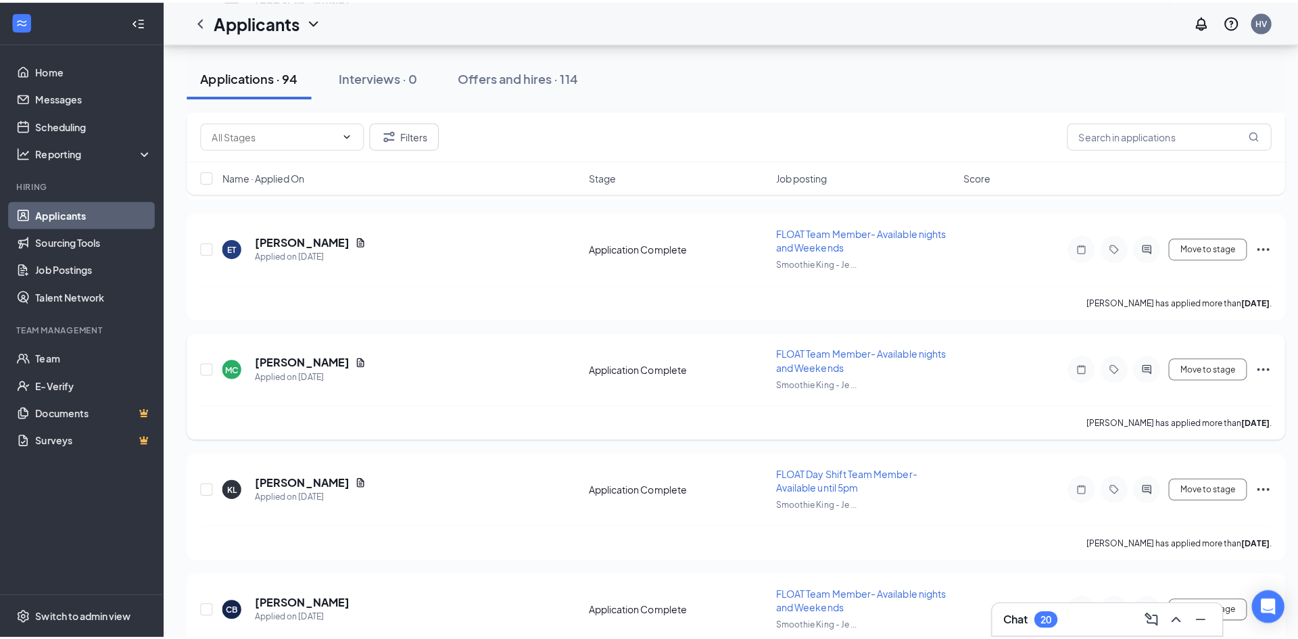
scroll to position [4981, 0]
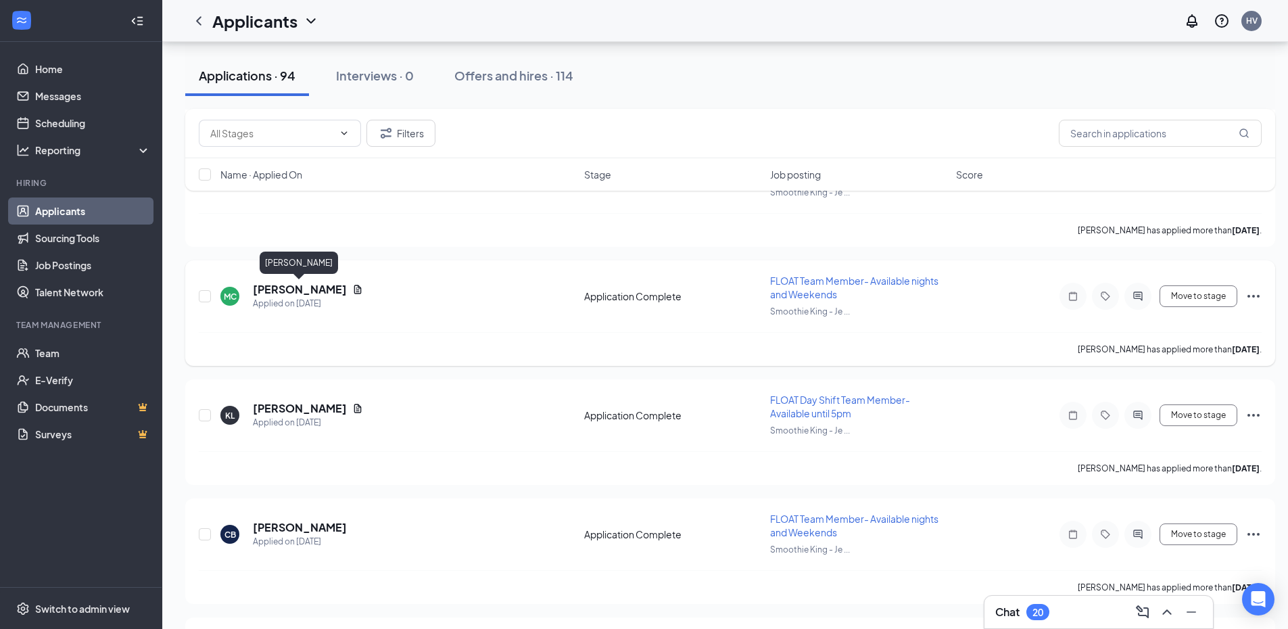
click at [318, 292] on h5 "Majanae Calligan" at bounding box center [300, 289] width 94 height 15
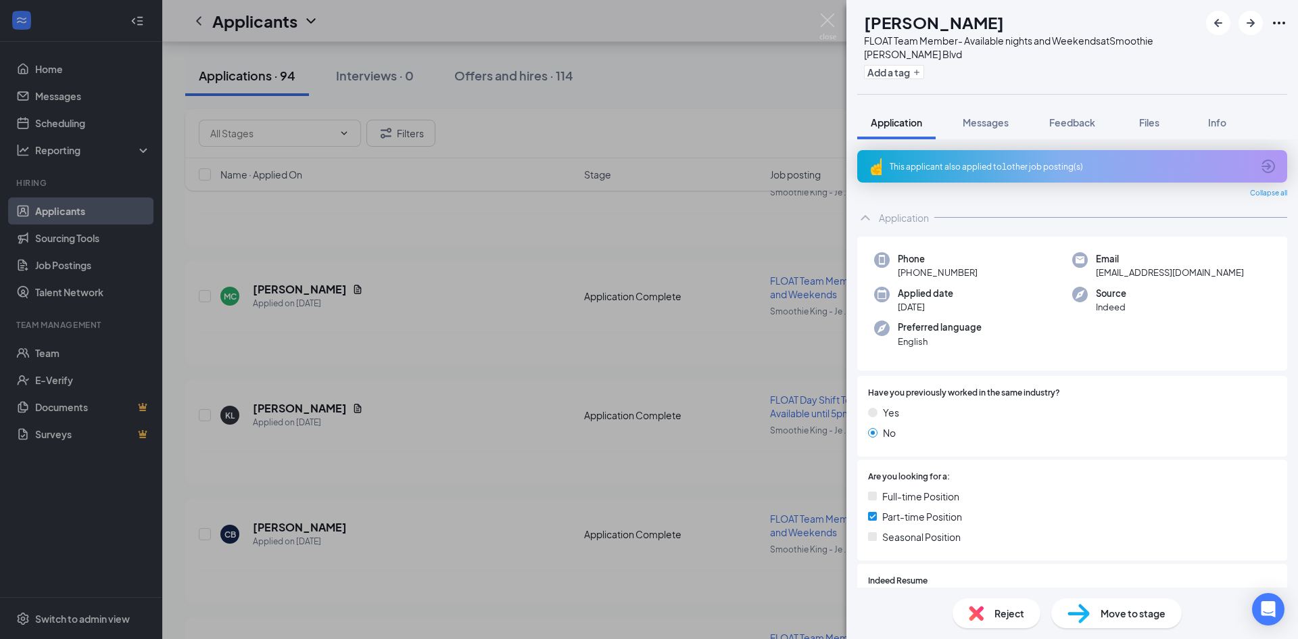
click at [385, 175] on div "MC Majanae Calligan FLOAT Team Member- Available nights and Weekends at Smoothi…" at bounding box center [649, 319] width 1298 height 639
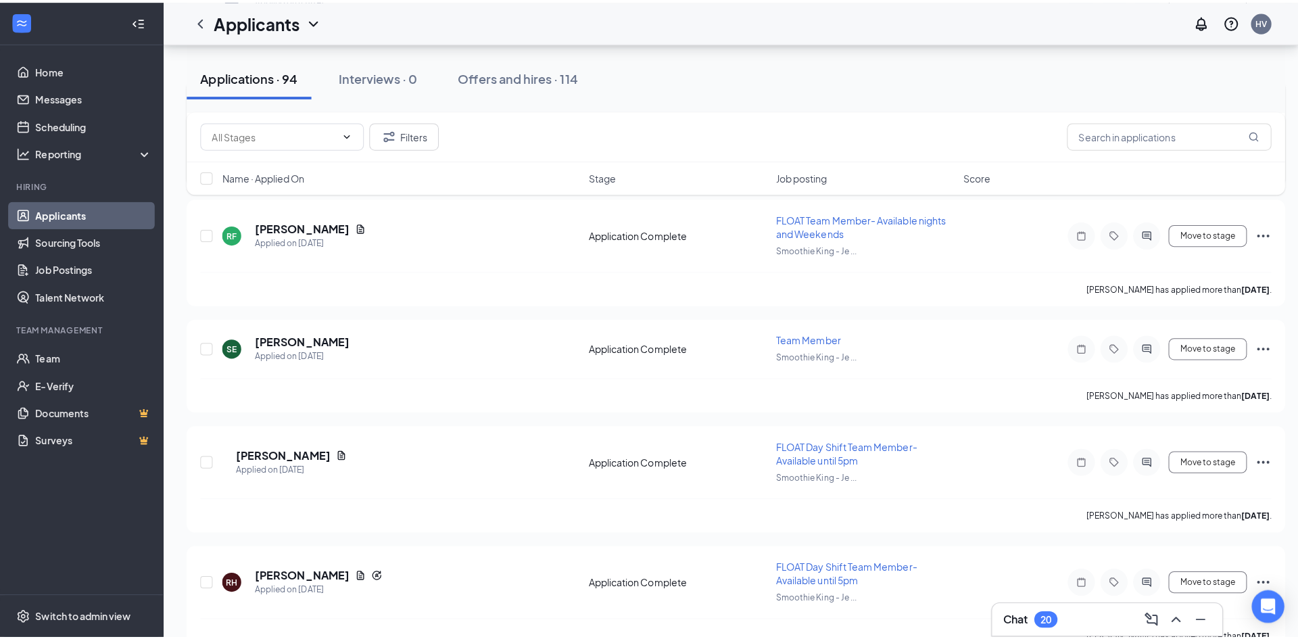
scroll to position [5590, 0]
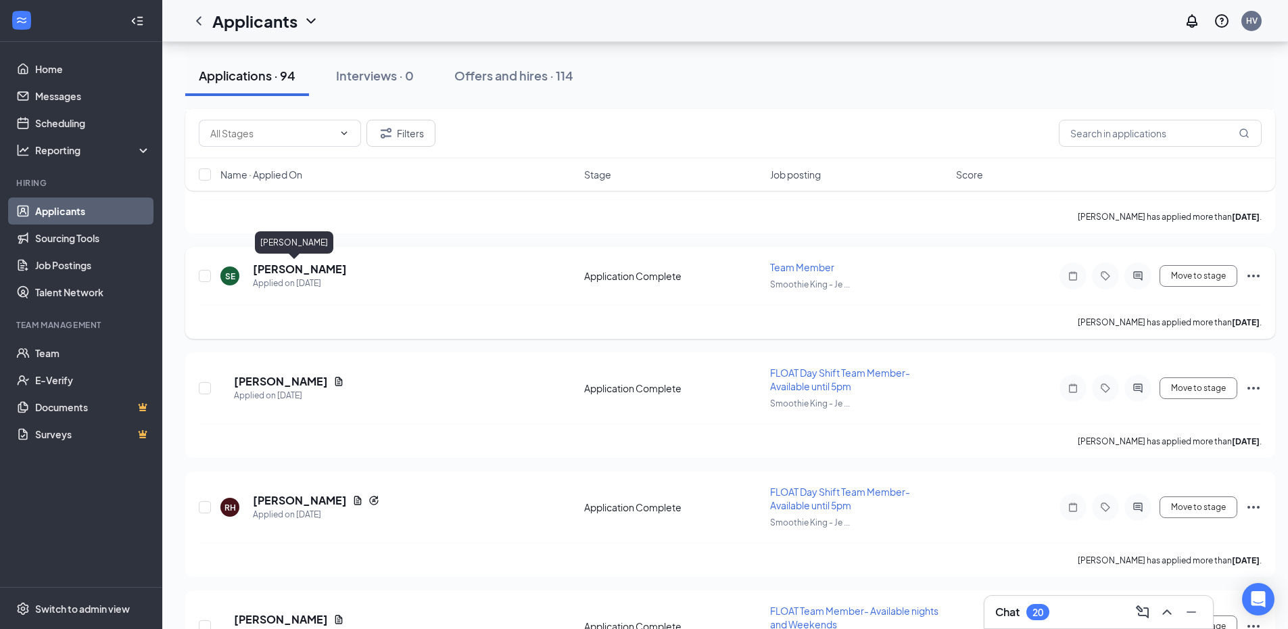
click at [283, 272] on h5 "Sandra Ely" at bounding box center [300, 269] width 94 height 15
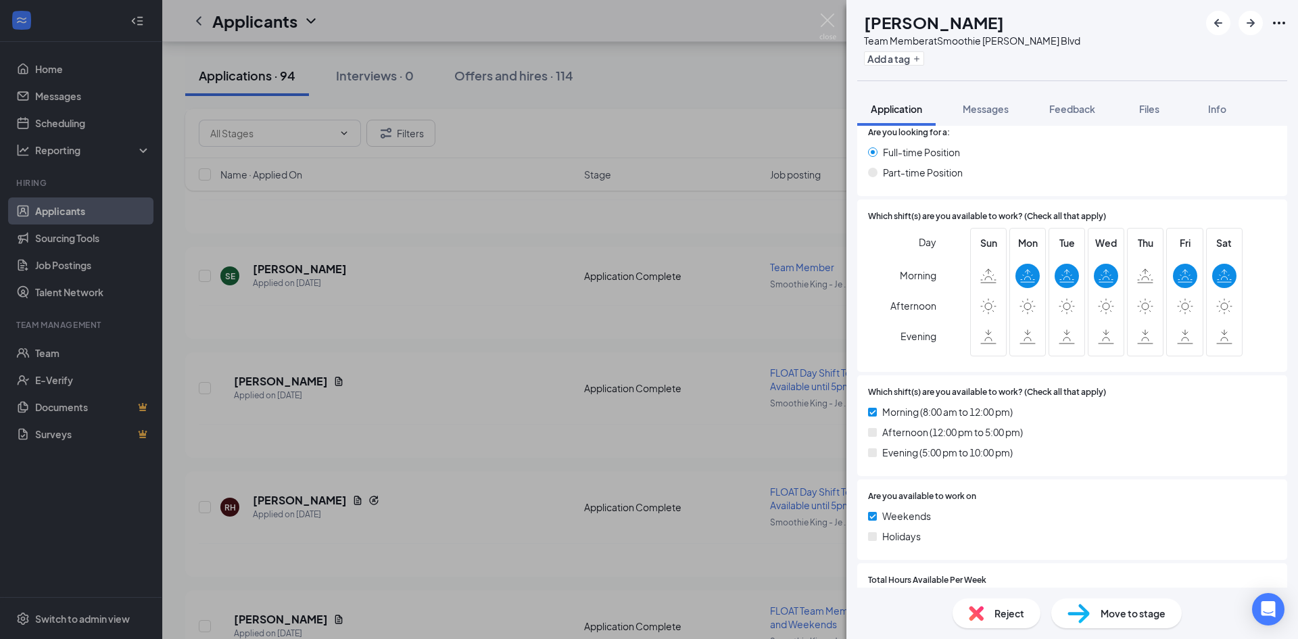
scroll to position [614, 0]
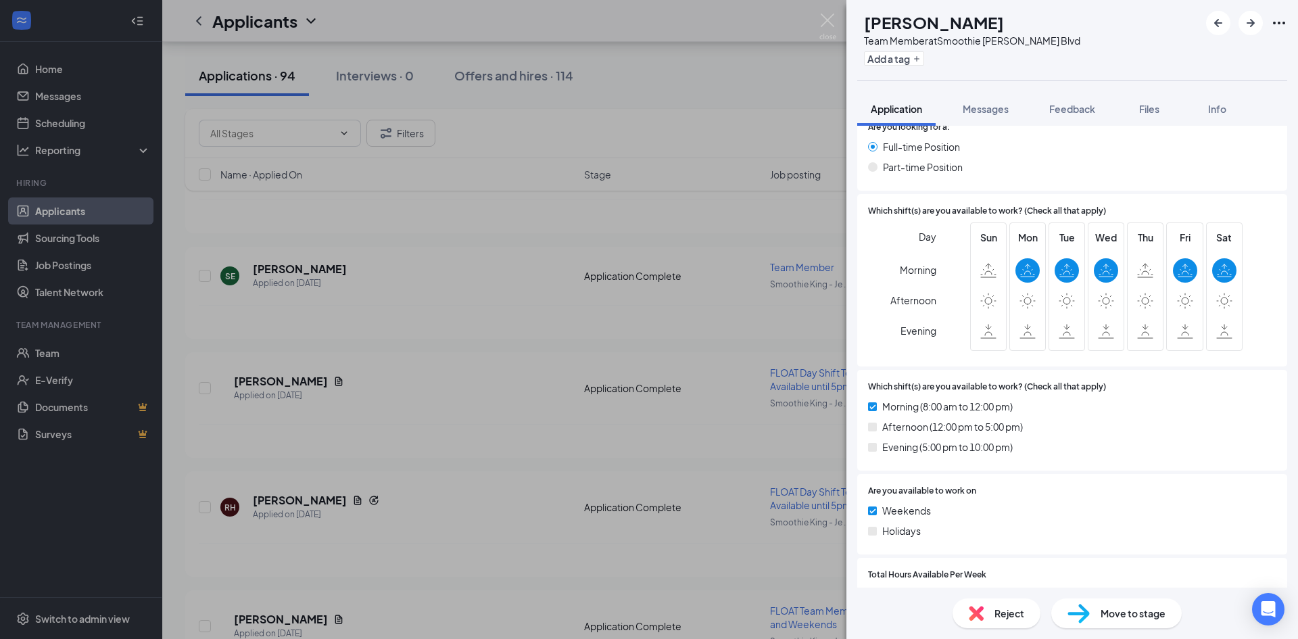
click at [668, 282] on div "SE Sandra Ely Team Member at Smoothie King - Jefferson Blvd Add a tag Applicati…" at bounding box center [649, 319] width 1298 height 639
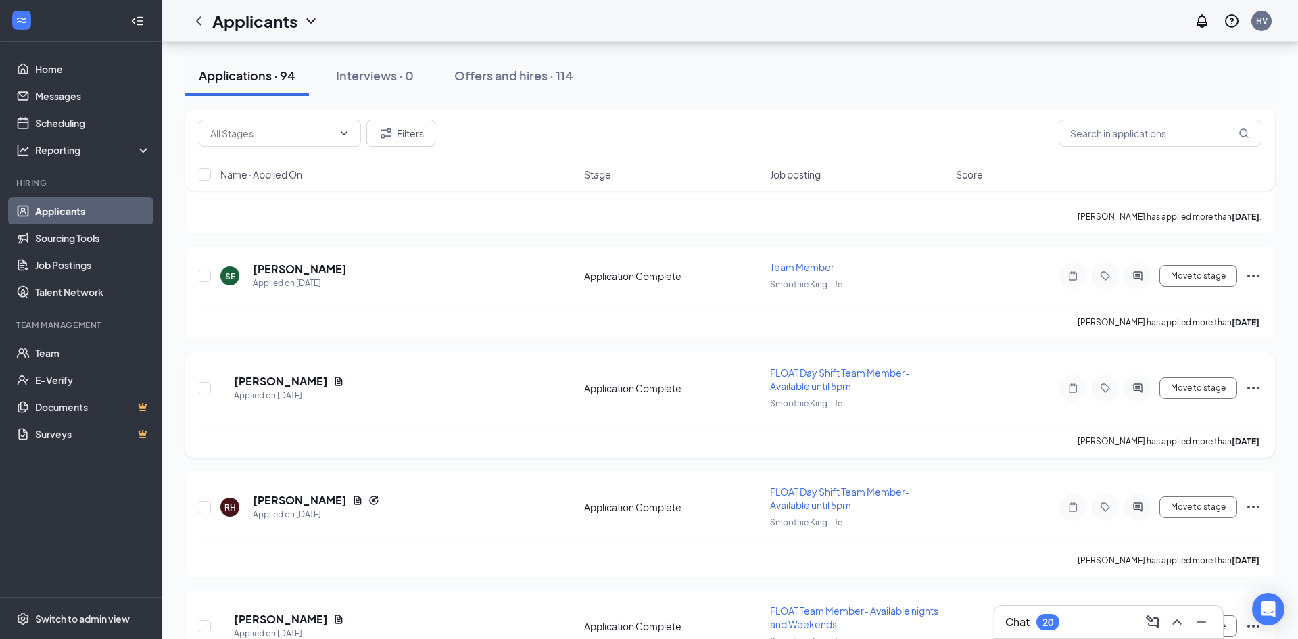
click at [288, 379] on h5 "Amelia Trammel" at bounding box center [281, 381] width 94 height 15
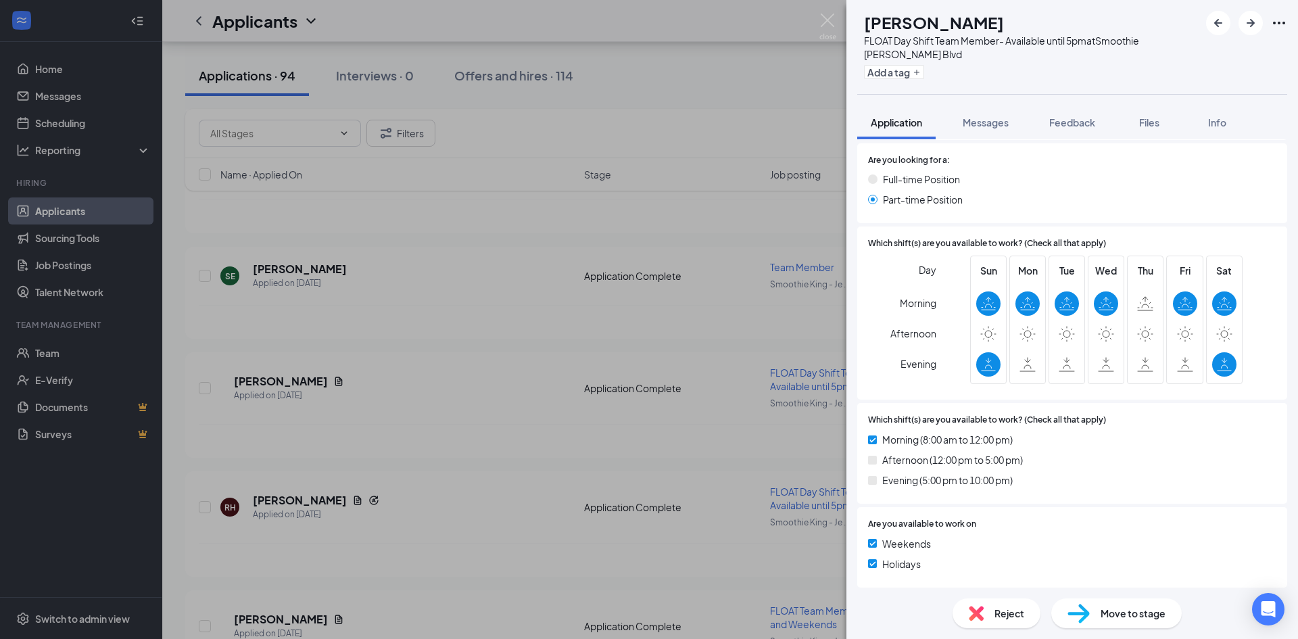
scroll to position [811, 0]
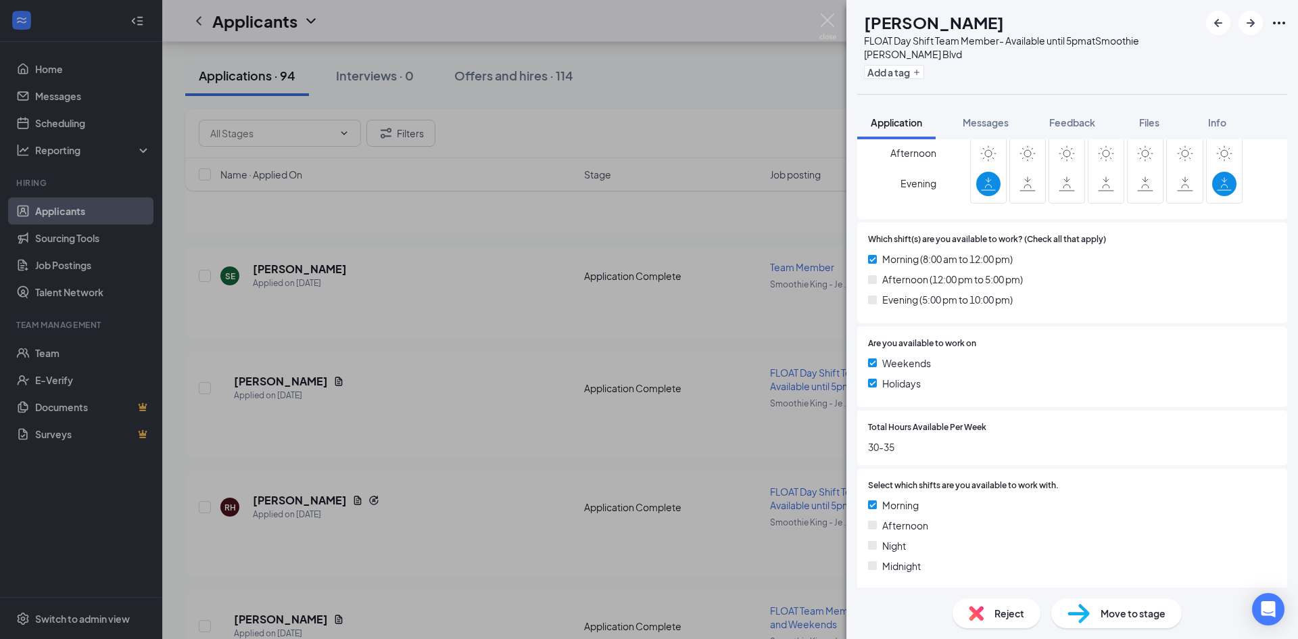
click at [529, 284] on div "AT Amelia Trammel FLOAT Day Shift Team Member- Available until 5pm at Smoothie …" at bounding box center [649, 319] width 1298 height 639
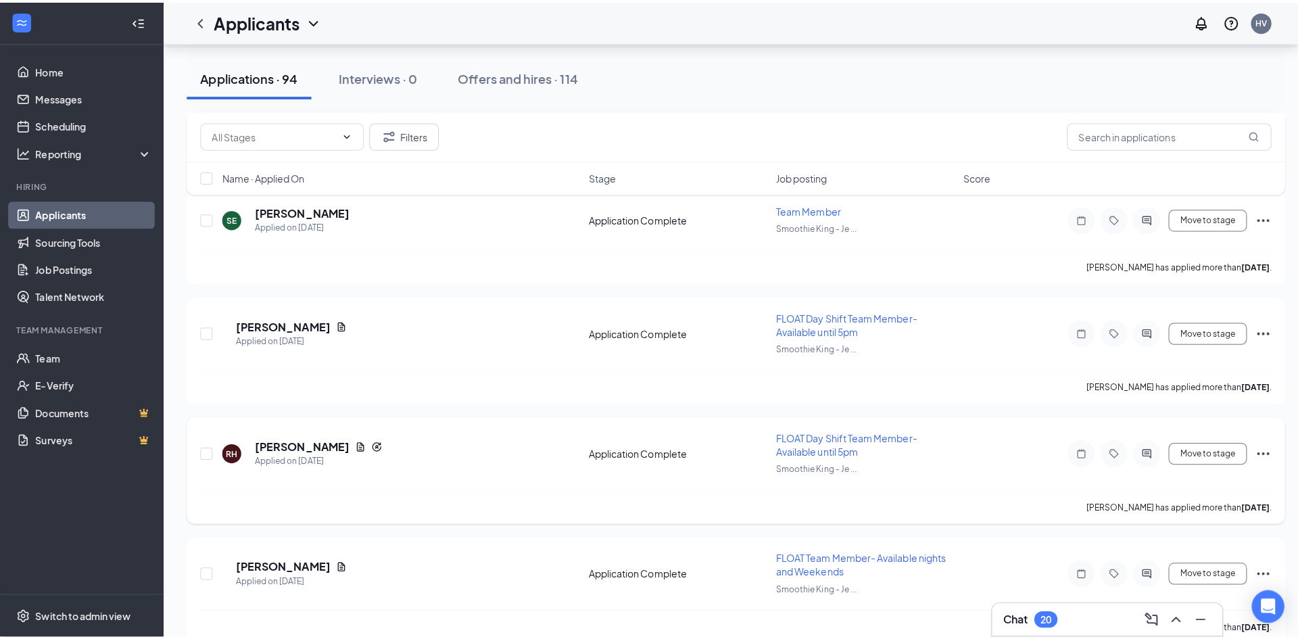
scroll to position [5792, 0]
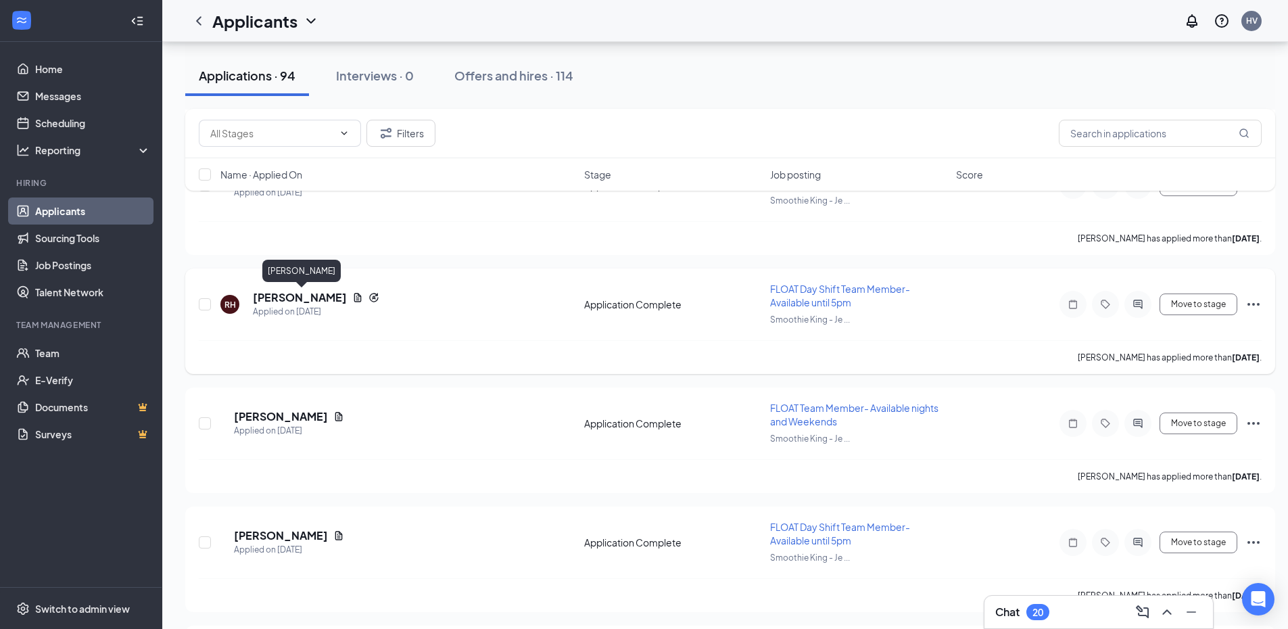
click at [312, 297] on h5 "[PERSON_NAME]" at bounding box center [300, 297] width 94 height 15
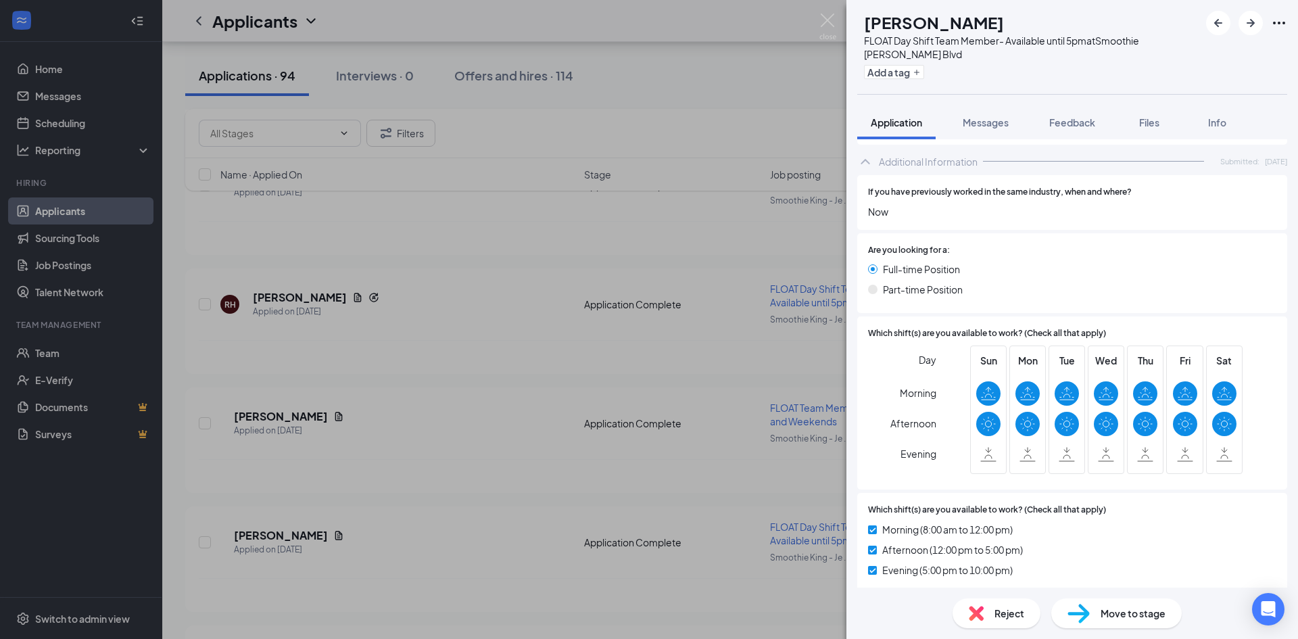
scroll to position [646, 0]
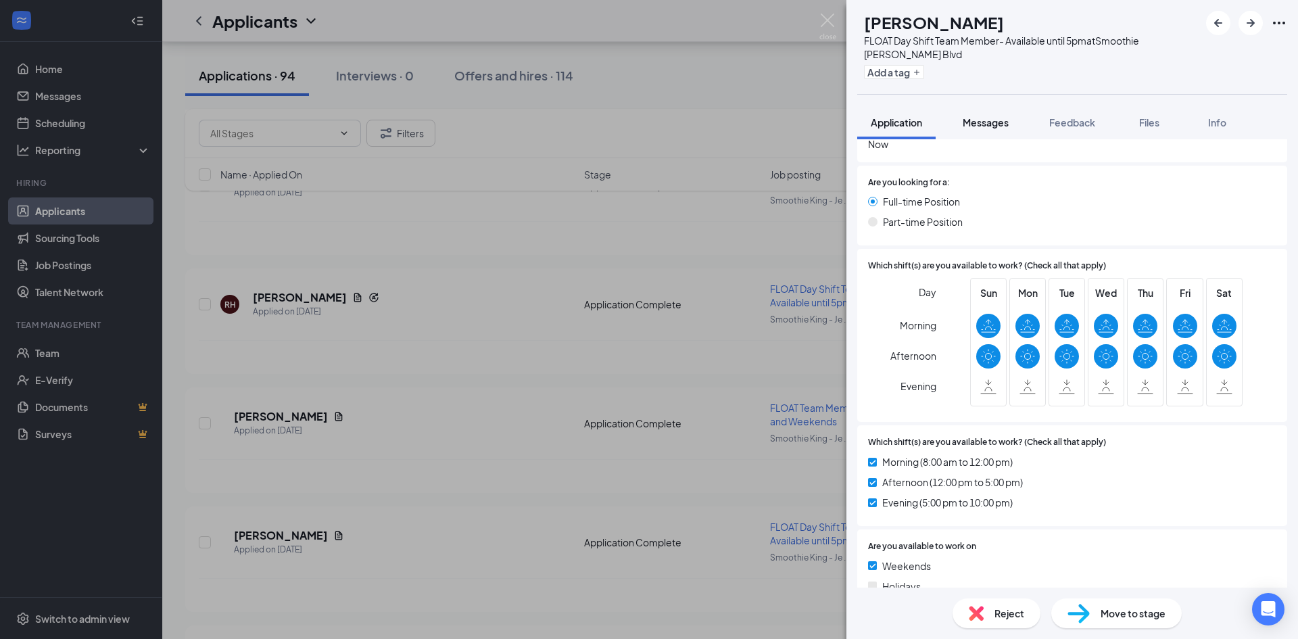
click at [982, 128] on div "Messages" at bounding box center [985, 123] width 46 height 14
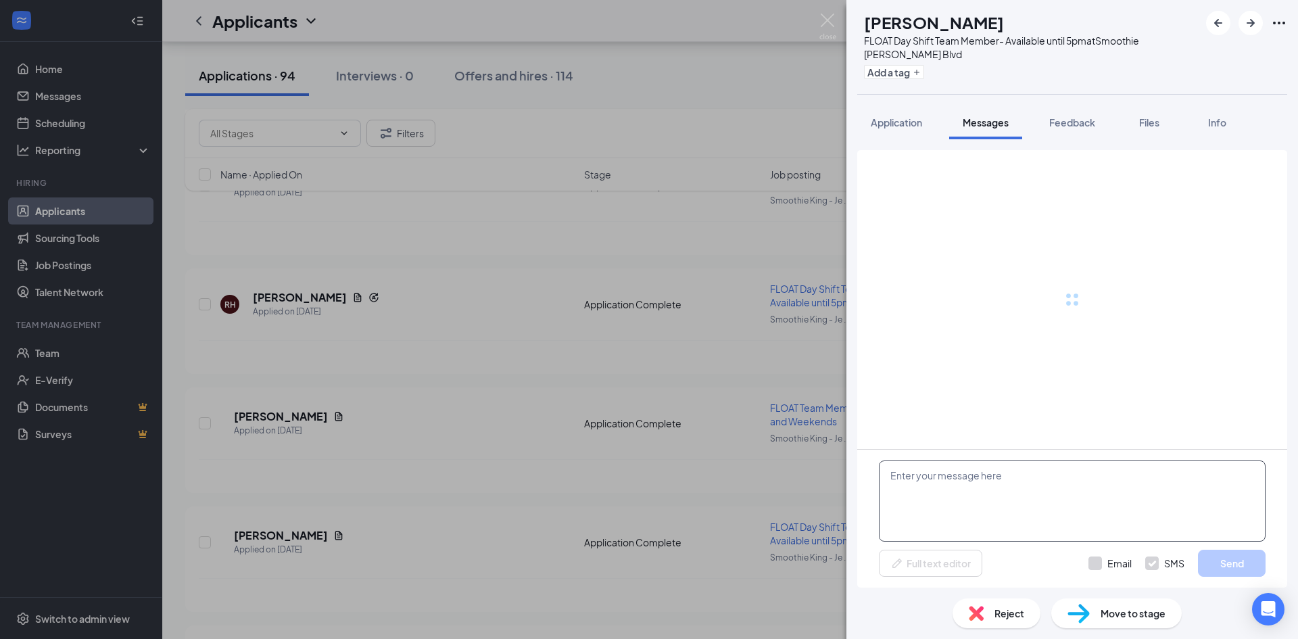
click at [1010, 473] on textarea at bounding box center [1072, 500] width 387 height 81
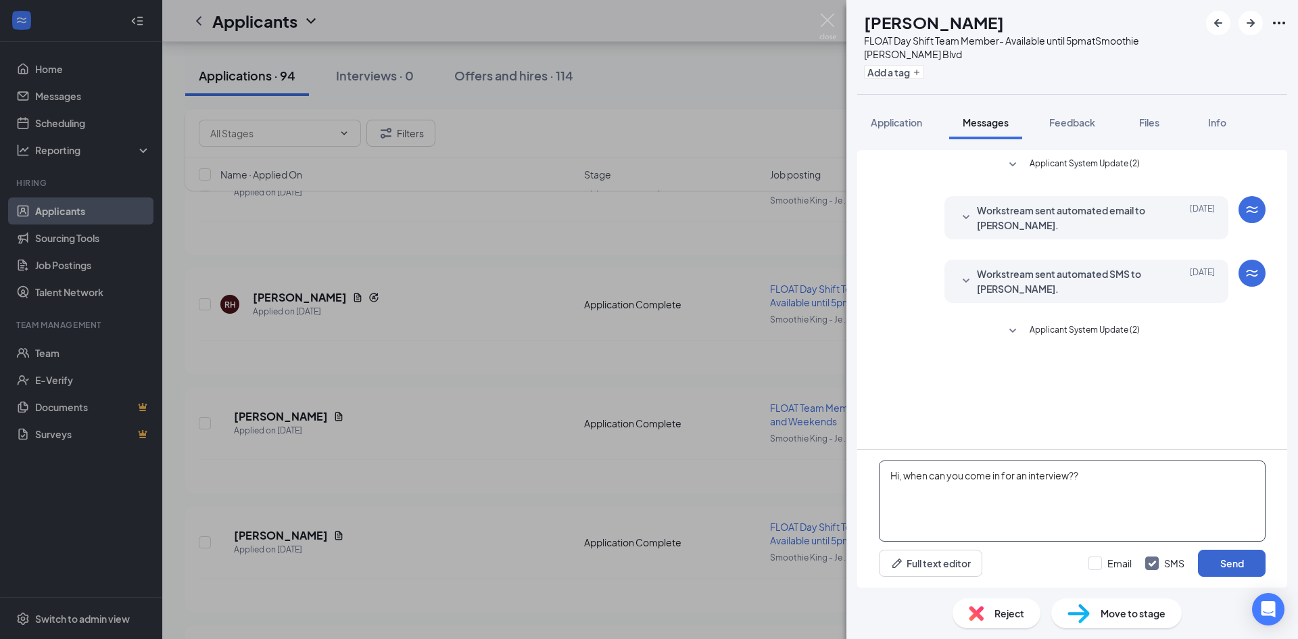
type textarea "Hi, when can you come in for an interview??"
drag, startPoint x: 1246, startPoint y: 564, endPoint x: 1240, endPoint y: 557, distance: 8.7
click at [1246, 562] on button "Send" at bounding box center [1232, 562] width 68 height 27
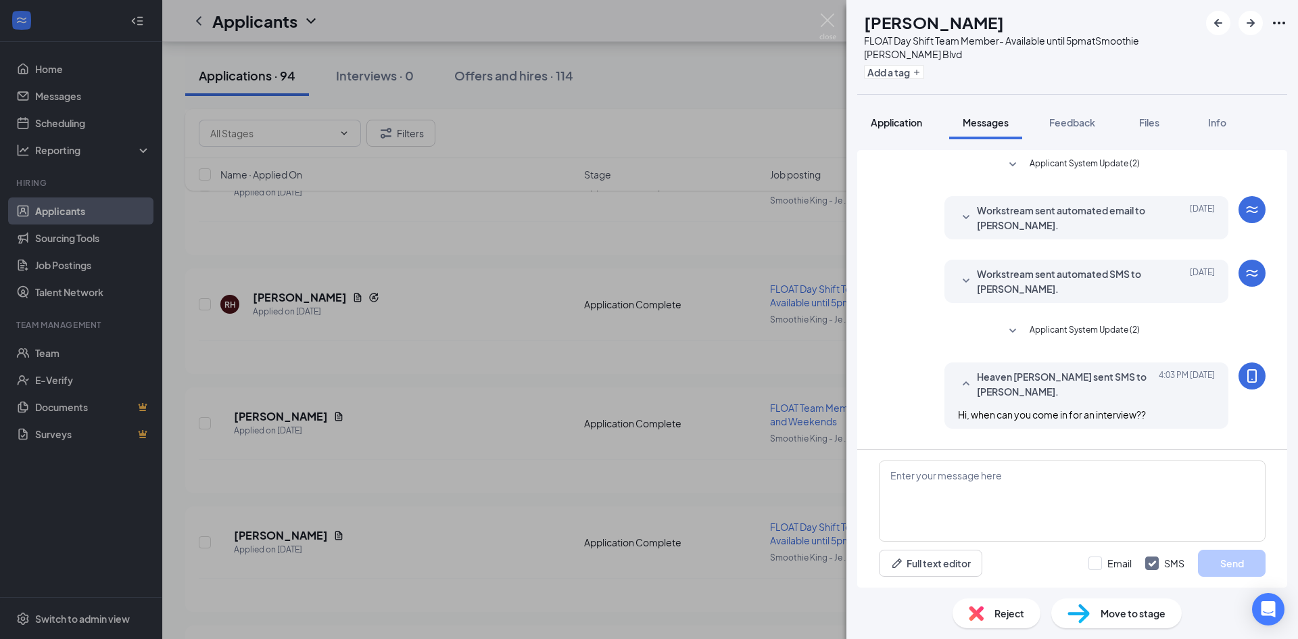
click at [921, 122] on span "Application" at bounding box center [896, 122] width 51 height 12
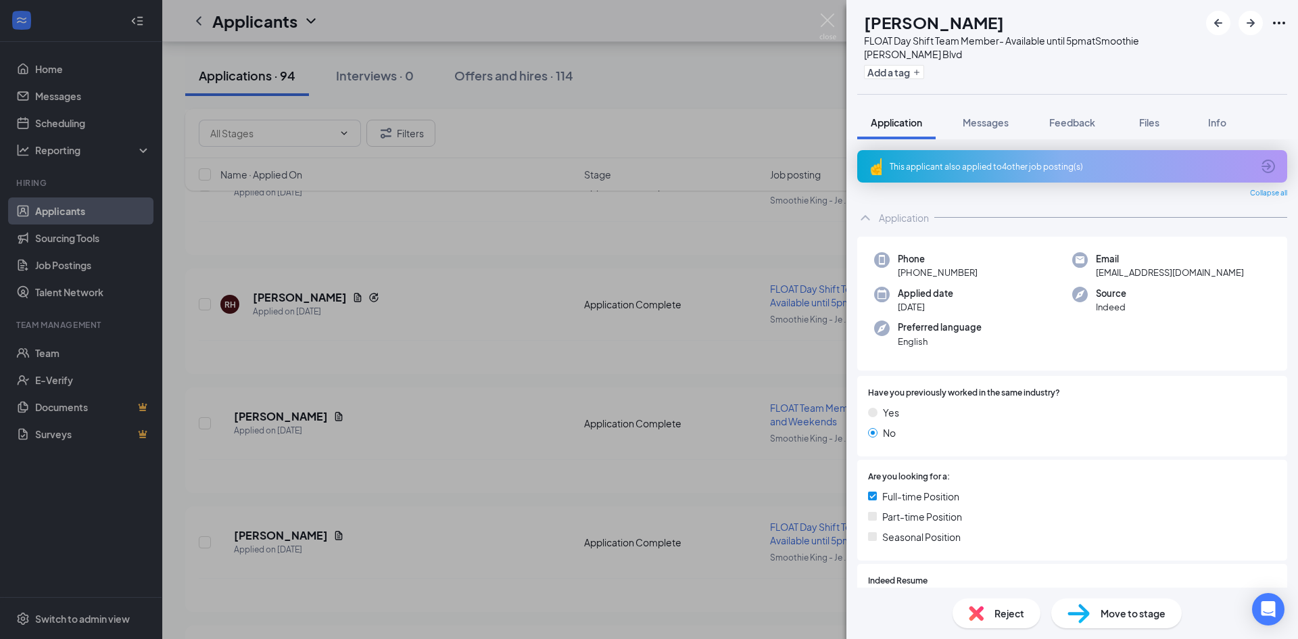
drag, startPoint x: 800, startPoint y: 167, endPoint x: 771, endPoint y: 180, distance: 31.2
click at [805, 167] on div "RH Raynisha Henneghan FLOAT Day Shift Team Member- Available until 5pm at Smoot…" at bounding box center [649, 319] width 1298 height 639
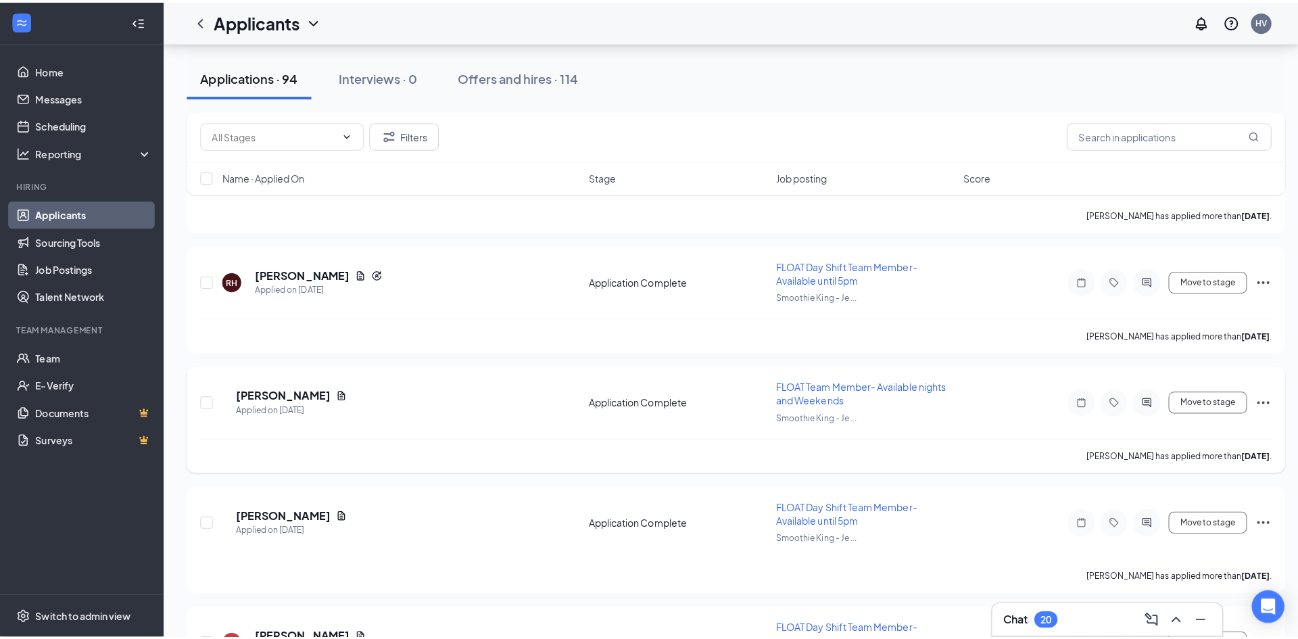
scroll to position [5860, 0]
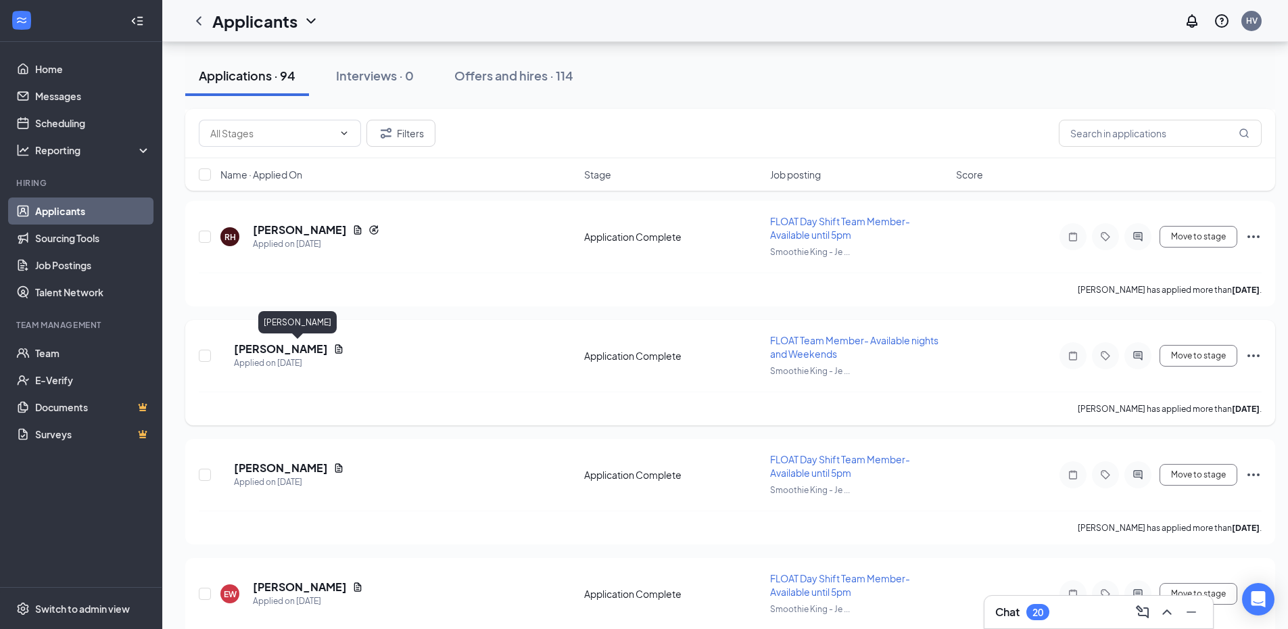
click at [287, 350] on h5 "[PERSON_NAME]" at bounding box center [281, 348] width 94 height 15
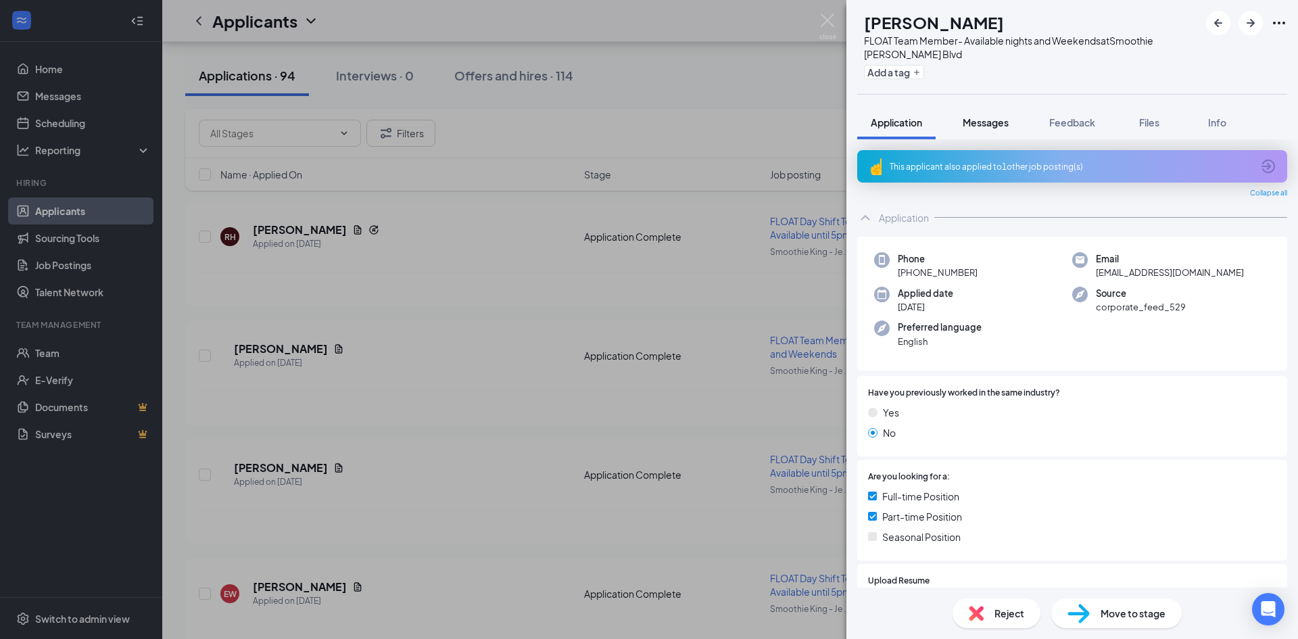
click at [975, 120] on span "Messages" at bounding box center [985, 122] width 46 height 12
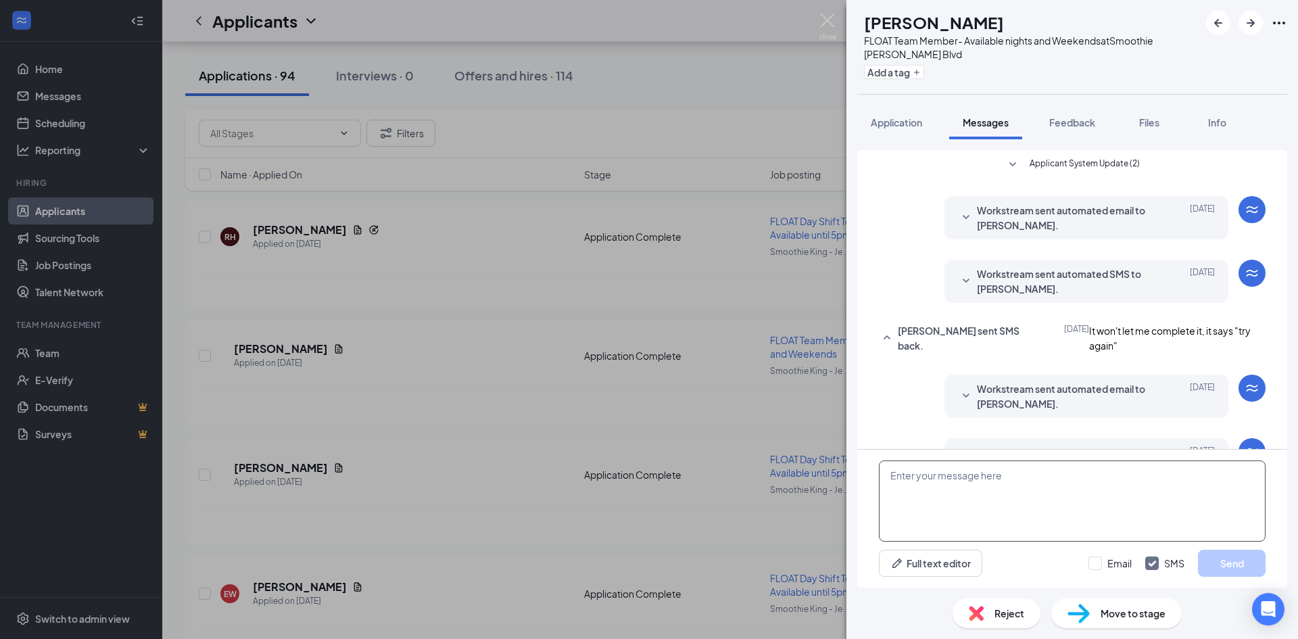
scroll to position [107, 0]
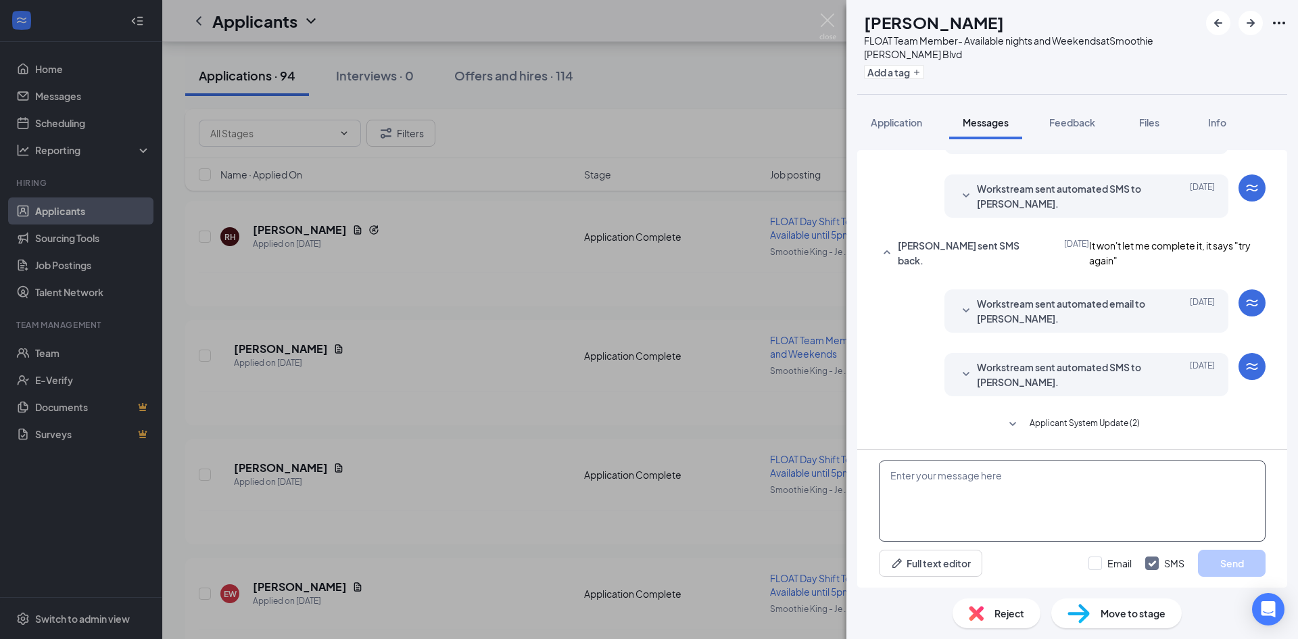
click at [1040, 483] on textarea at bounding box center [1072, 500] width 387 height 81
type textarea "Hi, when can you come in for an interview?"
click at [1237, 578] on div "Hi, when can you come in for an interview? Full text editor Email SMS Send" at bounding box center [1072, 518] width 430 height 138
click at [1252, 565] on button "Send" at bounding box center [1232, 562] width 68 height 27
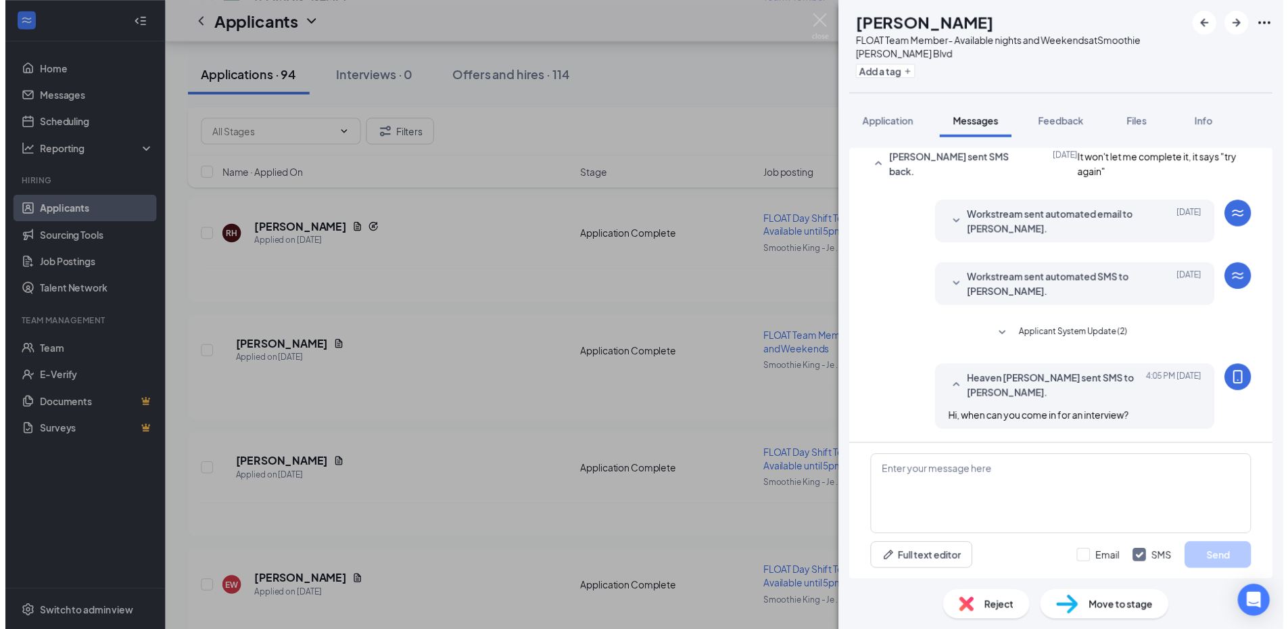
scroll to position [193, 0]
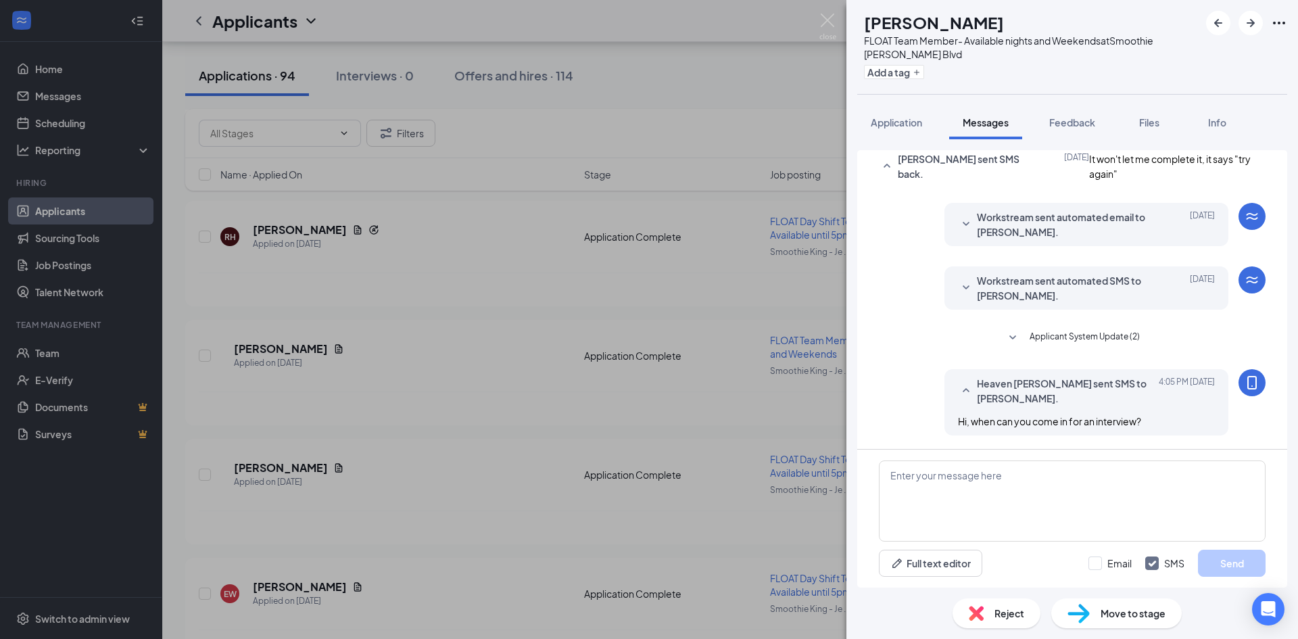
click at [711, 456] on div "CR Carlie Rowden FLOAT Team Member- Available nights and Weekends at Smoothie K…" at bounding box center [649, 319] width 1298 height 639
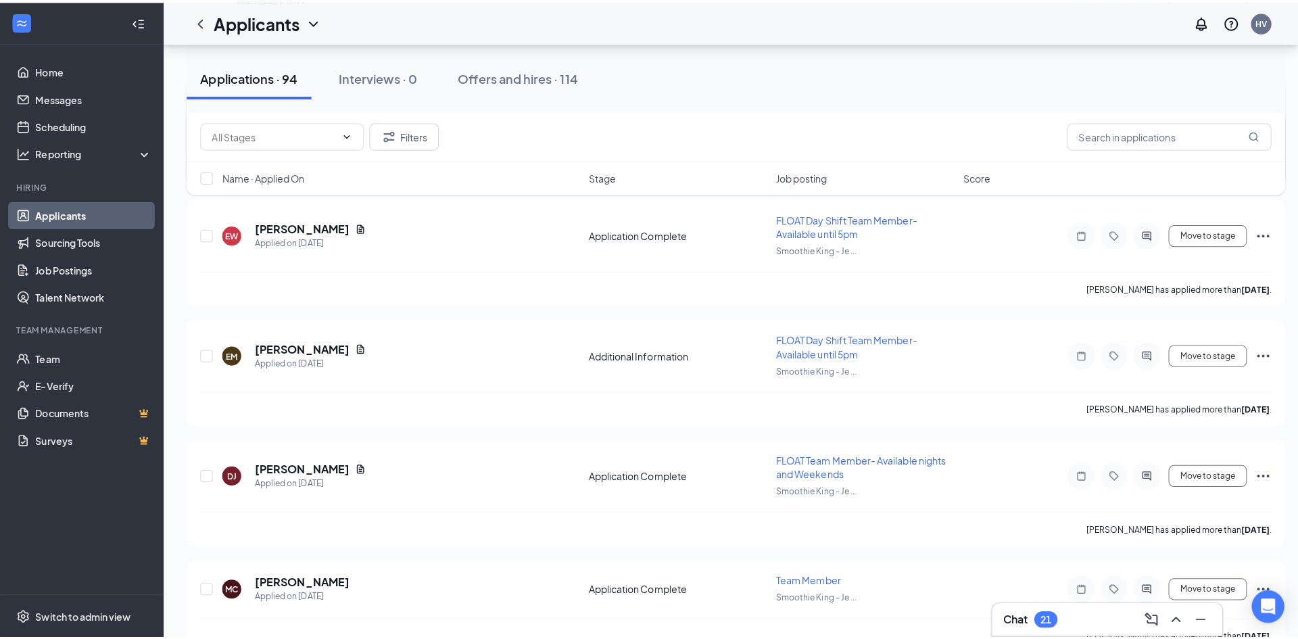
scroll to position [6198, 0]
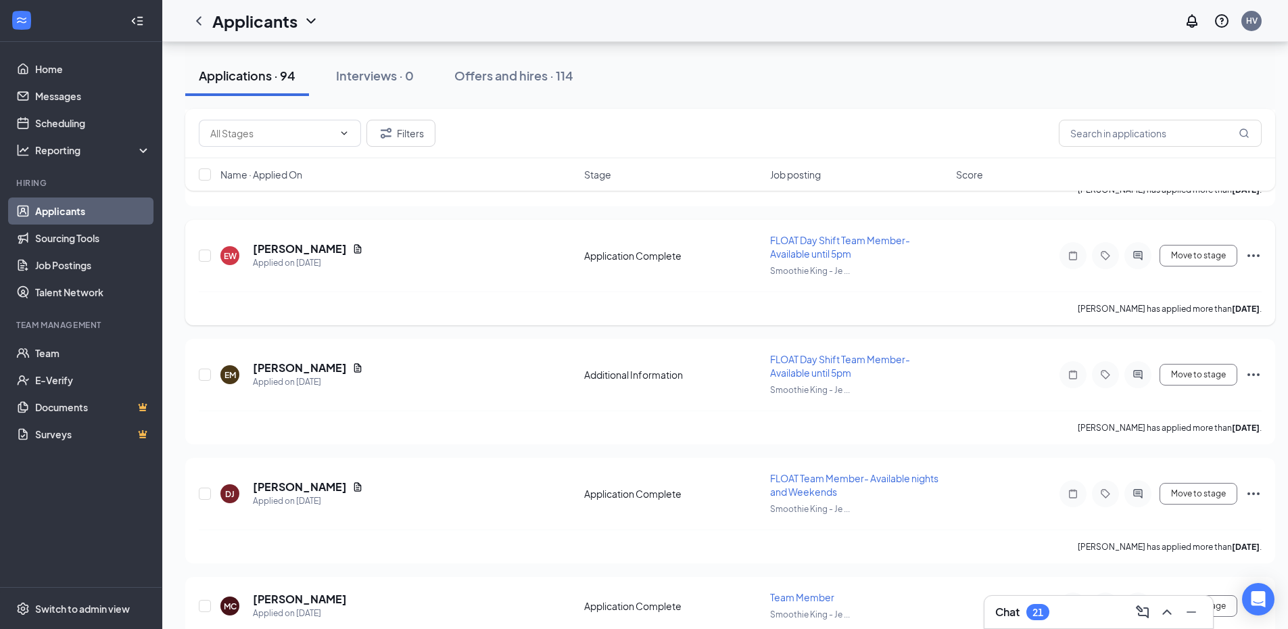
click at [304, 245] on h5 "Ethan Wilson" at bounding box center [300, 248] width 94 height 15
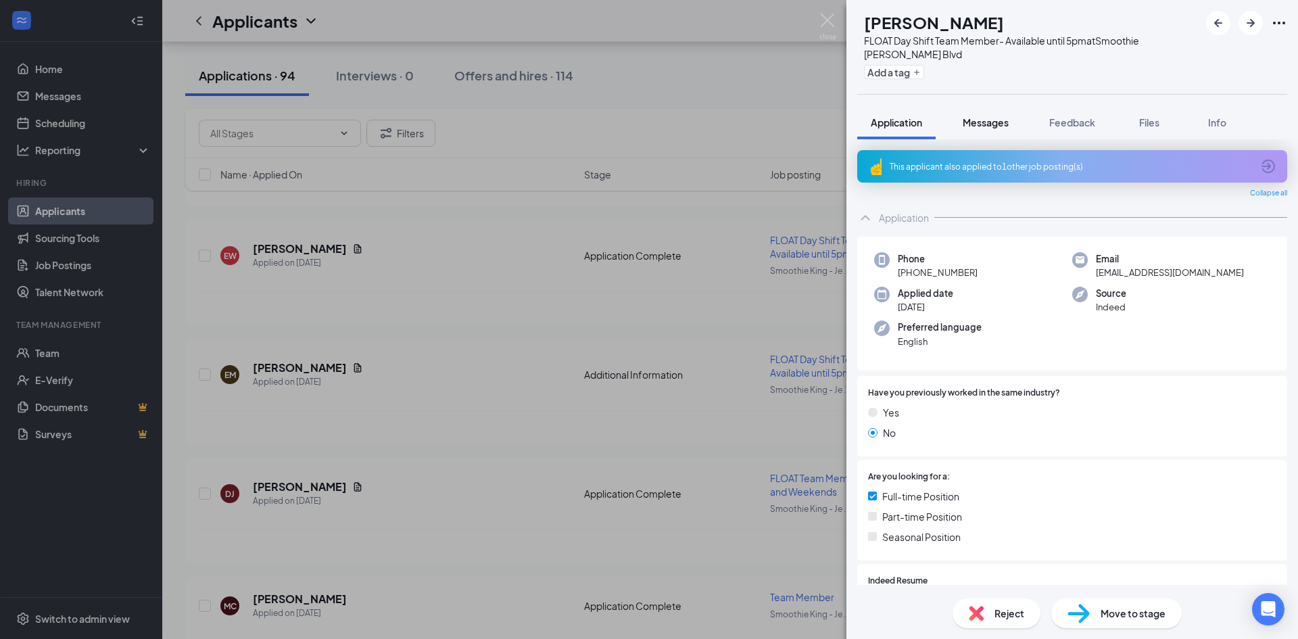
click at [997, 126] on span "Messages" at bounding box center [985, 122] width 46 height 12
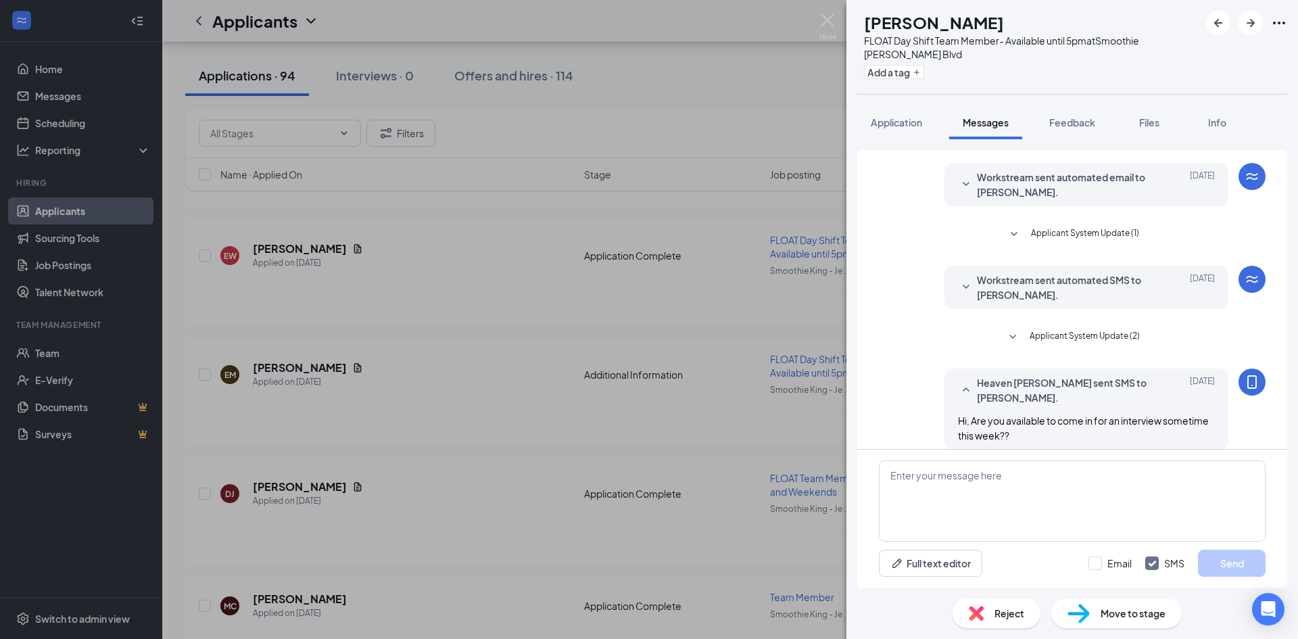
scroll to position [47, 0]
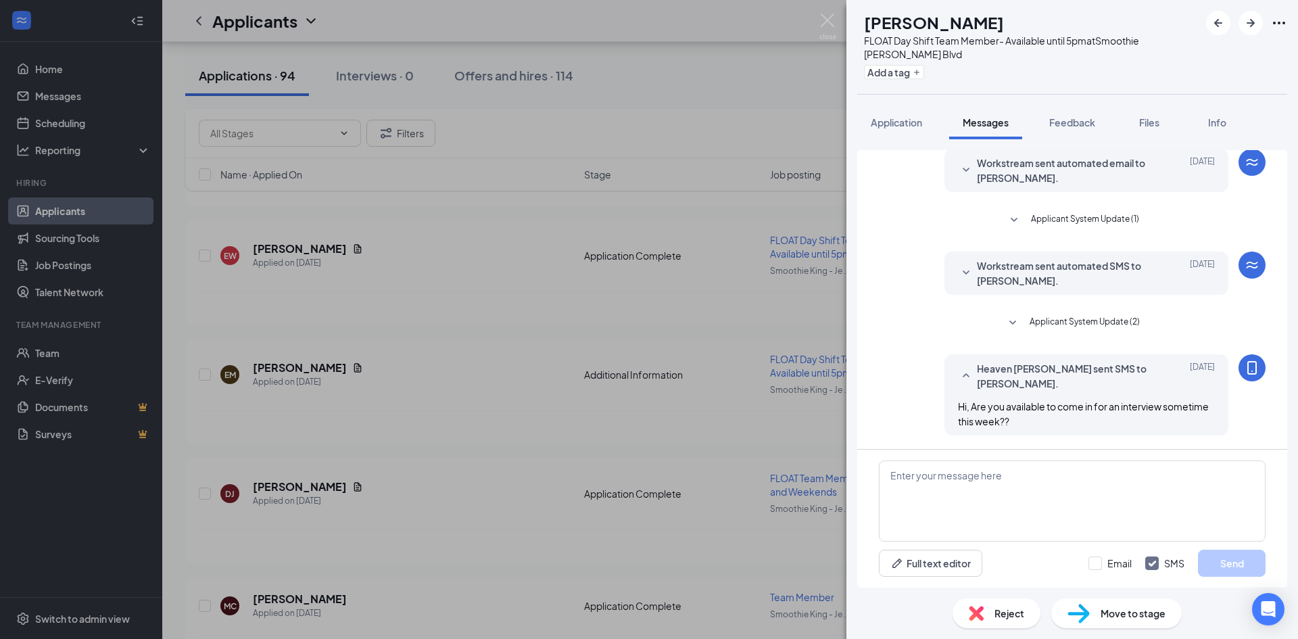
click at [596, 289] on div "EW Ethan Wilson FLOAT Day Shift Team Member- Available until 5pm at Smoothie Ki…" at bounding box center [649, 319] width 1298 height 639
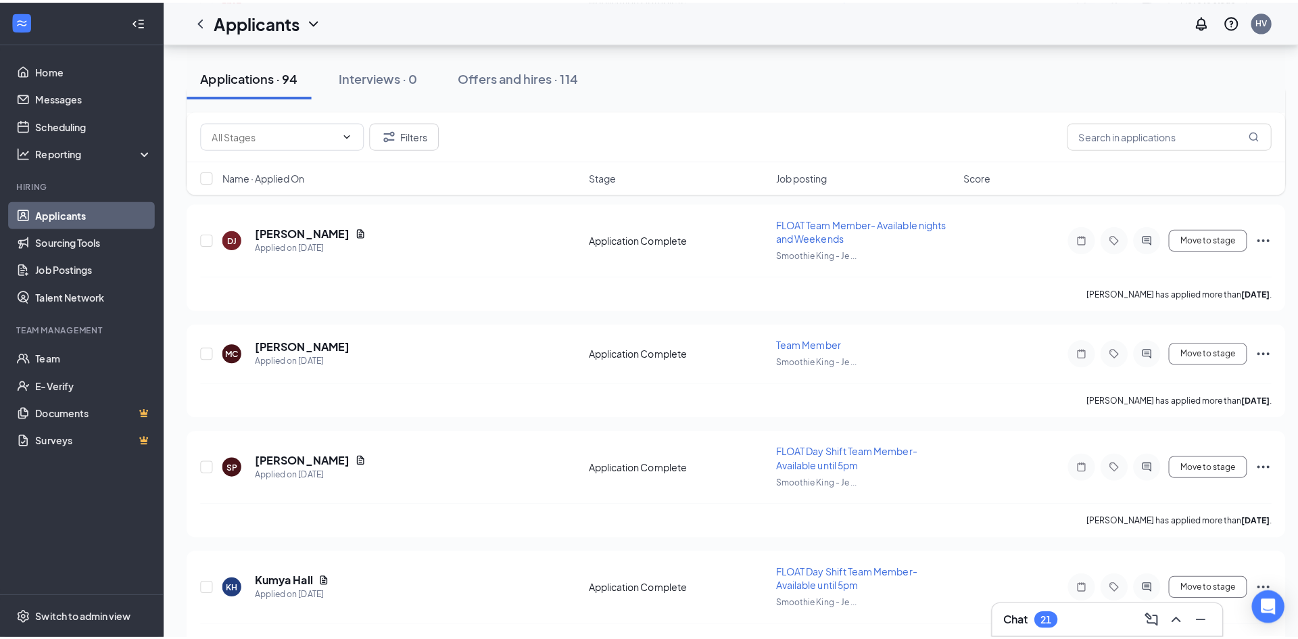
scroll to position [6468, 0]
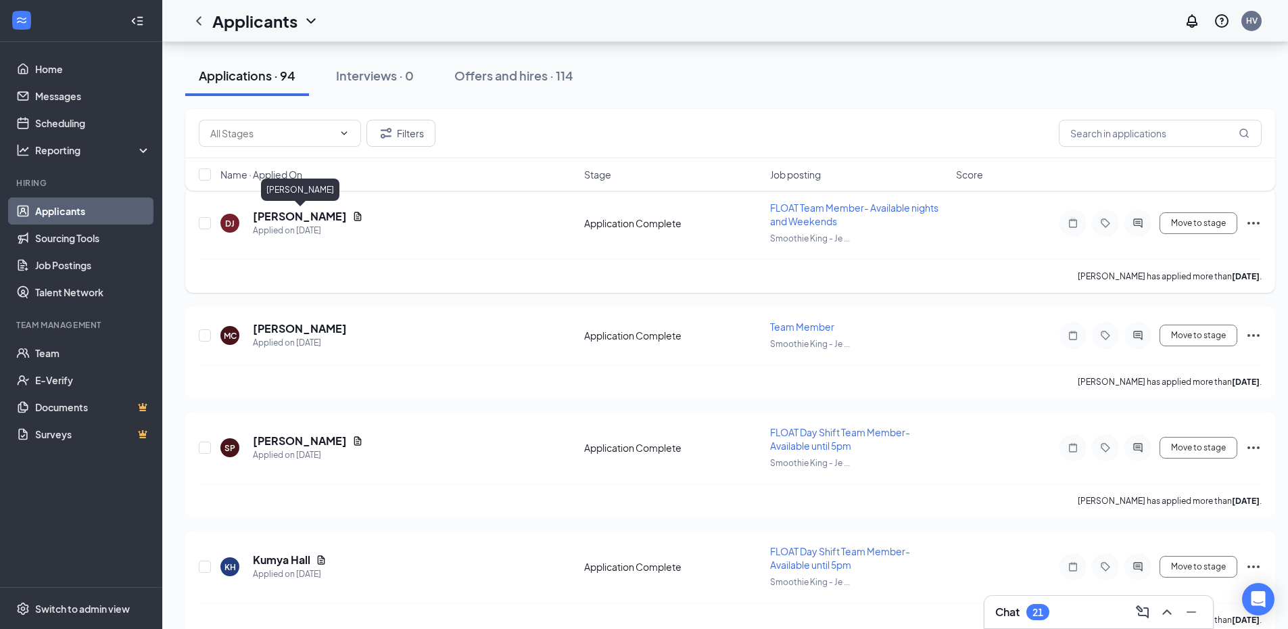
click at [310, 218] on h5 "Dasheanda Jackson" at bounding box center [300, 216] width 94 height 15
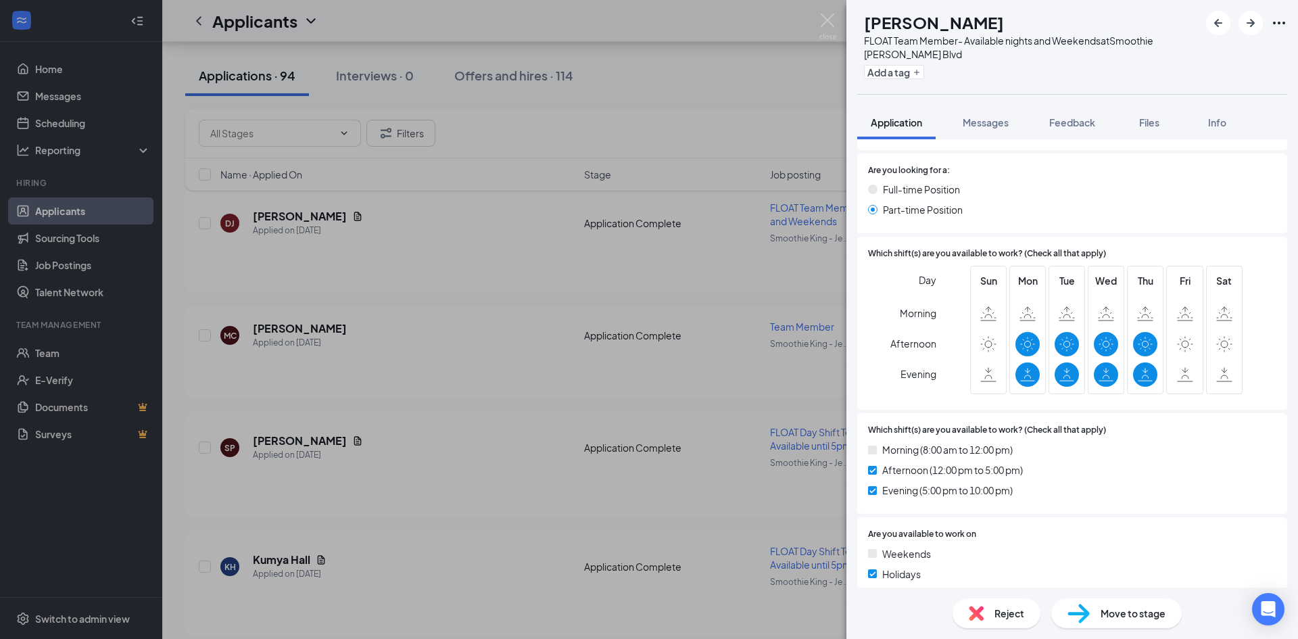
scroll to position [676, 0]
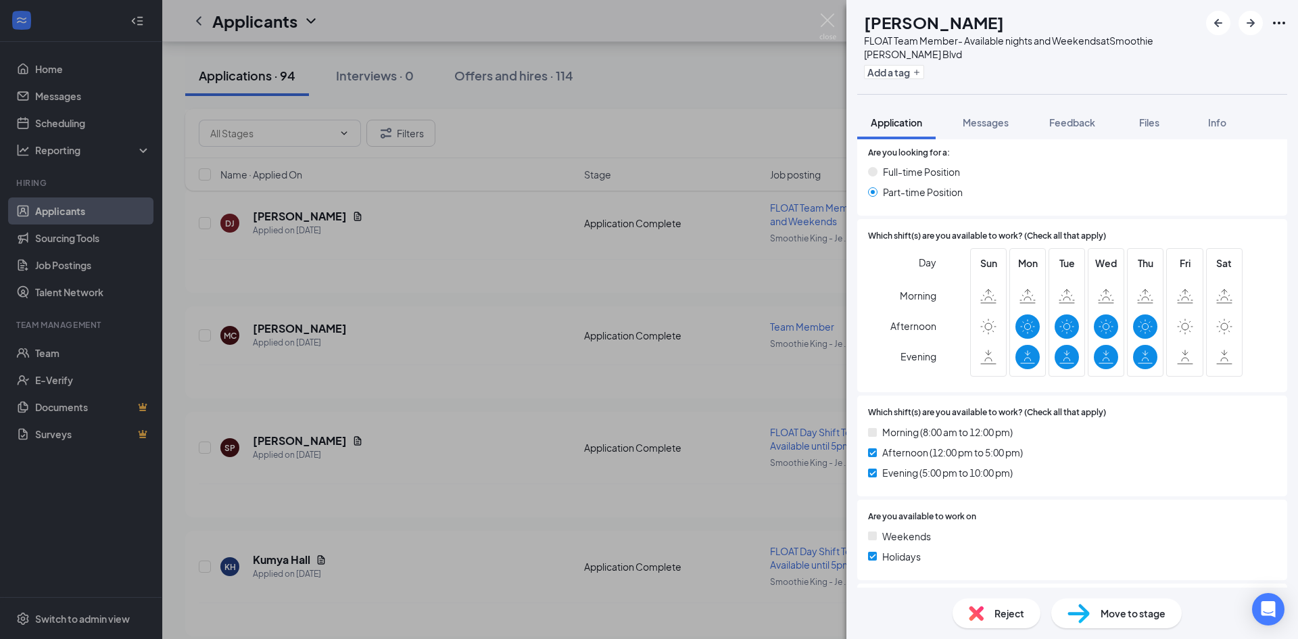
click at [504, 274] on div "DJ Dasheanda Jackson FLOAT Team Member- Available nights and Weekends at Smooth…" at bounding box center [649, 319] width 1298 height 639
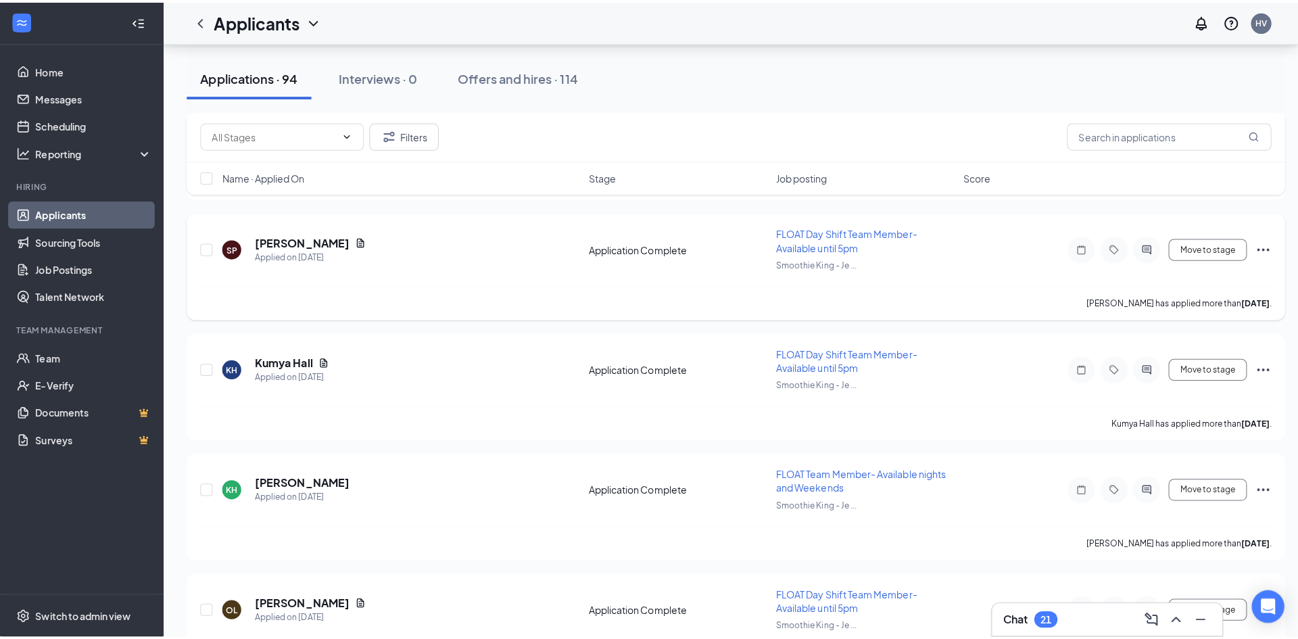
scroll to position [6671, 0]
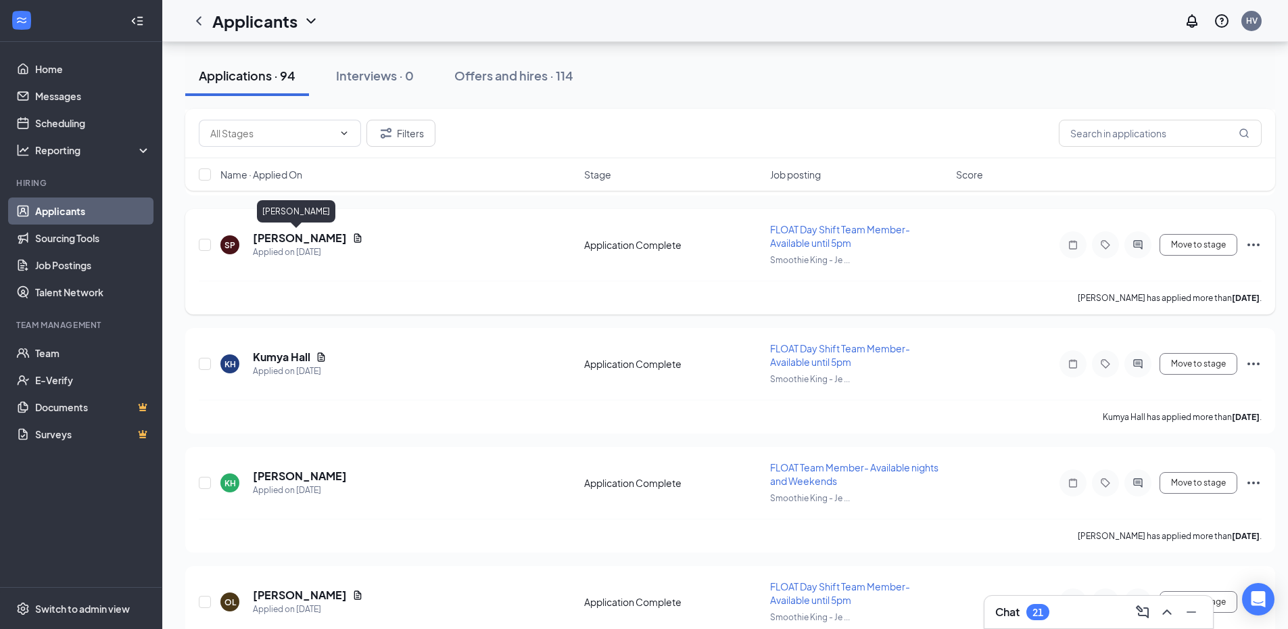
click at [289, 238] on h5 "[PERSON_NAME]" at bounding box center [300, 237] width 94 height 15
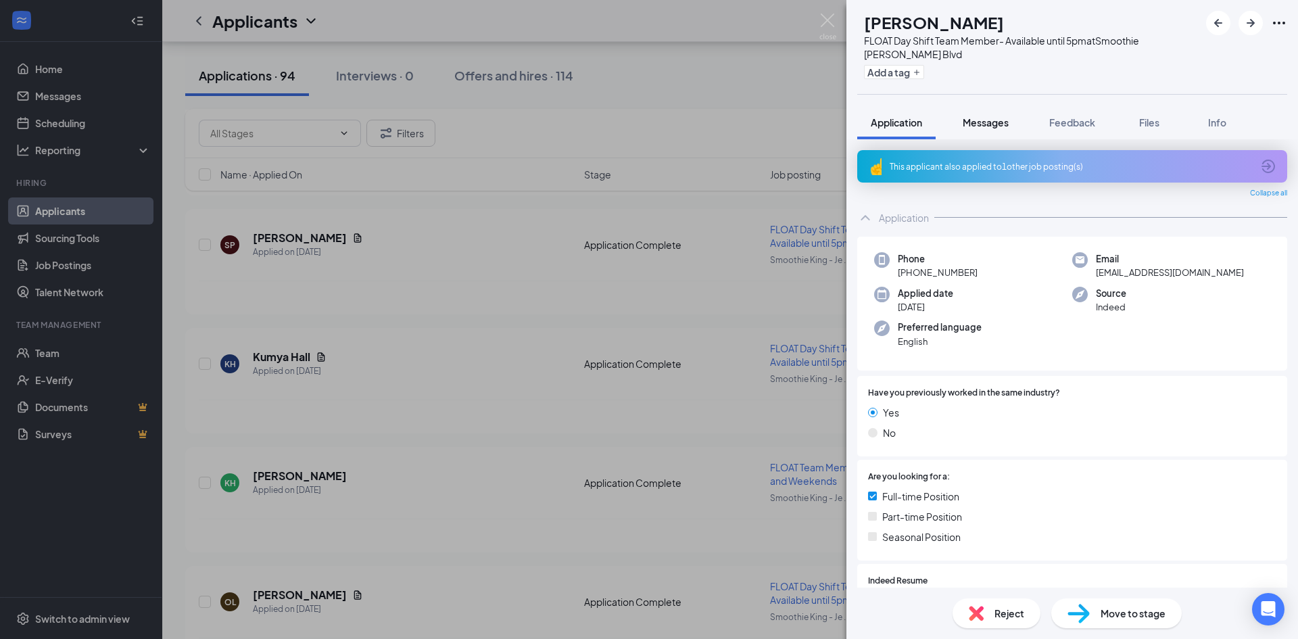
click at [1004, 130] on button "Messages" at bounding box center [985, 122] width 73 height 34
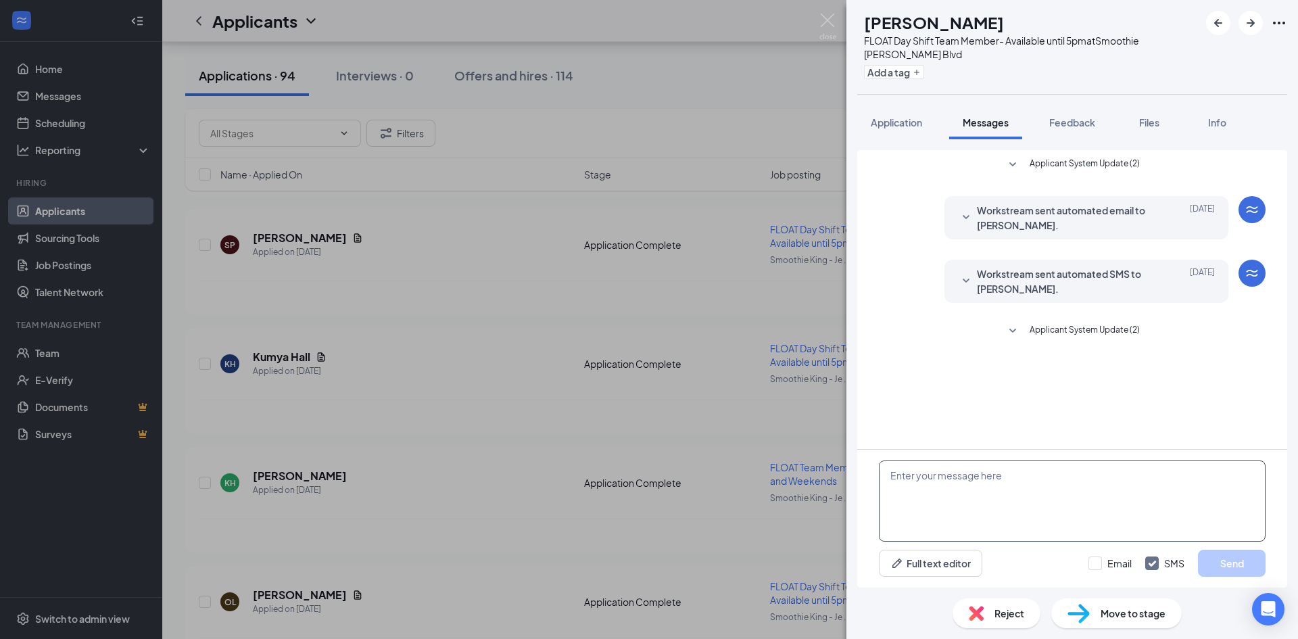
click at [968, 468] on textarea at bounding box center [1072, 500] width 387 height 81
type textarea "Hi, when could you stop by for an interview?"
click at [1214, 572] on button "Send" at bounding box center [1232, 562] width 68 height 27
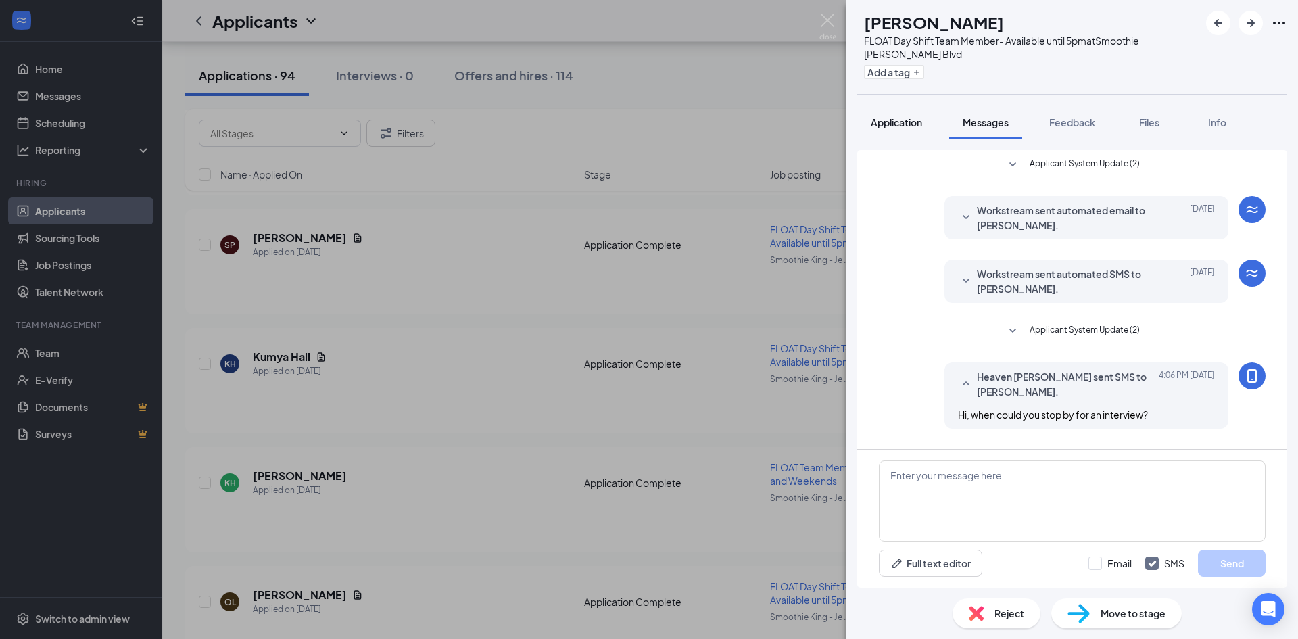
click at [922, 128] on span "Application" at bounding box center [896, 122] width 51 height 12
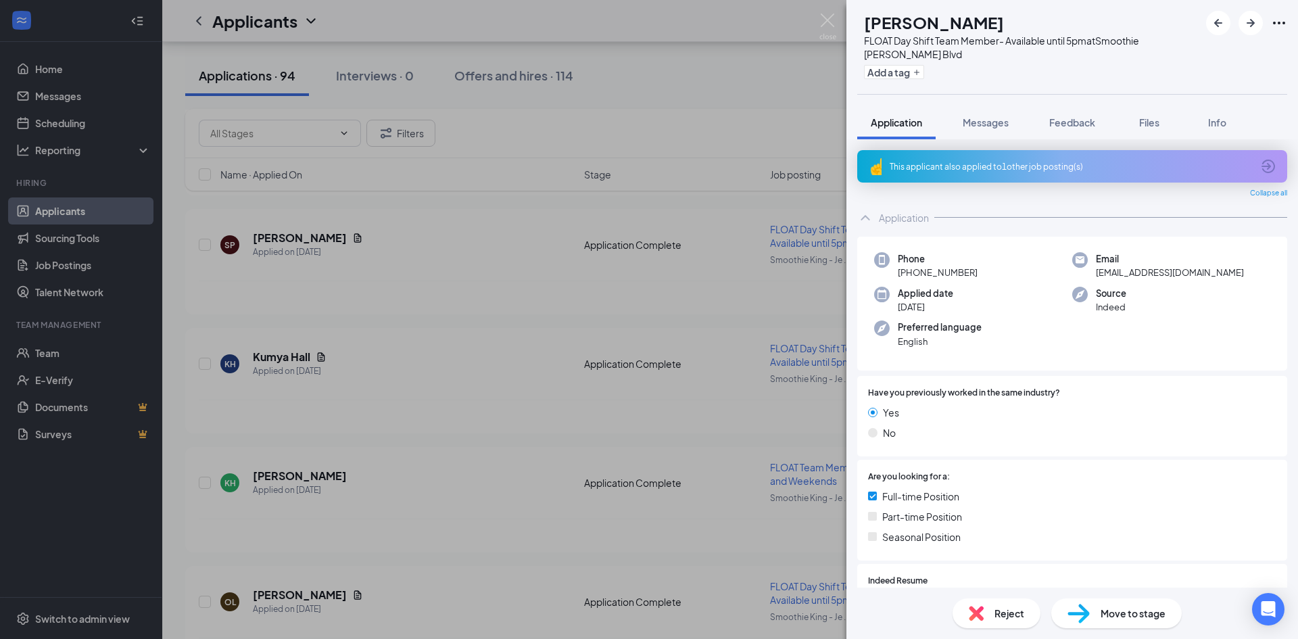
click at [748, 297] on div "SP Sierrah Prado FLOAT Day Shift Team Member- Available until 5pm at Smoothie K…" at bounding box center [649, 319] width 1298 height 639
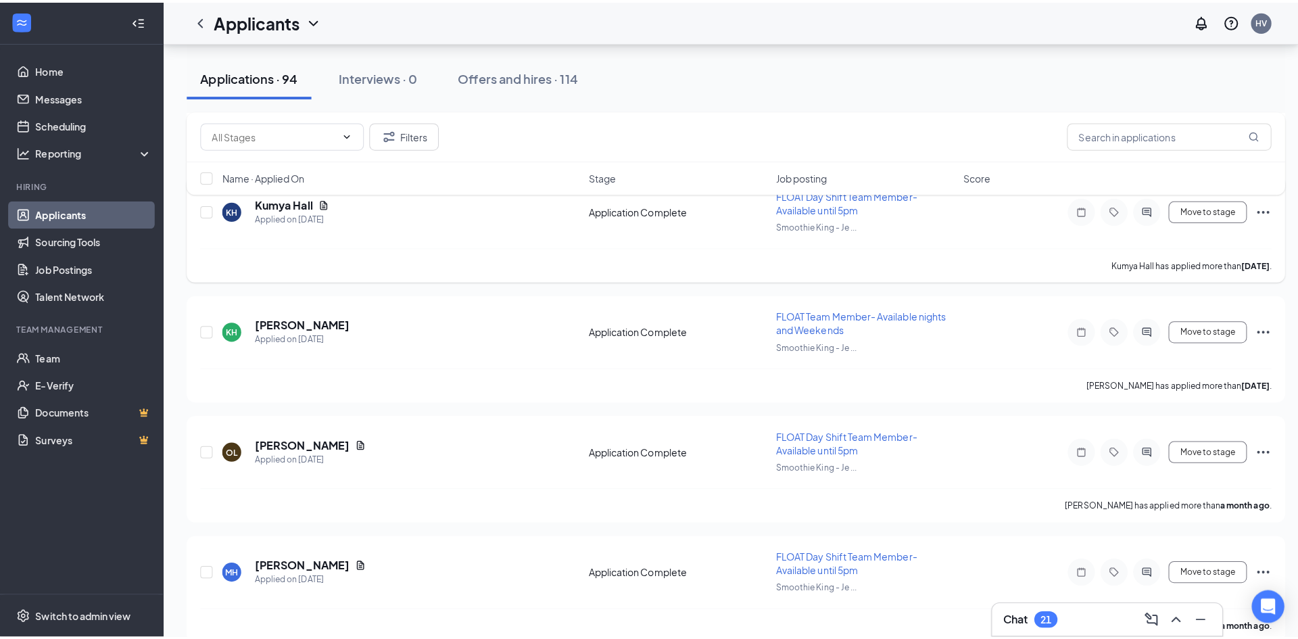
scroll to position [6806, 0]
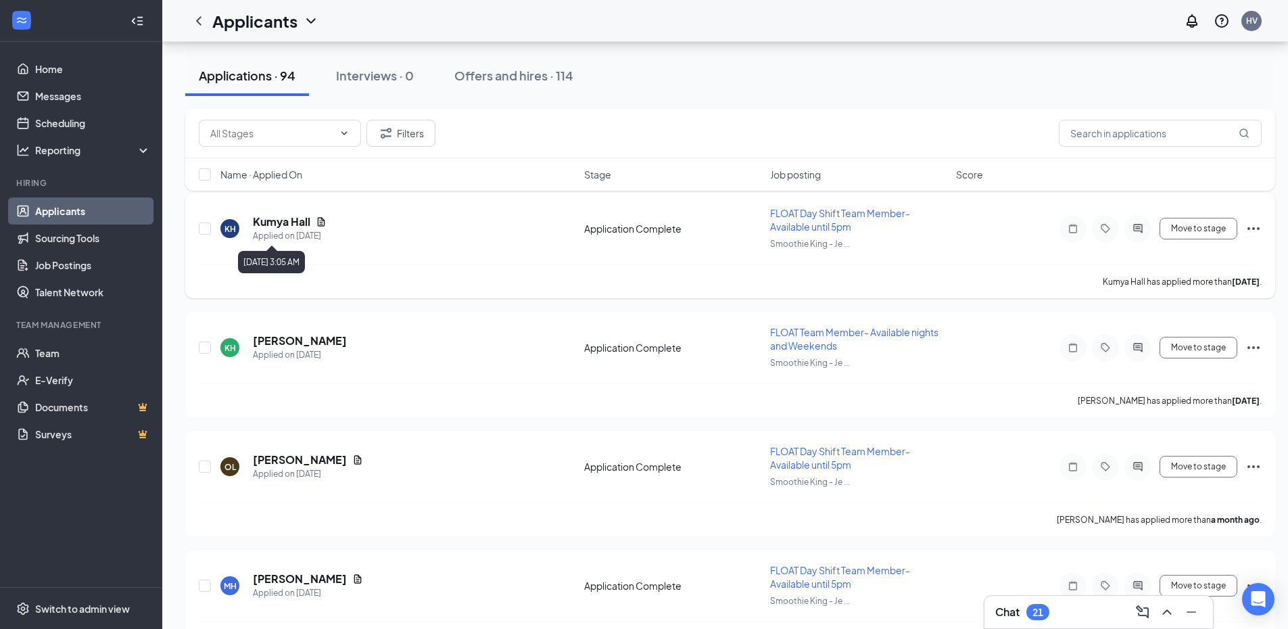
click at [275, 229] on div "Applied on Aug 23" at bounding box center [290, 236] width 74 height 14
click at [276, 224] on h5 "Kumya Hall" at bounding box center [281, 221] width 57 height 15
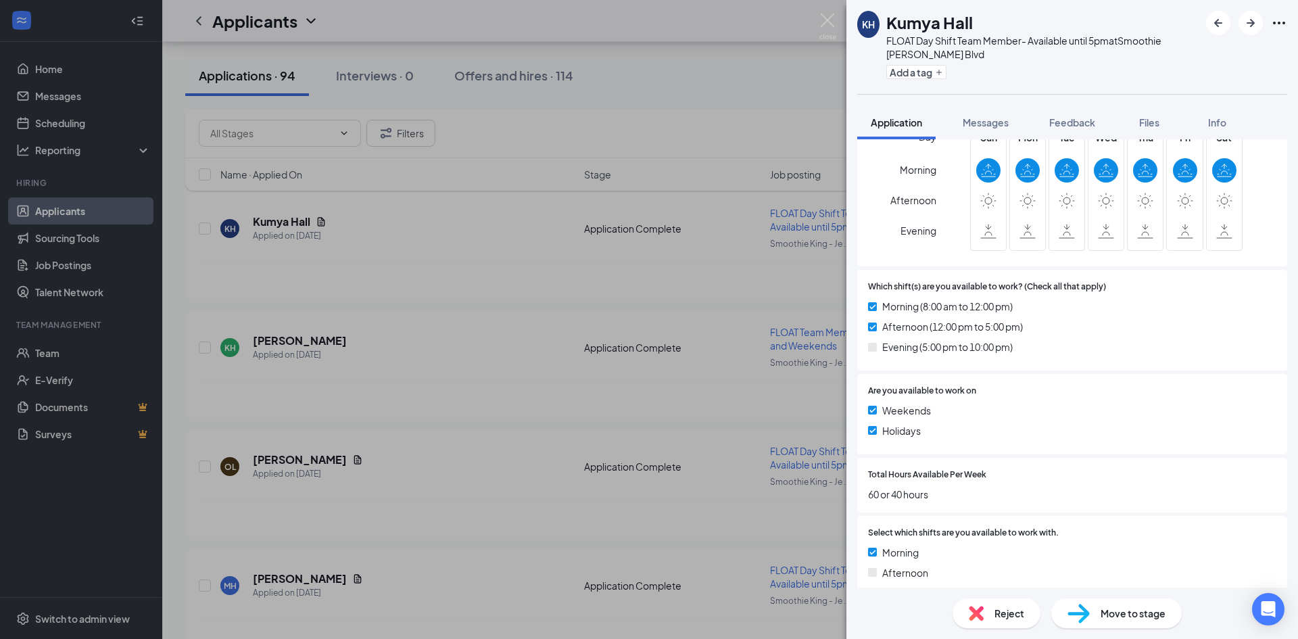
scroll to position [811, 0]
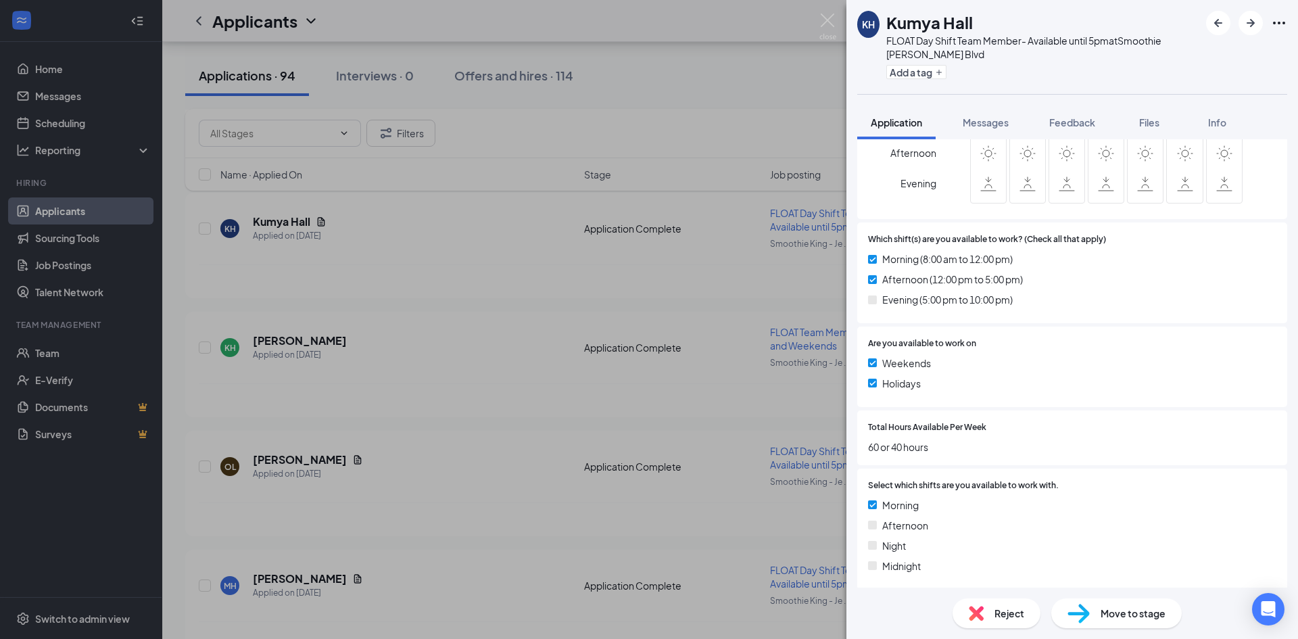
click at [629, 230] on div "KH Kumya Hall FLOAT Day Shift Team Member- Available until 5pm at Smoothie King…" at bounding box center [649, 319] width 1298 height 639
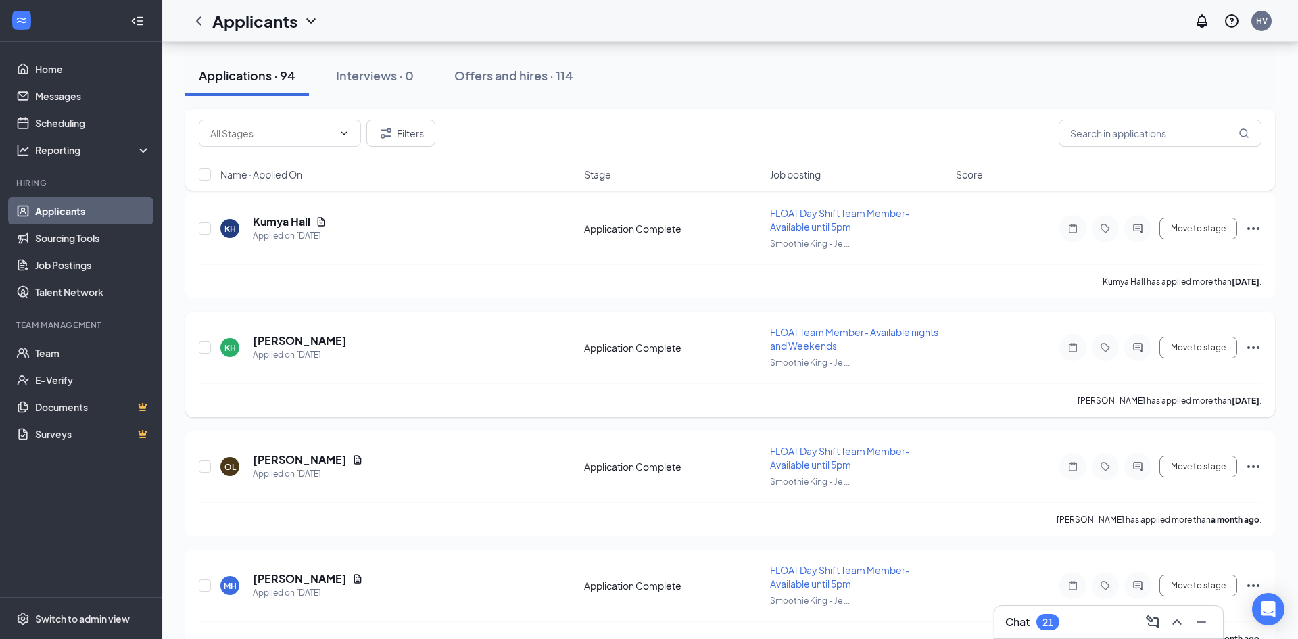
click at [303, 339] on h5 "KeAria Holman" at bounding box center [300, 340] width 94 height 15
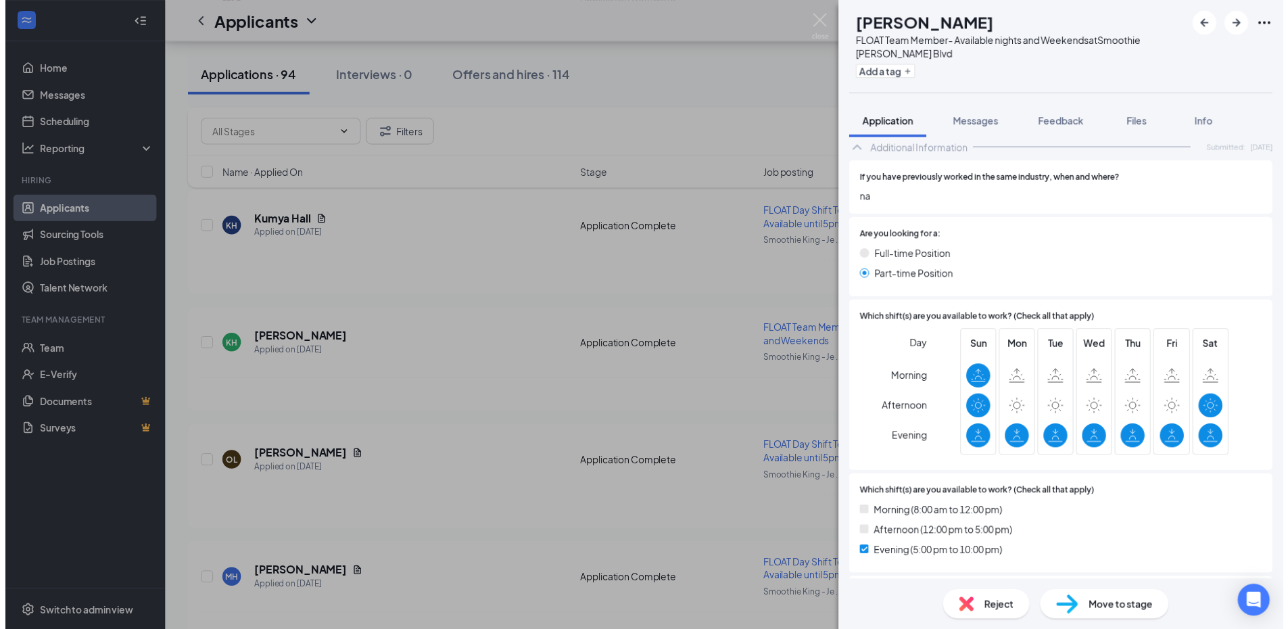
scroll to position [479, 0]
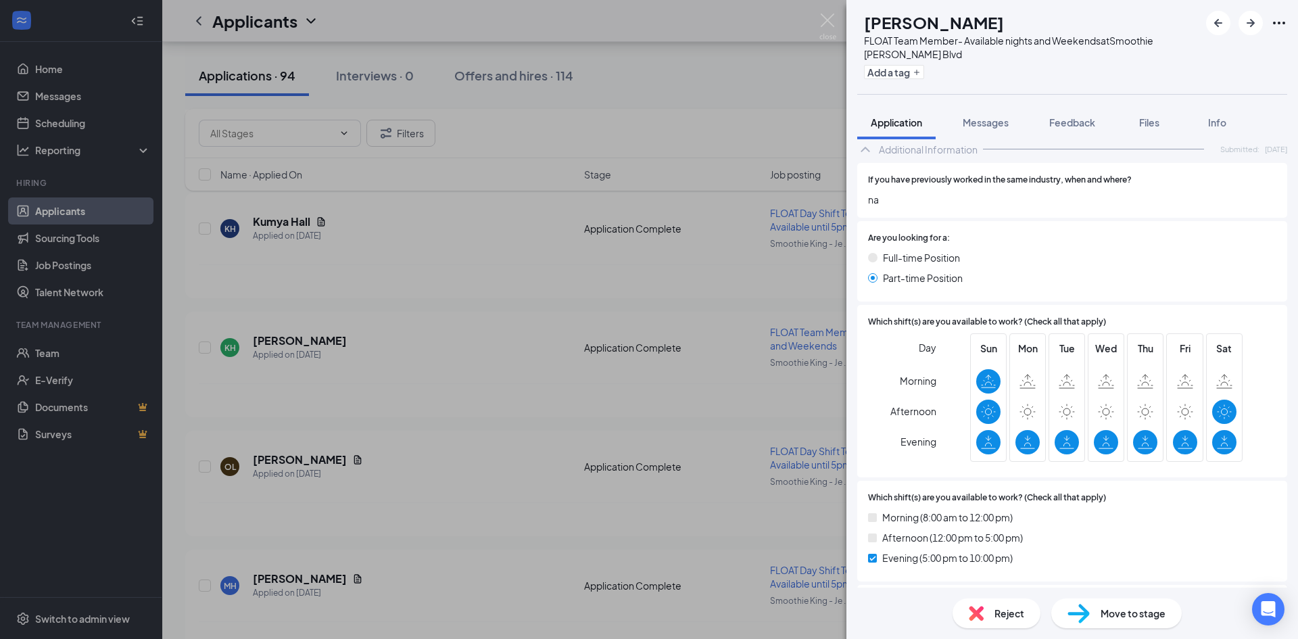
click at [639, 310] on div "KH KeAria Holman FLOAT Team Member- Available nights and Weekends at Smoothie K…" at bounding box center [649, 319] width 1298 height 639
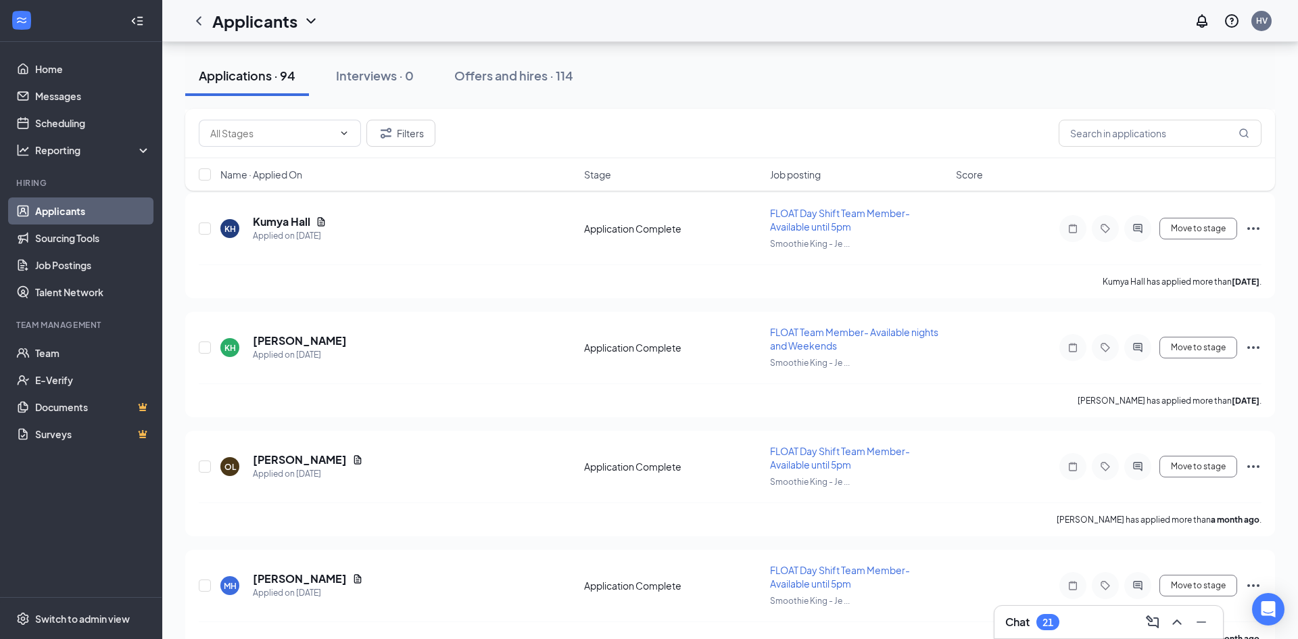
click at [1023, 606] on div "Chat 21" at bounding box center [1108, 622] width 228 height 32
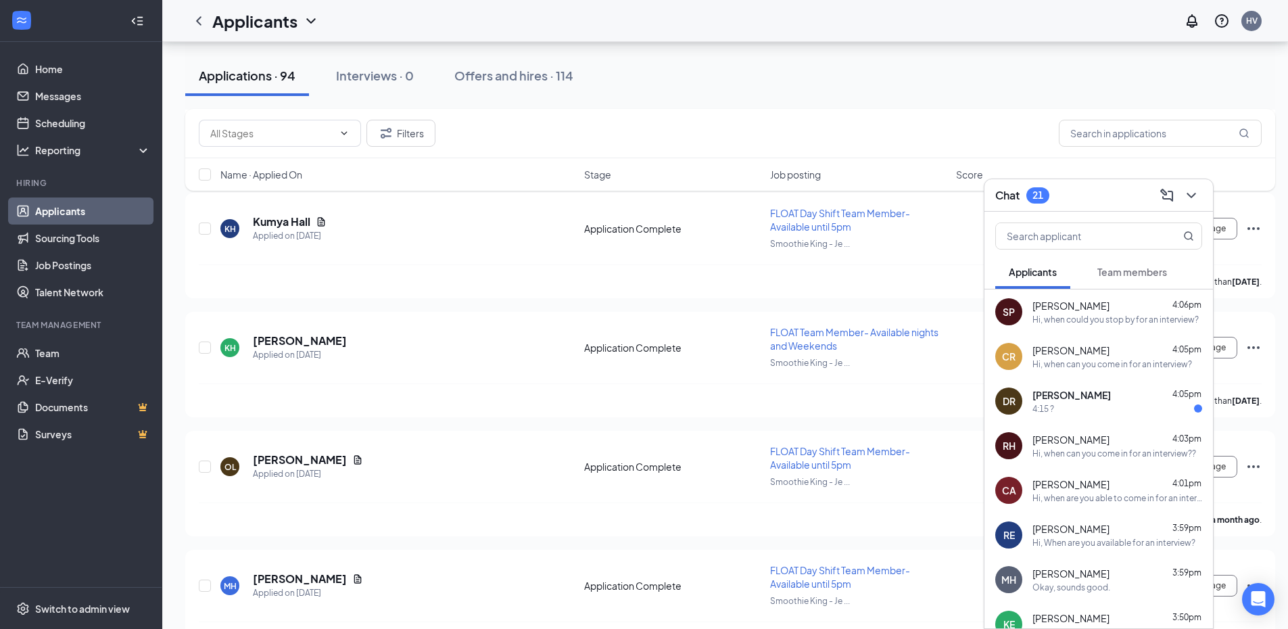
click at [1102, 399] on span "[PERSON_NAME]" at bounding box center [1071, 395] width 78 height 14
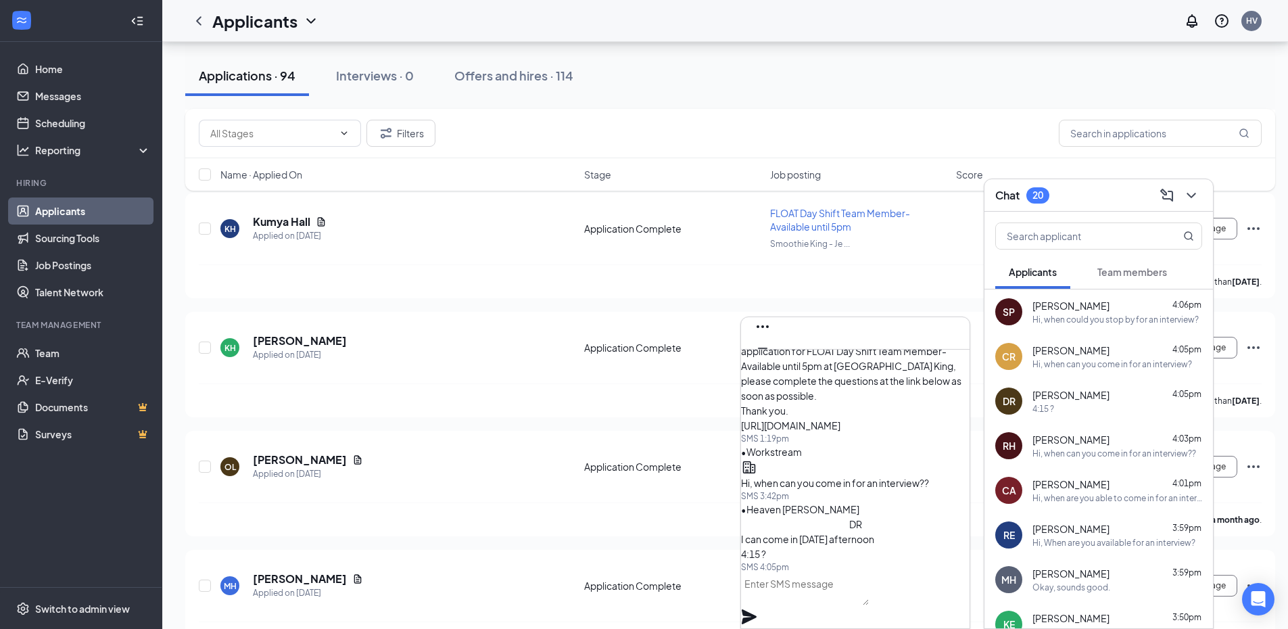
click at [815, 602] on textarea at bounding box center [805, 588] width 128 height 32
type textarea "Great See You Then!!"
click at [757, 608] on icon "Plane" at bounding box center [749, 616] width 16 height 16
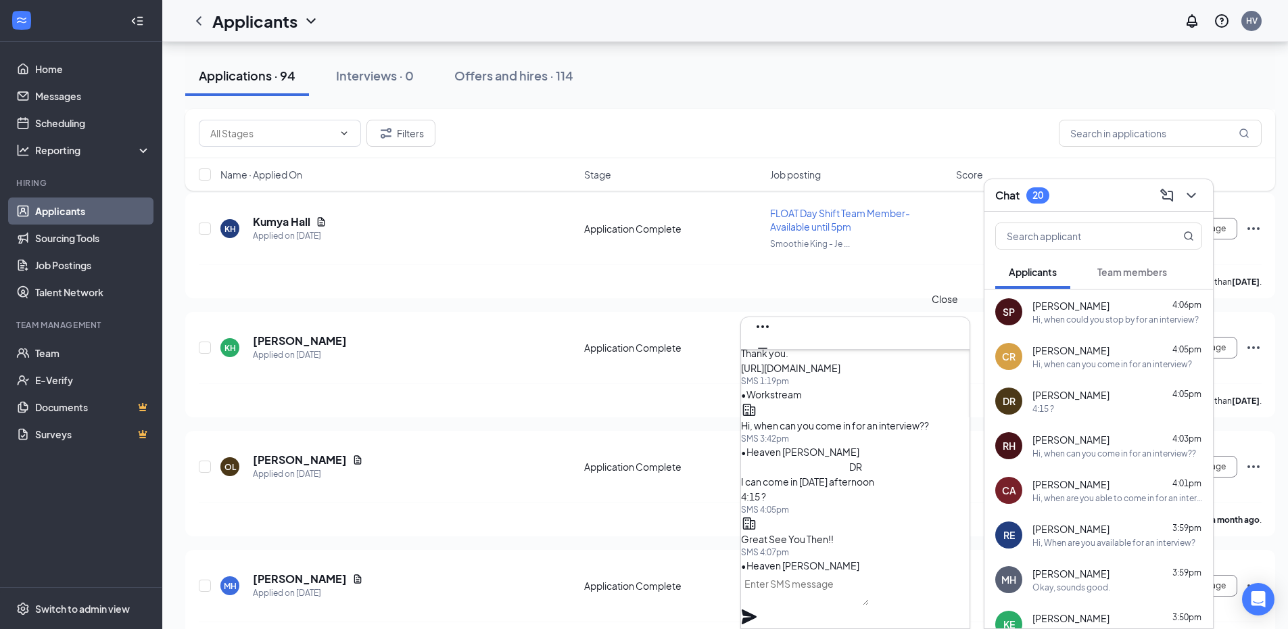
click at [771, 362] on icon "Cross" at bounding box center [762, 370] width 16 height 16
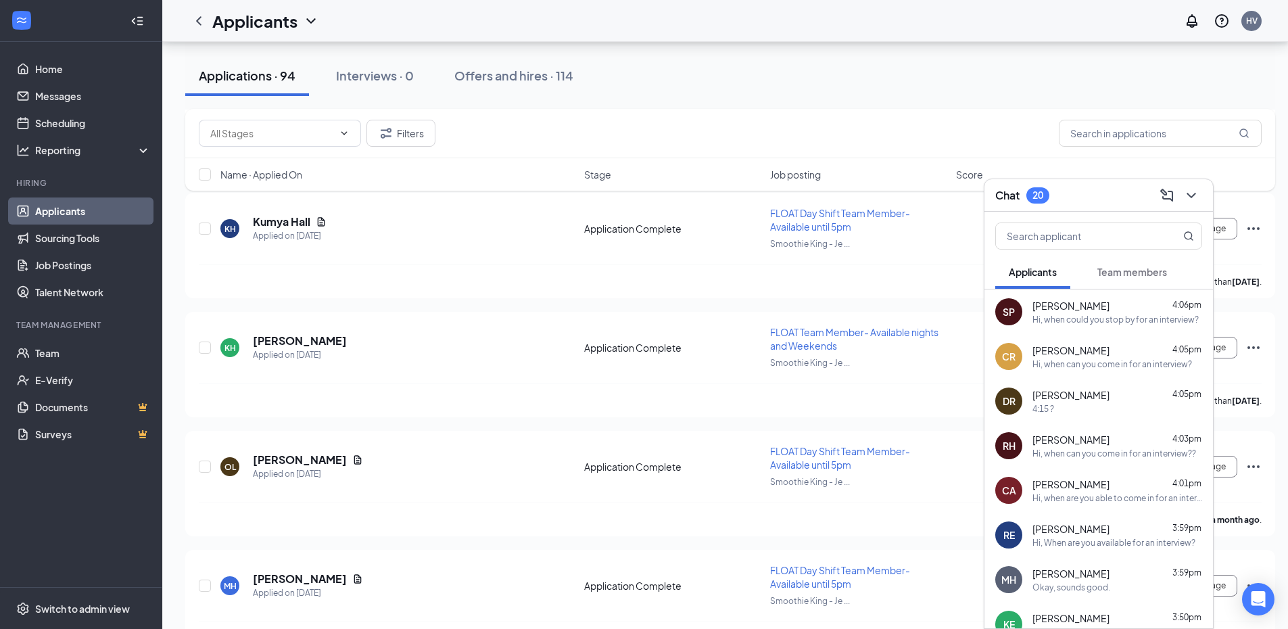
click at [1110, 594] on div "MH Muhammad Hussein 3:59pm Okay, sounds good." at bounding box center [1098, 579] width 228 height 45
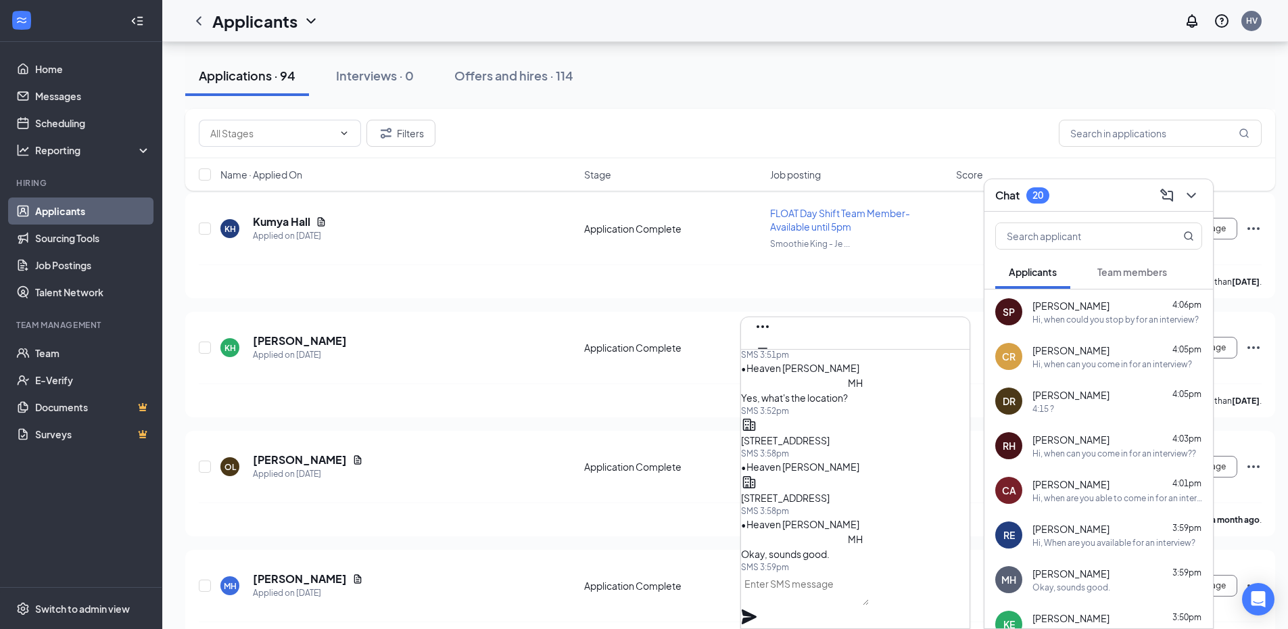
scroll to position [-135, 0]
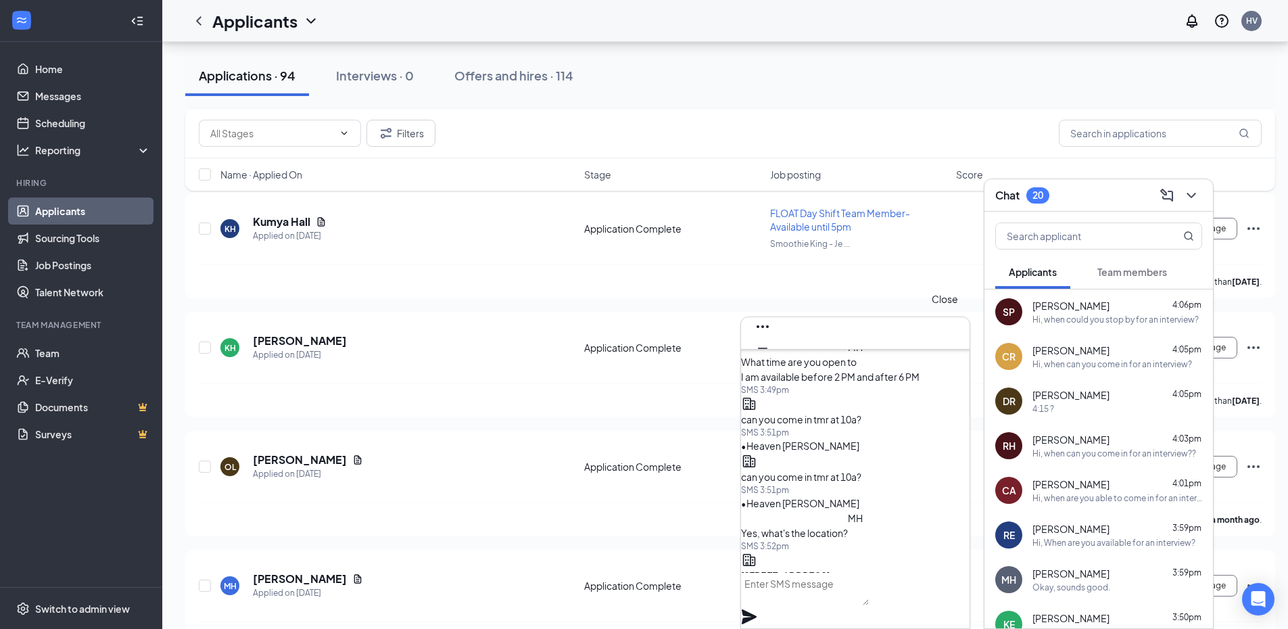
click at [773, 359] on button at bounding box center [763, 370] width 22 height 22
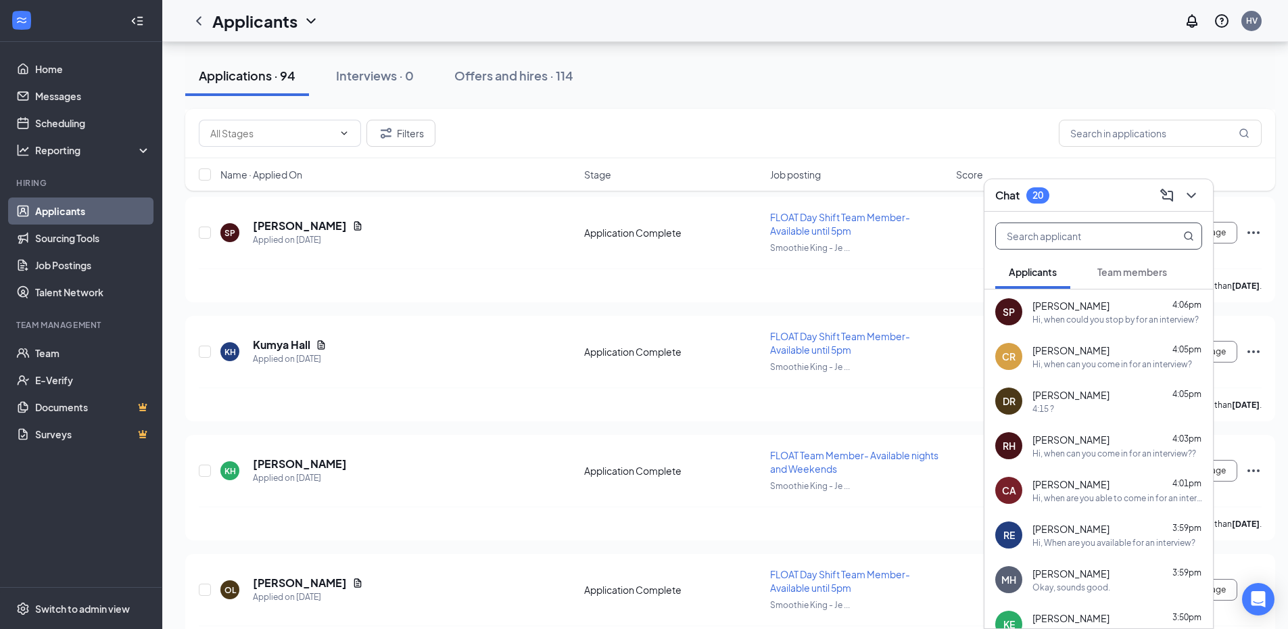
scroll to position [6536, 0]
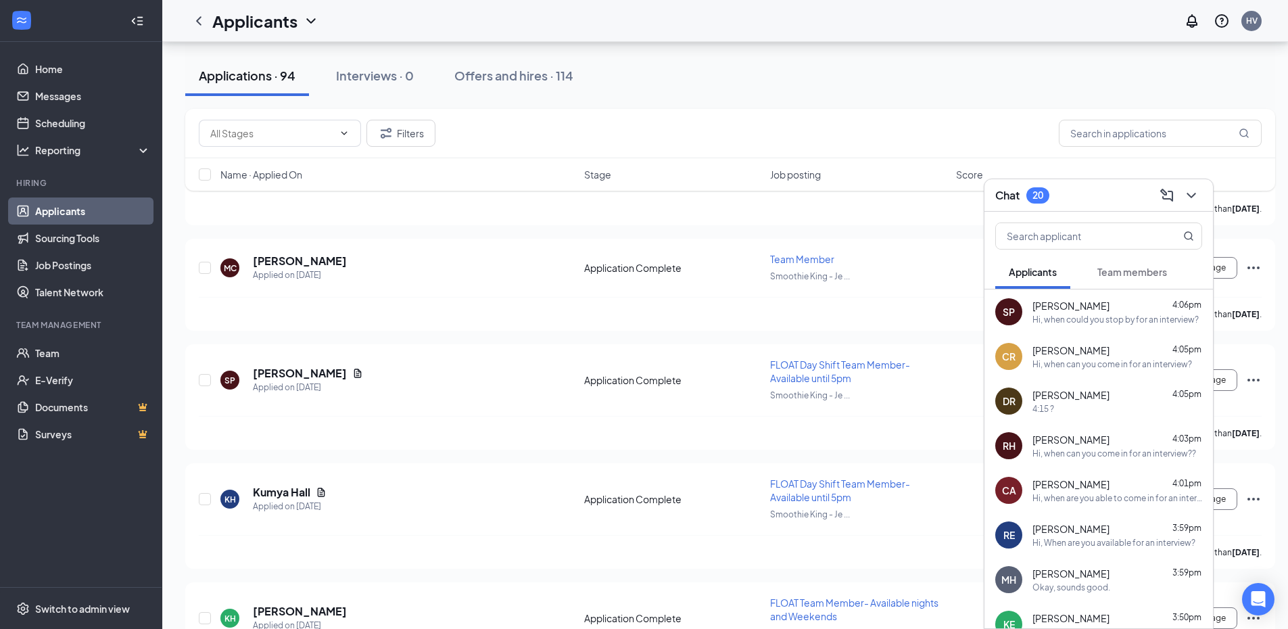
click at [1080, 201] on div "Chat 20" at bounding box center [1098, 195] width 207 height 21
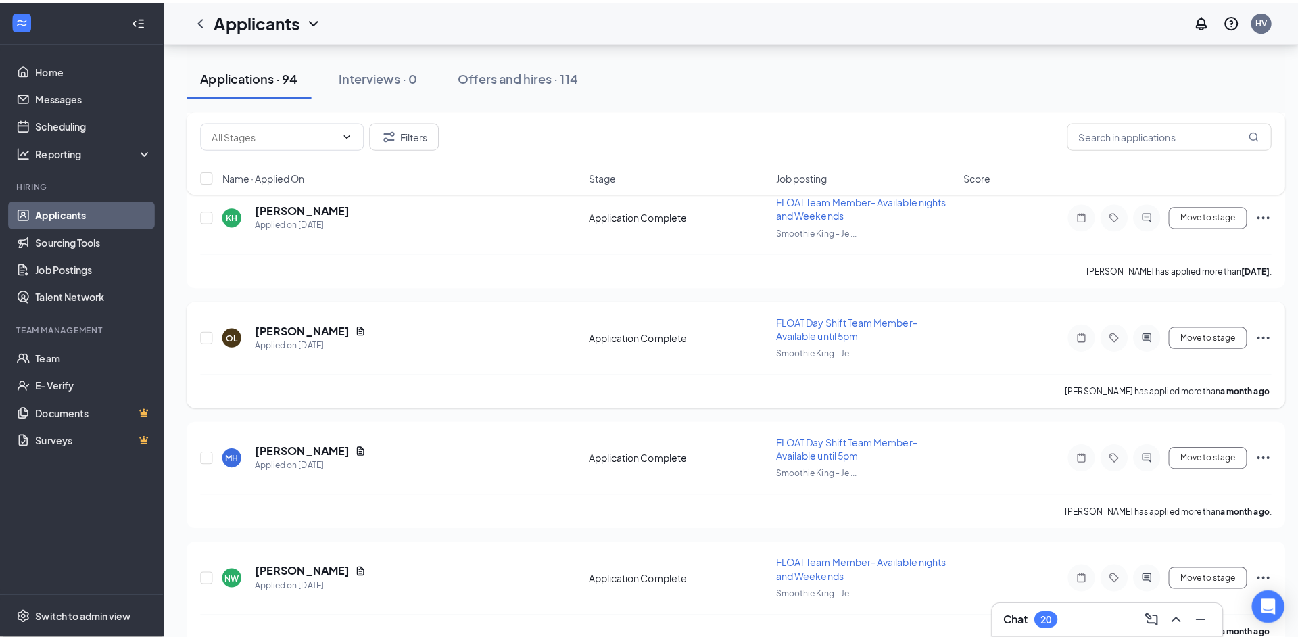
scroll to position [6941, 0]
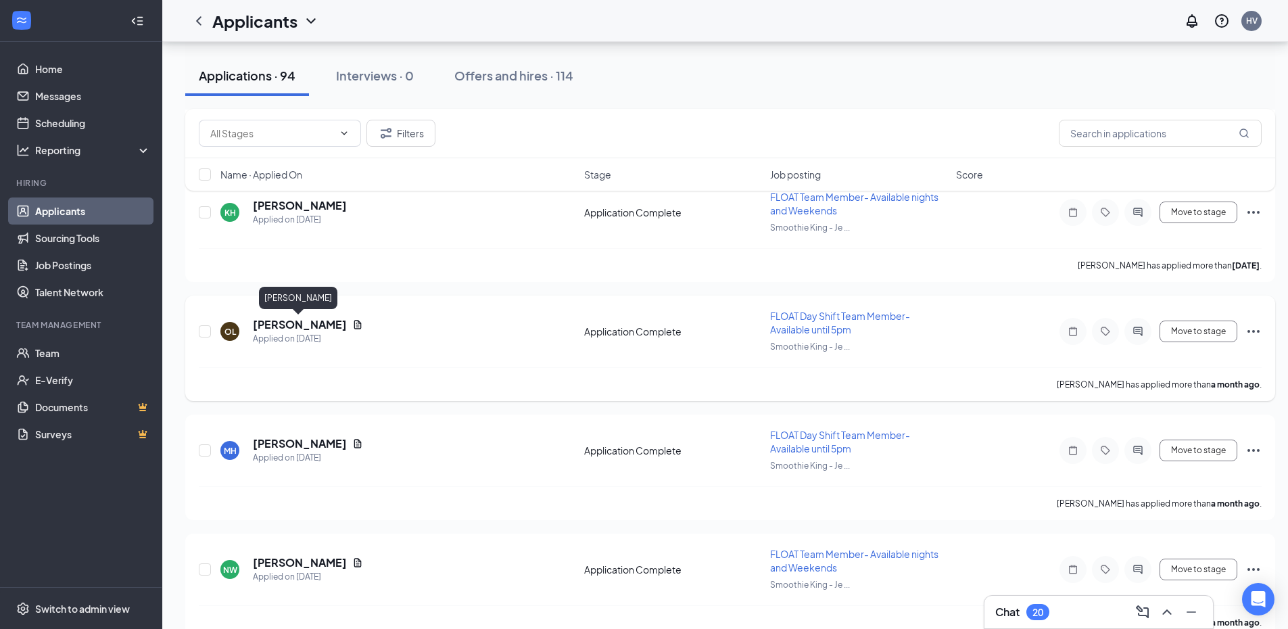
click at [290, 326] on h5 "oksanna lawson" at bounding box center [300, 324] width 94 height 15
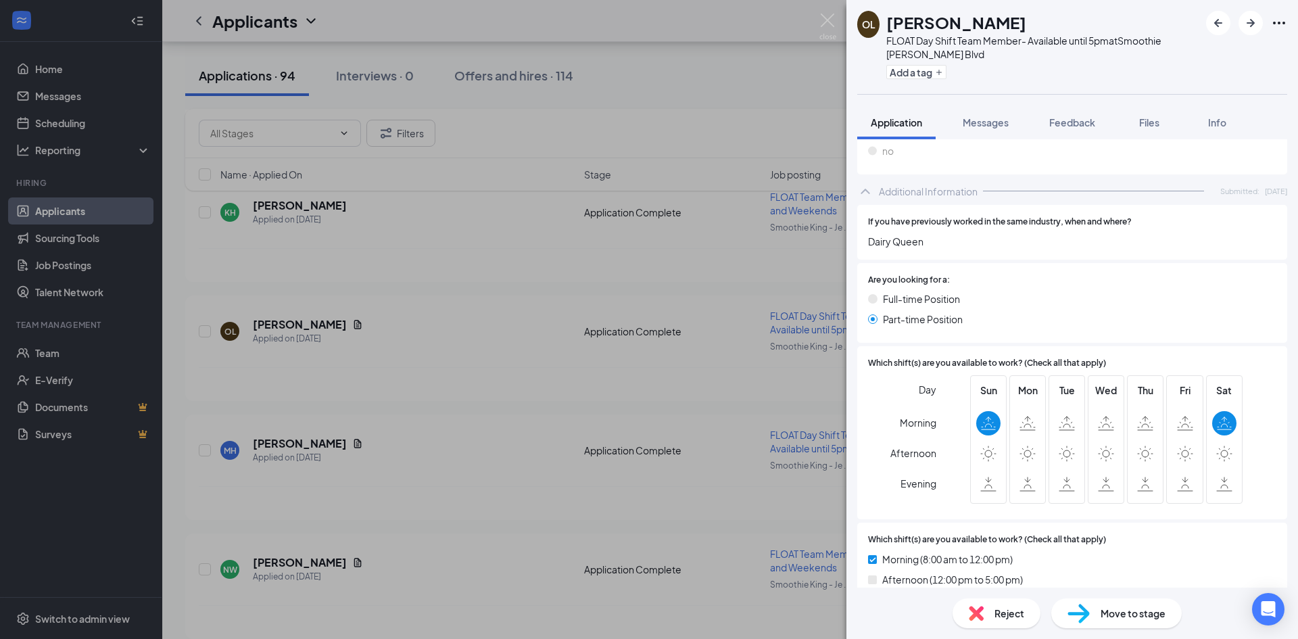
scroll to position [676, 0]
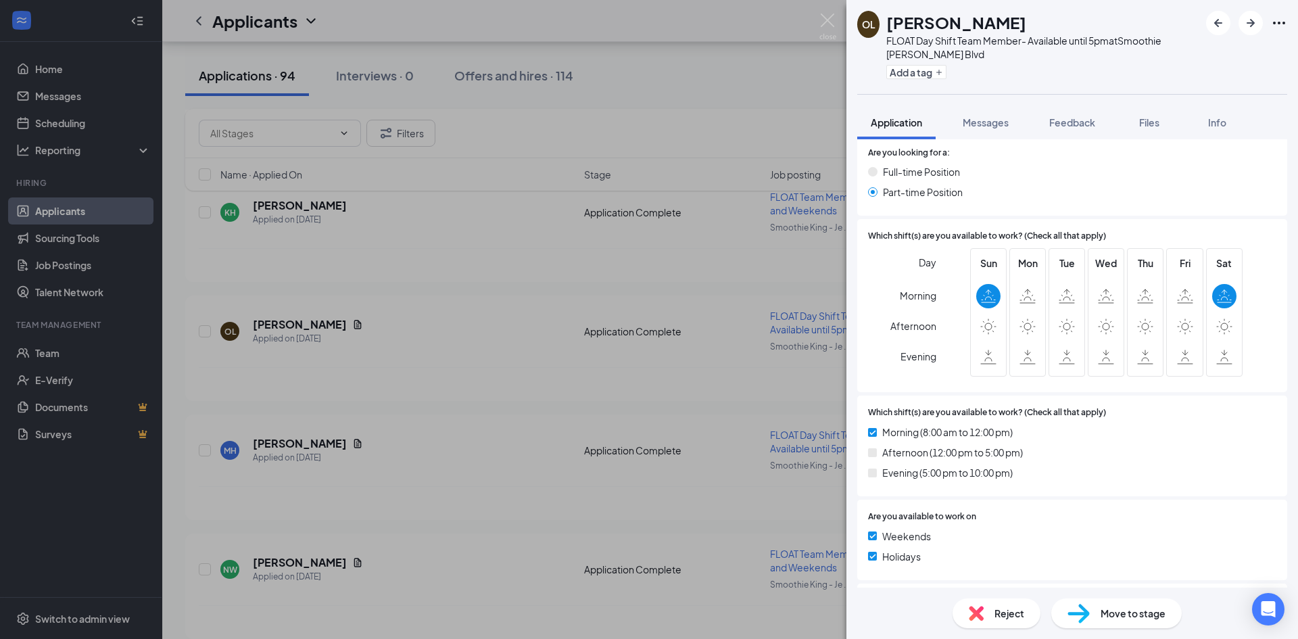
click at [448, 395] on div "OL oksanna lawson FLOAT Day Shift Team Member- Available until 5pm at Smoothie …" at bounding box center [649, 319] width 1298 height 639
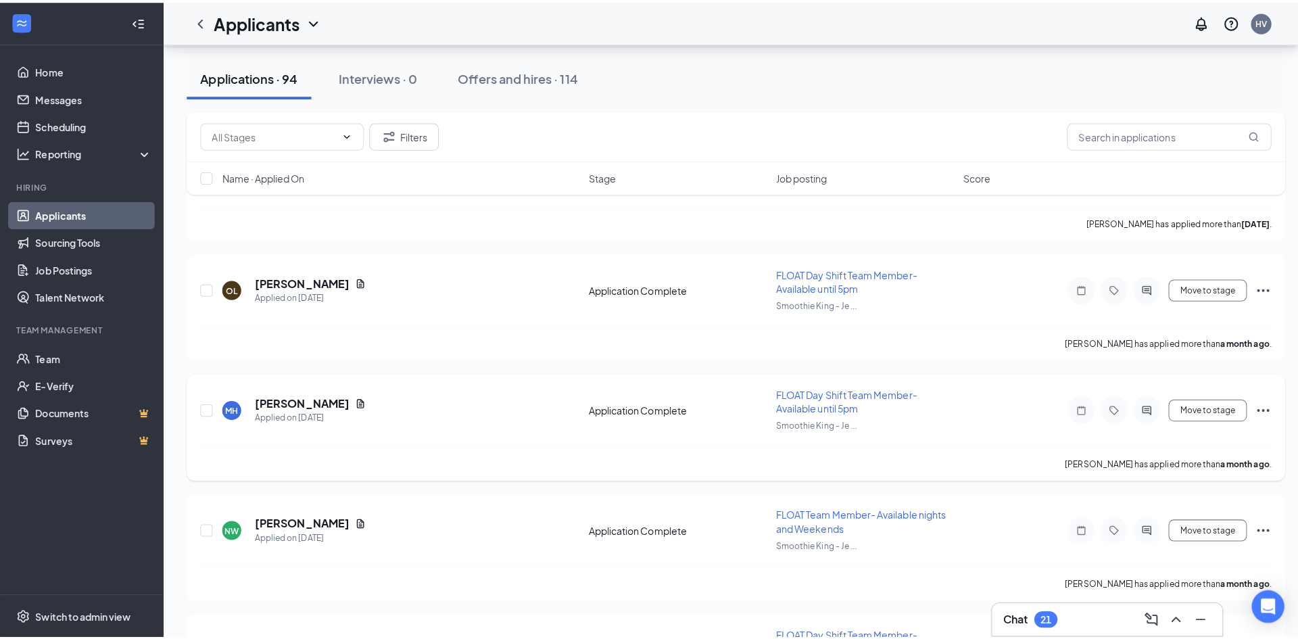
scroll to position [7144, 0]
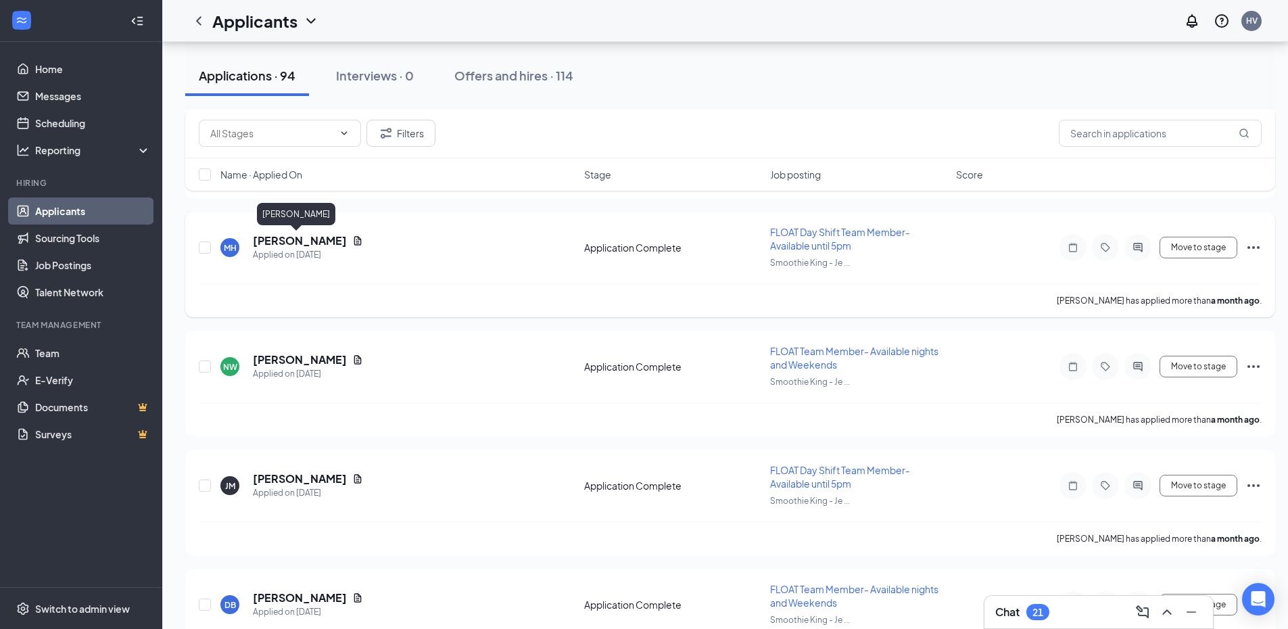
click at [286, 247] on h5 "[PERSON_NAME]" at bounding box center [300, 240] width 94 height 15
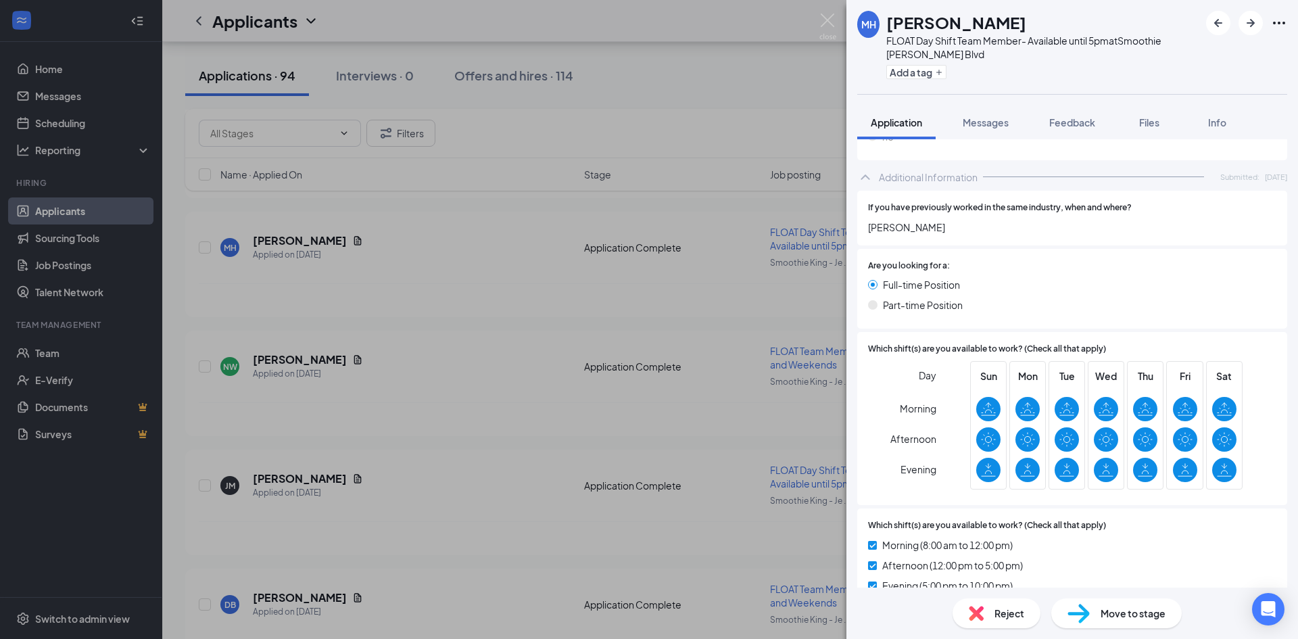
scroll to position [681, 0]
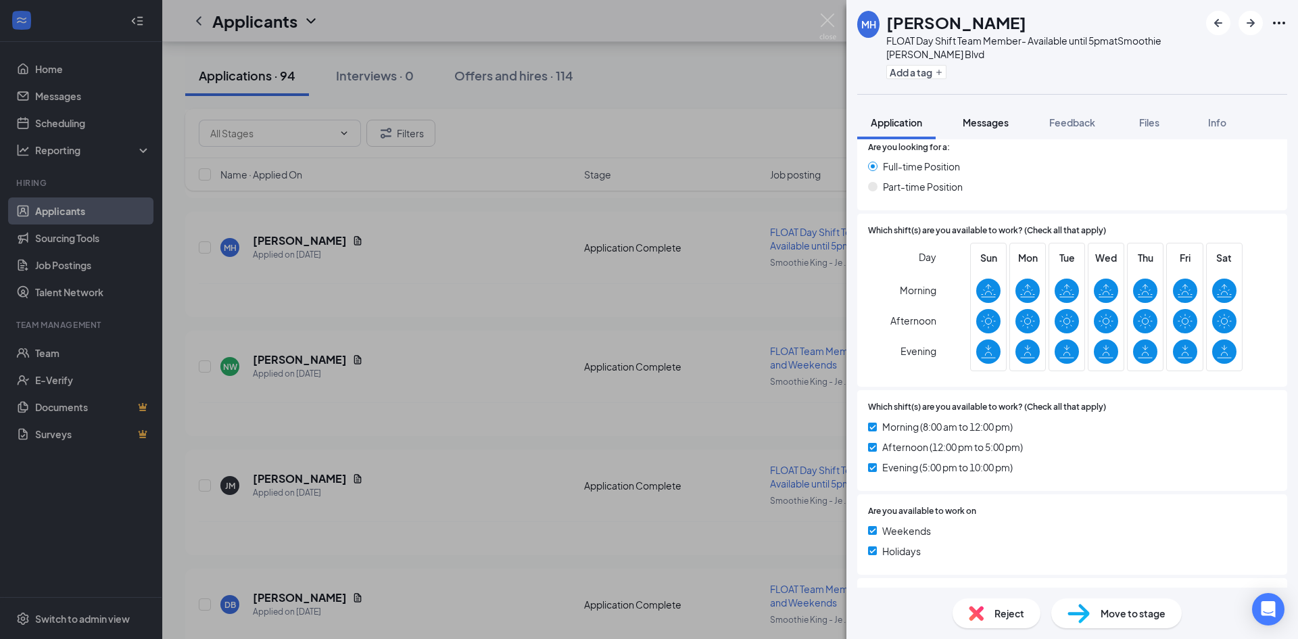
click at [989, 109] on button "Messages" at bounding box center [985, 122] width 73 height 34
click at [989, 116] on span "Messages" at bounding box center [985, 122] width 46 height 12
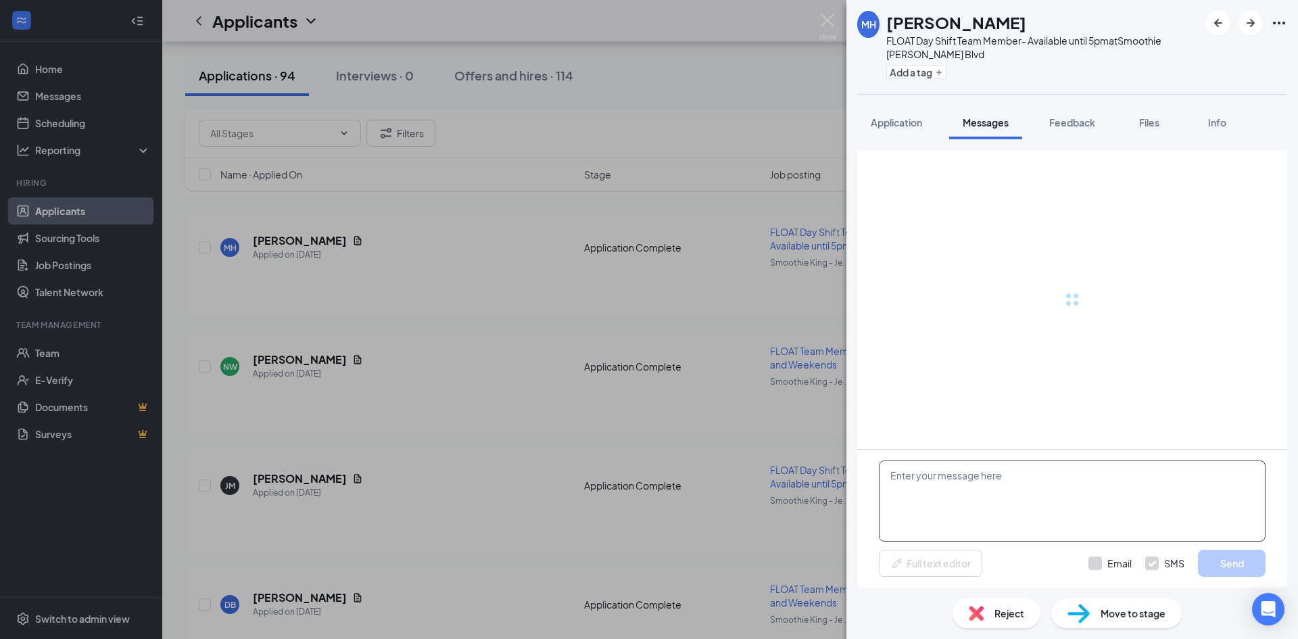
click at [1119, 475] on textarea at bounding box center [1072, 500] width 387 height 81
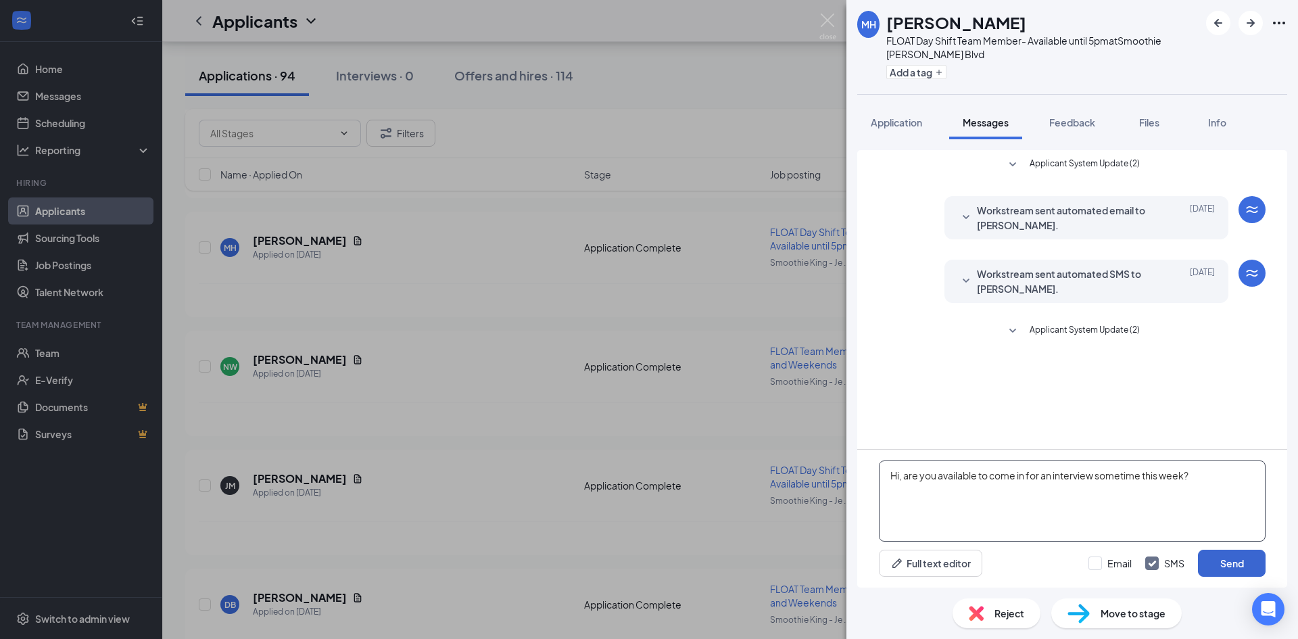
type textarea "Hi, are you available to come in for an interview sometime this week?"
click at [1215, 568] on button "Send" at bounding box center [1232, 562] width 68 height 27
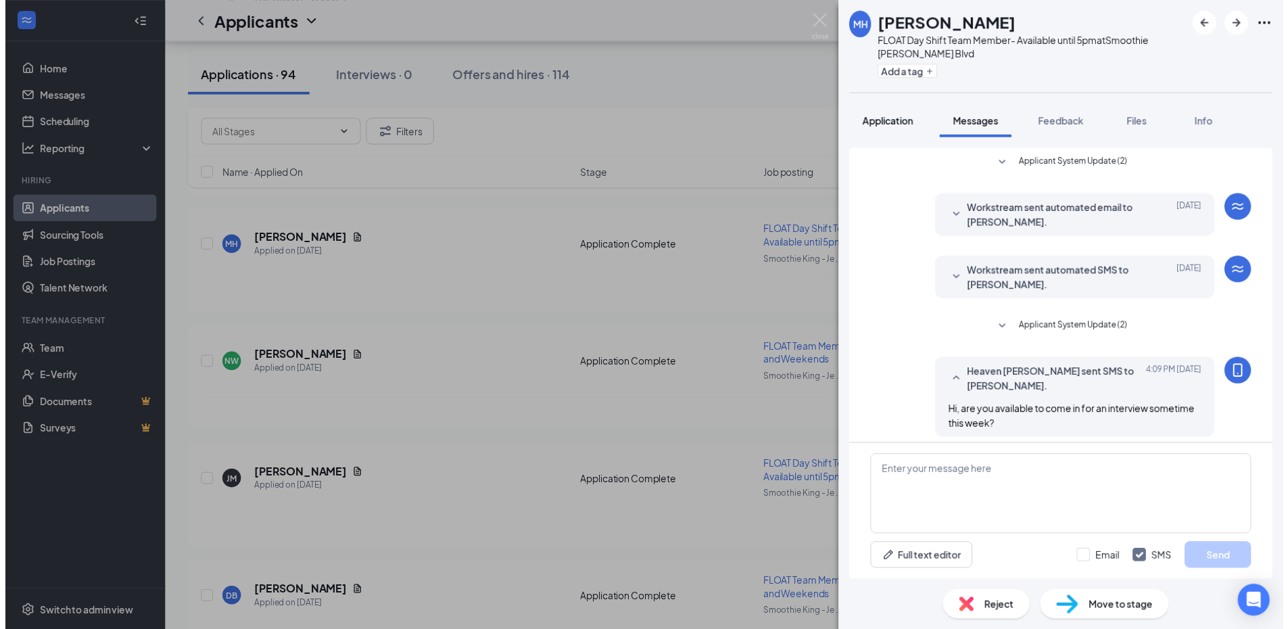
scroll to position [8, 0]
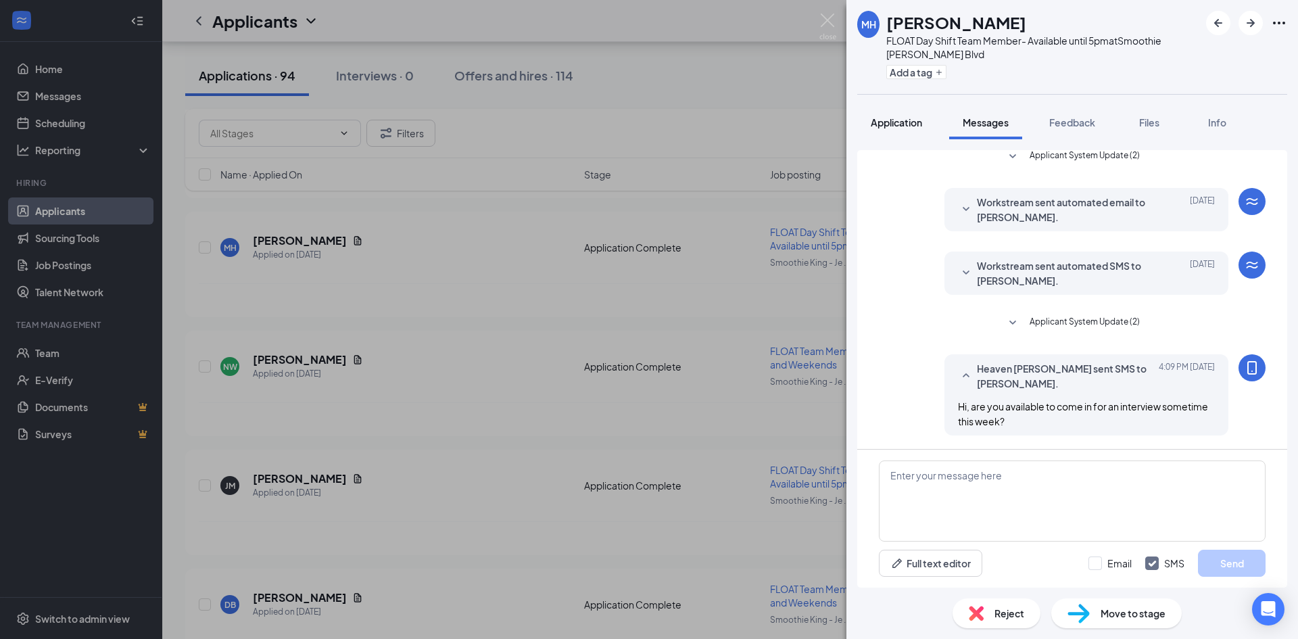
click at [922, 123] on span "Application" at bounding box center [896, 122] width 51 height 12
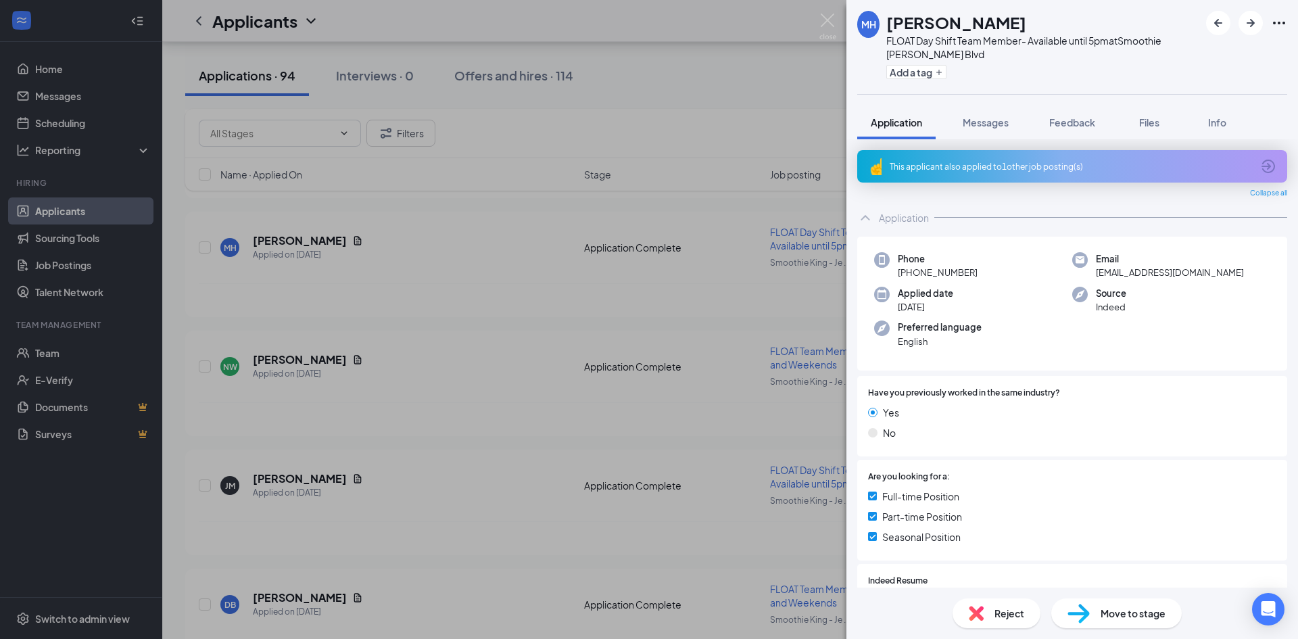
drag, startPoint x: 808, startPoint y: 145, endPoint x: 992, endPoint y: 363, distance: 285.0
click at [808, 145] on div "MH Mariah Haley FLOAT Day Shift Team Member- Available until 5pm at Smoothie Ki…" at bounding box center [649, 319] width 1298 height 639
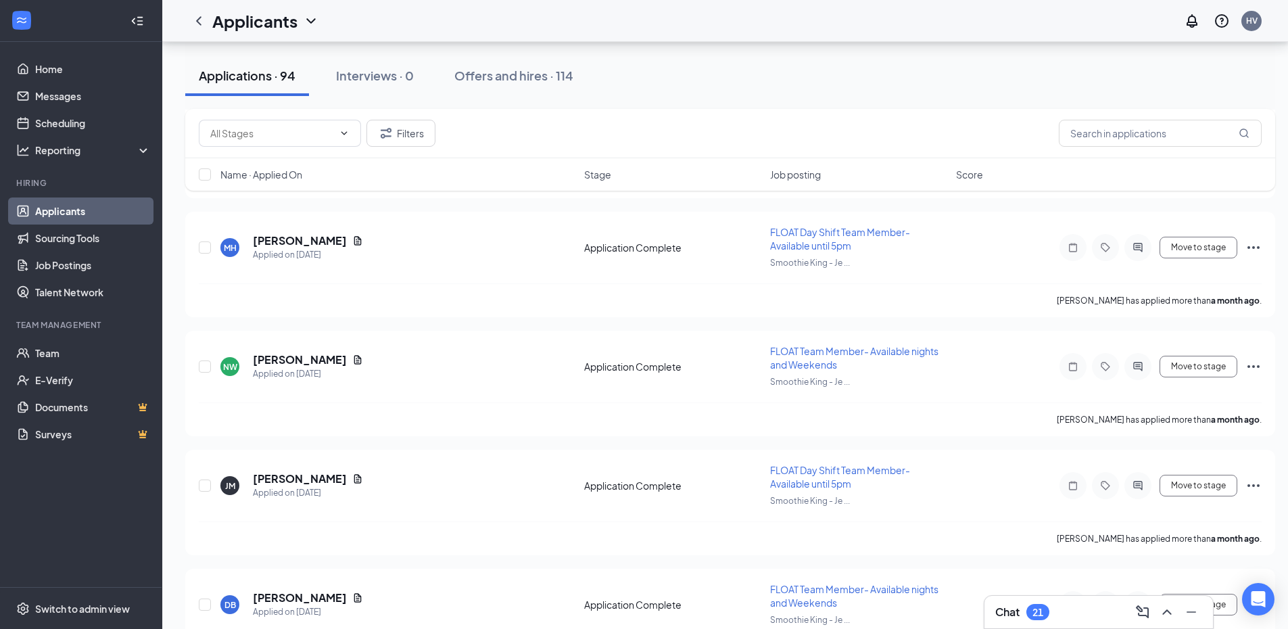
click at [1073, 614] on div "Chat 21" at bounding box center [1098, 612] width 207 height 22
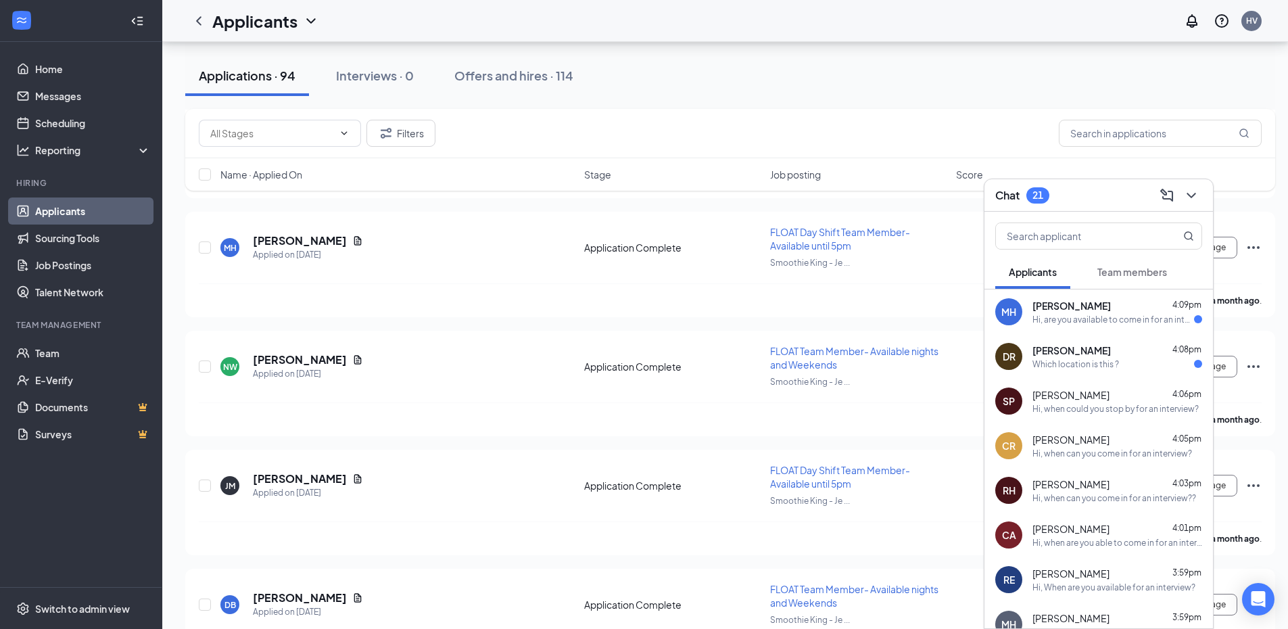
click at [1115, 343] on div "Daesean Rogers 4:08pm" at bounding box center [1117, 350] width 170 height 14
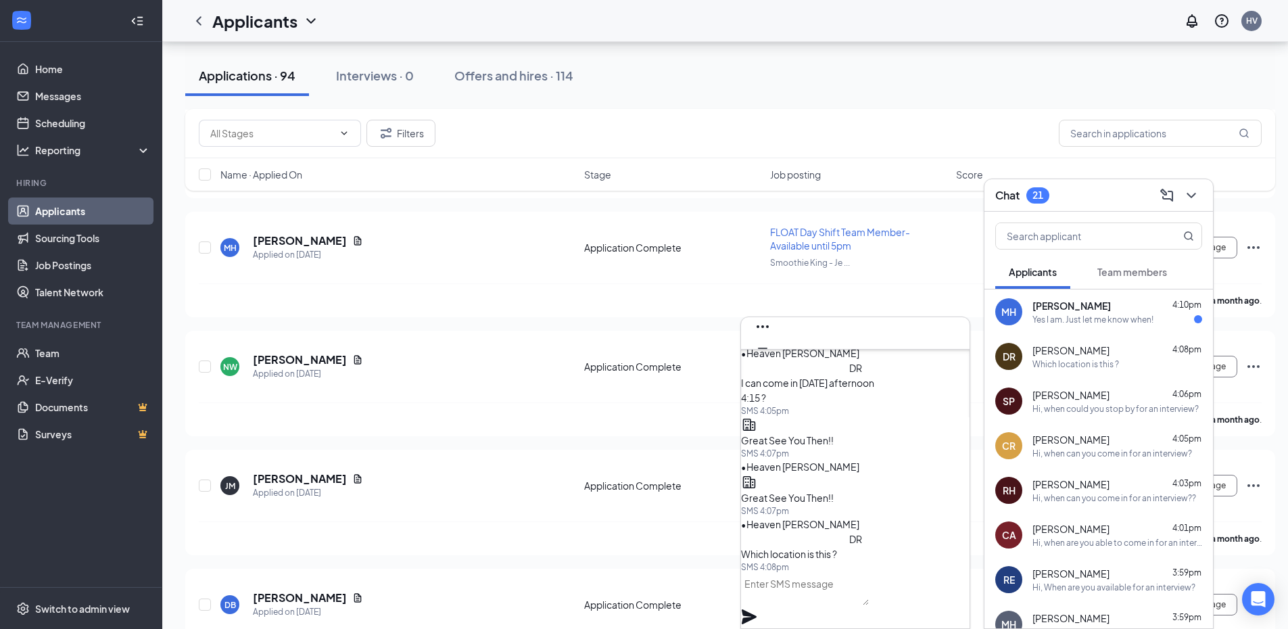
click at [807, 592] on textarea at bounding box center [805, 588] width 128 height 32
type textarea "[STREET_ADDRESS]"
click at [756, 609] on icon "Plane" at bounding box center [748, 616] width 15 height 15
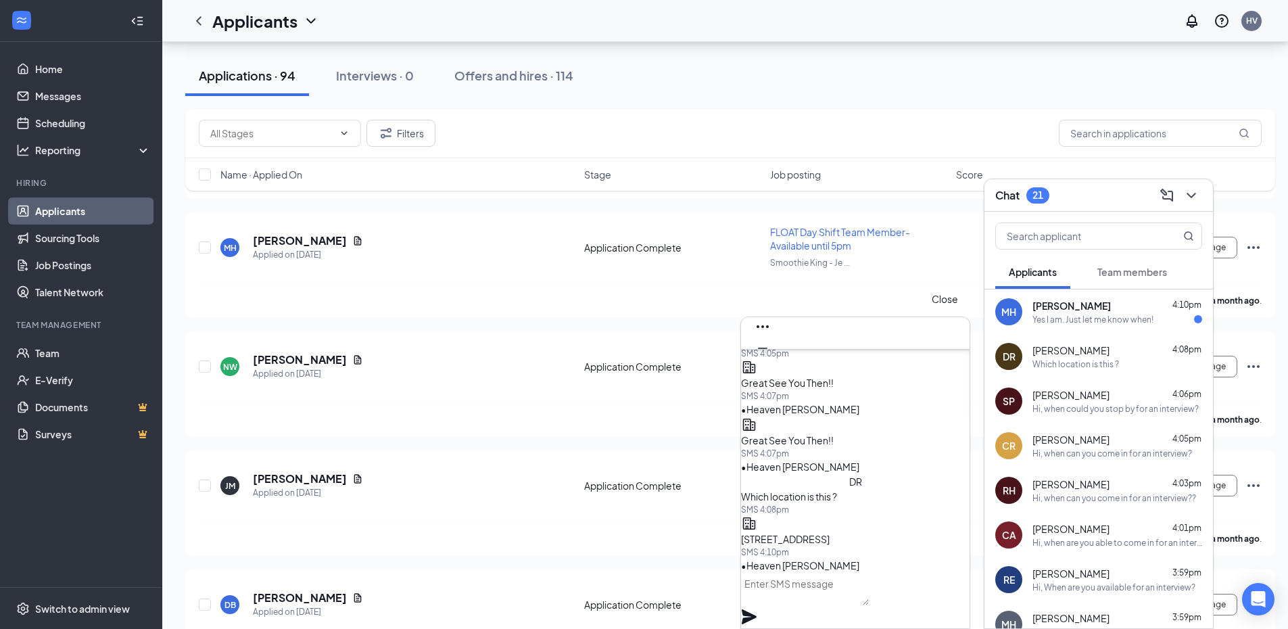
click at [773, 359] on button at bounding box center [763, 370] width 22 height 22
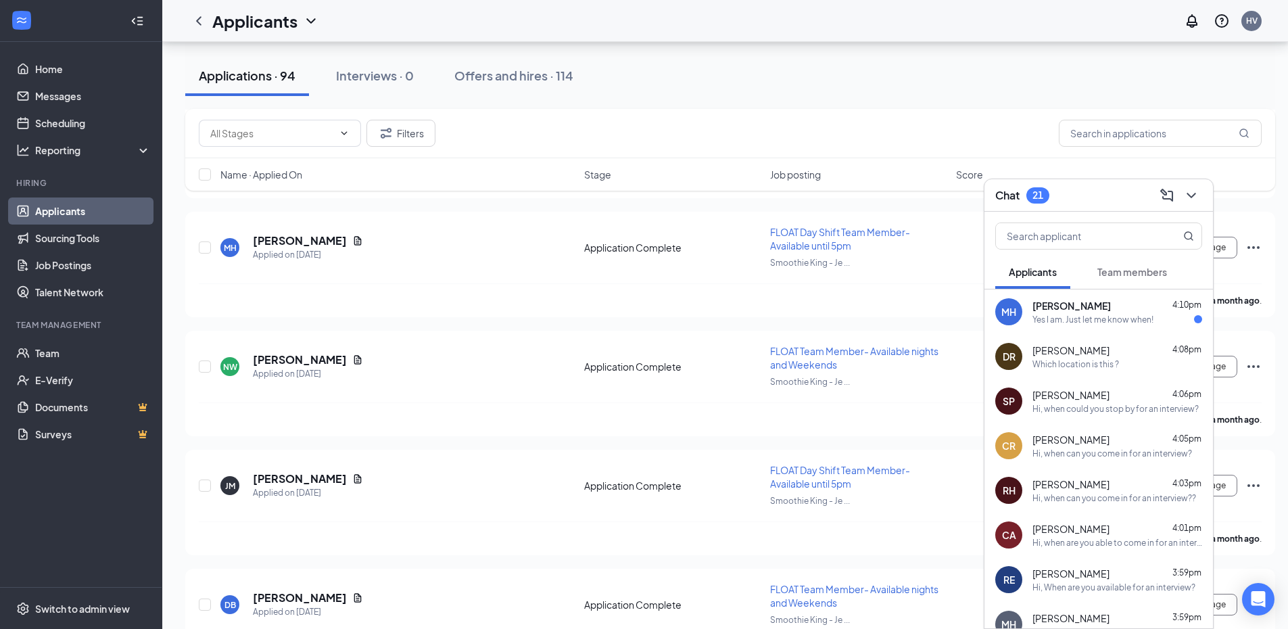
click at [1057, 310] on span "[PERSON_NAME]" at bounding box center [1071, 306] width 78 height 14
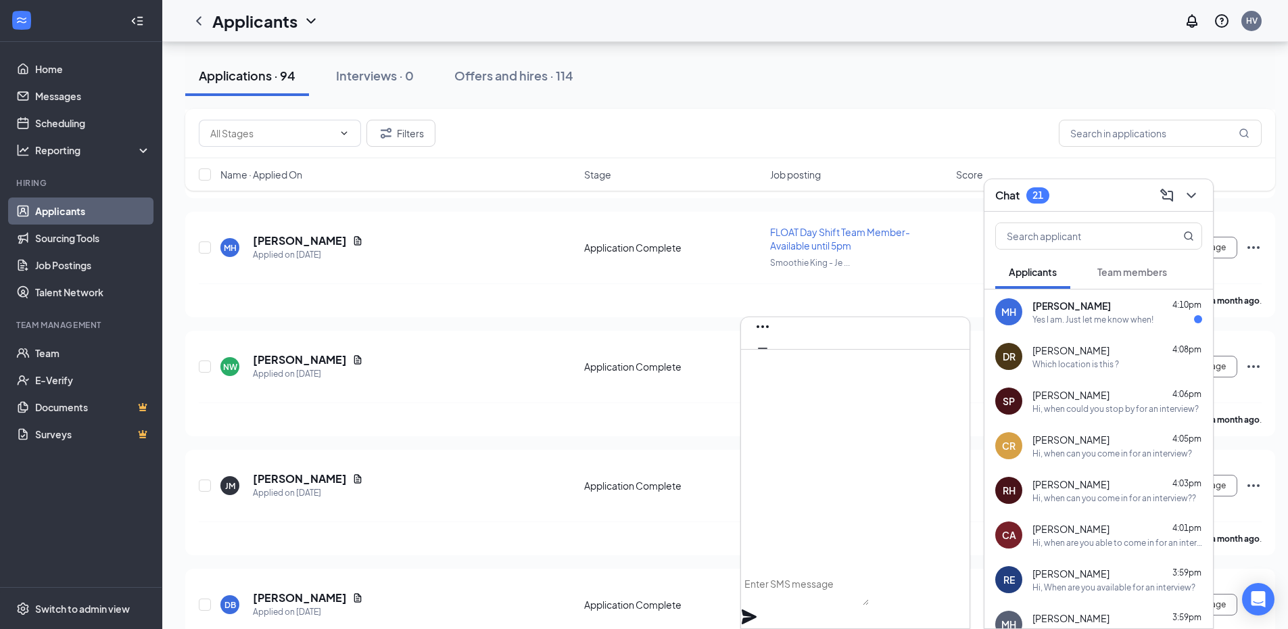
click at [869, 595] on textarea at bounding box center [805, 588] width 128 height 32
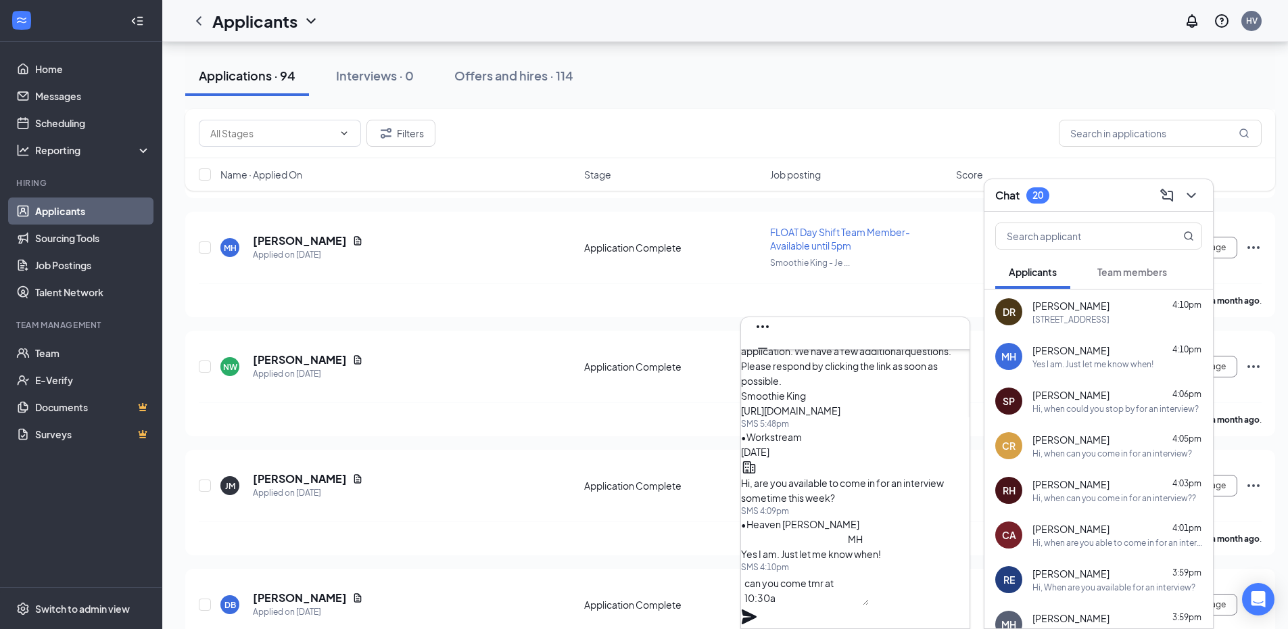
type textarea "can you come tmr at 10:30a"
click at [756, 609] on icon "Plane" at bounding box center [748, 616] width 15 height 15
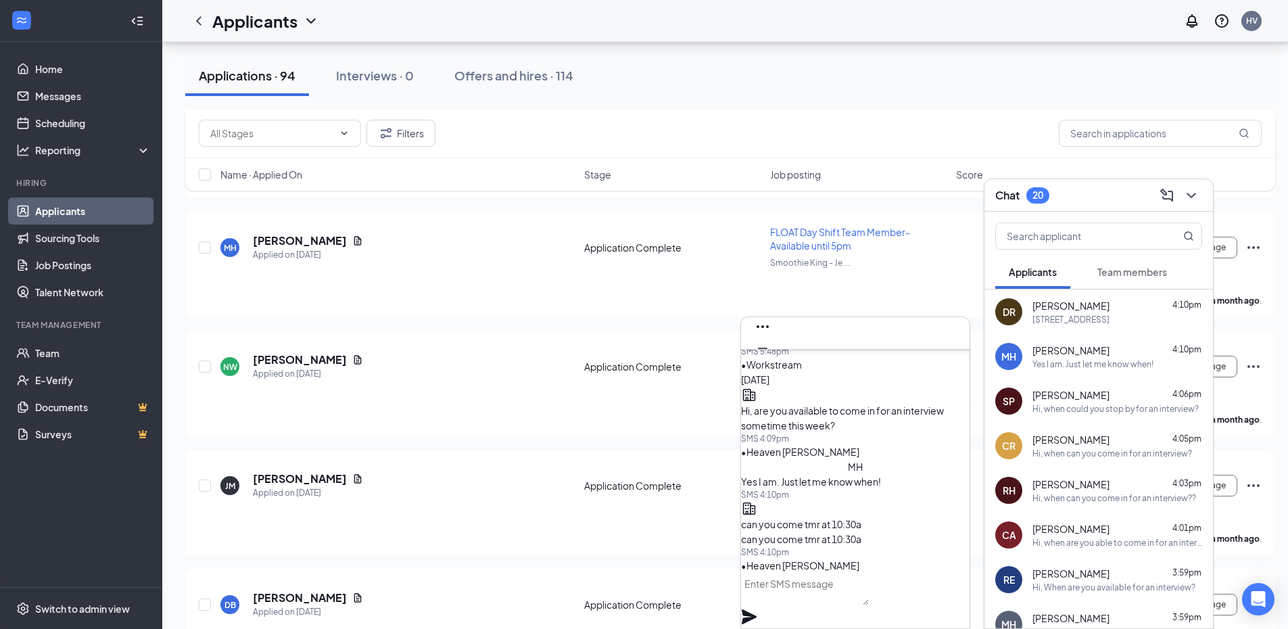
click at [771, 362] on icon "Cross" at bounding box center [762, 370] width 16 height 16
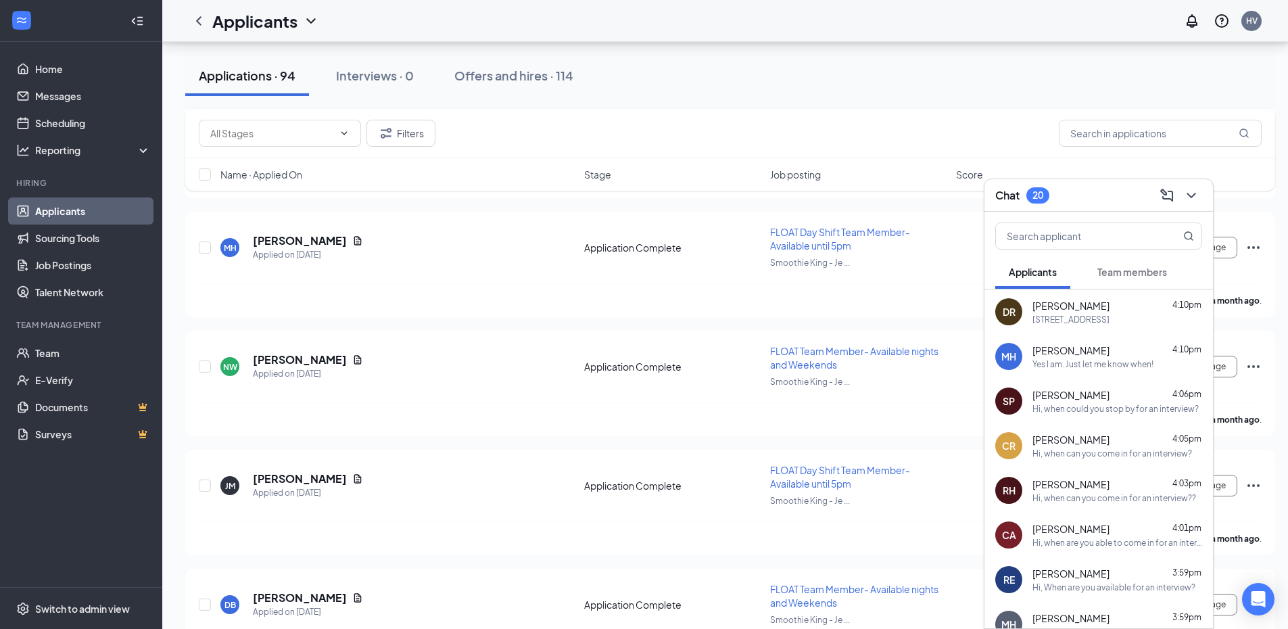
click at [1079, 203] on div "Chat 20" at bounding box center [1098, 195] width 207 height 21
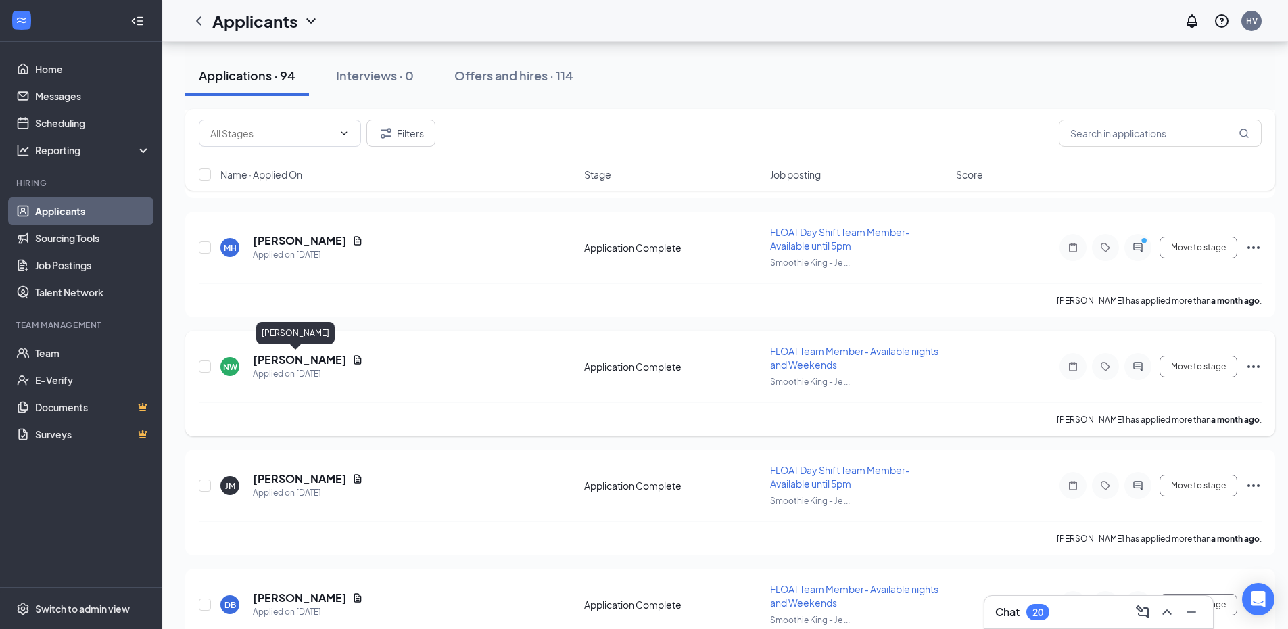
click at [266, 360] on h5 "Nylah White" at bounding box center [300, 359] width 94 height 15
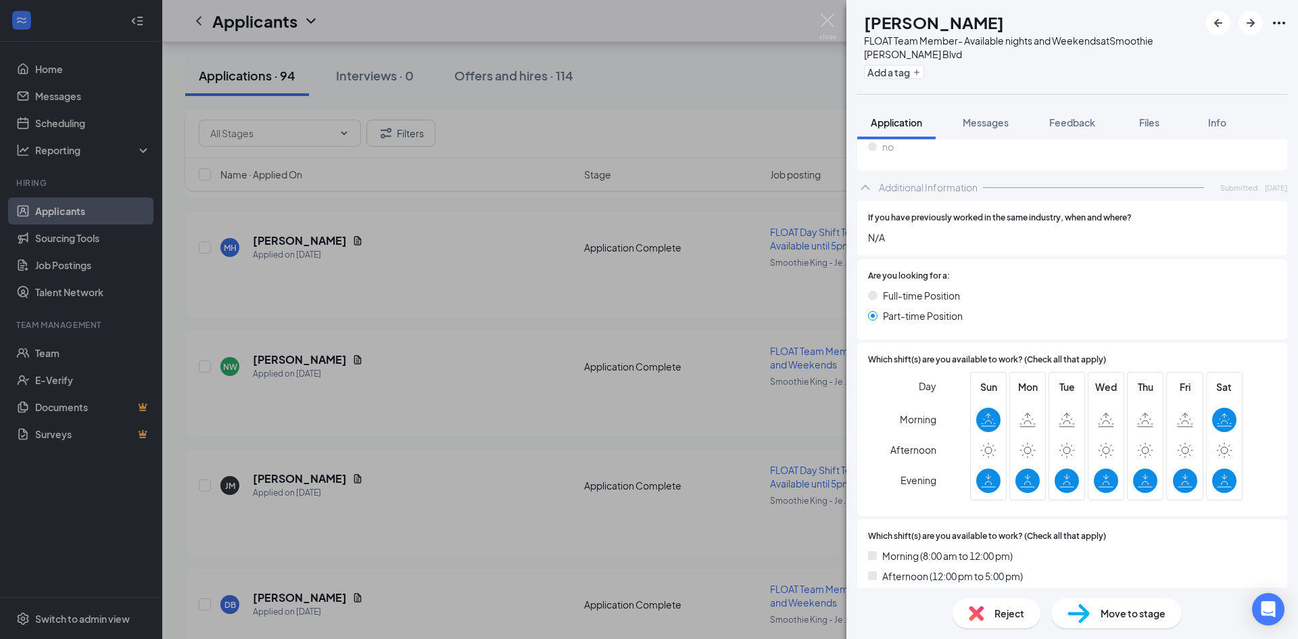
scroll to position [541, 0]
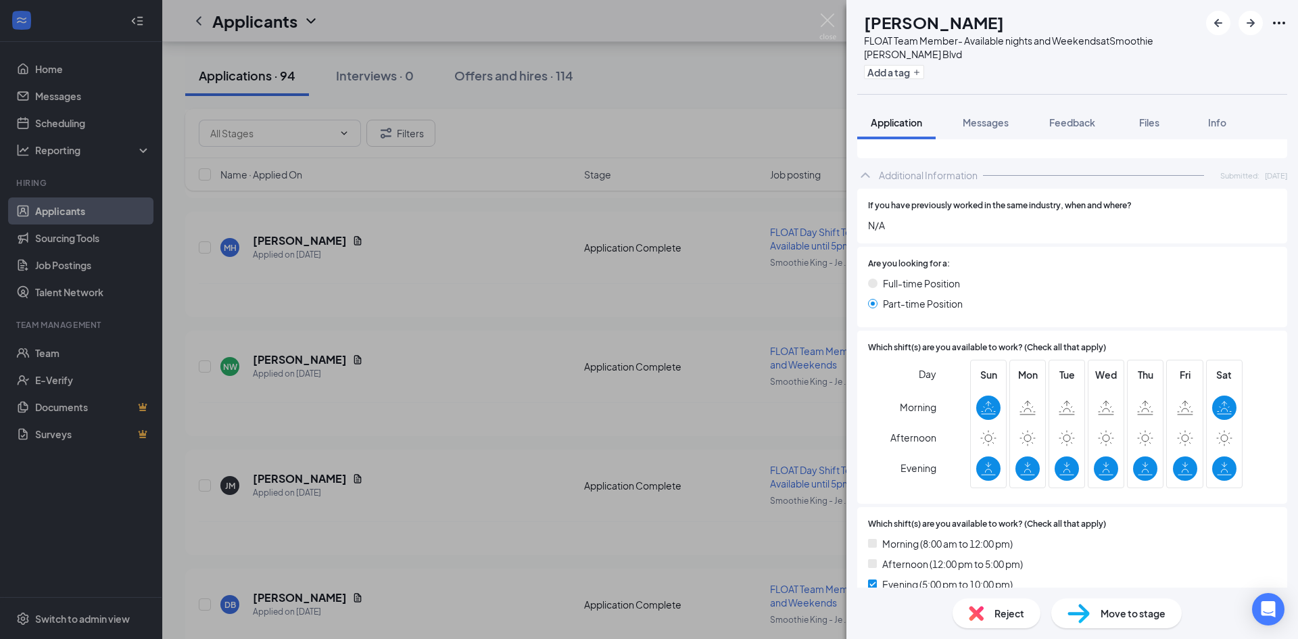
drag, startPoint x: 591, startPoint y: 279, endPoint x: 463, endPoint y: 333, distance: 139.3
click at [591, 279] on div "NW Nylah White FLOAT Team Member- Available nights and Weekends at Smoothie Kin…" at bounding box center [649, 319] width 1298 height 639
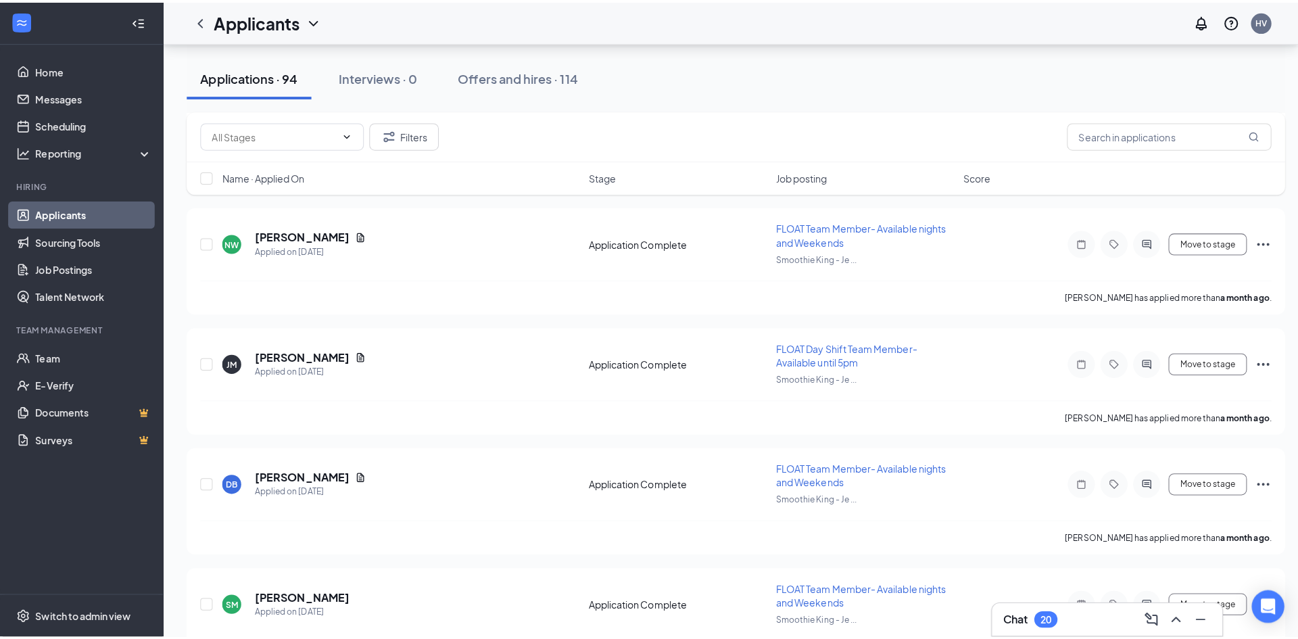
scroll to position [7414, 0]
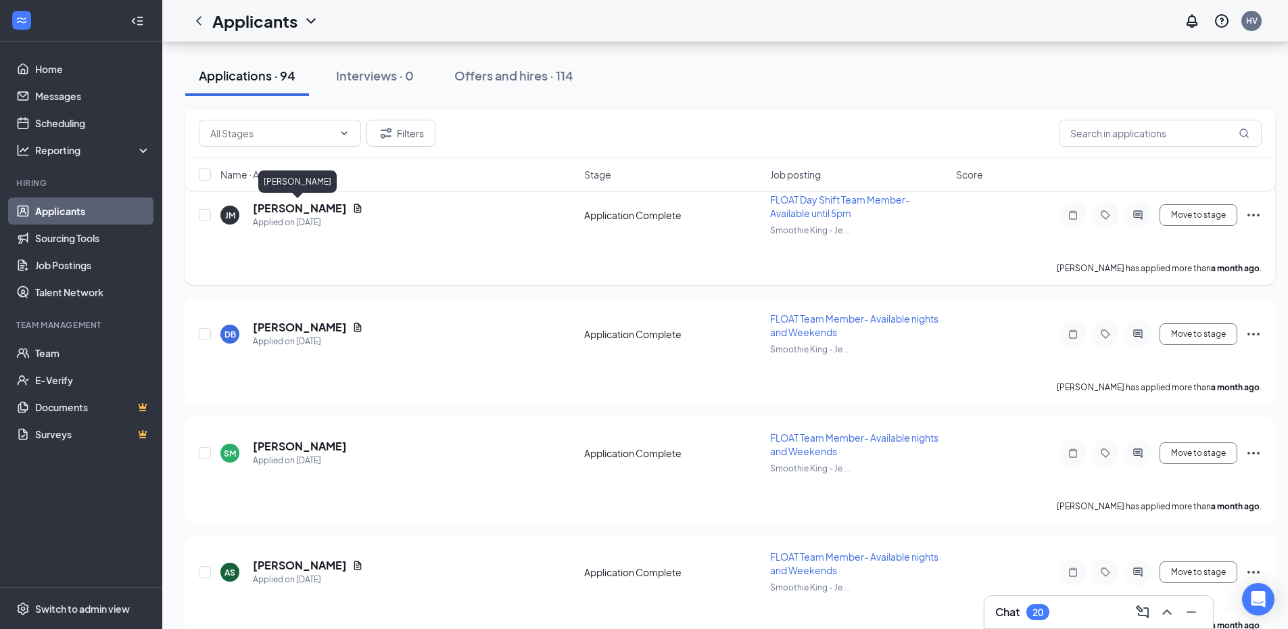
click at [299, 209] on h5 "Jevon Maxwell" at bounding box center [300, 208] width 94 height 15
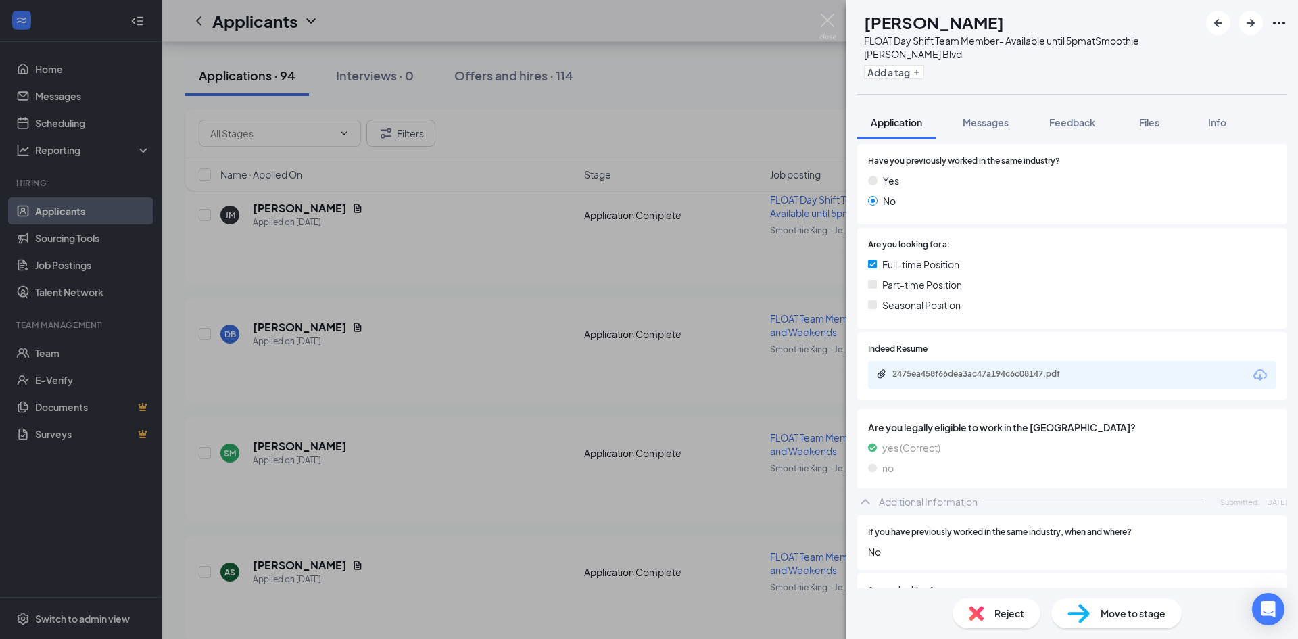
scroll to position [473, 0]
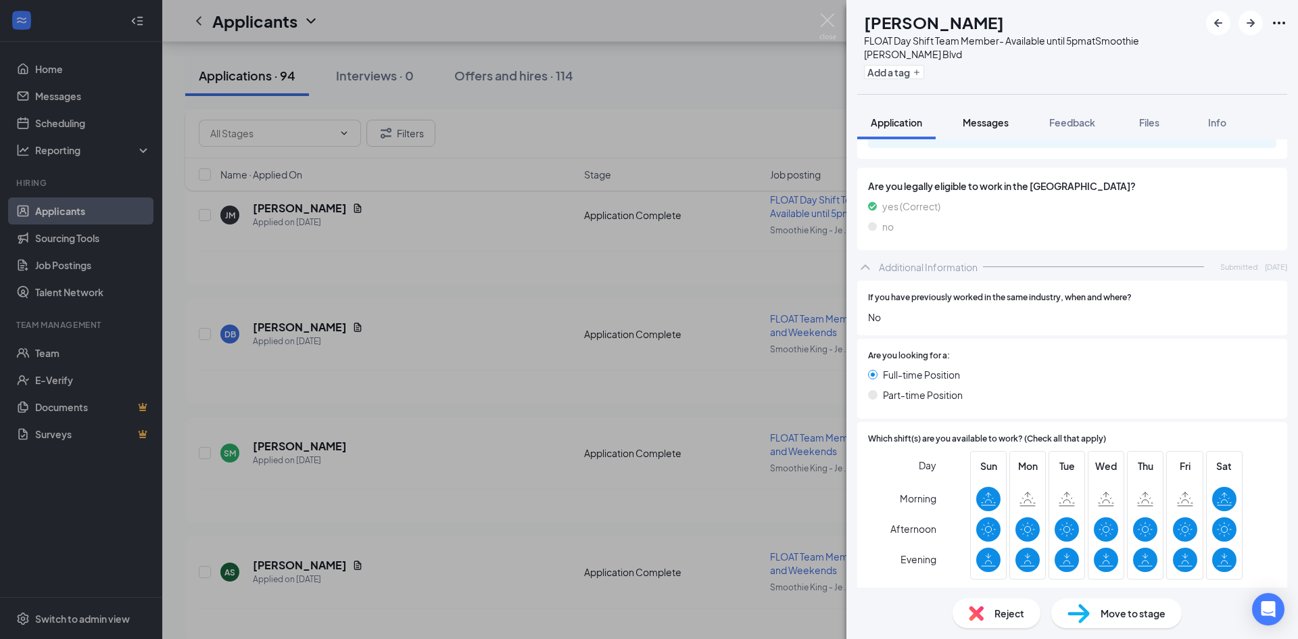
click at [969, 120] on span "Messages" at bounding box center [985, 122] width 46 height 12
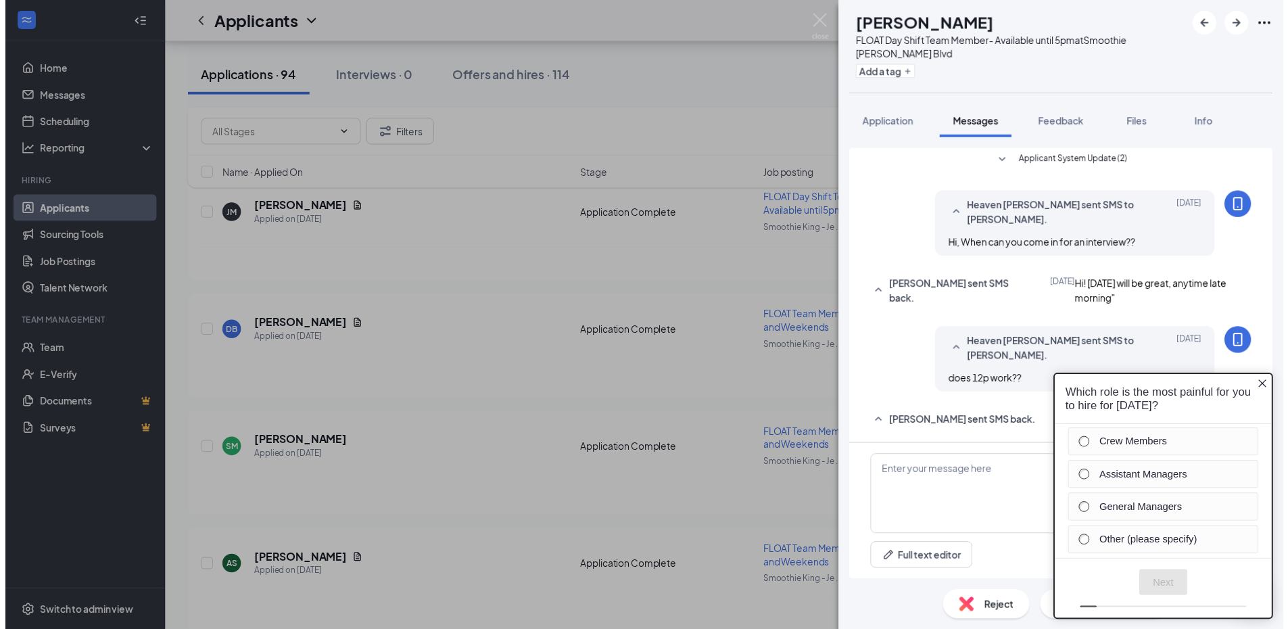
scroll to position [357, 0]
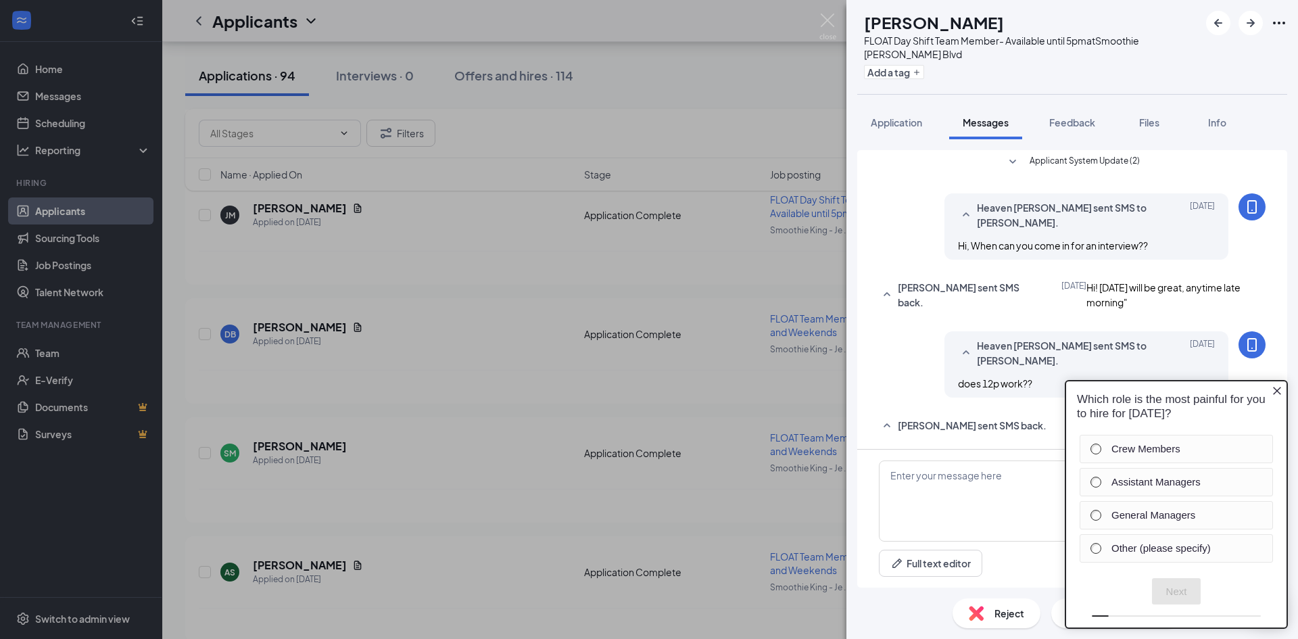
drag, startPoint x: 631, startPoint y: 335, endPoint x: 48, endPoint y: 39, distance: 653.5
click at [631, 335] on div "JM Jevon Maxwell FLOAT Day Shift Team Member- Available until 5pm at Smoothie K…" at bounding box center [649, 319] width 1298 height 639
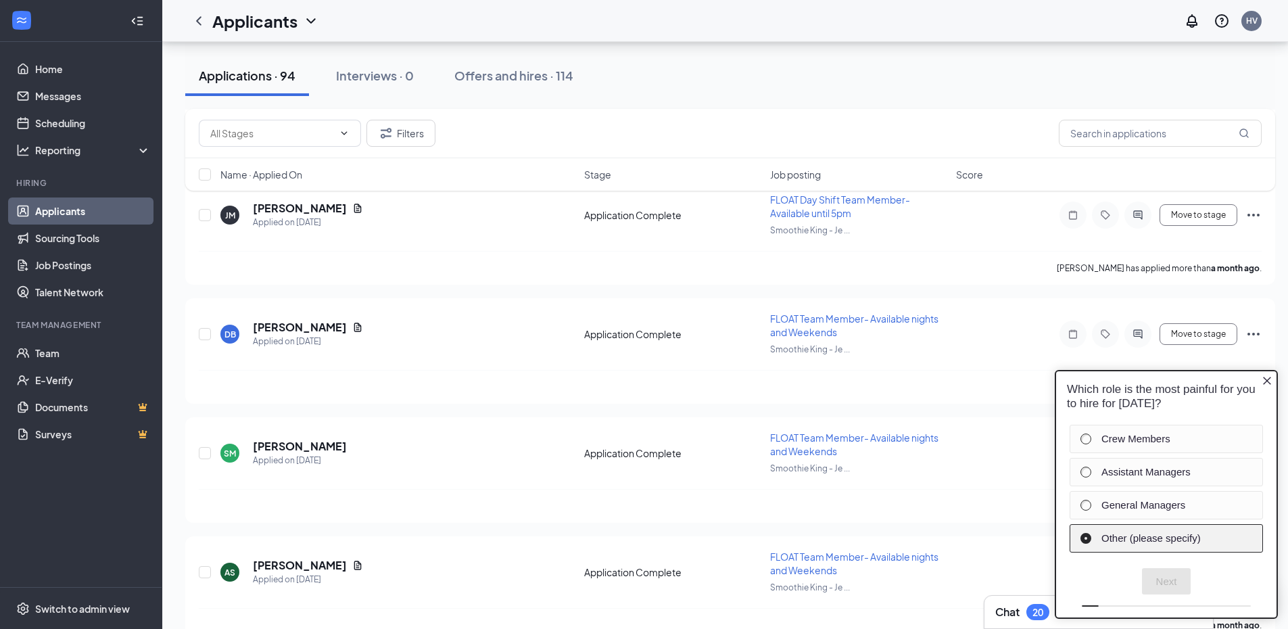
click at [1188, 542] on label "Other (please specify)" at bounding box center [1174, 538] width 147 height 14
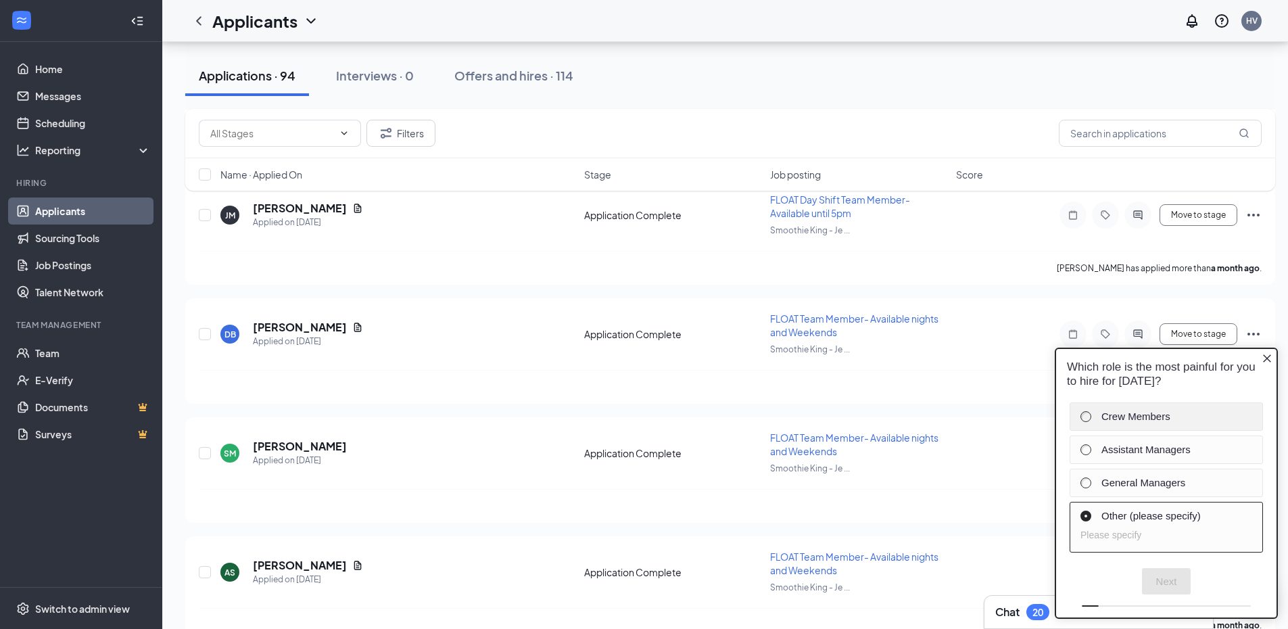
click at [1125, 412] on label "Crew Members" at bounding box center [1174, 417] width 147 height 14
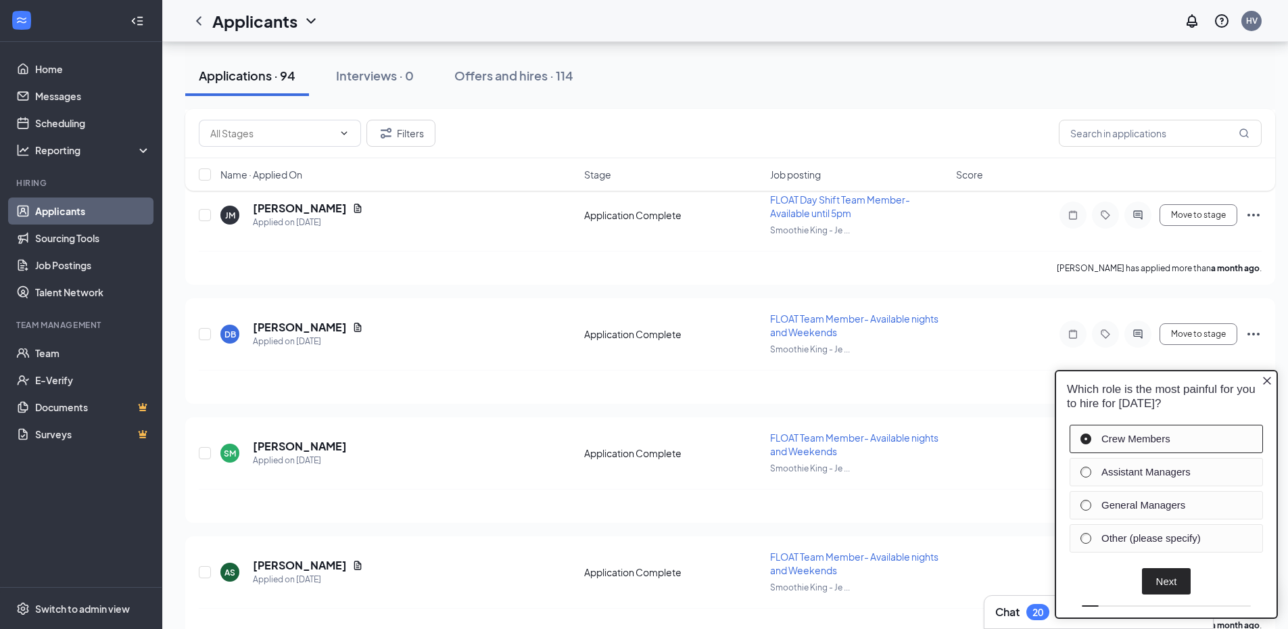
click at [1154, 585] on button "Next" at bounding box center [1166, 581] width 49 height 26
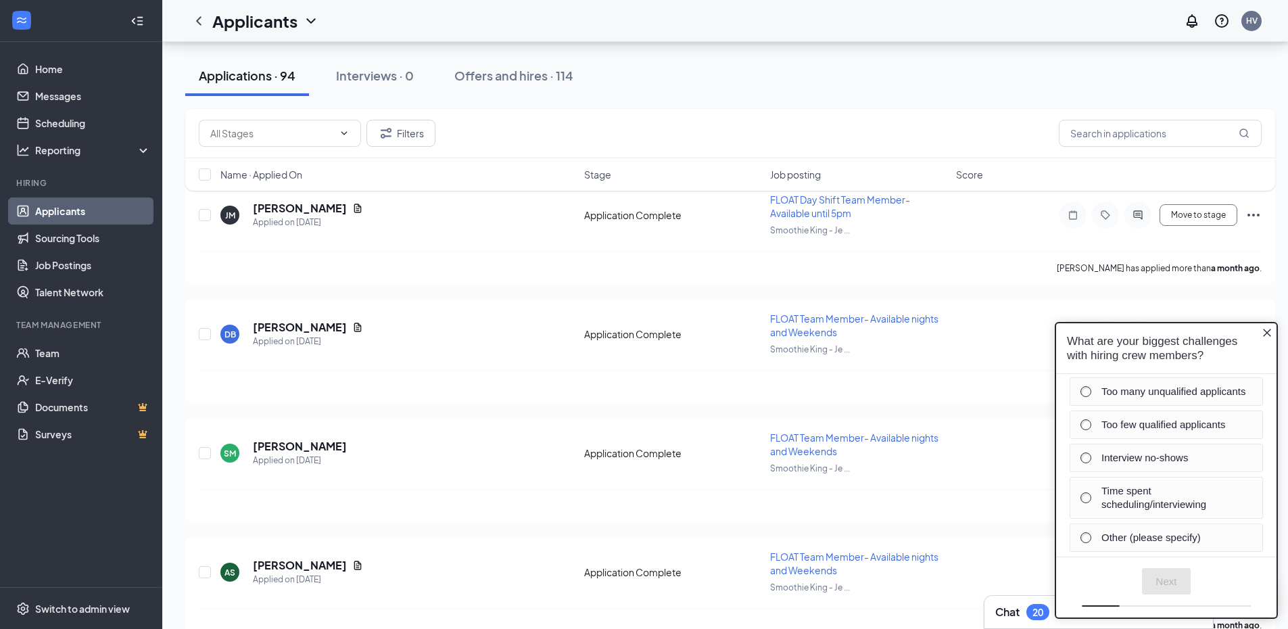
click at [1270, 333] on icon "Close button" at bounding box center [1266, 332] width 11 height 11
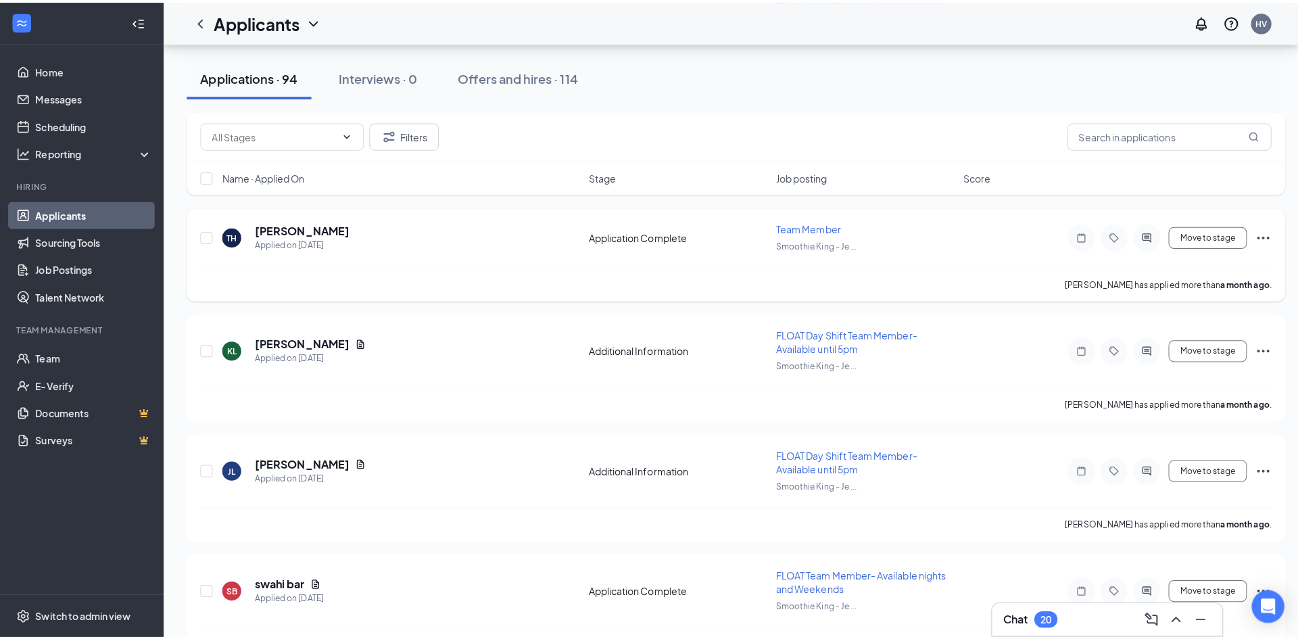
scroll to position [8090, 0]
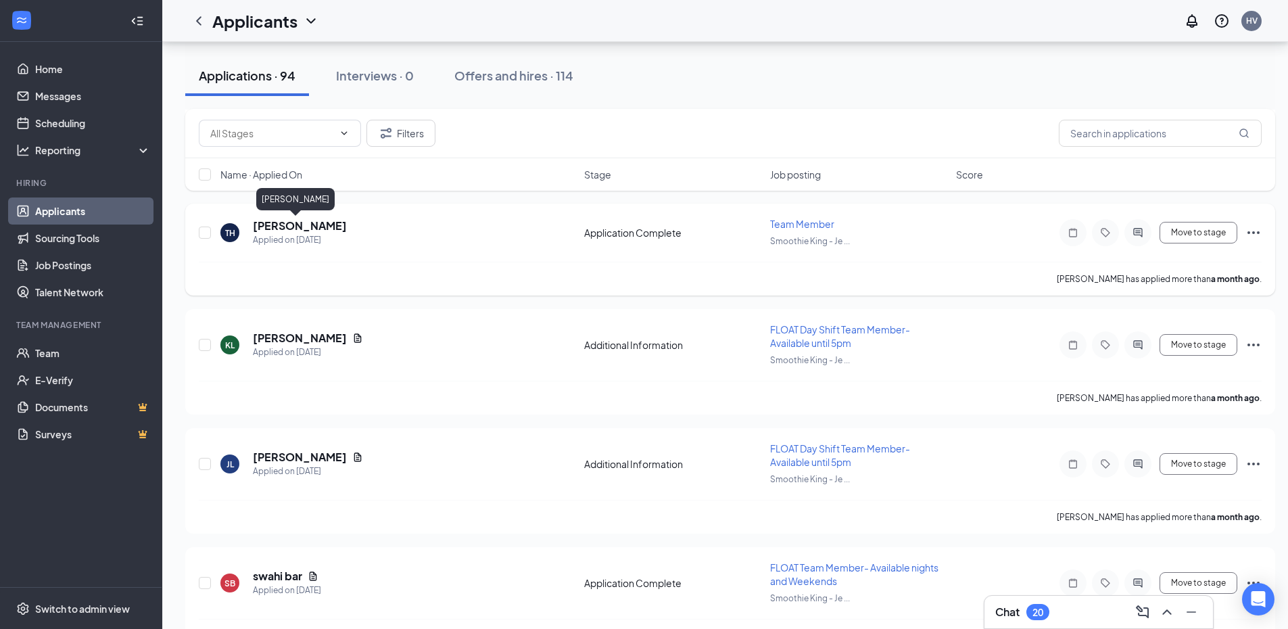
click at [300, 229] on h5 "Trace Howe" at bounding box center [300, 225] width 94 height 15
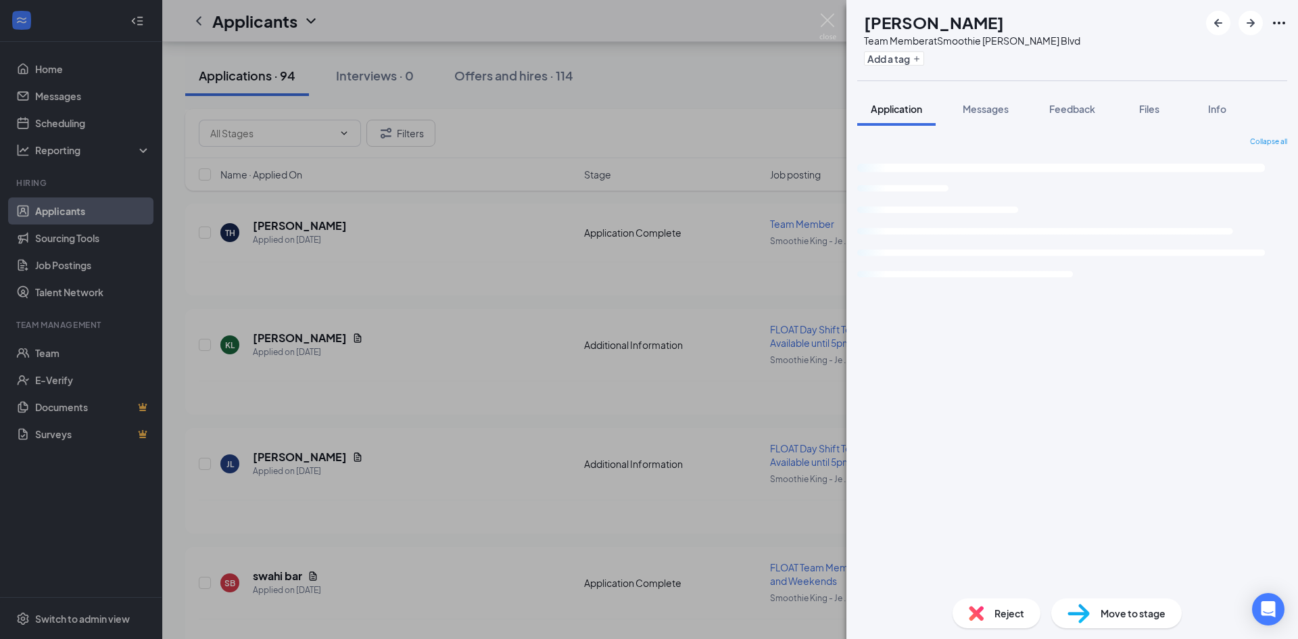
click at [276, 229] on div "TH Trace Howe Team Member at Smoothie King - Jefferson Blvd Add a tag Applicati…" at bounding box center [649, 319] width 1298 height 639
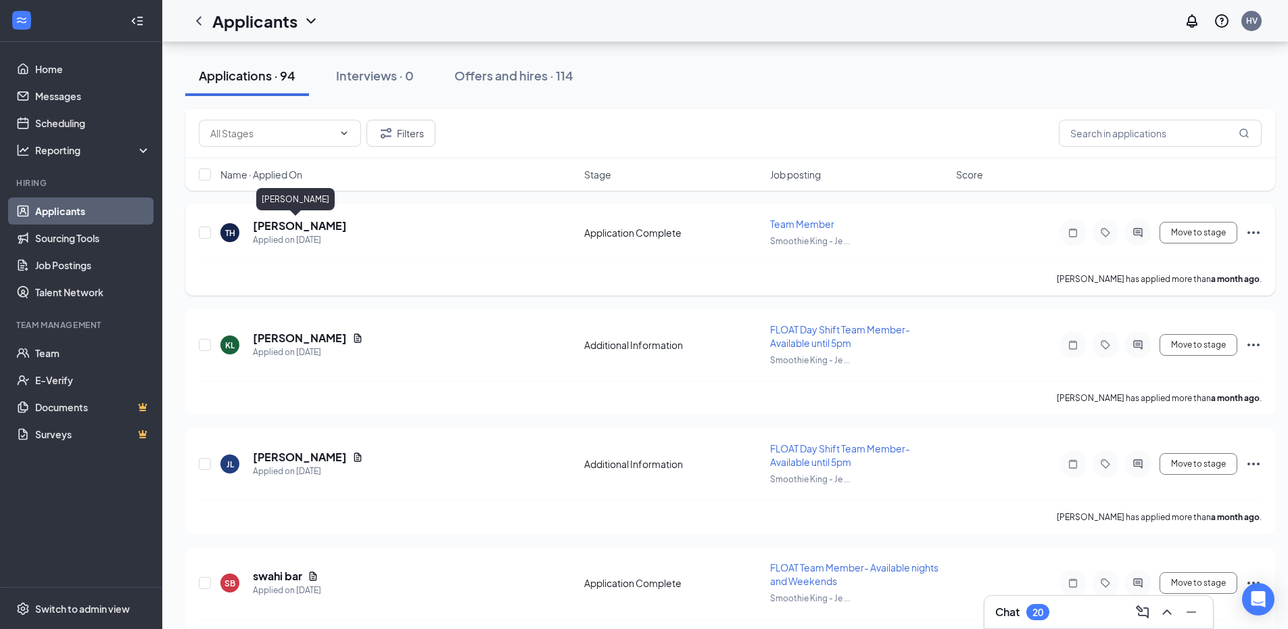
click at [272, 219] on h5 "Trace Howe" at bounding box center [300, 225] width 94 height 15
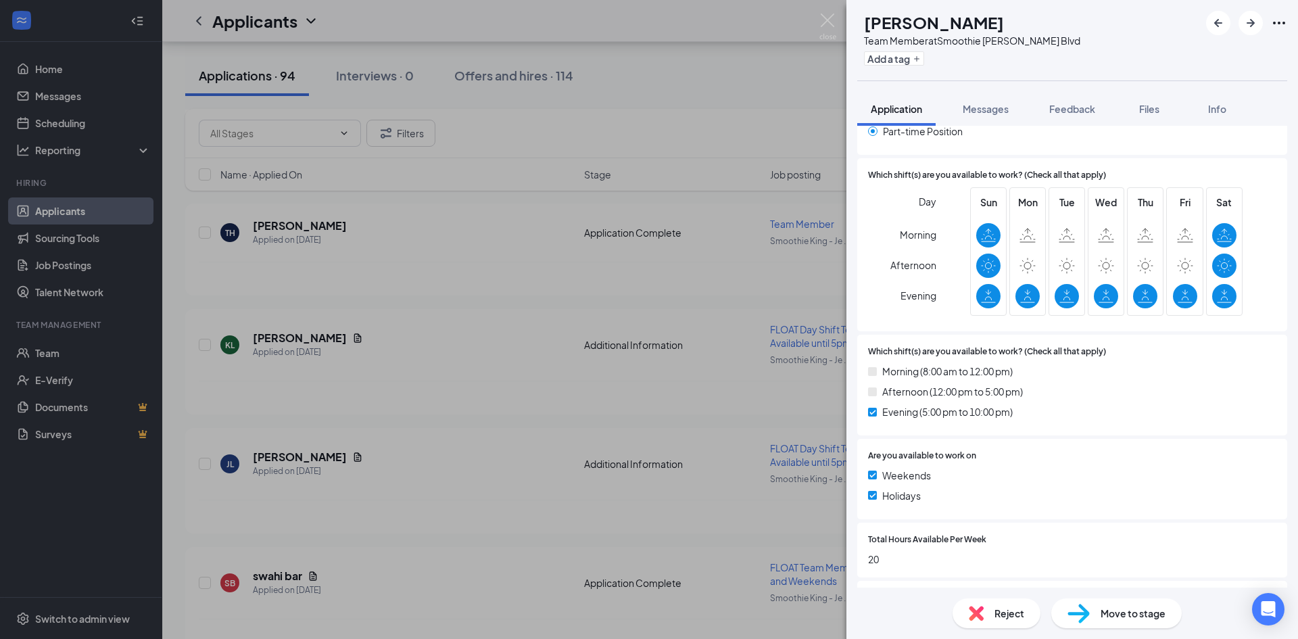
scroll to position [729, 0]
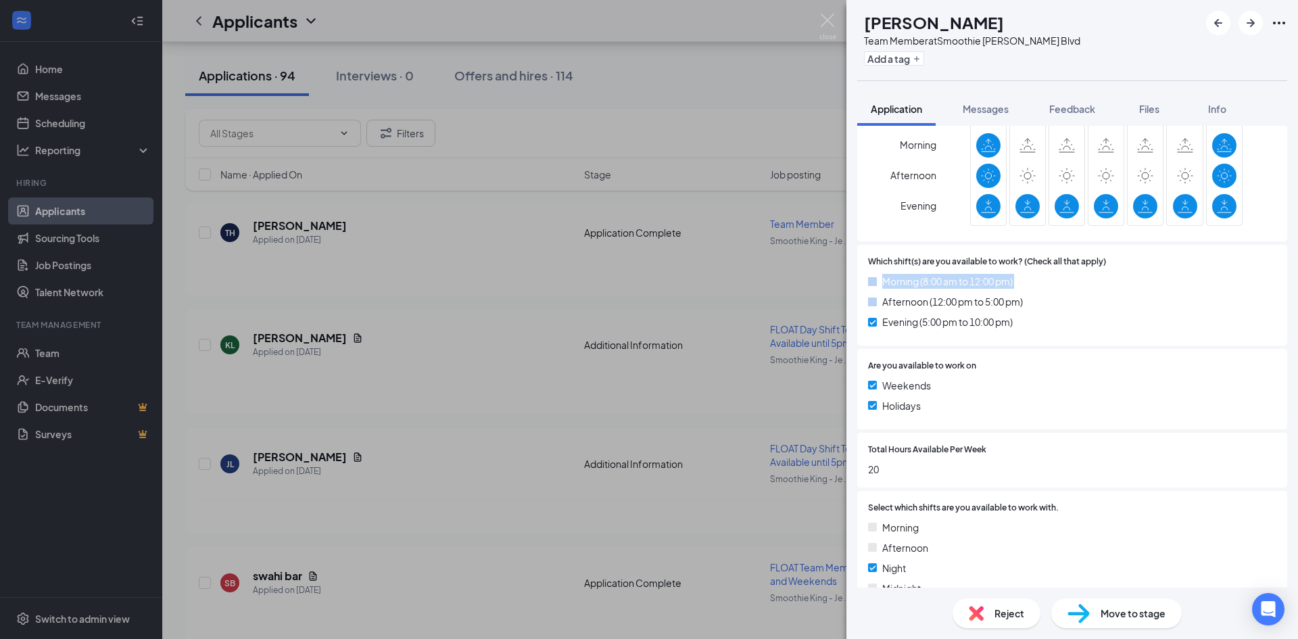
drag, startPoint x: 564, startPoint y: 264, endPoint x: 523, endPoint y: 270, distance: 41.8
click at [563, 263] on div "TH Trace Howe Team Member at Smoothie King - Jefferson Blvd Add a tag Applicati…" at bounding box center [649, 319] width 1298 height 639
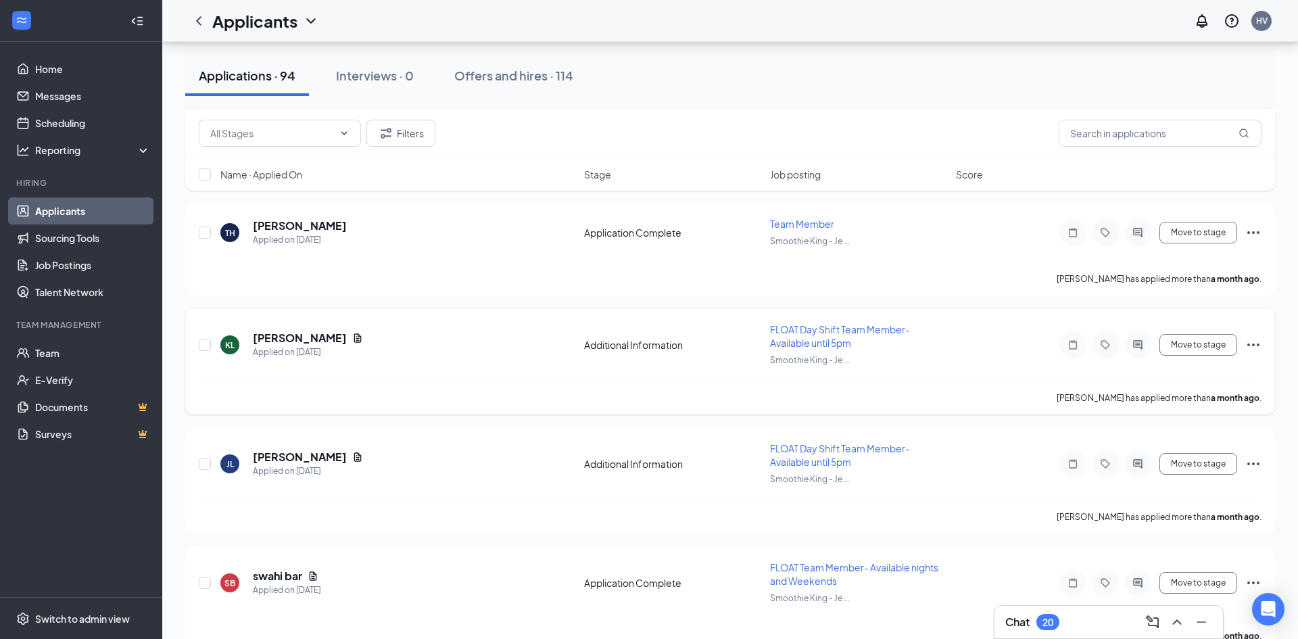
scroll to position [8226, 0]
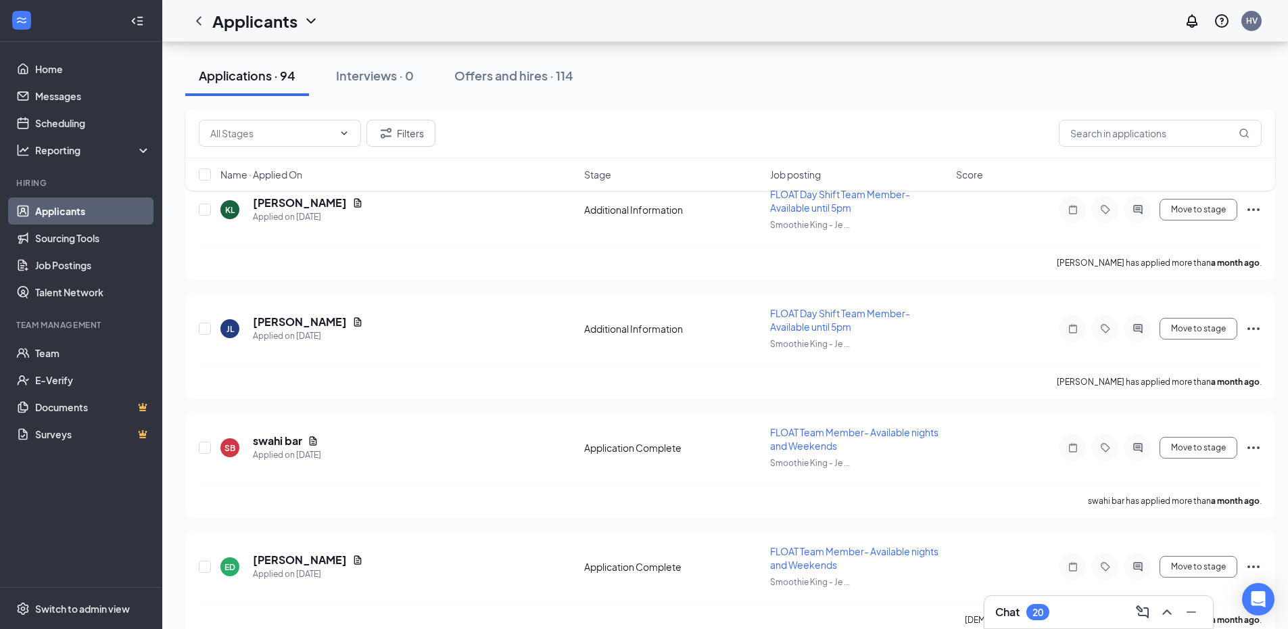
click at [283, 199] on div "Filters Name · Applied On Stage Job posting Score" at bounding box center [730, 156] width 1090 height 95
click at [282, 203] on div "Filters Name · Applied On Stage Job posting Score" at bounding box center [730, 156] width 1090 height 95
click at [291, 204] on h5 "Keturah Lofgren" at bounding box center [300, 202] width 94 height 15
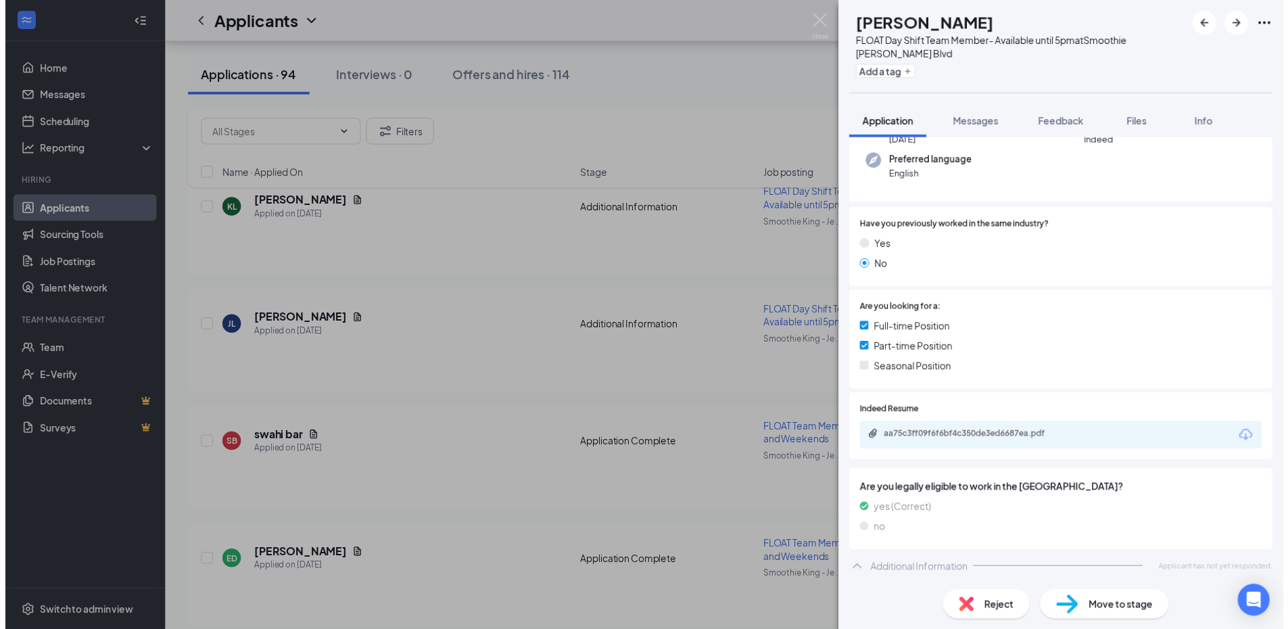
scroll to position [166, 0]
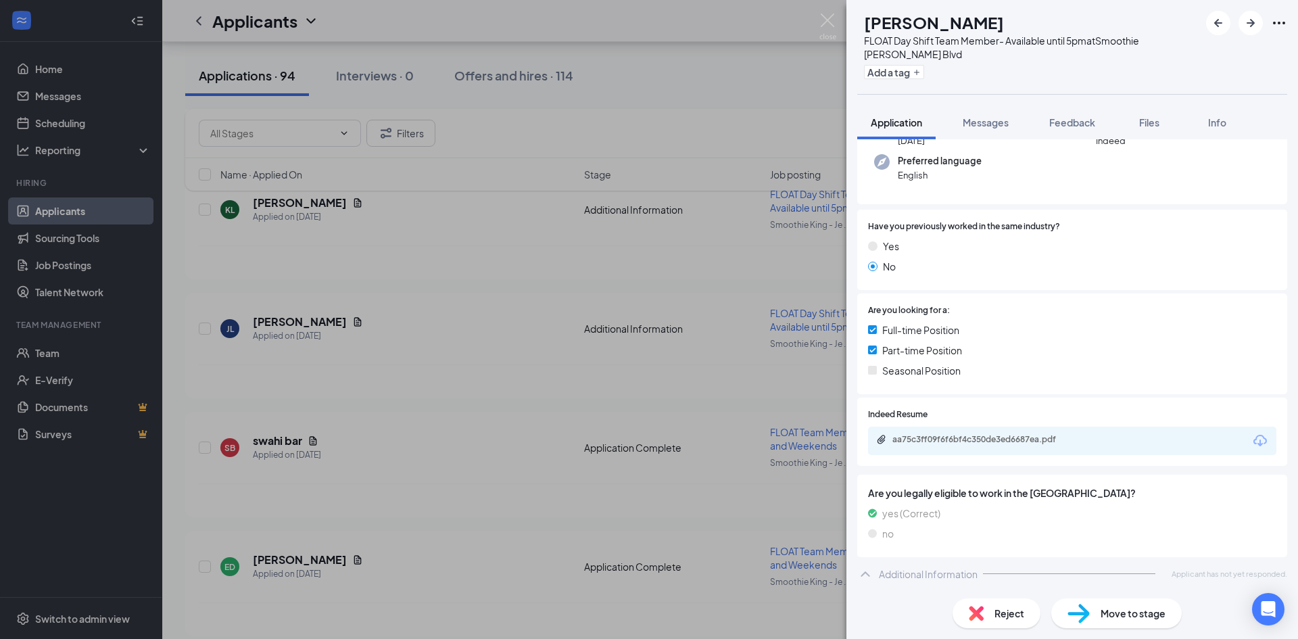
click at [694, 297] on div "KL Keturah Lofgren FLOAT Day Shift Team Member- Available until 5pm at Smoothie…" at bounding box center [649, 319] width 1298 height 639
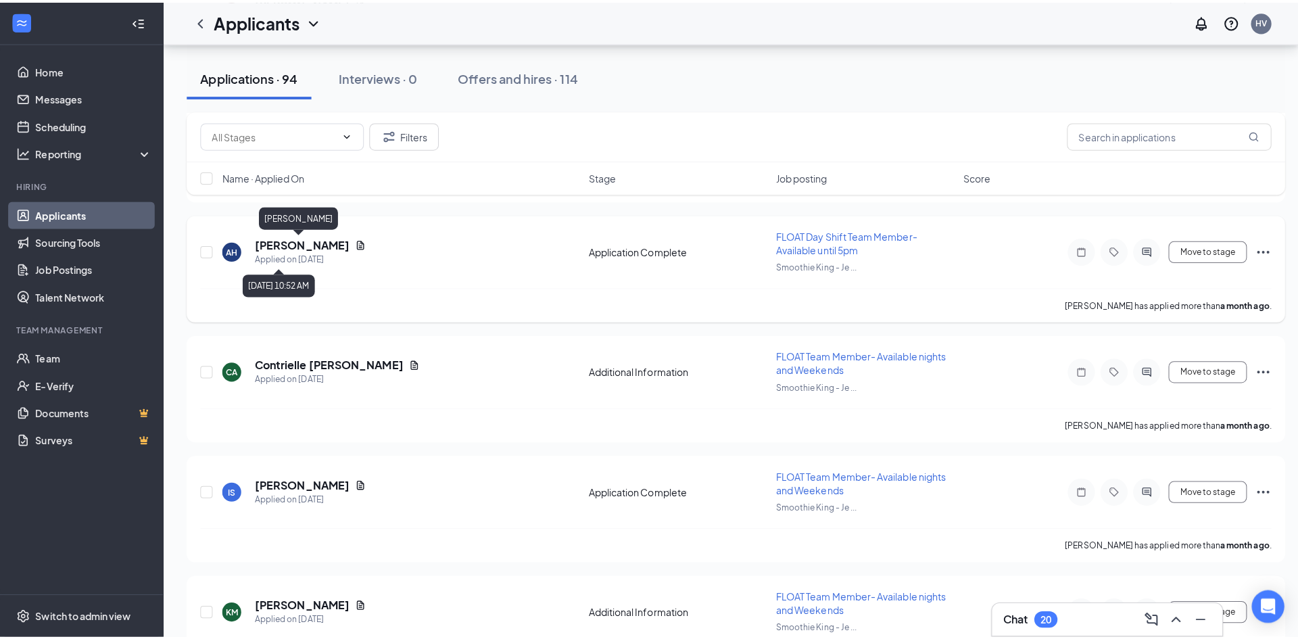
scroll to position [9375, 0]
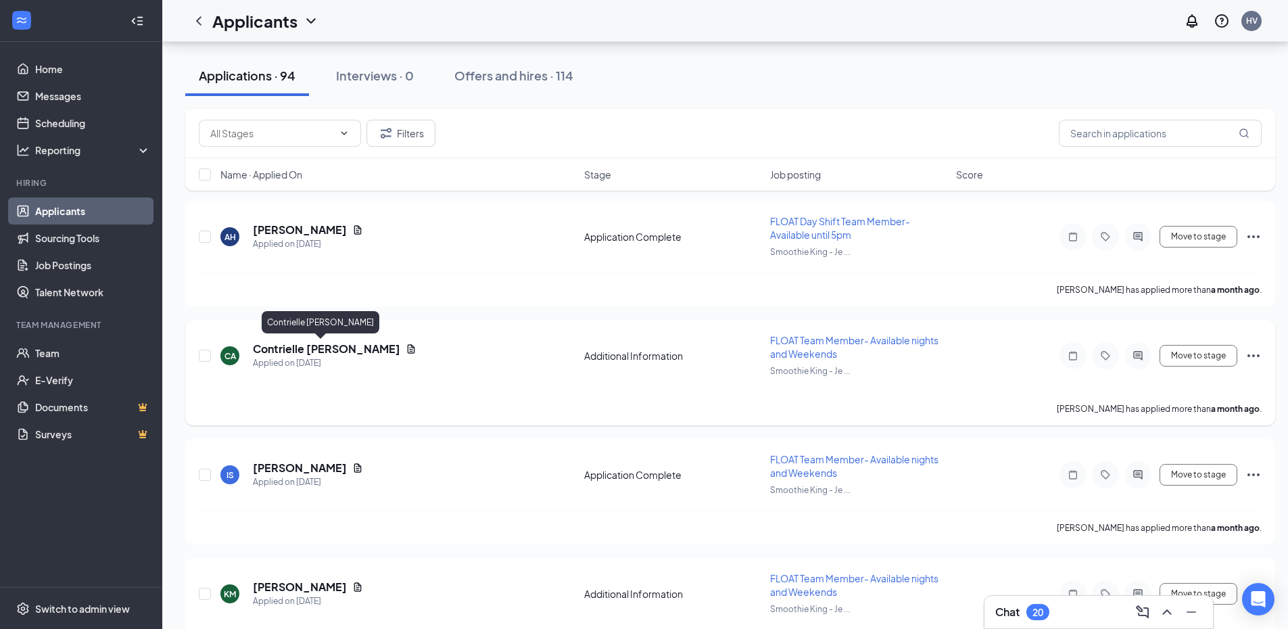
click at [275, 343] on h5 "Contrielle Alvarado" at bounding box center [326, 348] width 147 height 15
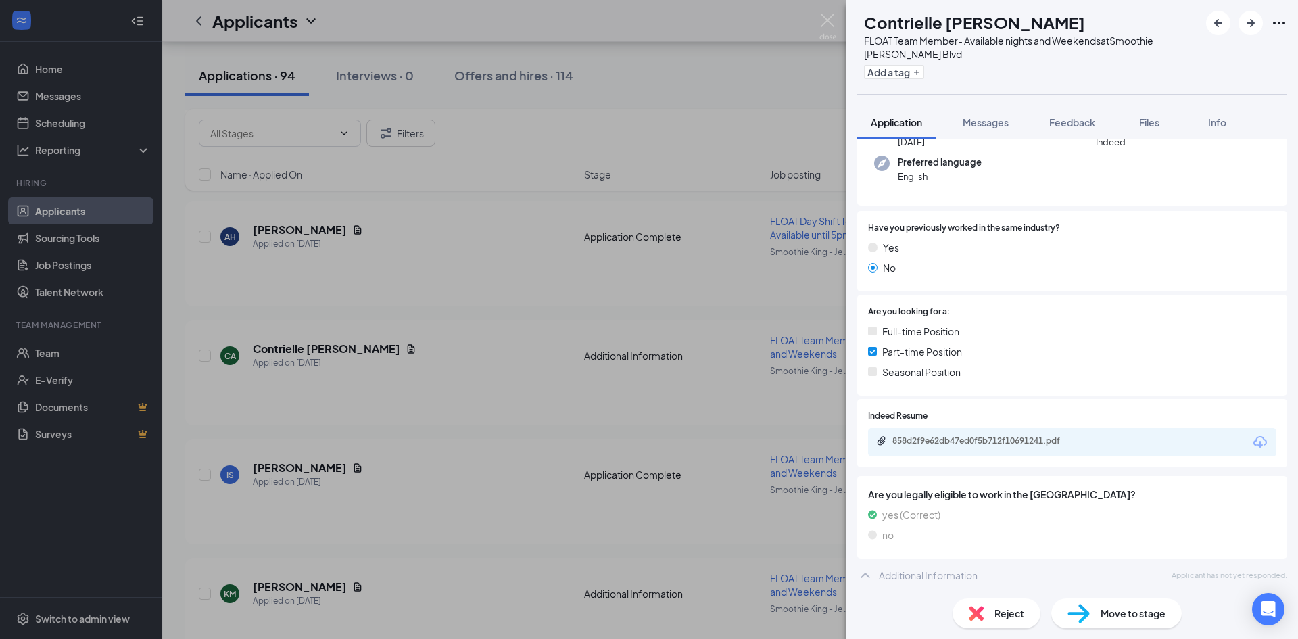
scroll to position [166, 0]
click at [776, 425] on div "CA Contrielle Alvarado FLOAT Team Member- Available nights and Weekends at Smoo…" at bounding box center [649, 319] width 1298 height 639
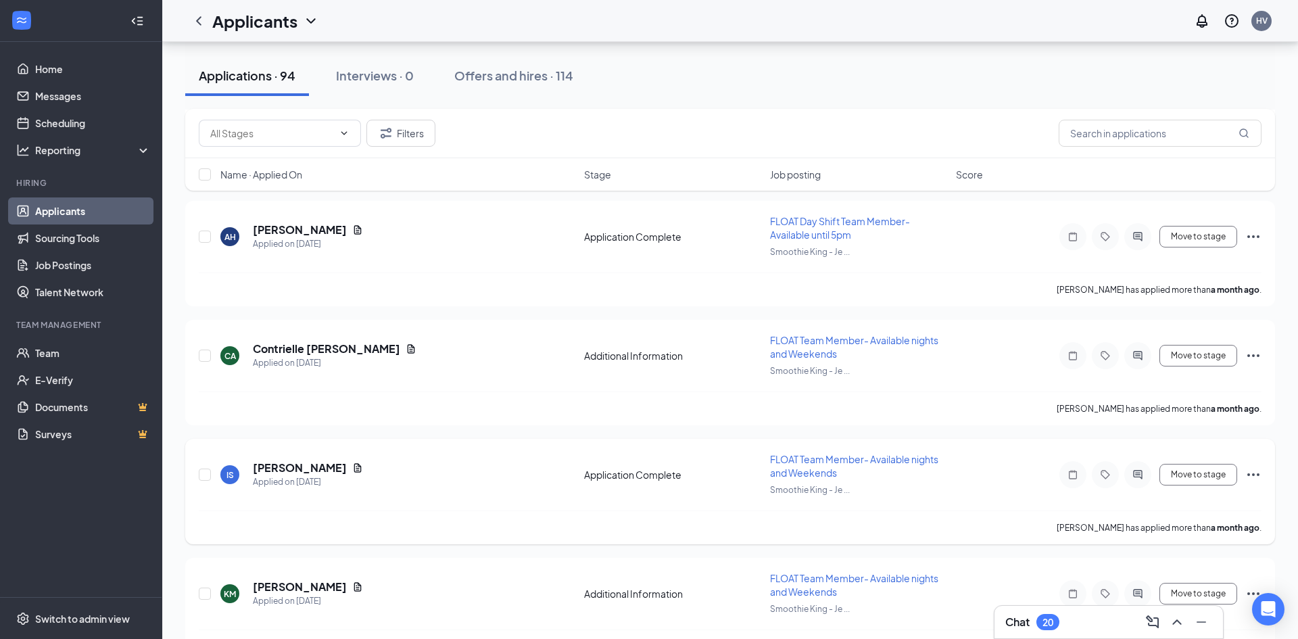
click at [285, 464] on h5 "Izabella Sharp" at bounding box center [300, 467] width 94 height 15
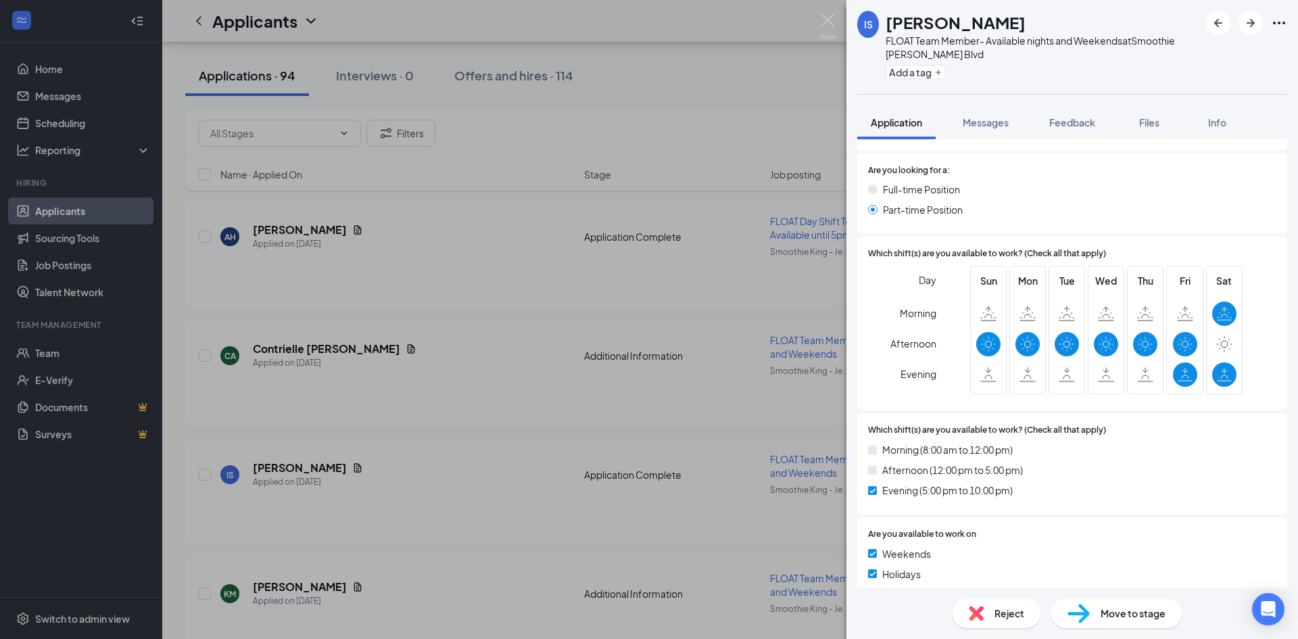
scroll to position [652, 0]
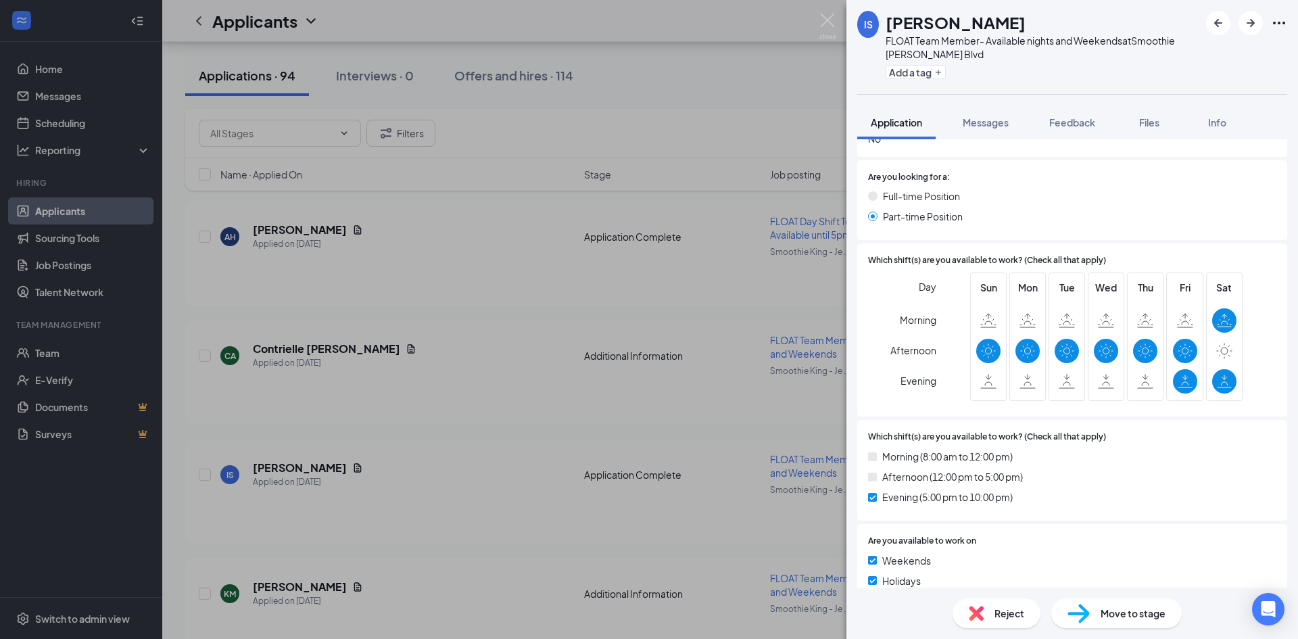
click at [663, 400] on div "IS Izabella Sharp FLOAT Team Member- Available nights and Weekends at Smoothie …" at bounding box center [649, 319] width 1298 height 639
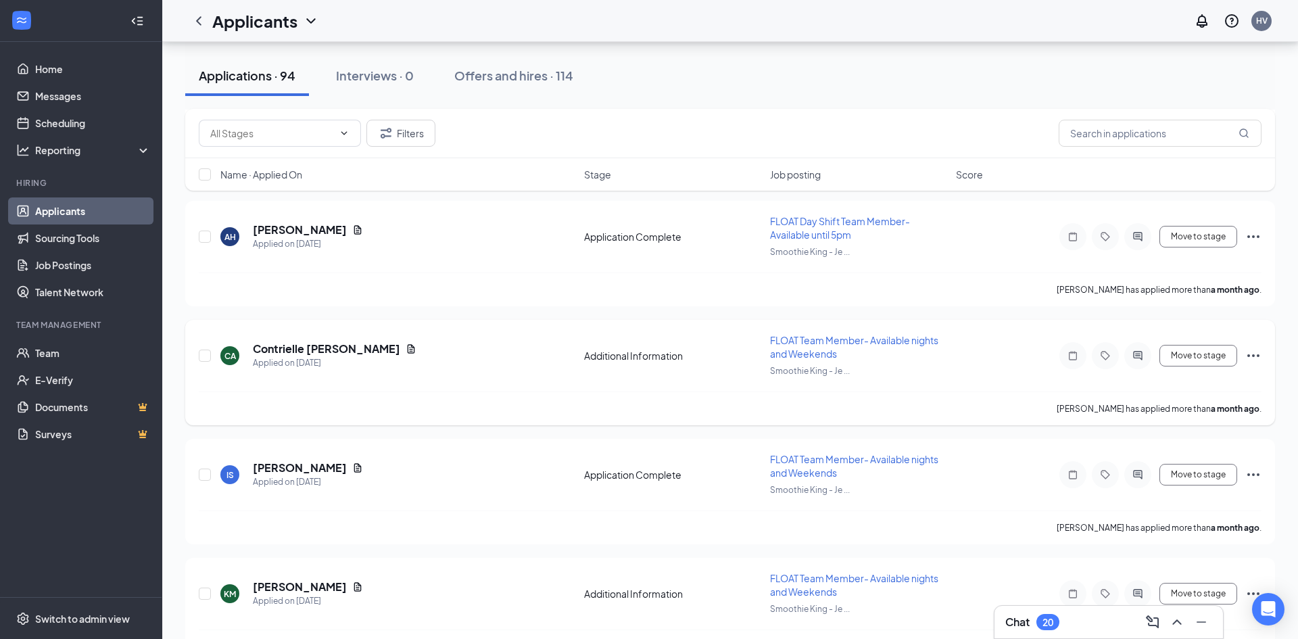
scroll to position [9645, 0]
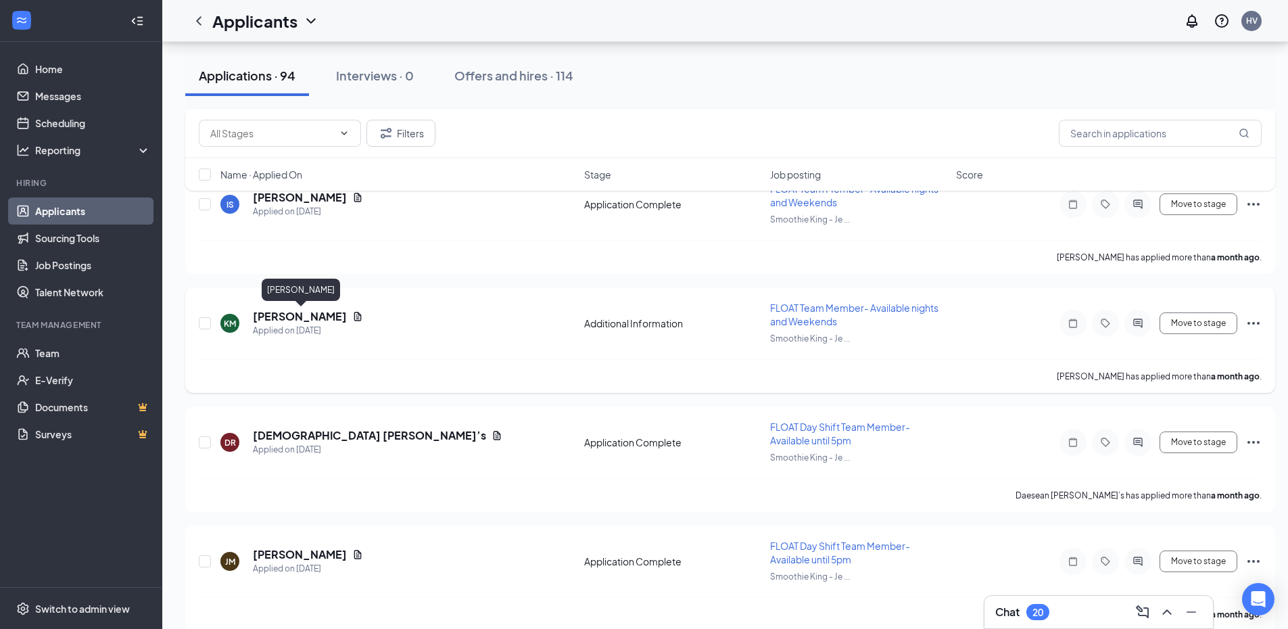
click at [285, 323] on h5 "Kerensa McCormick" at bounding box center [300, 316] width 94 height 15
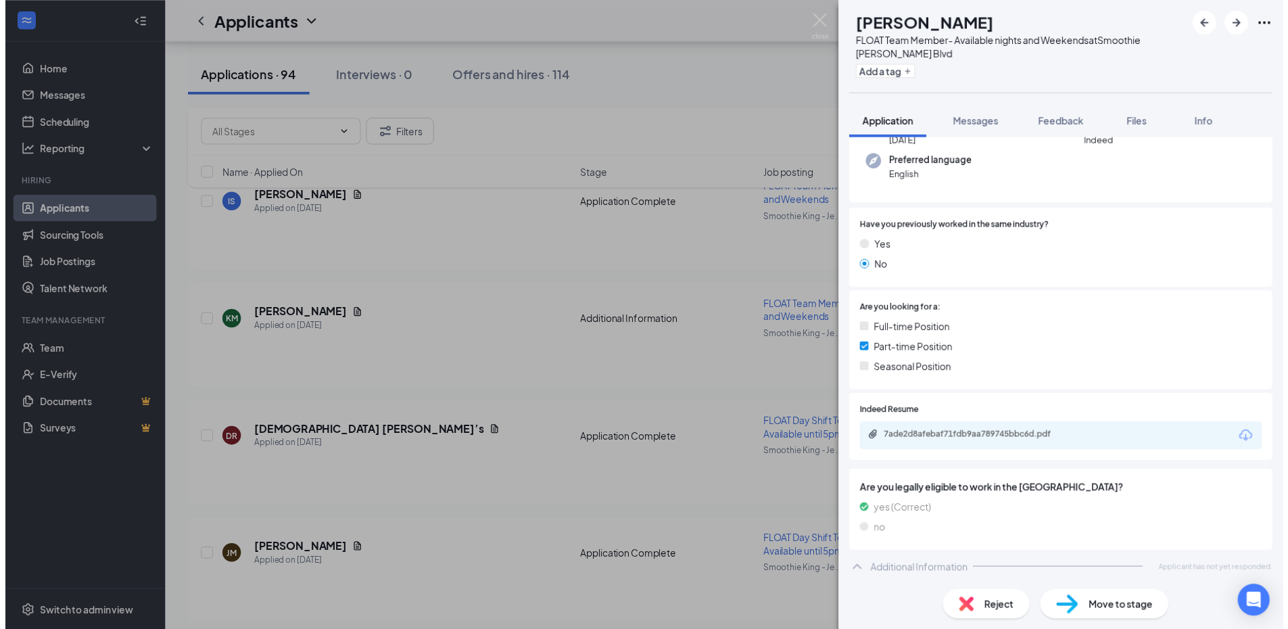
scroll to position [128, 0]
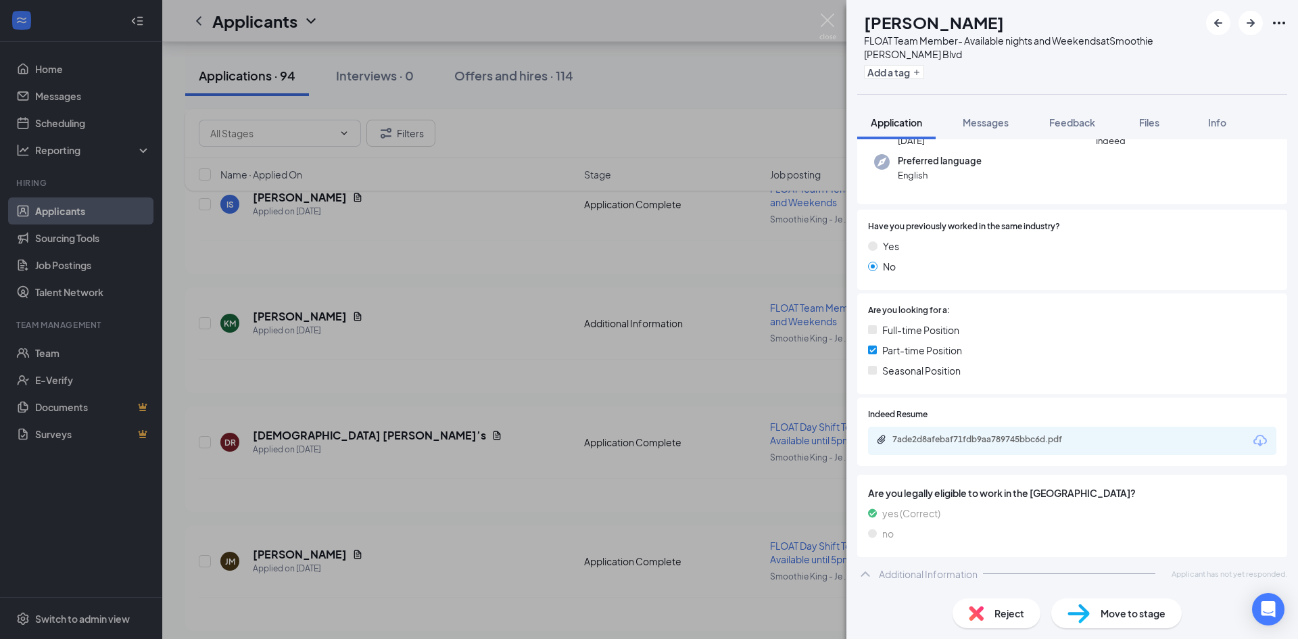
click at [587, 329] on div "KM Kerensa McCormick FLOAT Team Member- Available nights and Weekends at Smooth…" at bounding box center [649, 319] width 1298 height 639
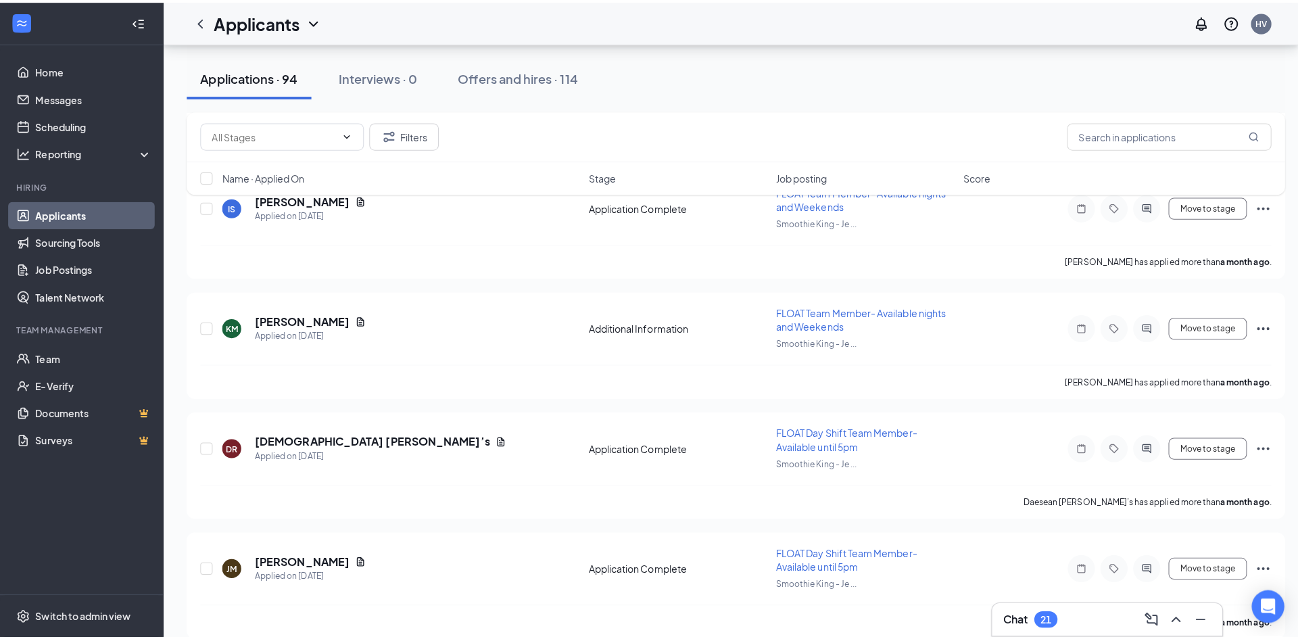
scroll to position [9848, 0]
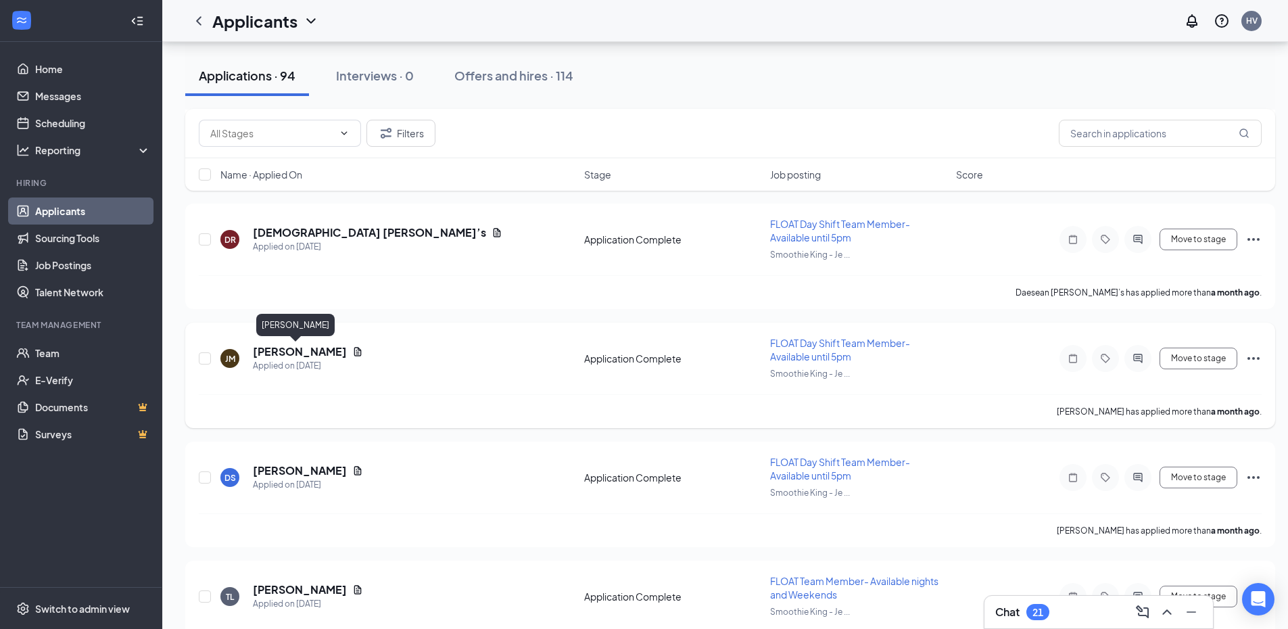
click at [272, 351] on h5 "John Martin" at bounding box center [300, 351] width 94 height 15
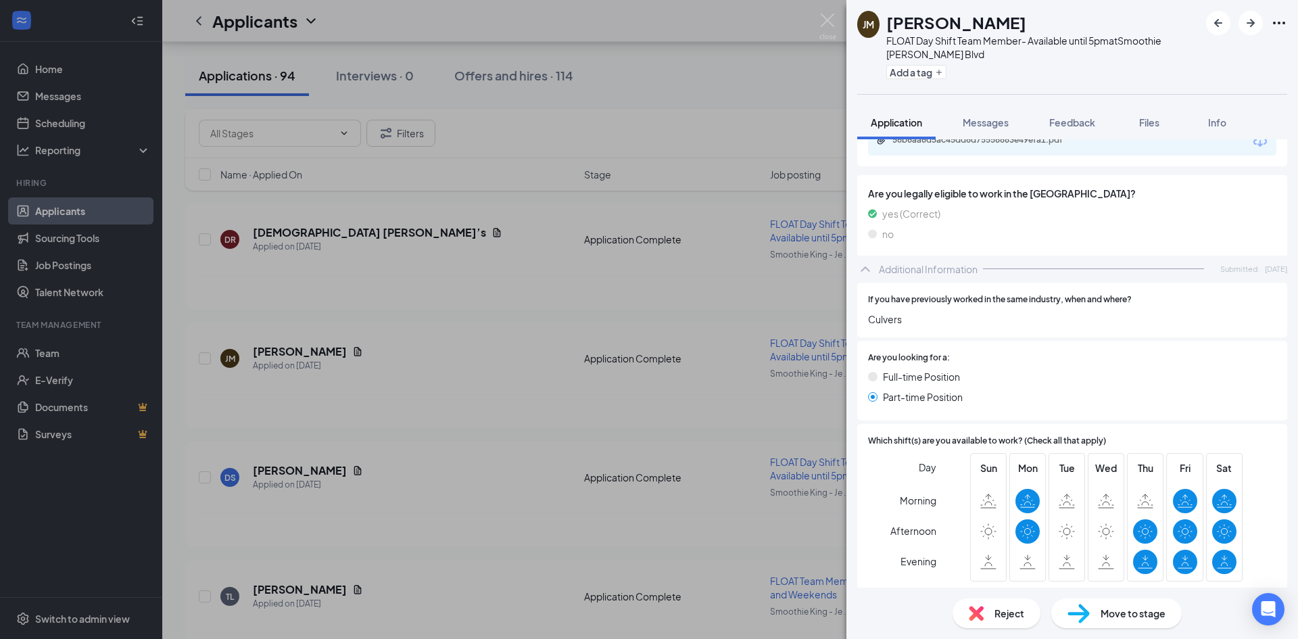
scroll to position [541, 0]
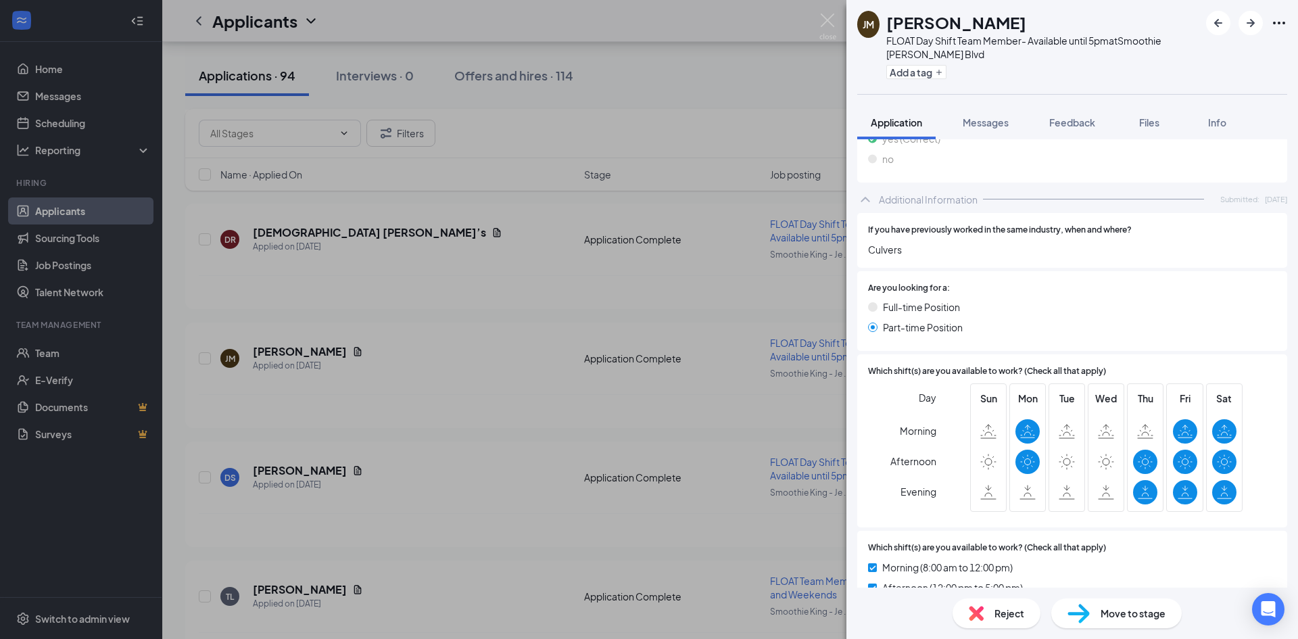
click at [733, 370] on div "JM John Martin FLOAT Day Shift Team Member- Available until 5pm at Smoothie Kin…" at bounding box center [649, 319] width 1298 height 639
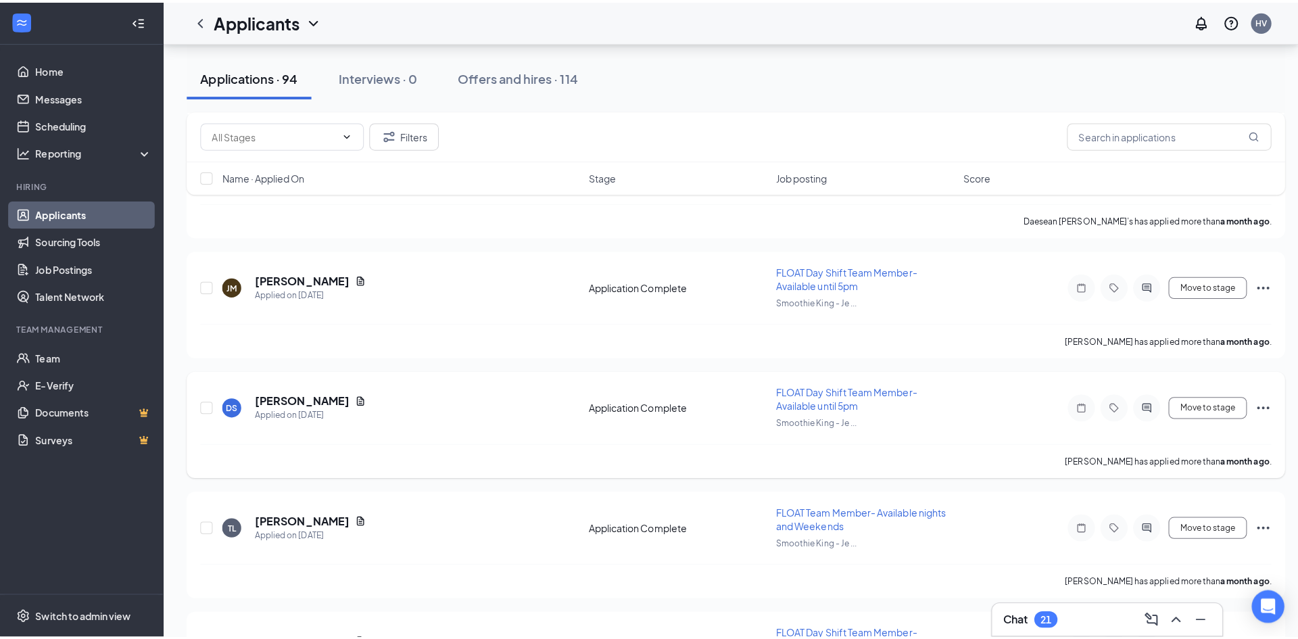
scroll to position [9983, 0]
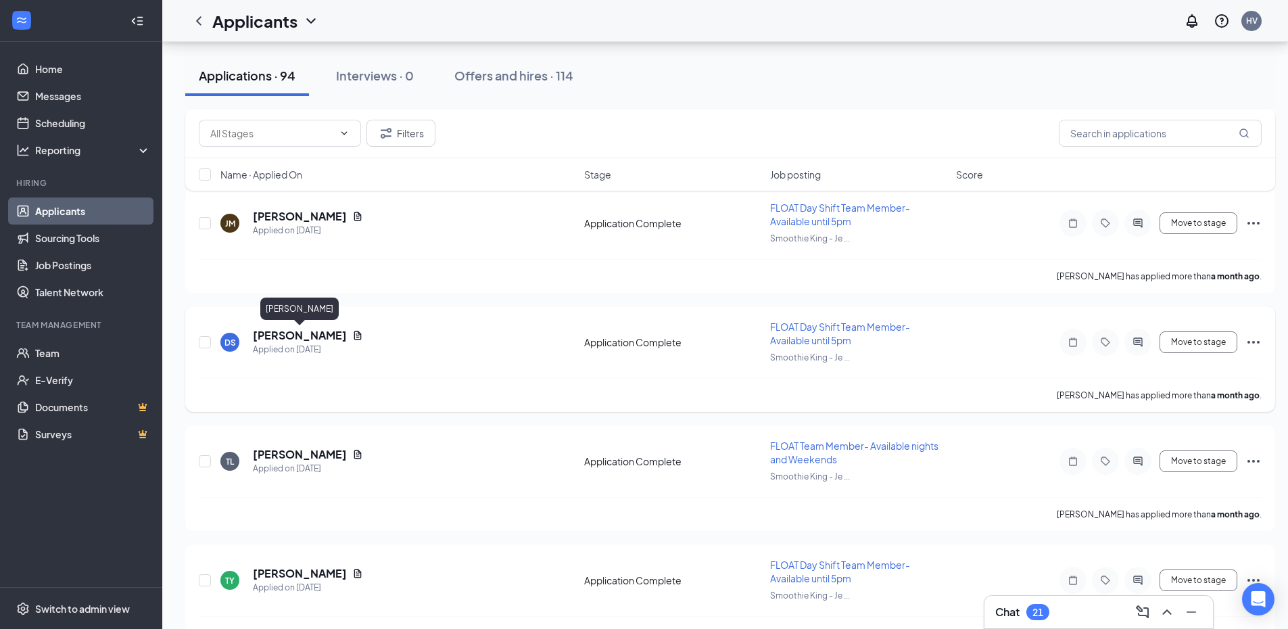
click at [310, 335] on h5 "Donovan Sanders" at bounding box center [300, 335] width 94 height 15
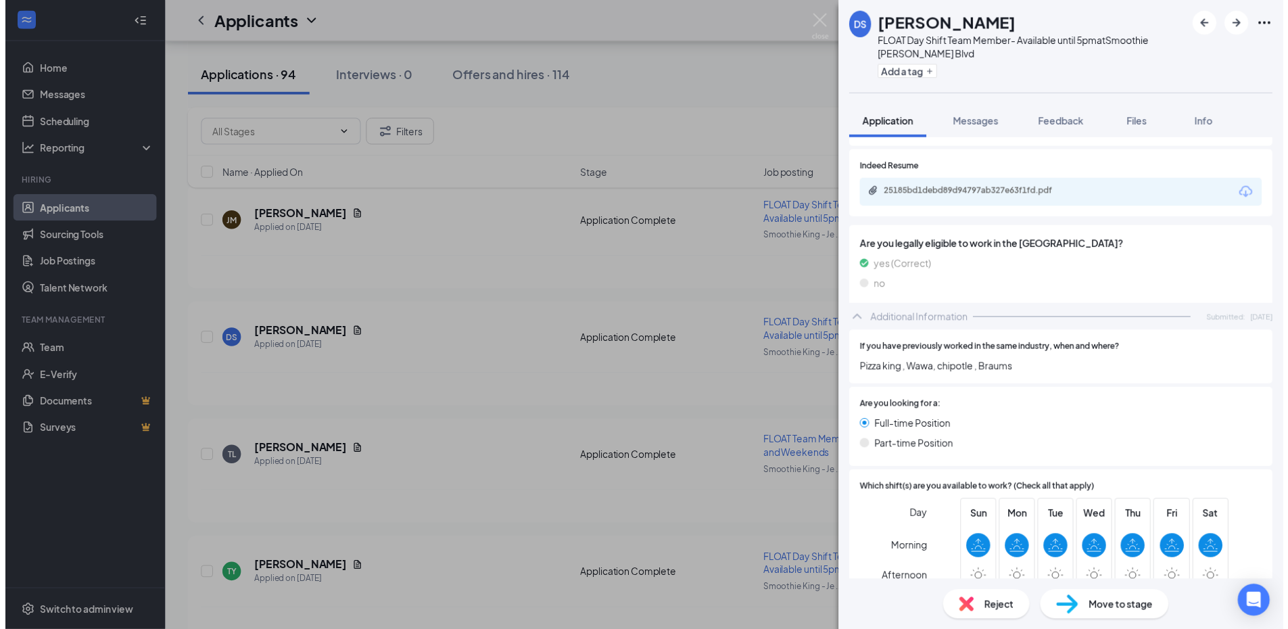
scroll to position [541, 0]
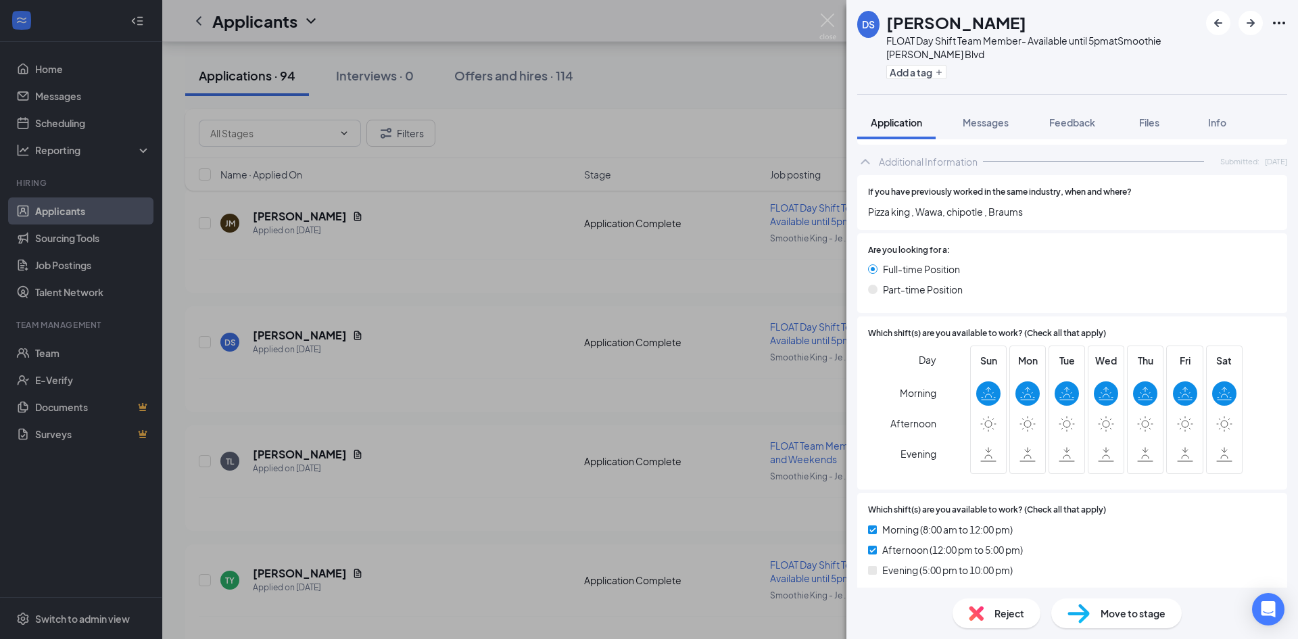
click at [690, 298] on div "DS Donovan Sanders FLOAT Day Shift Team Member- Available until 5pm at Smoothie…" at bounding box center [649, 319] width 1298 height 639
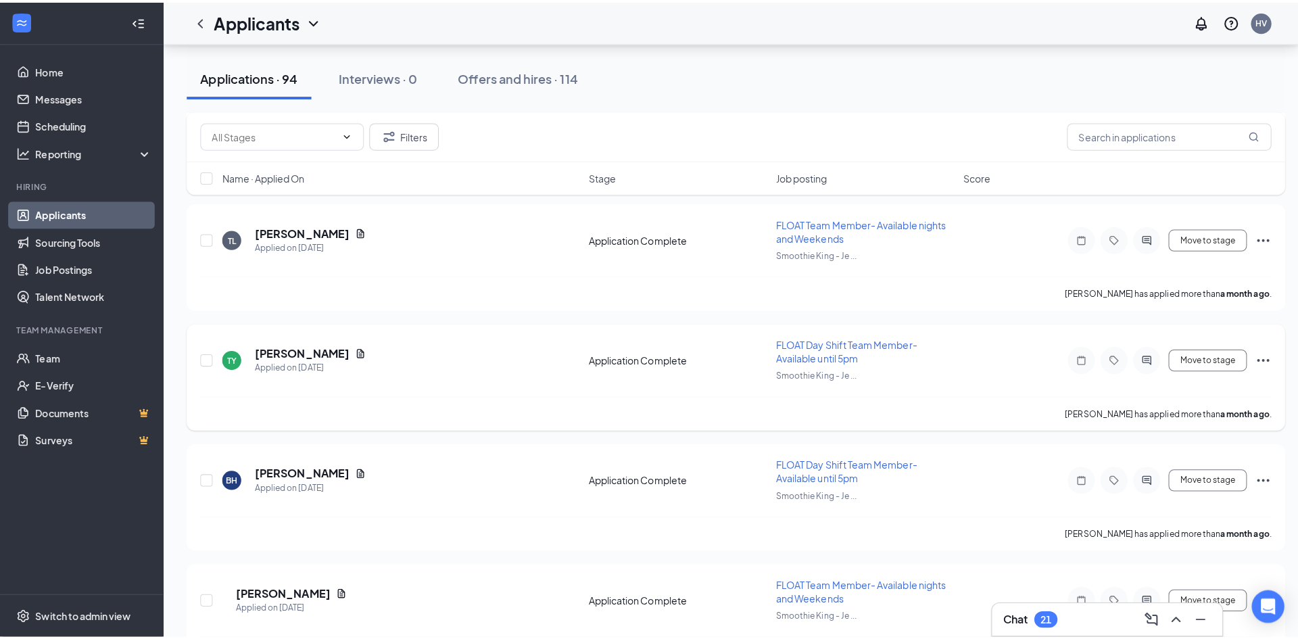
scroll to position [10186, 0]
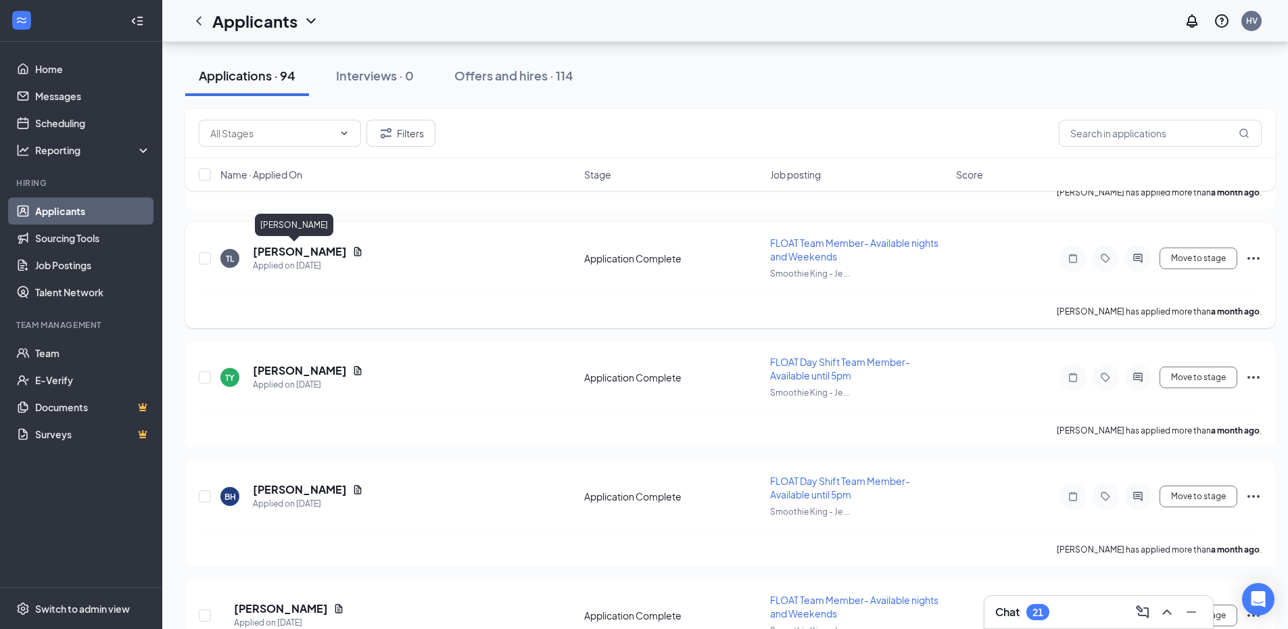
click at [270, 251] on h5 "Trinity Lee" at bounding box center [300, 251] width 94 height 15
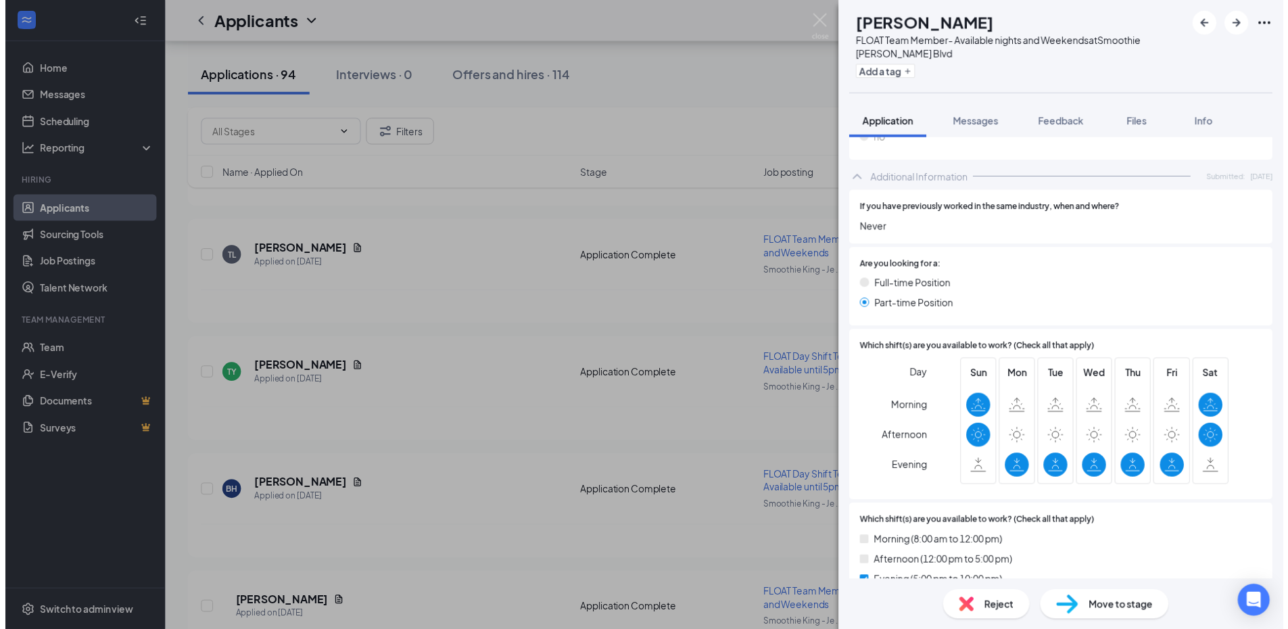
scroll to position [608, 0]
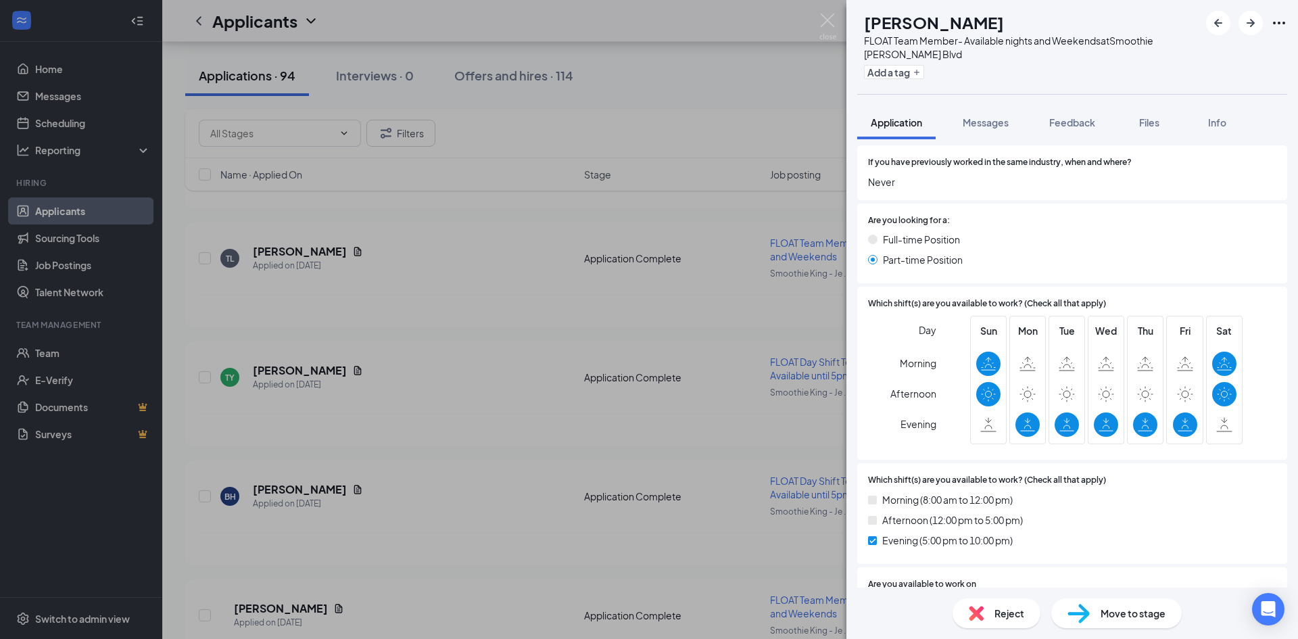
click at [736, 277] on div "TL Trinity Lee FLOAT Team Member- Available nights and Weekends at Smoothie Kin…" at bounding box center [649, 319] width 1298 height 639
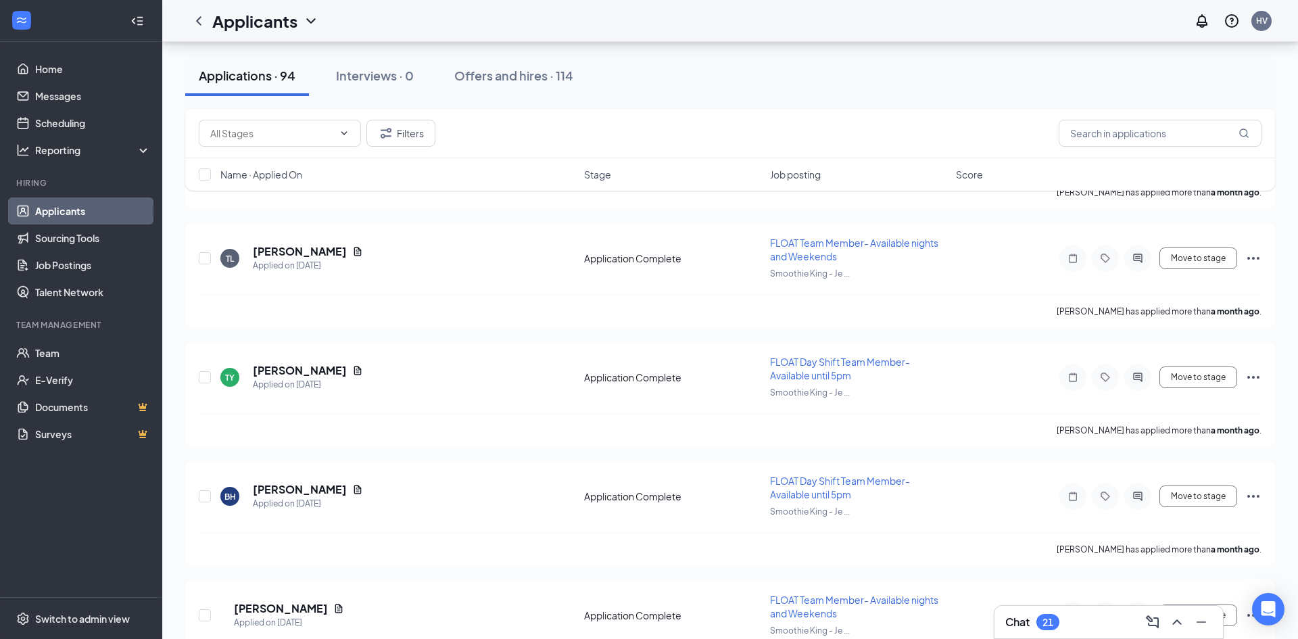
click at [1065, 611] on div "Chat 21" at bounding box center [1108, 622] width 207 height 22
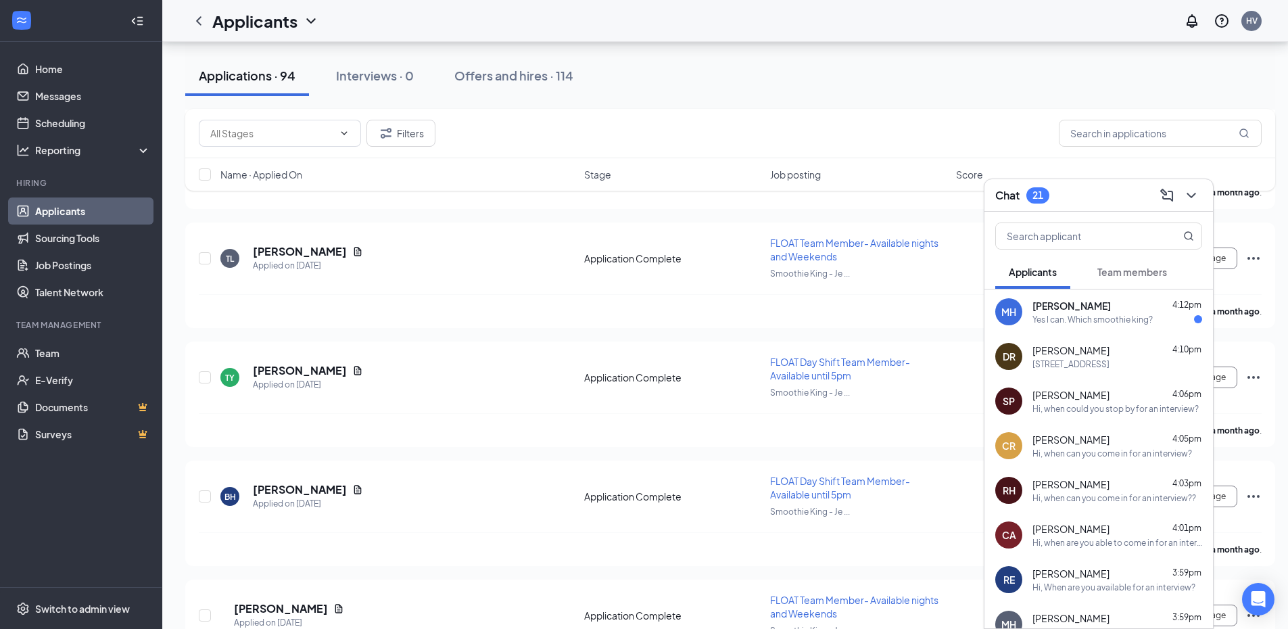
drag, startPoint x: 1133, startPoint y: 310, endPoint x: 1096, endPoint y: 320, distance: 37.7
click at [1127, 313] on div "Mariah Haley 4:12pm Yes I can. Which smoothie king?" at bounding box center [1117, 312] width 170 height 26
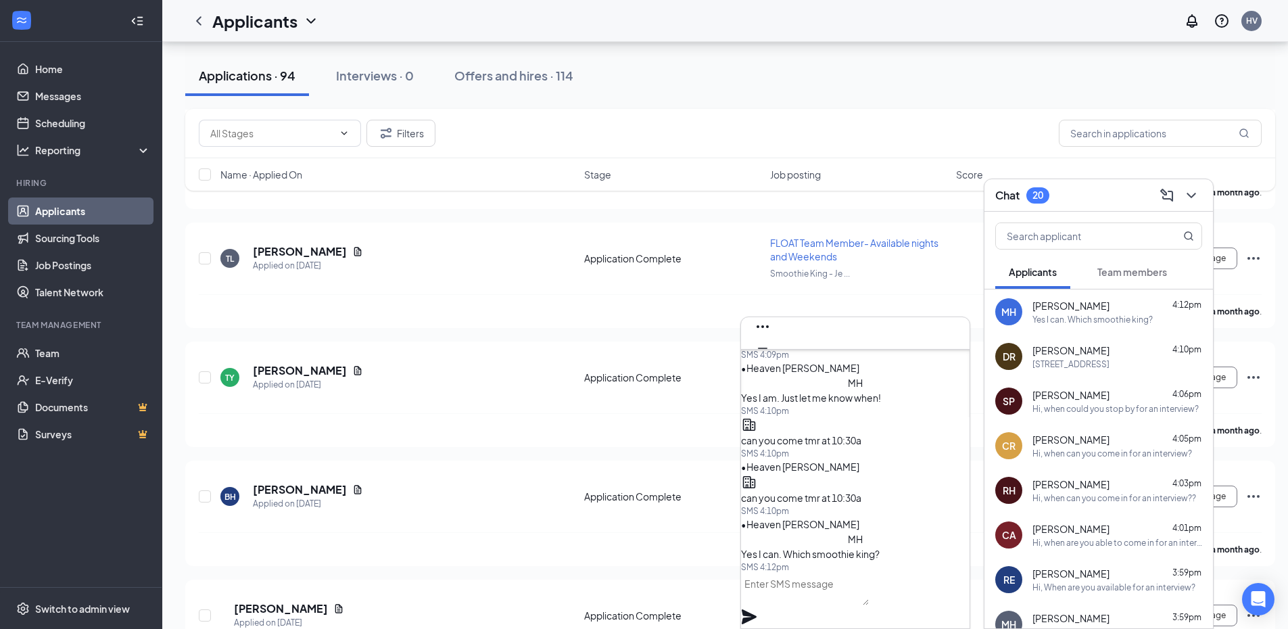
click at [806, 589] on textarea at bounding box center [805, 588] width 128 height 32
type textarea "[STREET_ADDRESS]"
click at [757, 608] on icon "Plane" at bounding box center [749, 616] width 16 height 16
click at [771, 362] on icon "Cross" at bounding box center [762, 370] width 16 height 16
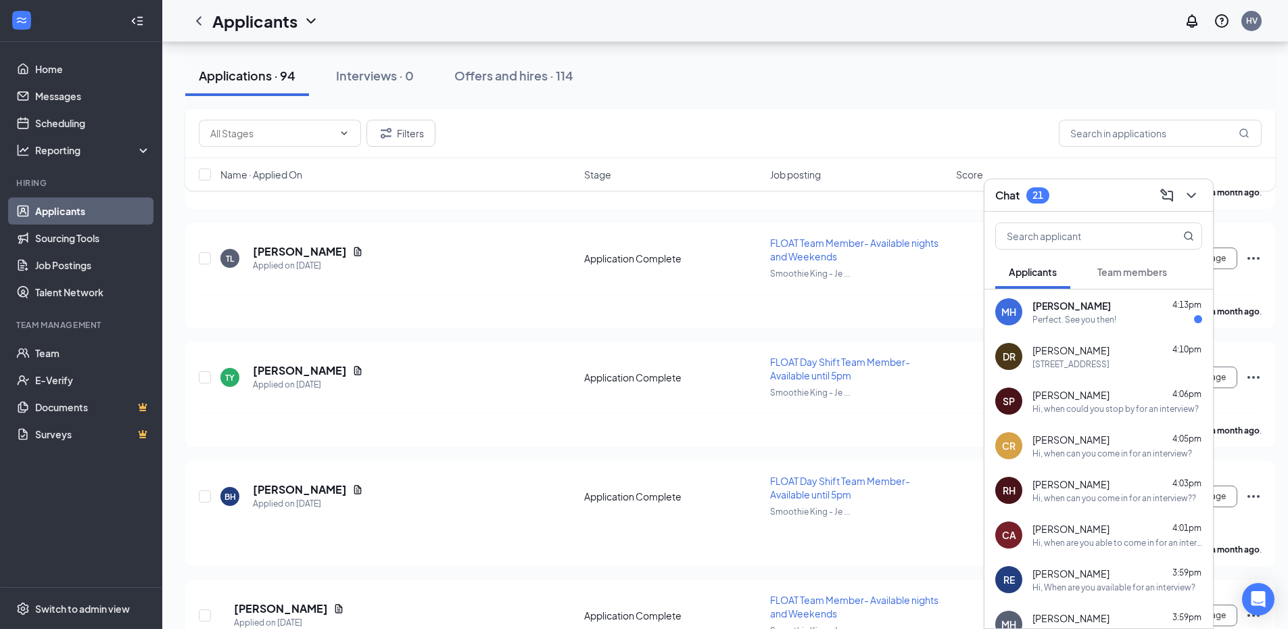
click at [1064, 308] on span "[PERSON_NAME]" at bounding box center [1071, 306] width 78 height 14
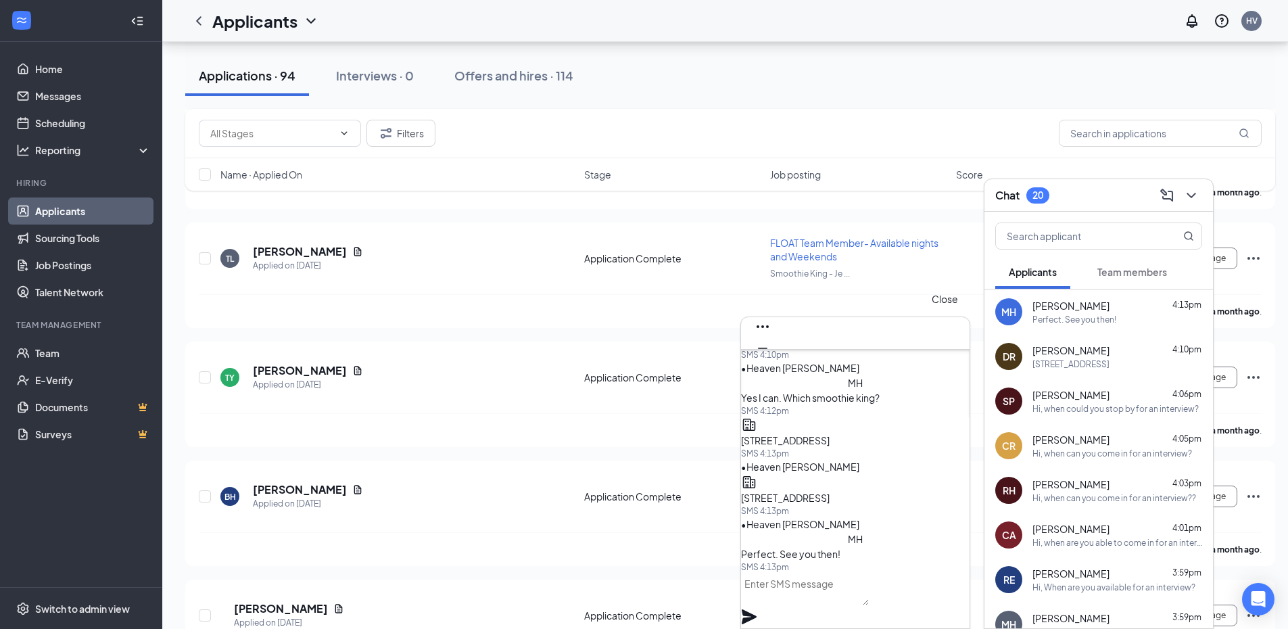
click at [771, 362] on icon "Cross" at bounding box center [762, 370] width 16 height 16
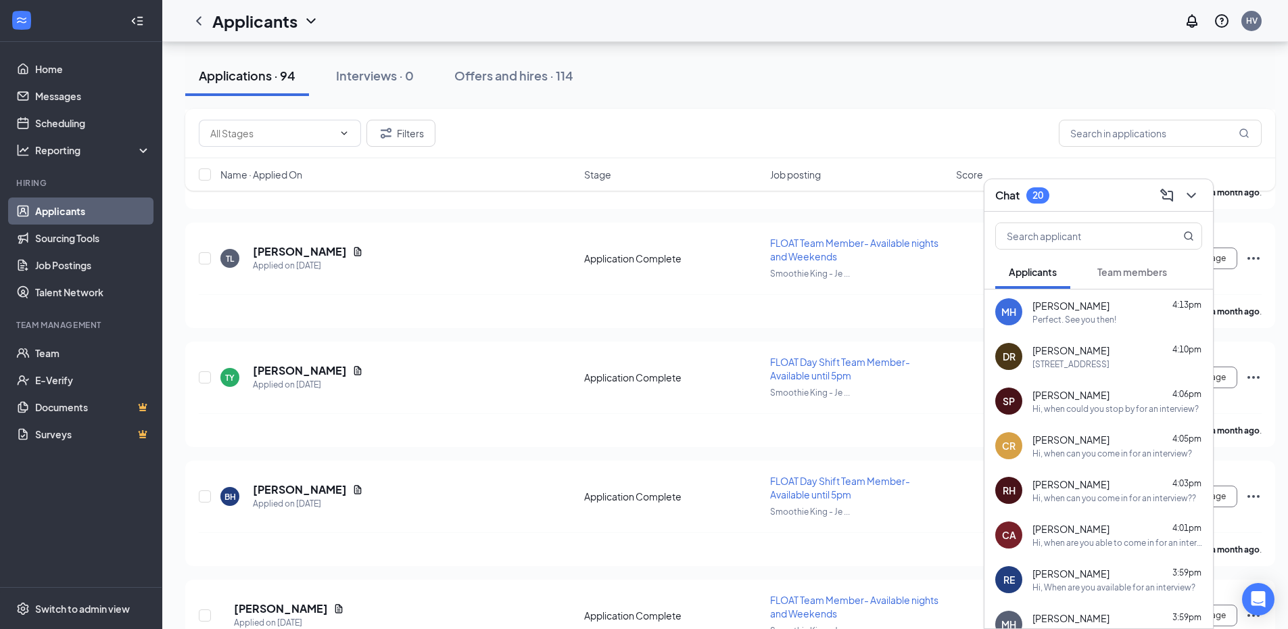
click at [1083, 203] on div "Chat 20" at bounding box center [1098, 195] width 207 height 21
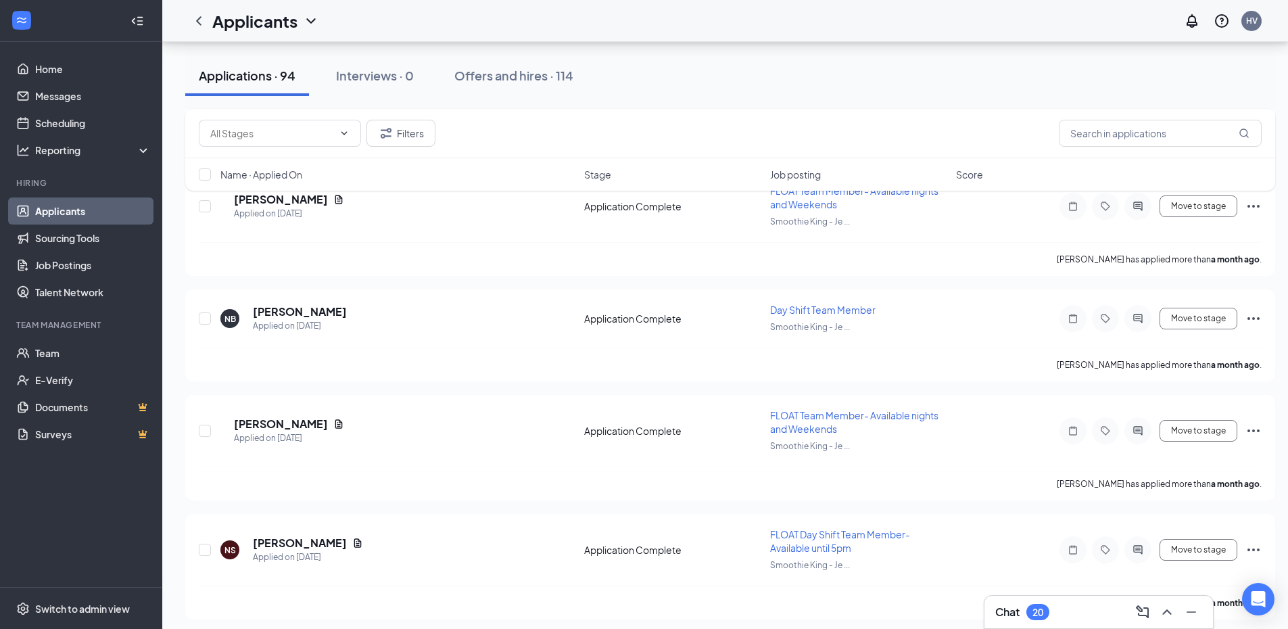
scroll to position [10601, 0]
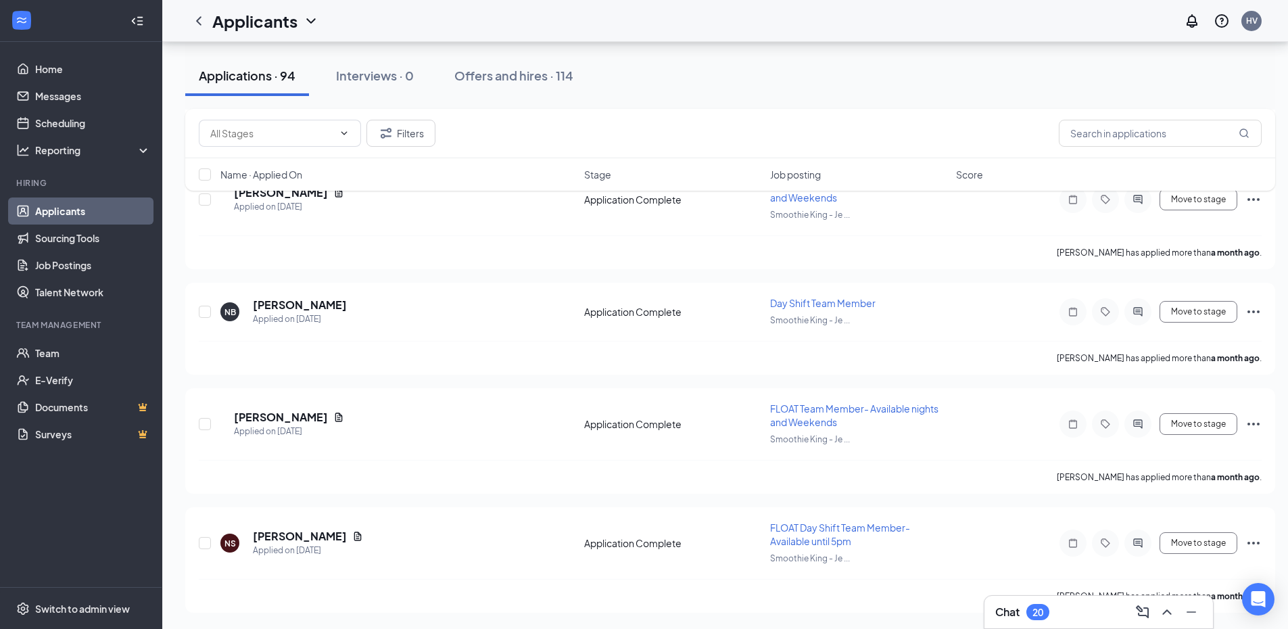
click at [1123, 614] on div "Chat 20" at bounding box center [1098, 612] width 207 height 22
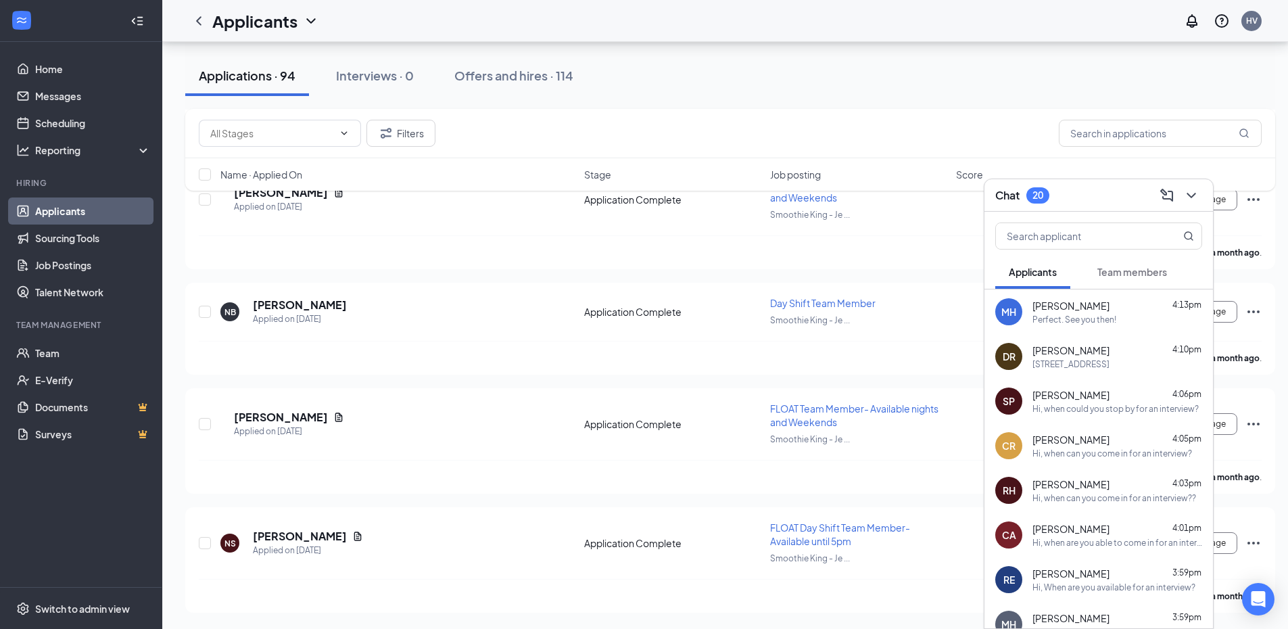
click at [1092, 188] on div "Chat 20" at bounding box center [1098, 195] width 207 height 21
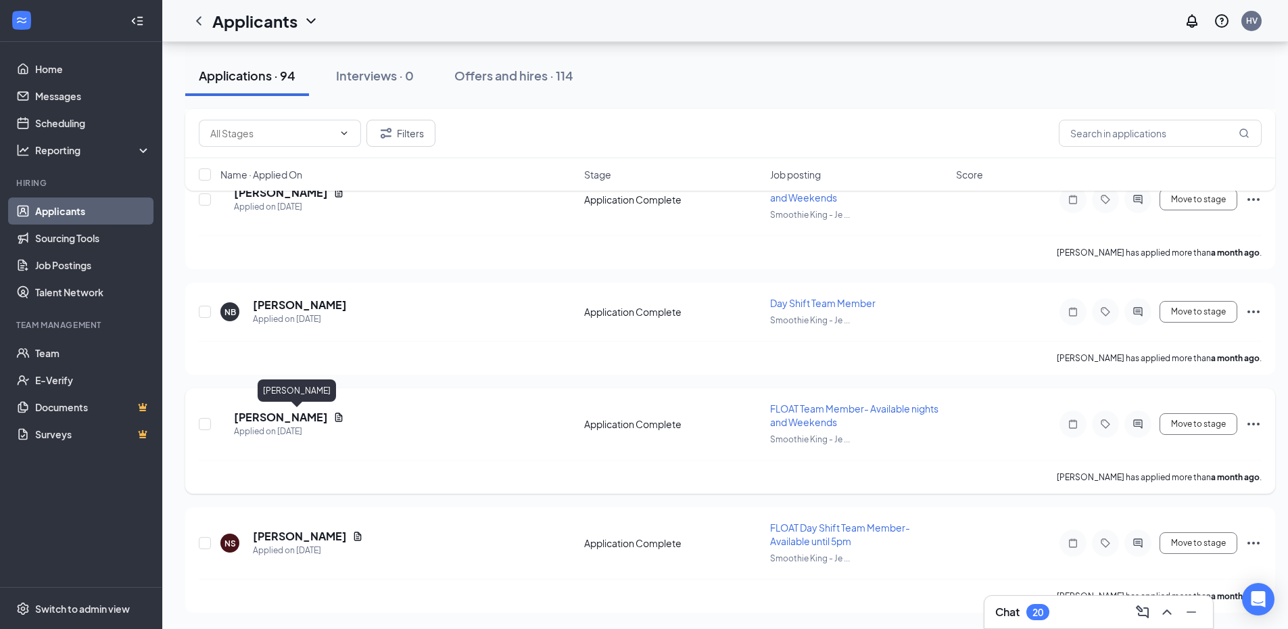
click at [297, 413] on h5 "Braulio Rincon" at bounding box center [281, 417] width 94 height 15
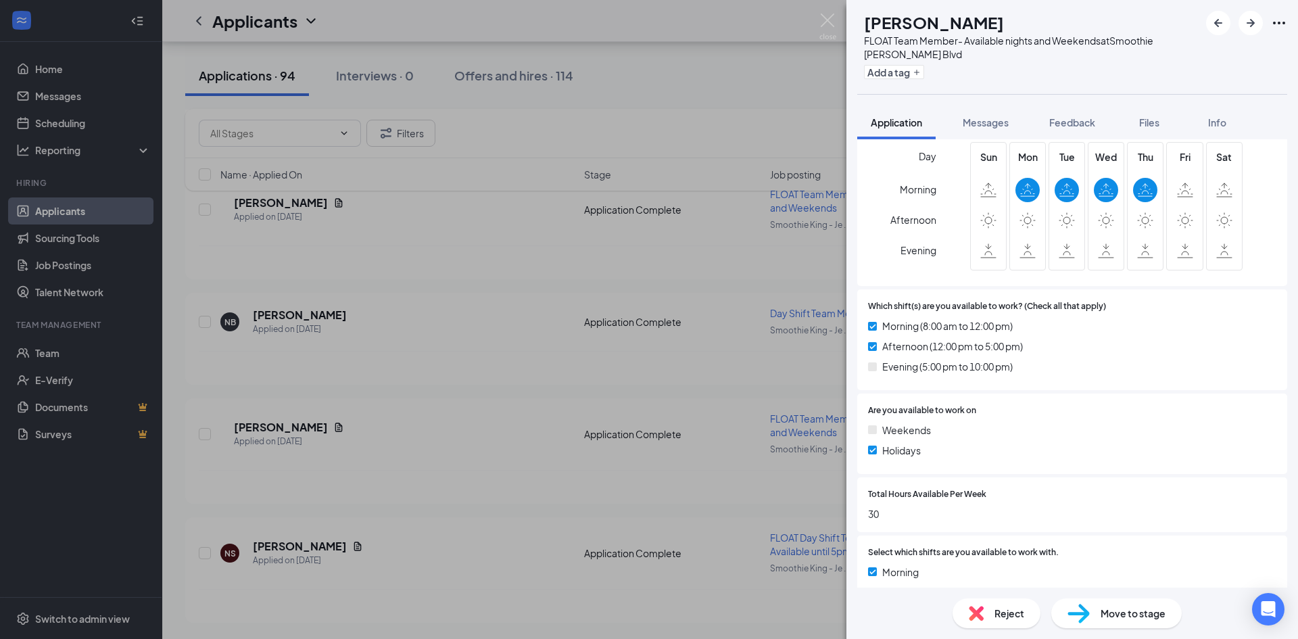
scroll to position [750, 0]
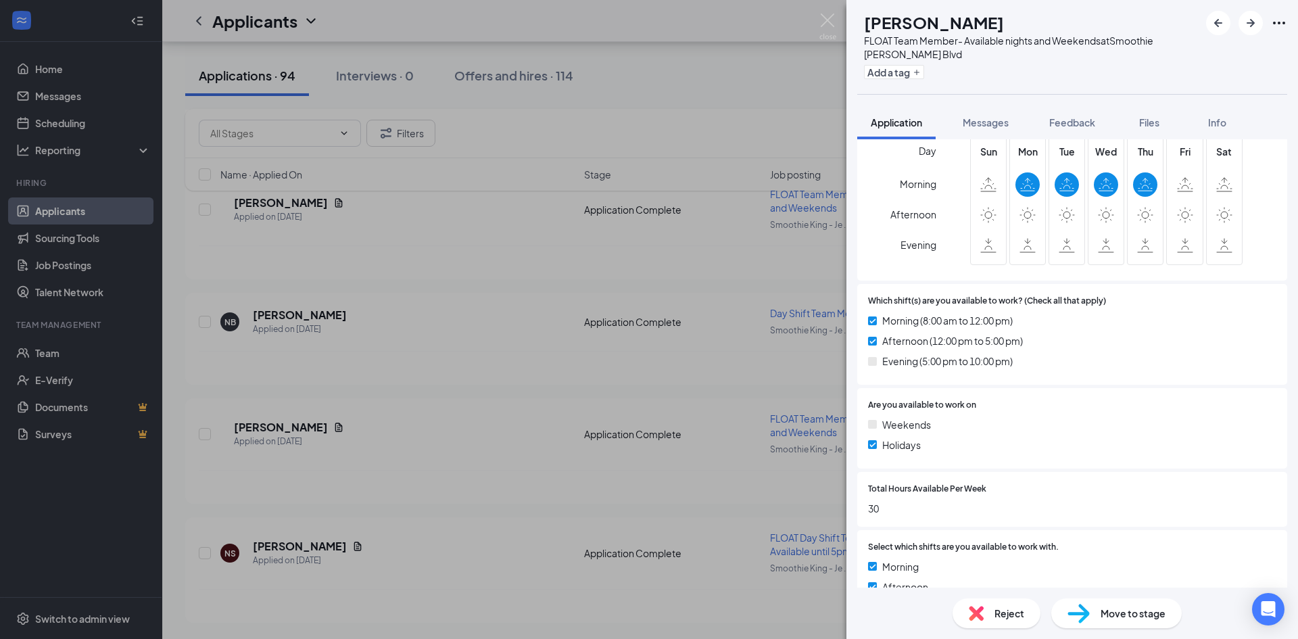
click at [585, 312] on div "BR Braulio Rincon FLOAT Team Member- Available nights and Weekends at Smoothie …" at bounding box center [649, 319] width 1298 height 639
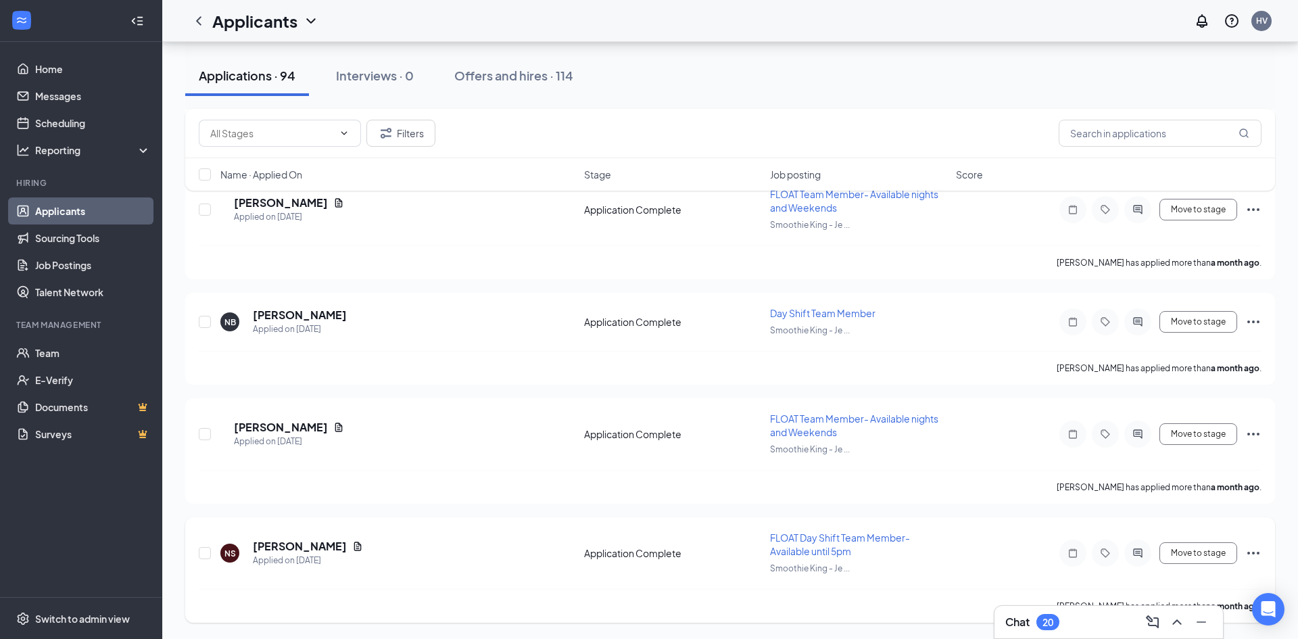
click at [329, 549] on h5 "Noah Sosenheimer" at bounding box center [300, 546] width 94 height 15
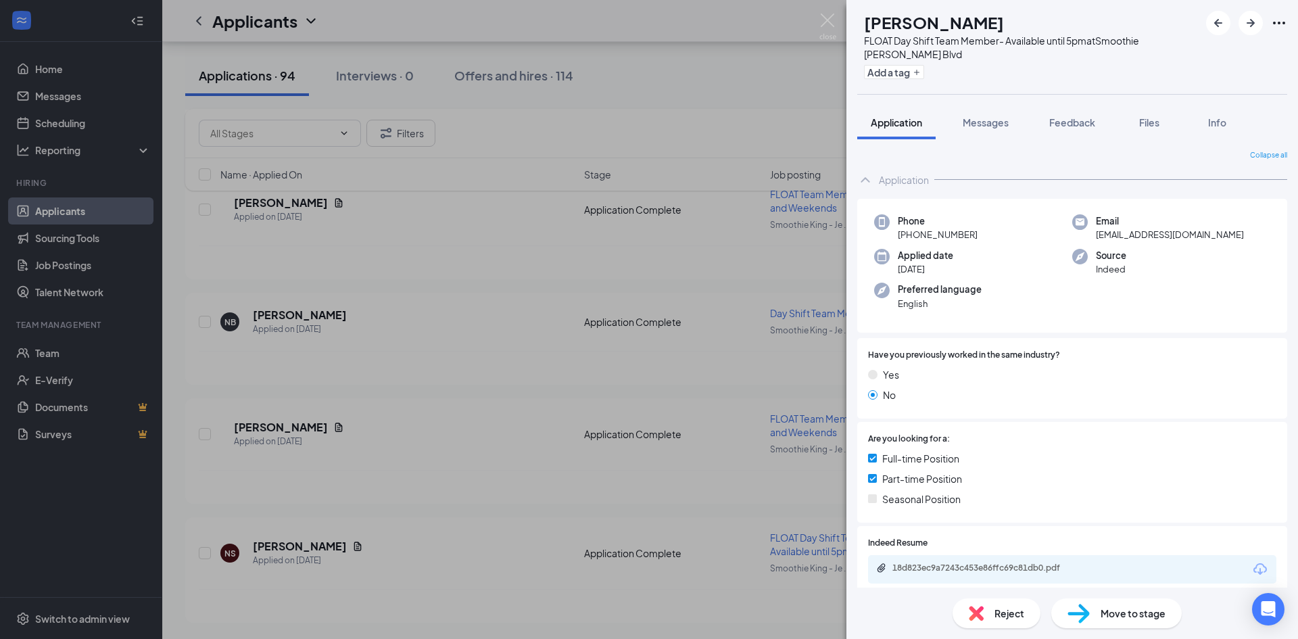
click at [732, 222] on div "NS Noah Sosenheimer FLOAT Day Shift Team Member- Available until 5pm at Smoothi…" at bounding box center [649, 319] width 1298 height 639
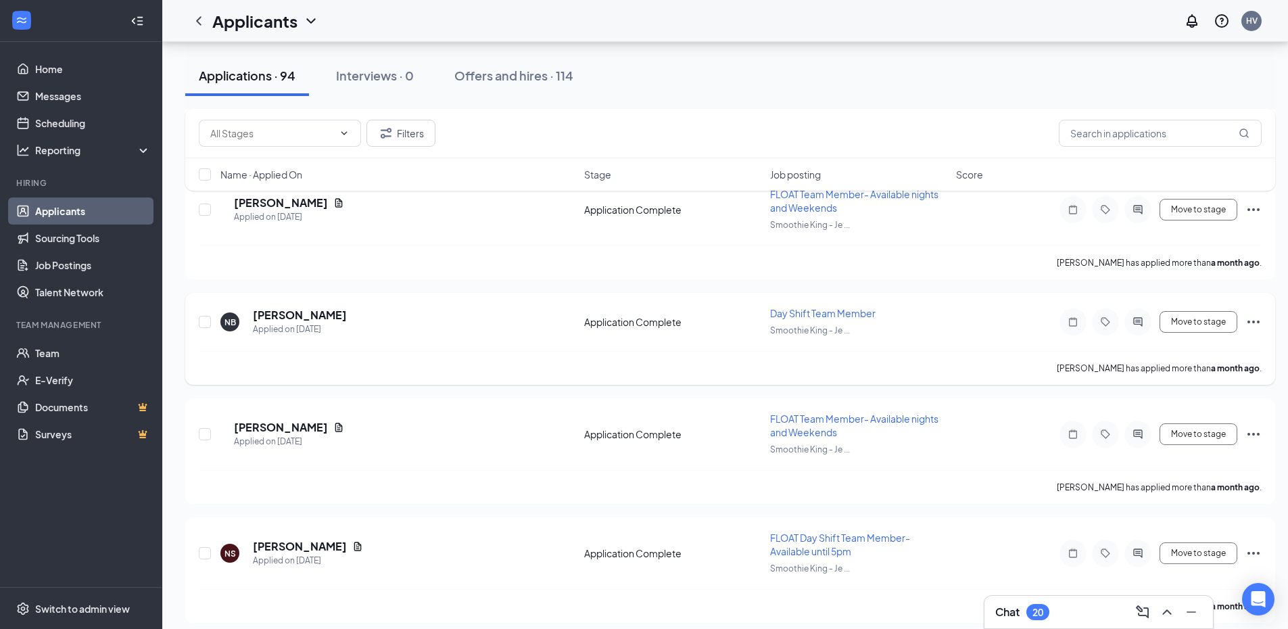
scroll to position [10601, 0]
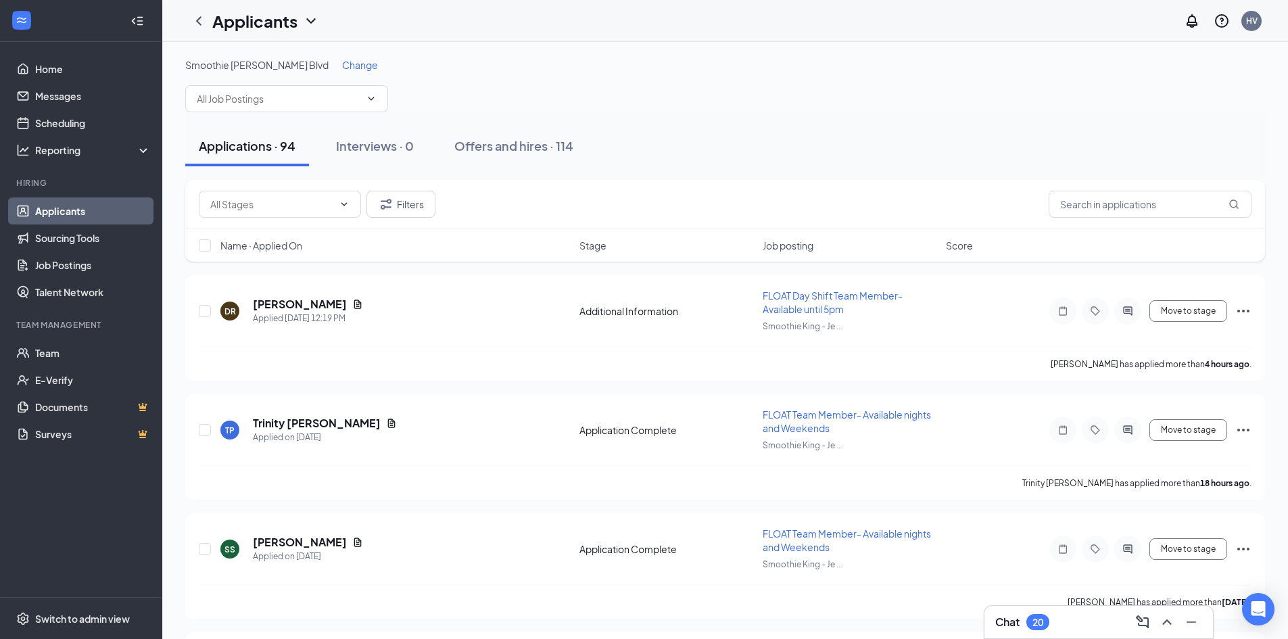
click at [342, 68] on span "Change" at bounding box center [360, 65] width 36 height 12
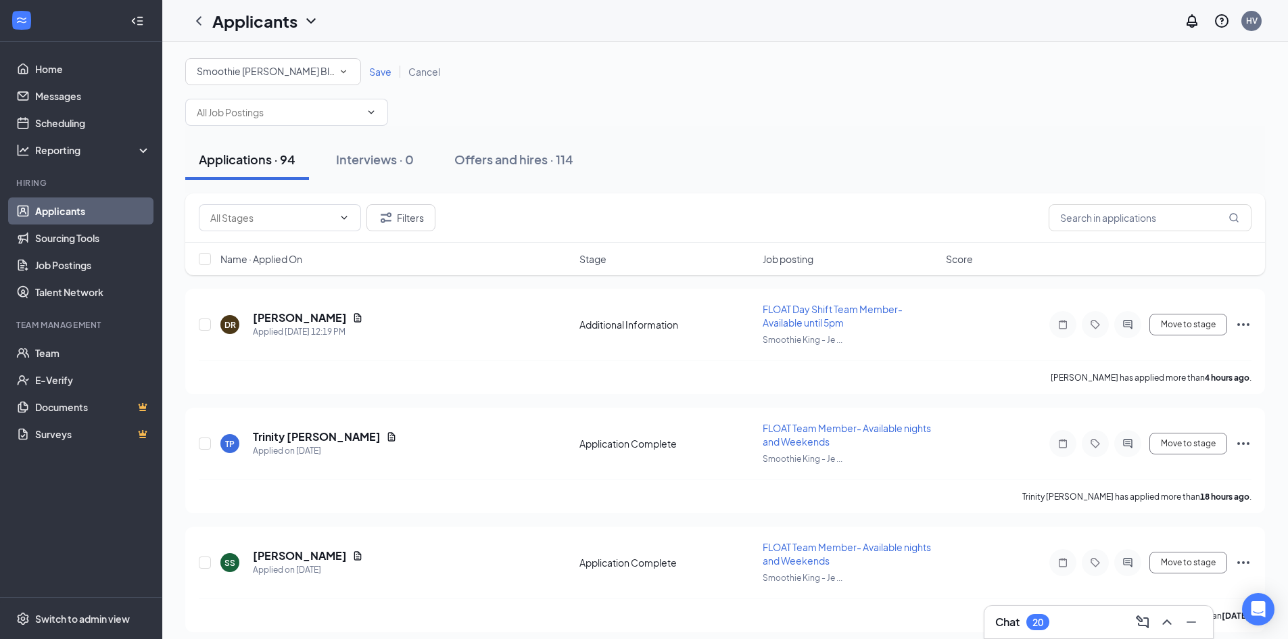
click at [330, 83] on div "All Locations Smoothie King - Jefferson Blvd" at bounding box center [273, 71] width 176 height 27
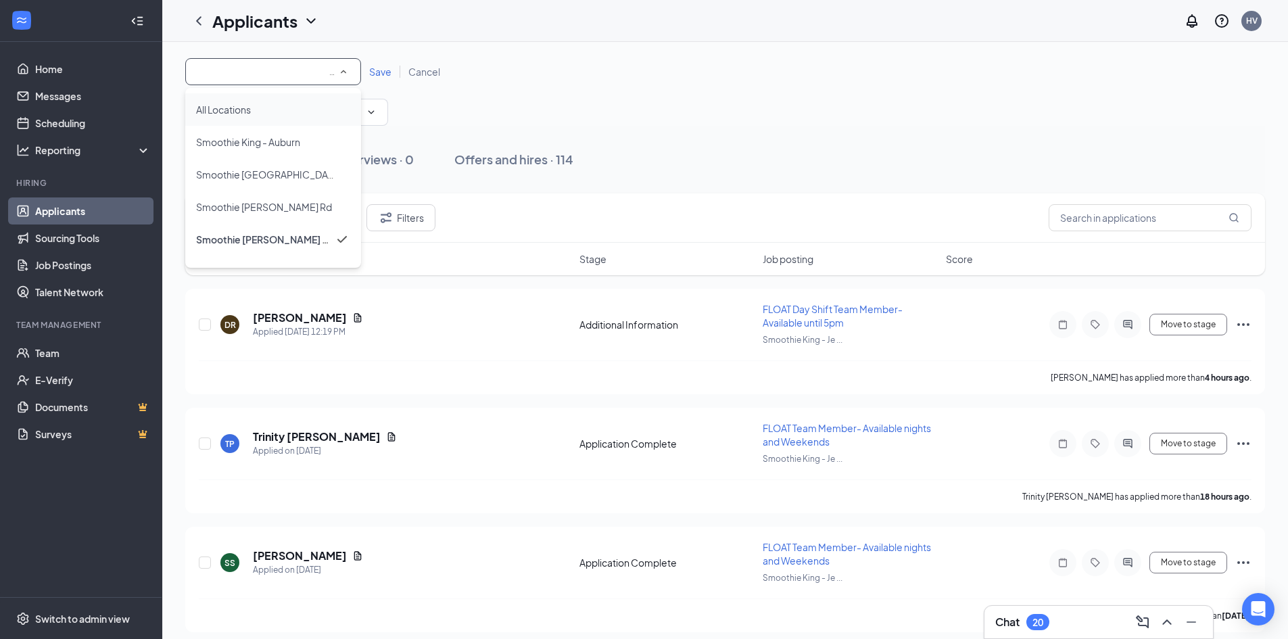
click at [307, 102] on div "All Locations" at bounding box center [273, 109] width 154 height 16
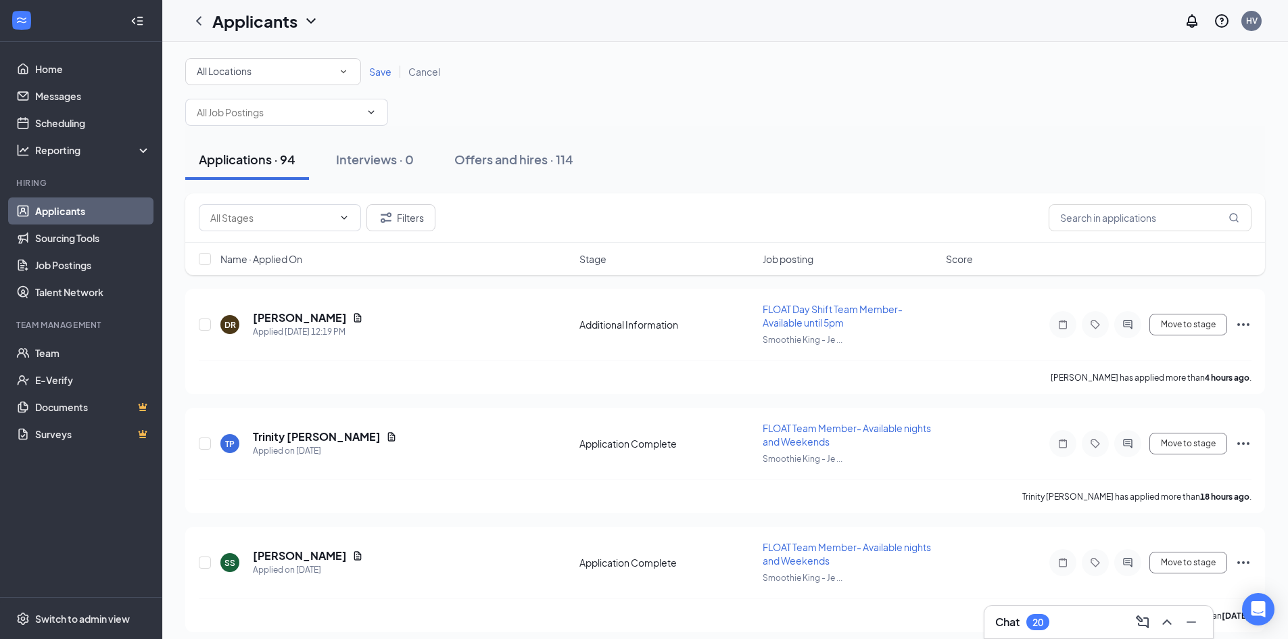
click at [381, 76] on span "Save" at bounding box center [380, 72] width 22 height 12
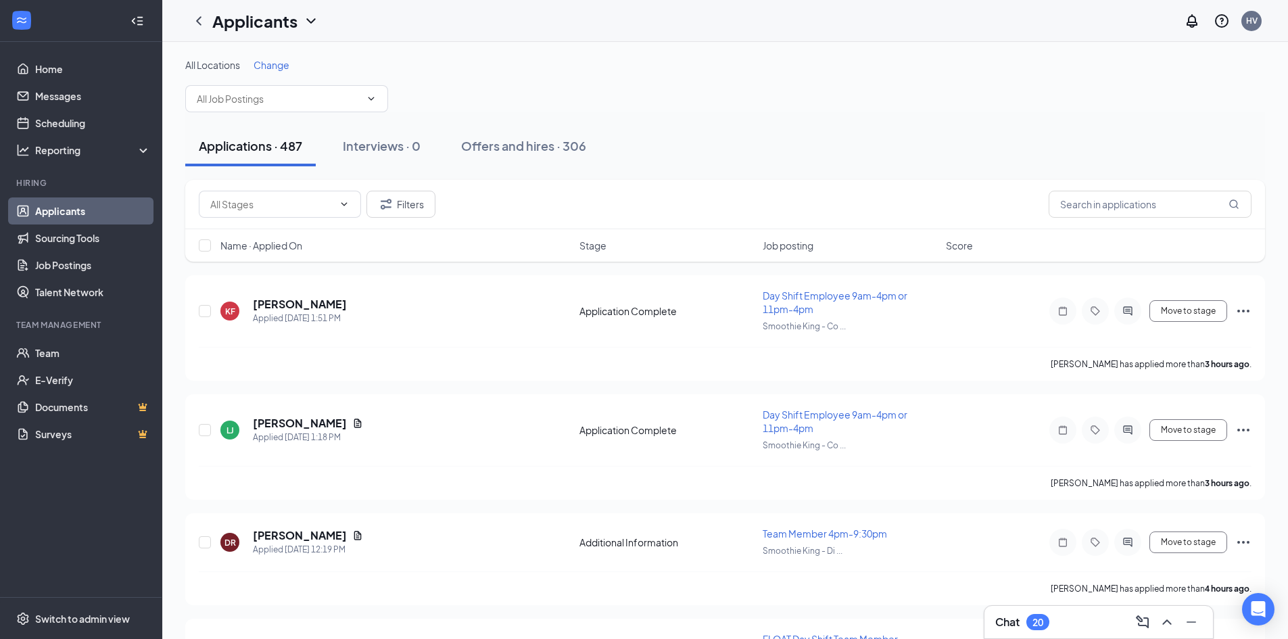
click at [1085, 637] on div "Chat 20" at bounding box center [1098, 622] width 228 height 32
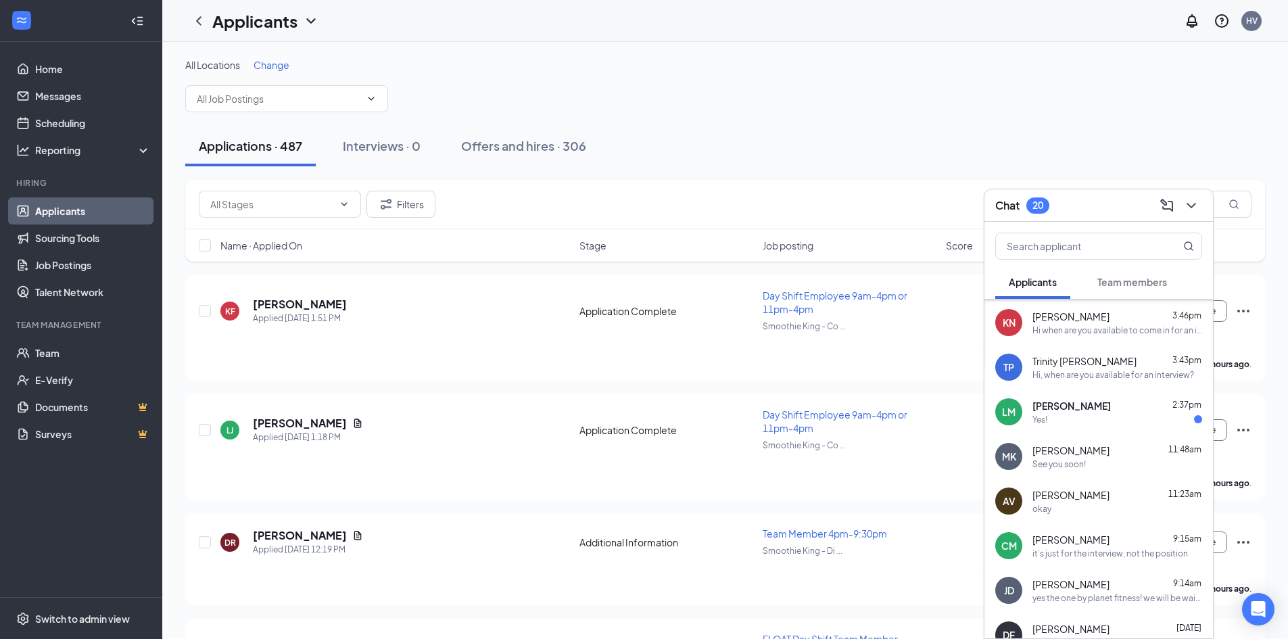
scroll to position [378, 0]
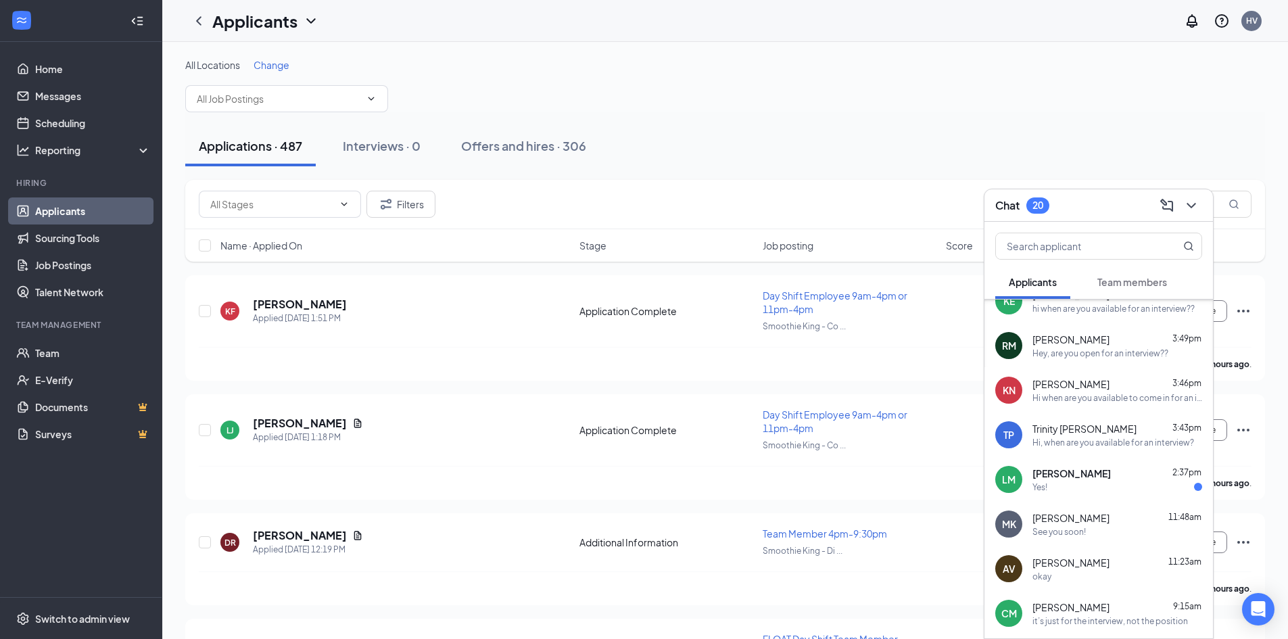
click at [1087, 485] on div "Yes!" at bounding box center [1117, 486] width 170 height 11
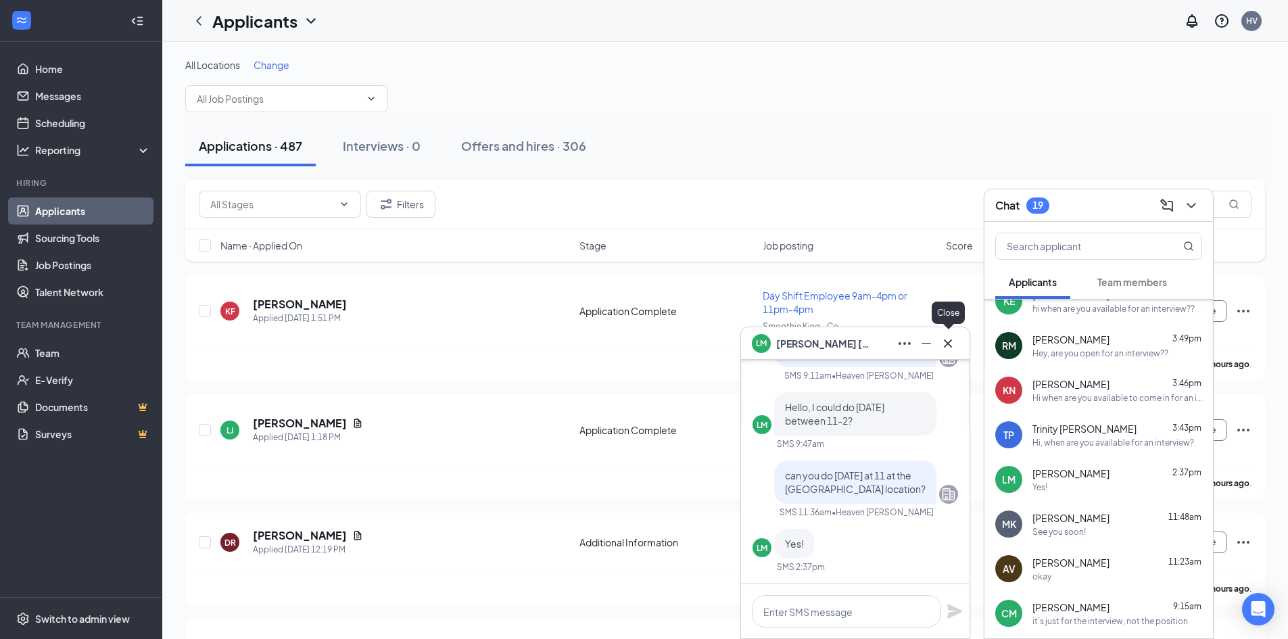
click at [950, 347] on icon "Cross" at bounding box center [947, 343] width 16 height 16
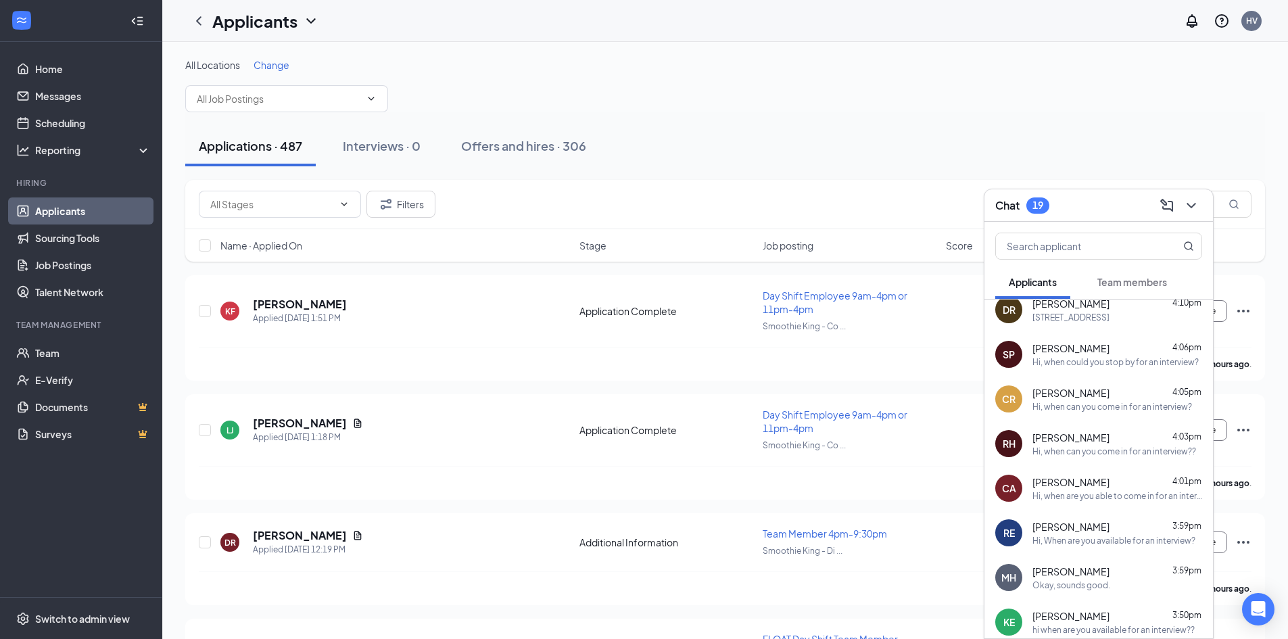
scroll to position [0, 0]
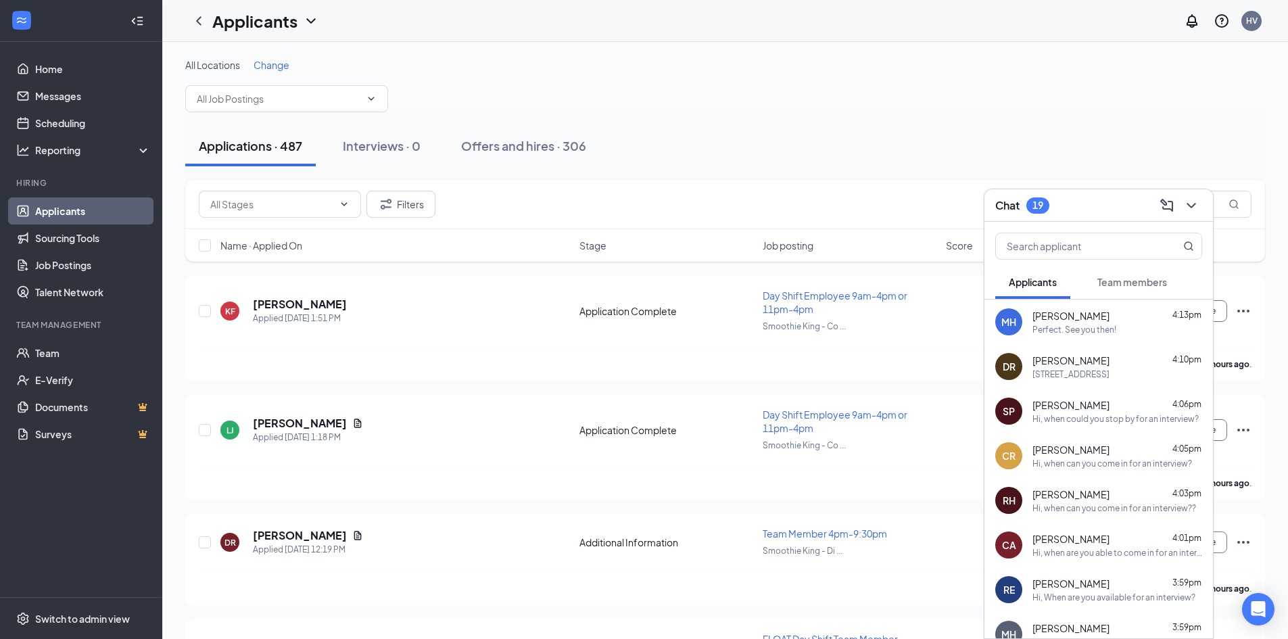
click at [1089, 193] on div "Chat 19" at bounding box center [1098, 205] width 228 height 32
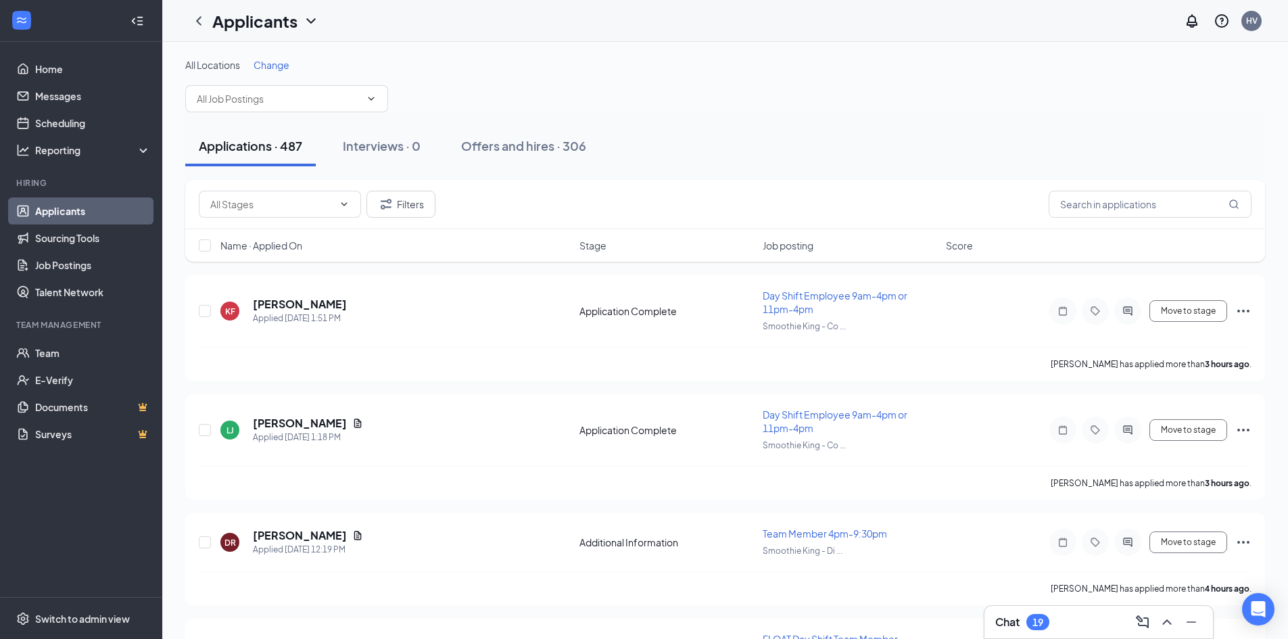
click at [1032, 630] on div "Chat 19" at bounding box center [1098, 622] width 207 height 22
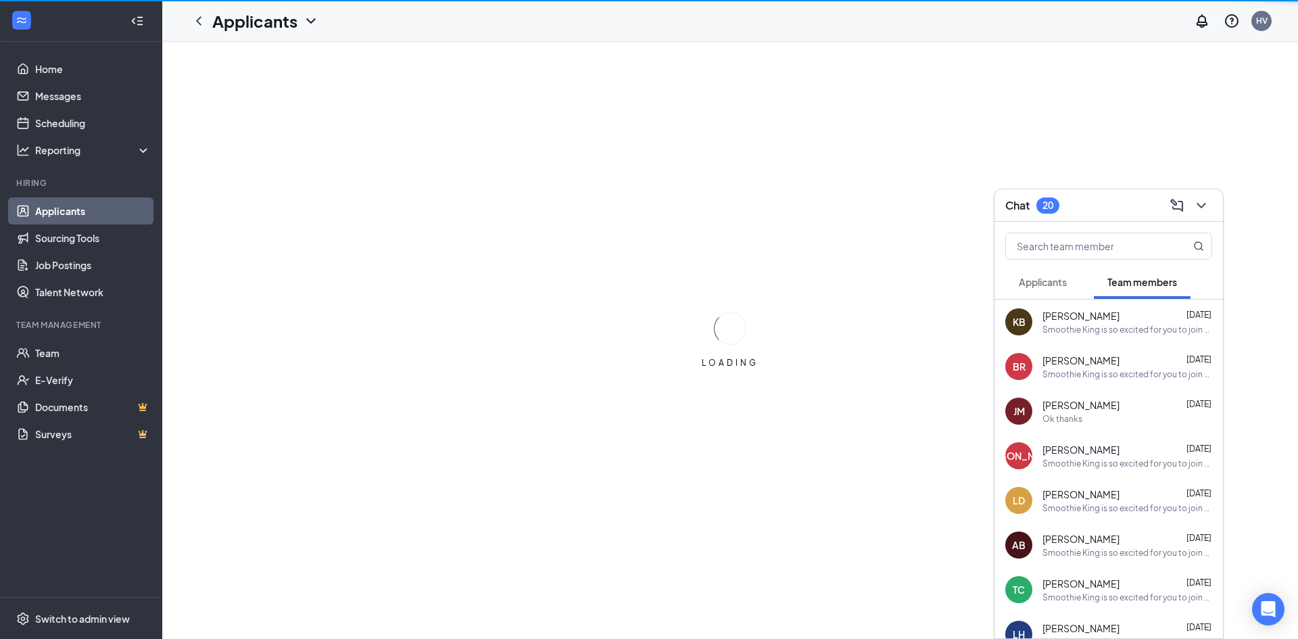
click at [1054, 286] on span "Applicants" at bounding box center [1043, 282] width 48 height 12
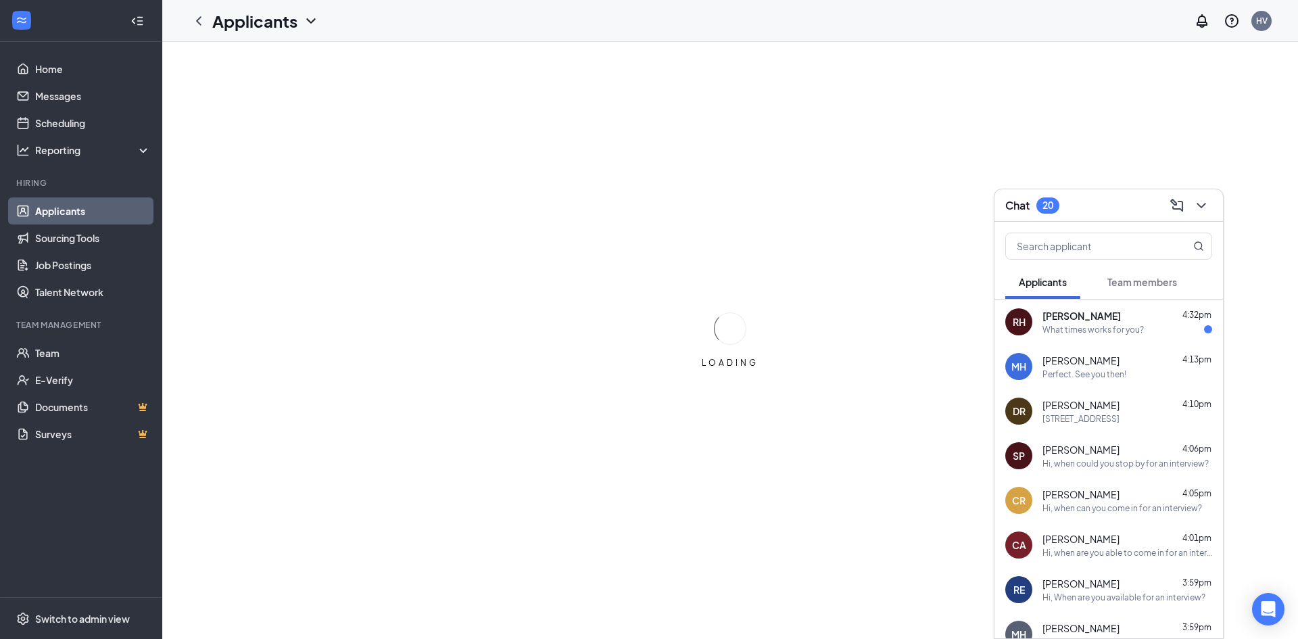
click at [1098, 310] on span "[PERSON_NAME]" at bounding box center [1081, 316] width 78 height 14
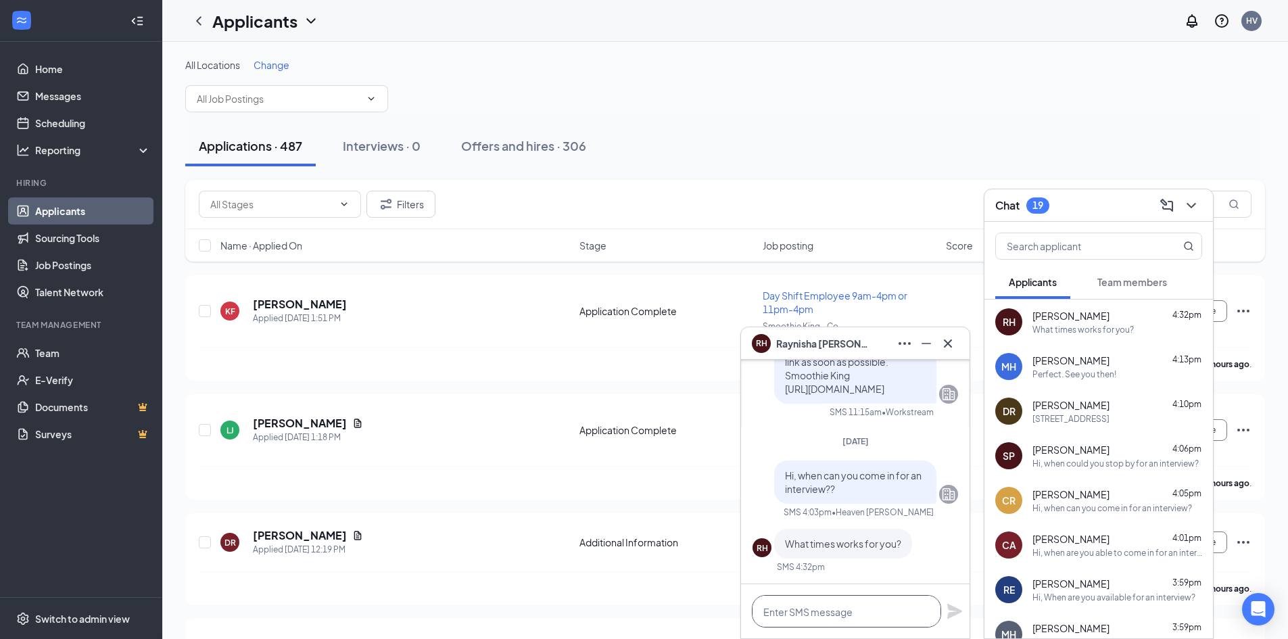
drag, startPoint x: 850, startPoint y: 623, endPoint x: 856, endPoint y: 622, distance: 6.8
click at [850, 623] on textarea at bounding box center [846, 611] width 189 height 32
click at [927, 609] on textarea "can you come in tmr at 11a?" at bounding box center [846, 611] width 189 height 32
click at [942, 608] on div "can you come in tmr at 11a?" at bounding box center [855, 611] width 228 height 54
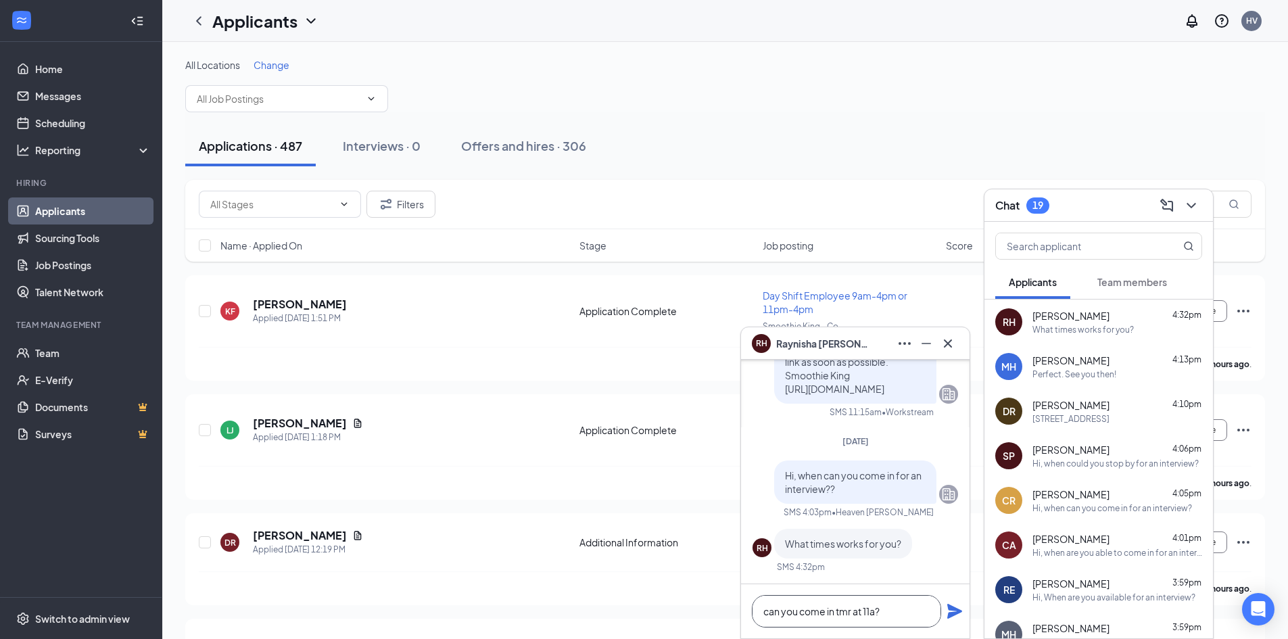
type textarea "can you come in tmr at 11a?"
drag, startPoint x: 953, startPoint y: 609, endPoint x: 942, endPoint y: 608, distance: 10.9
click at [942, 608] on div "can you come in tmr at 11a?" at bounding box center [855, 611] width 228 height 54
click at [964, 618] on div "can you come in tmr at 11a?" at bounding box center [855, 611] width 228 height 54
click at [955, 618] on icon "Plane" at bounding box center [954, 611] width 16 height 16
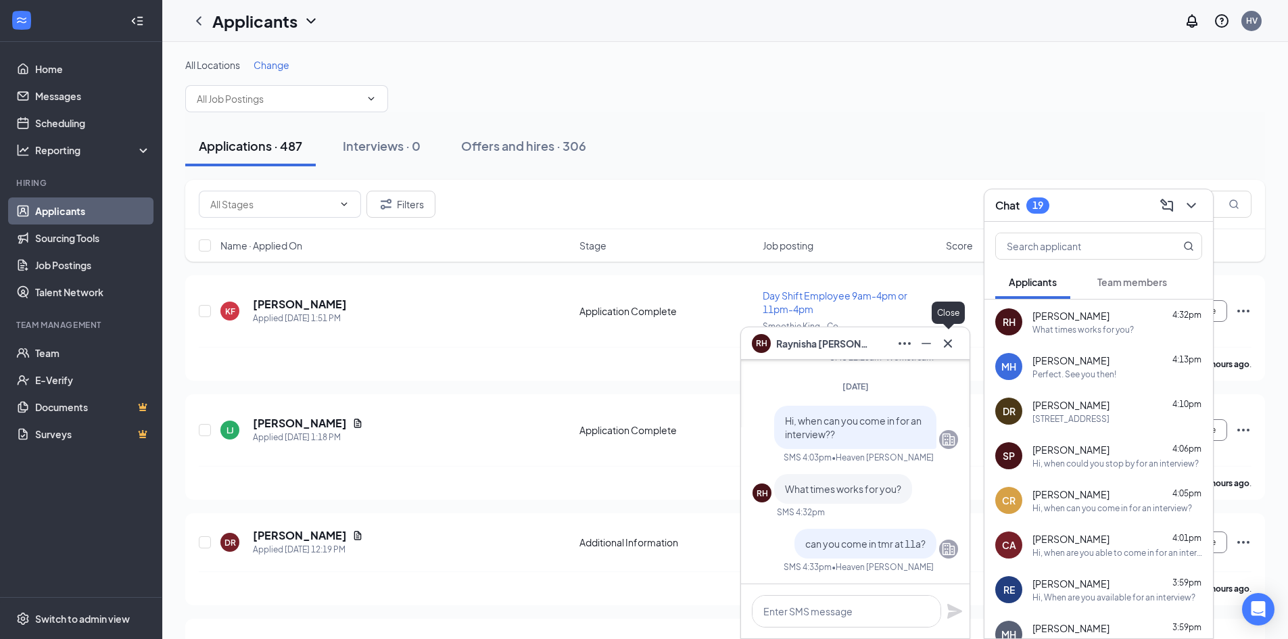
click at [937, 351] on div at bounding box center [948, 344] width 22 height 22
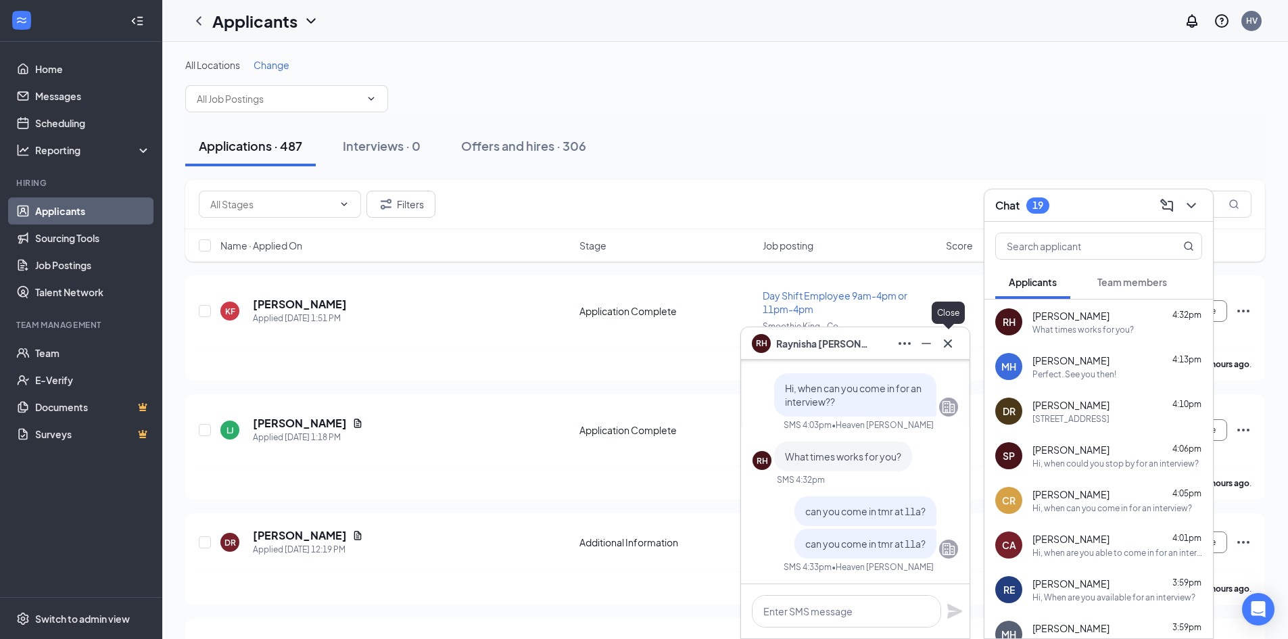
click at [954, 336] on icon "Cross" at bounding box center [947, 343] width 16 height 16
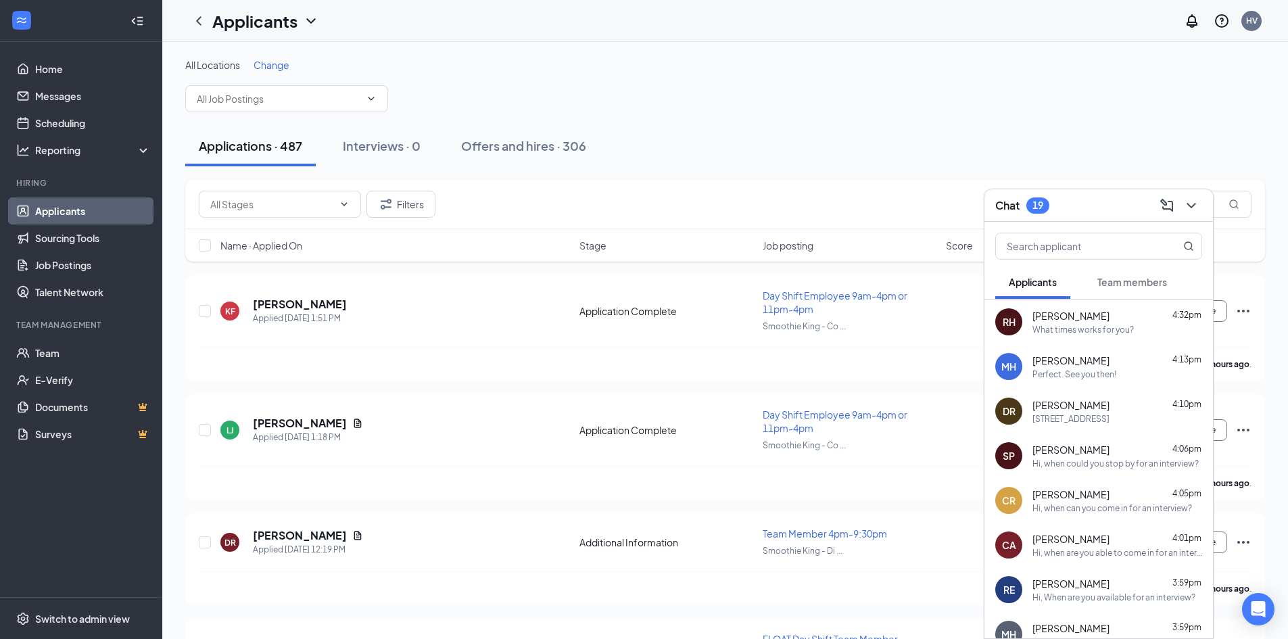
click at [1092, 225] on div at bounding box center [1098, 243] width 228 height 43
click at [1088, 217] on div "Chat 19" at bounding box center [1098, 205] width 228 height 32
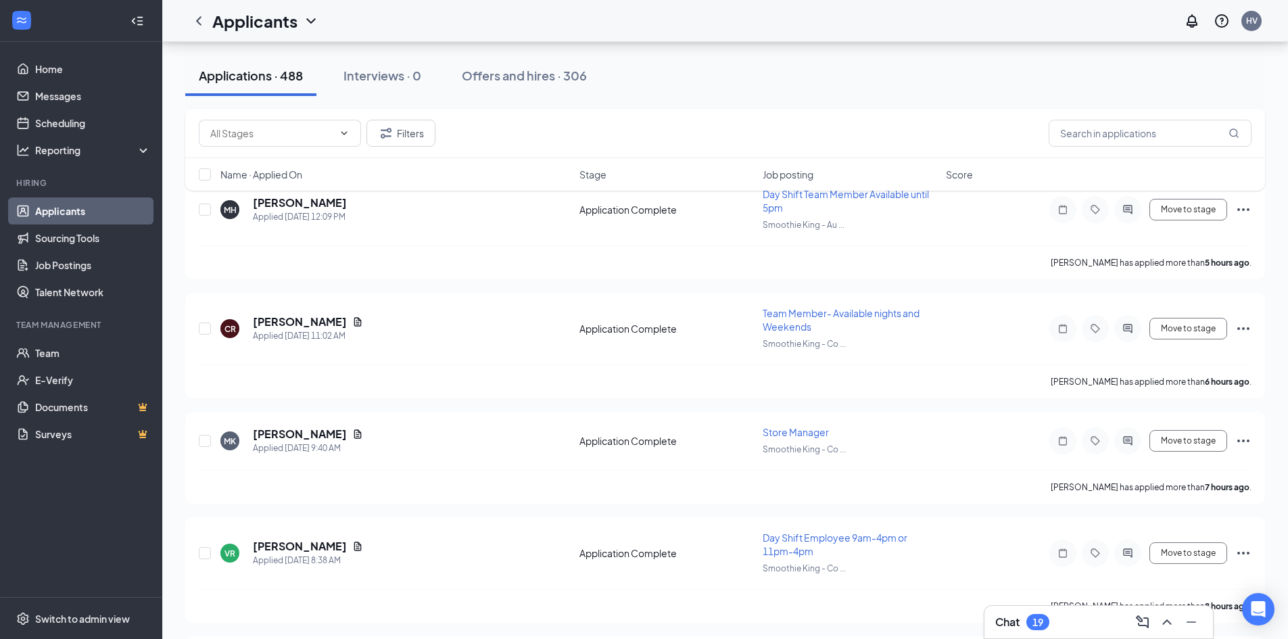
scroll to position [1951, 0]
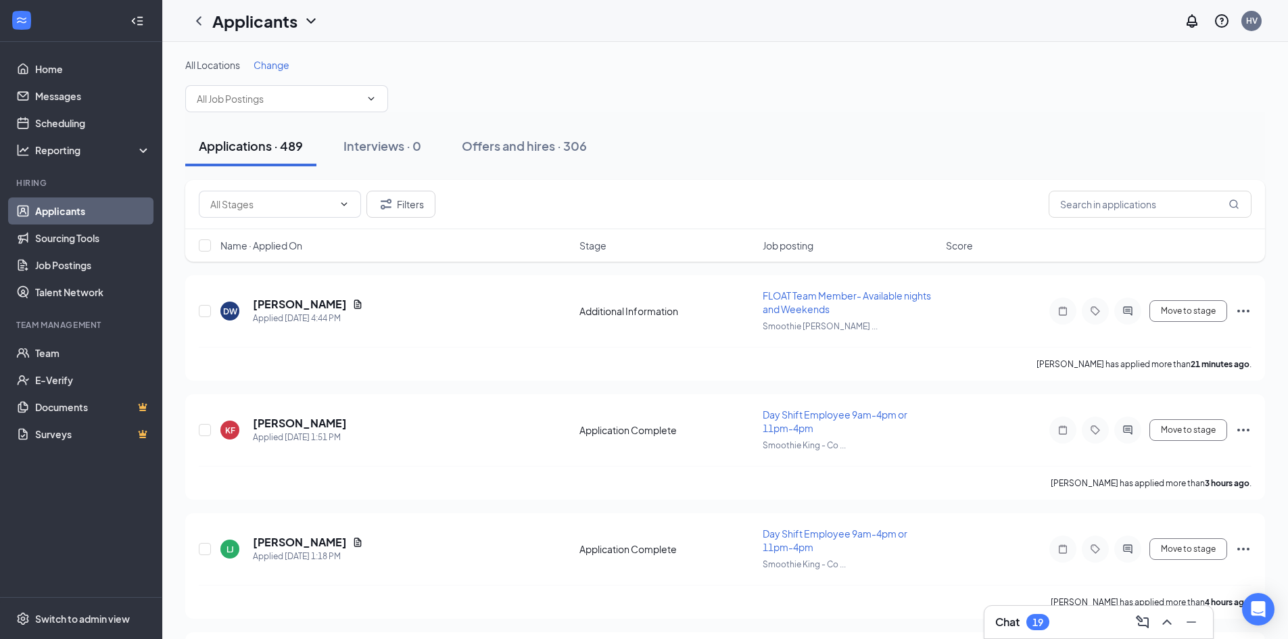
click at [1075, 625] on div "Chat 19" at bounding box center [1098, 622] width 207 height 22
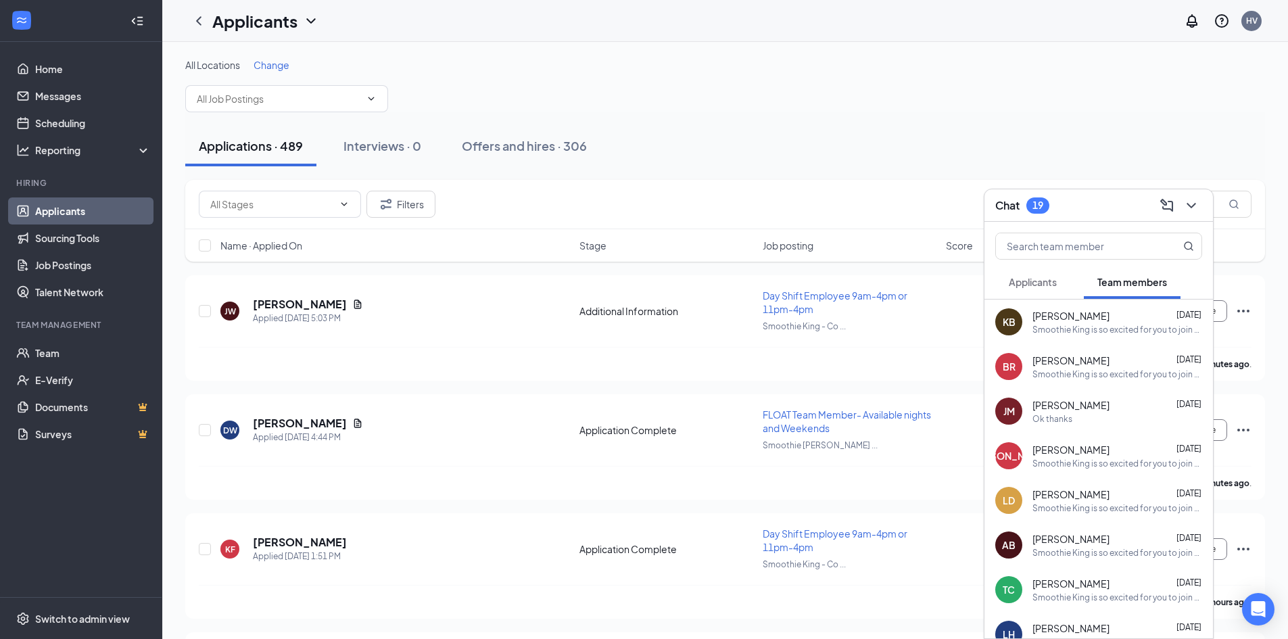
click at [1073, 289] on div "Applicants Team members" at bounding box center [1098, 282] width 207 height 34
click at [1037, 283] on span "Applicants" at bounding box center [1032, 282] width 48 height 12
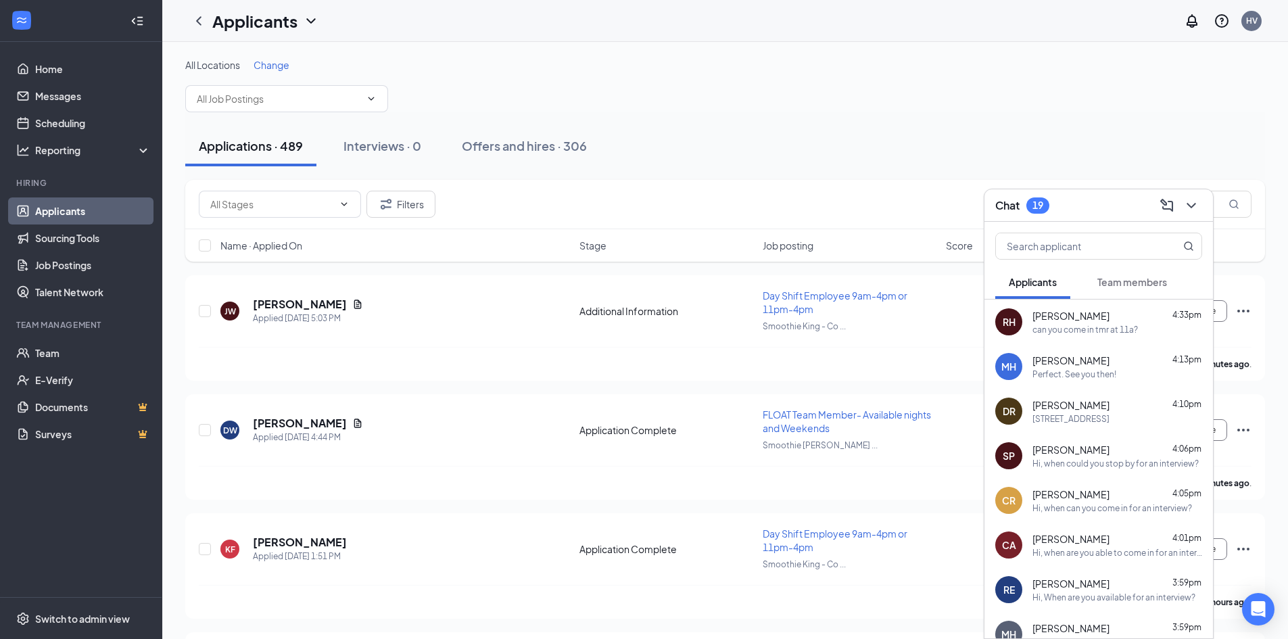
click at [1084, 194] on div "Chat 19" at bounding box center [1098, 205] width 228 height 32
